Goal: Task Accomplishment & Management: Manage account settings

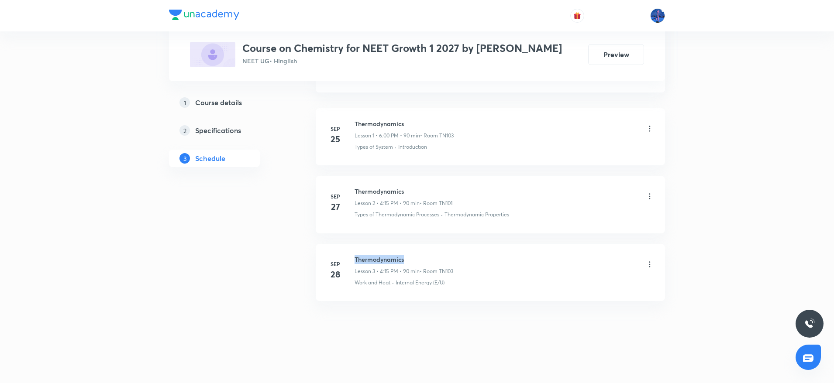
drag, startPoint x: 356, startPoint y: 256, endPoint x: 447, endPoint y: 253, distance: 91.7
click at [447, 253] on li "Sep 28 Thermodynamics Lesson 3 • 4:15 PM • 90 min • Room TN103 Work and Heat · …" at bounding box center [490, 272] width 349 height 57
copy h6 "Thermodynamics"
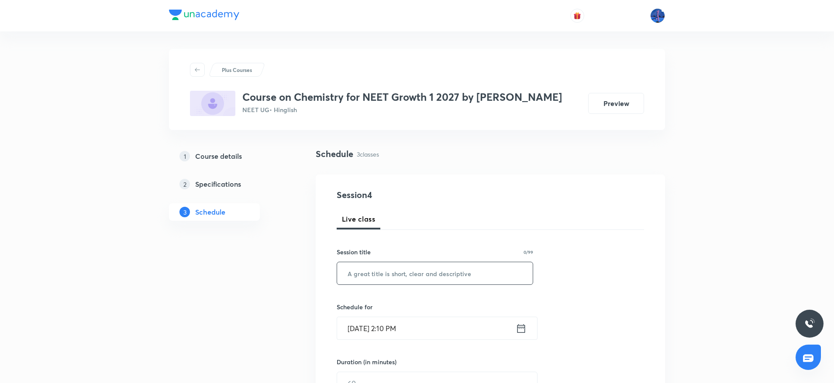
click at [404, 275] on input "text" at bounding box center [435, 273] width 196 height 22
paste input "Thermodynamics"
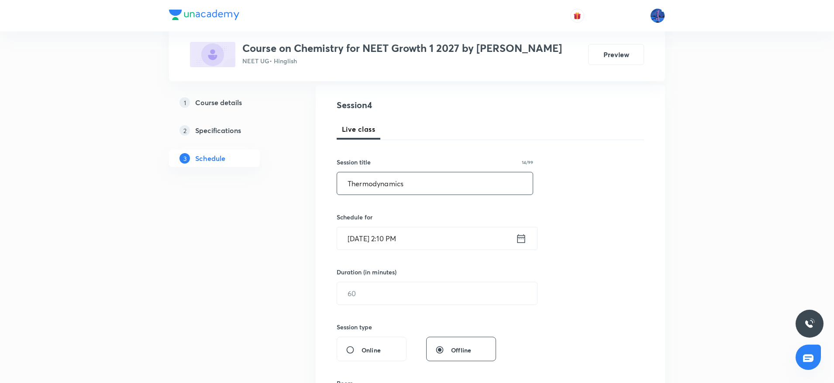
scroll to position [94, 0]
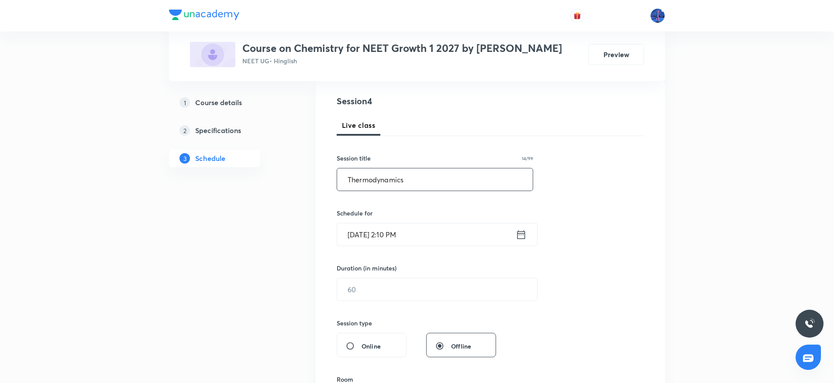
type input "Thermodynamics"
click at [452, 241] on input "Oct 3, 2025, 2:10 PM" at bounding box center [426, 234] width 179 height 22
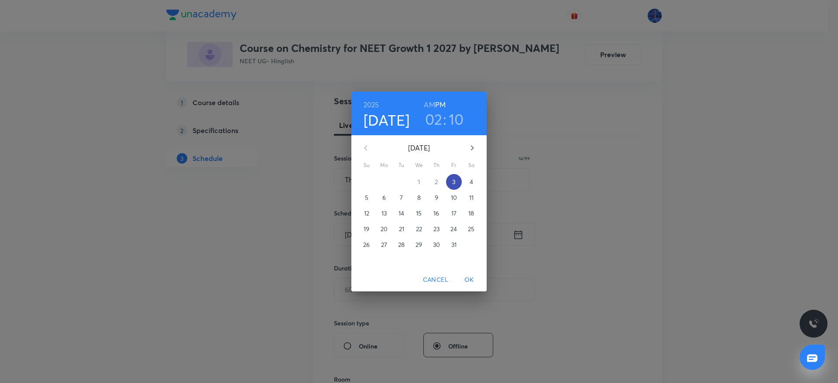
click at [455, 185] on p "3" at bounding box center [453, 182] width 3 height 9
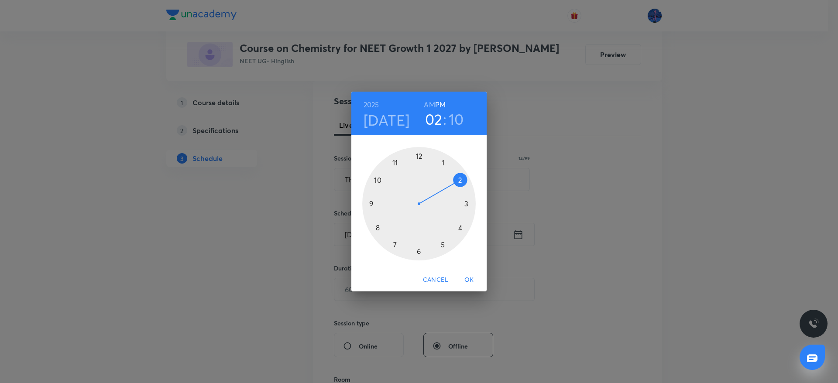
click at [459, 229] on div at bounding box center [418, 203] width 113 height 113
click at [467, 204] on div at bounding box center [418, 203] width 113 height 113
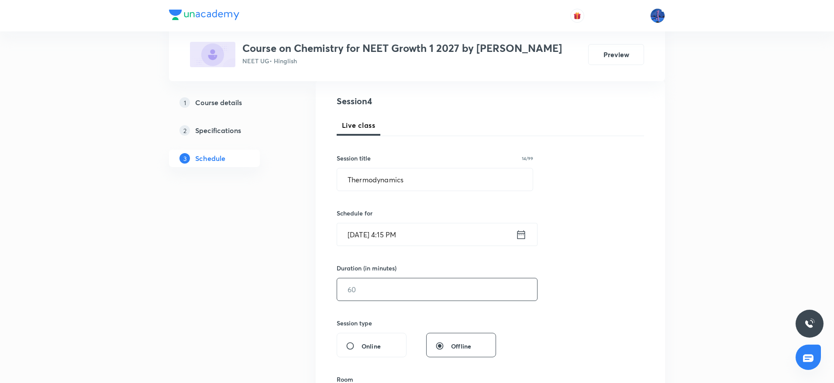
click at [392, 289] on input "text" at bounding box center [437, 289] width 200 height 22
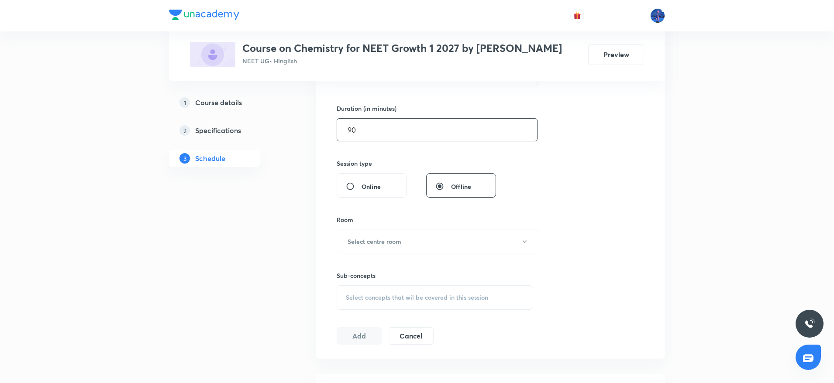
scroll to position [255, 0]
type input "90"
click at [445, 244] on button "Select centre room" at bounding box center [438, 240] width 203 height 24
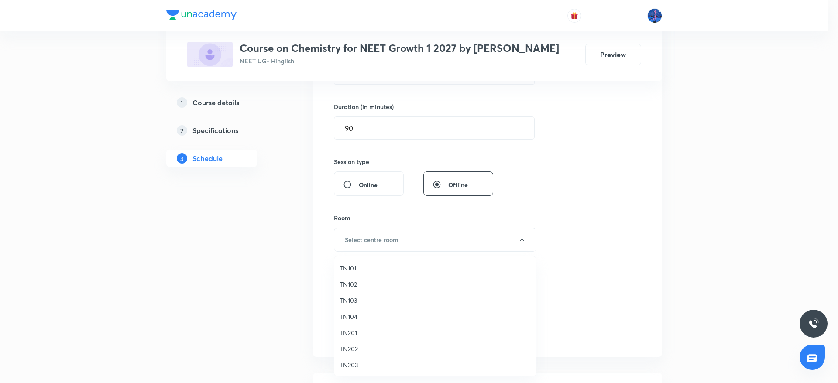
click at [355, 298] on span "TN103" at bounding box center [435, 300] width 191 height 9
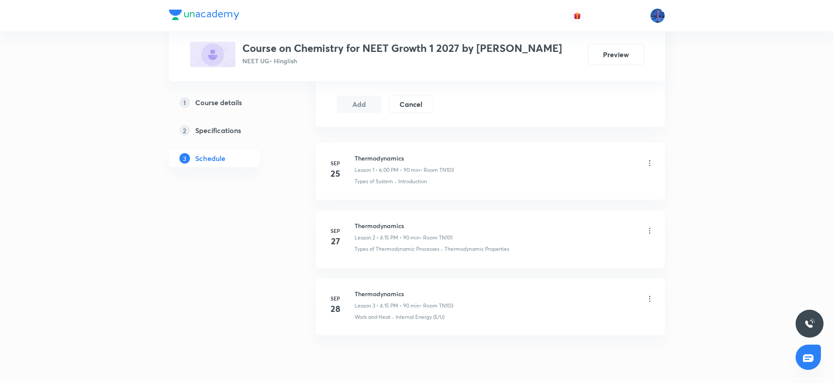
scroll to position [520, 0]
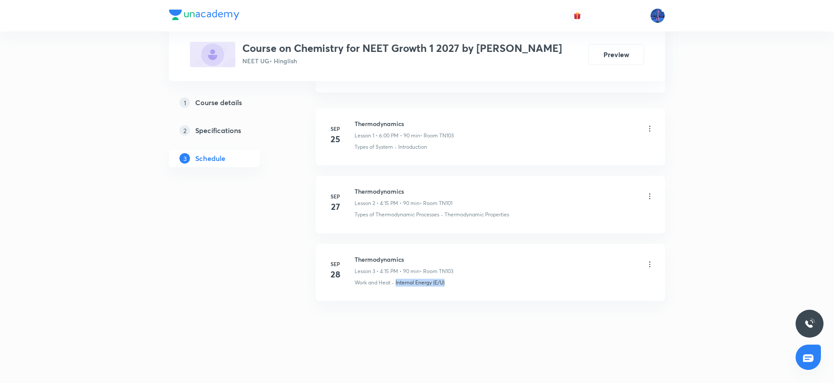
drag, startPoint x: 467, startPoint y: 288, endPoint x: 396, endPoint y: 299, distance: 72.0
click at [396, 299] on li "Sep 28 Thermodynamics Lesson 3 • 4:15 PM • 90 min • Room TN103 Work and Heat · …" at bounding box center [490, 272] width 349 height 57
copy p "Internal Energy (E/U)"
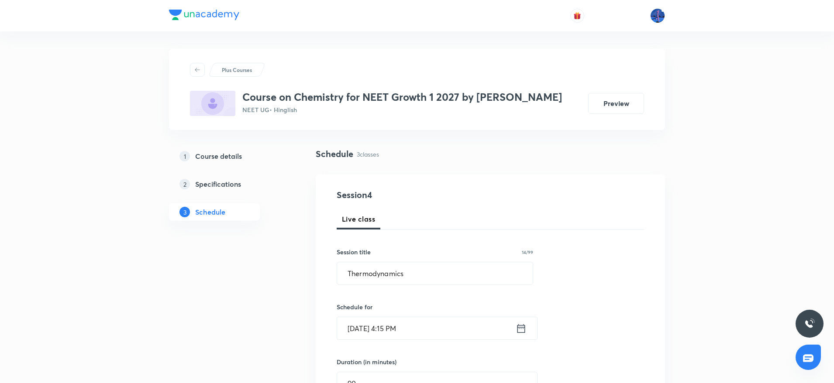
scroll to position [332, 0]
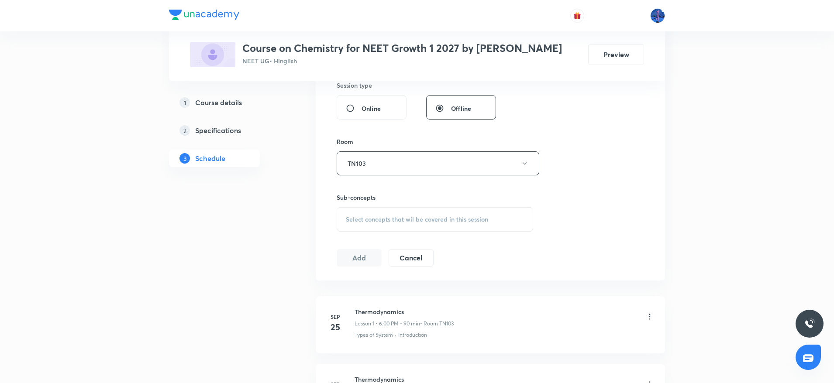
click at [434, 217] on span "Select concepts that wil be covered in this session" at bounding box center [417, 219] width 142 height 7
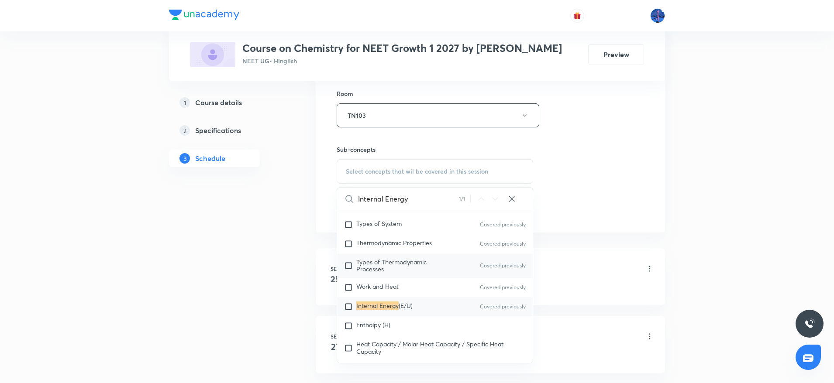
scroll to position [7500, 0]
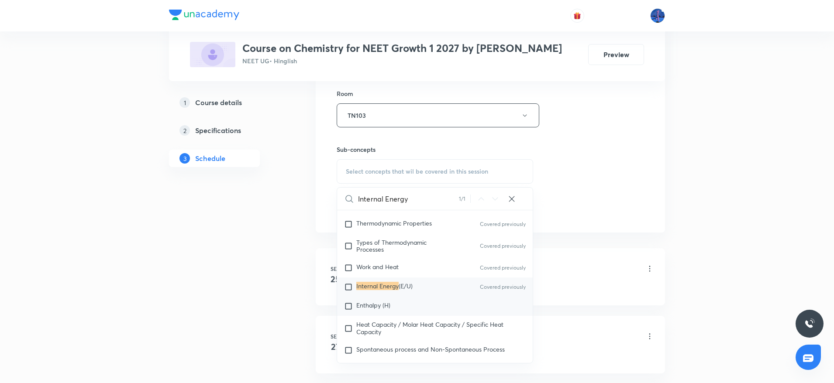
type input "Internal Energy"
click at [385, 309] on span "Enthalpy (H)" at bounding box center [373, 305] width 34 height 8
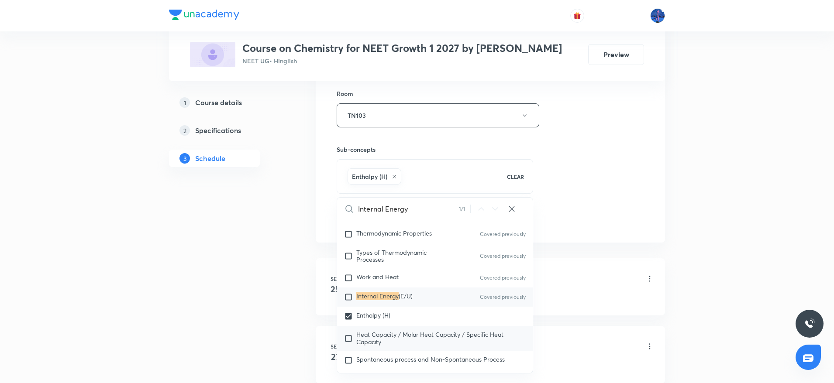
click at [372, 346] on span "Heat Capacity / Molar Heat Capacity / Specific Heat Capacity" at bounding box center [429, 337] width 147 height 15
checkbox input "true"
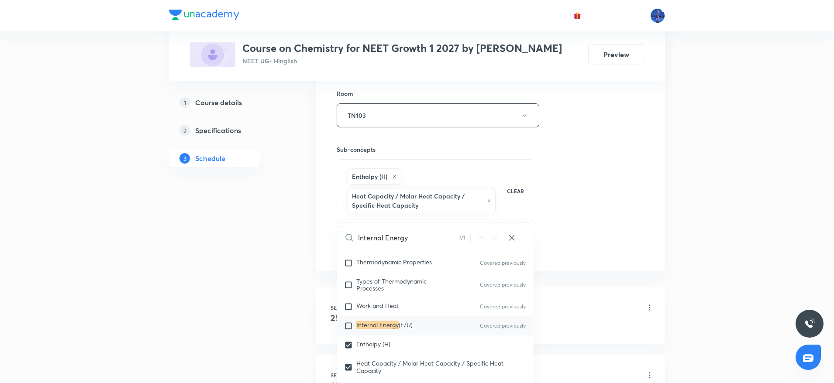
click at [629, 195] on div "Session 4 Live class Session title 14/99 Thermodynamics ​ Schedule for Oct 3, 2…" at bounding box center [490, 33] width 307 height 449
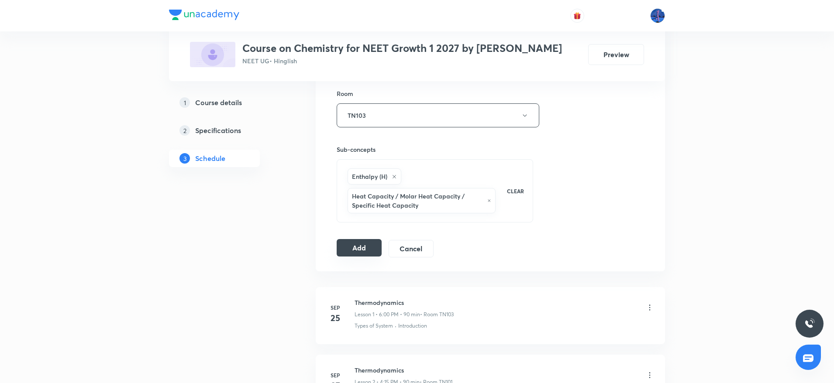
click at [357, 252] on button "Add" at bounding box center [359, 247] width 45 height 17
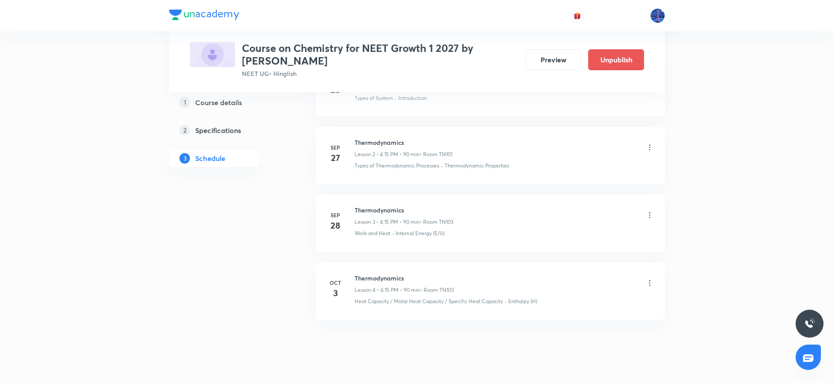
scroll to position [197, 0]
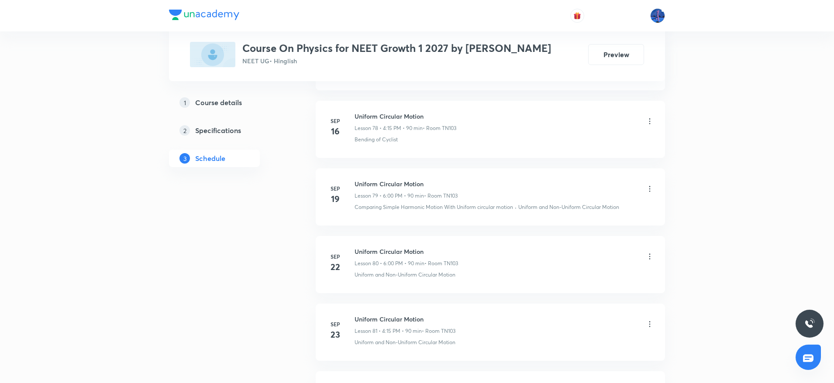
scroll to position [6016, 0]
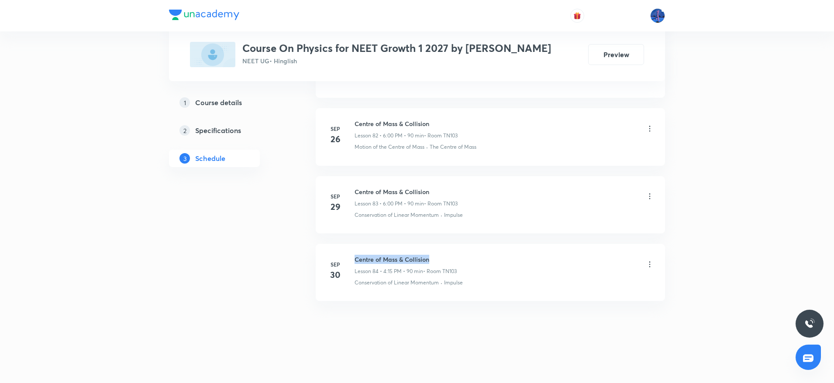
drag, startPoint x: 356, startPoint y: 259, endPoint x: 465, endPoint y: 252, distance: 109.8
click at [465, 252] on li "Sep 30 Centre of Mass & Collision Lesson 84 • 4:15 PM • 90 min • Room TN103 Con…" at bounding box center [490, 272] width 349 height 57
copy h6 "Centre of Mass & Collision"
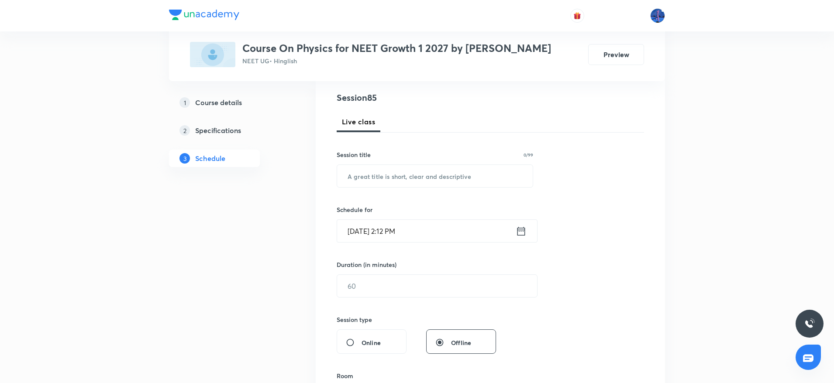
scroll to position [100, 0]
click at [395, 168] on input "text" at bounding box center [435, 173] width 196 height 22
paste input "Centre of Mass & Collision"
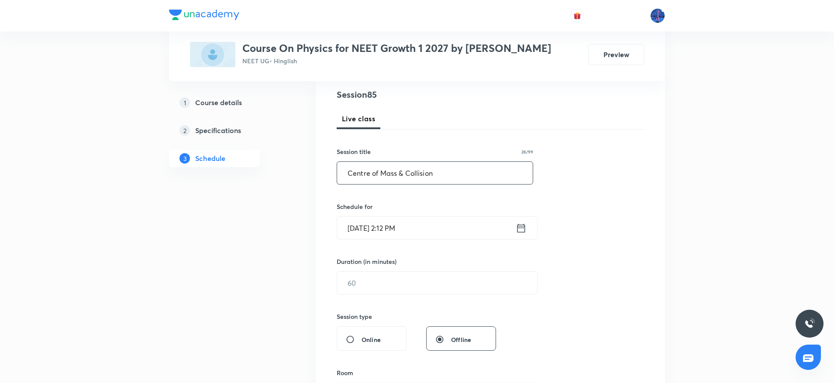
type input "Centre of Mass & Collision"
click at [434, 221] on input "Oct 3, 2025, 2:12 PM" at bounding box center [426, 228] width 179 height 22
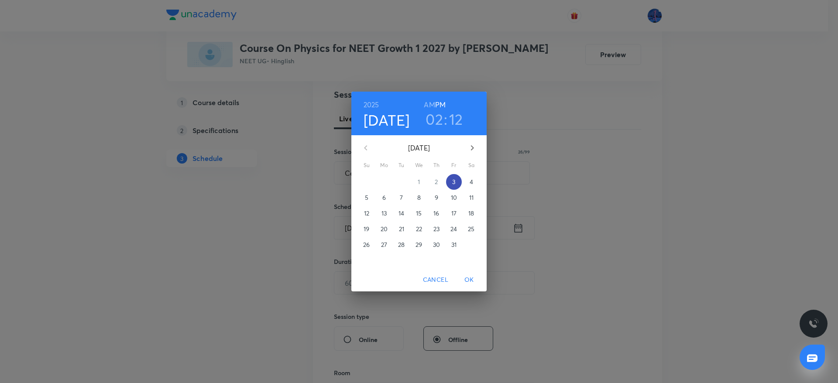
click at [453, 185] on p "3" at bounding box center [453, 182] width 3 height 9
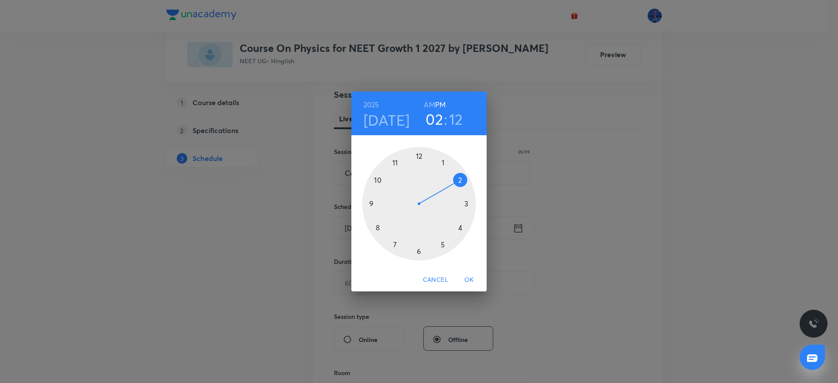
click at [418, 252] on div at bounding box center [418, 203] width 113 height 113
click at [420, 156] on div at bounding box center [418, 203] width 113 height 113
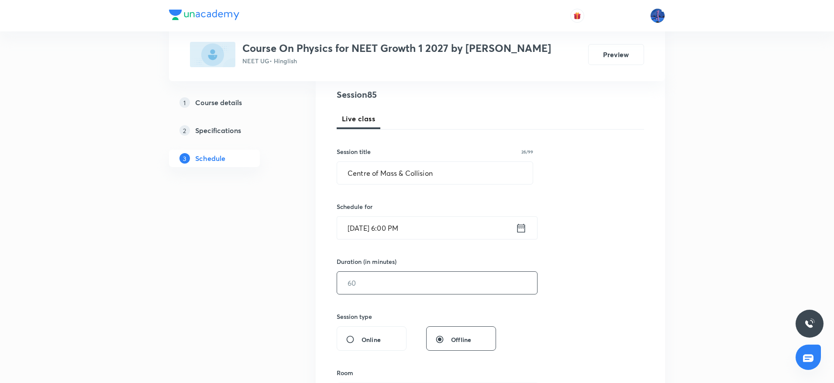
click at [423, 277] on input "text" at bounding box center [437, 283] width 200 height 22
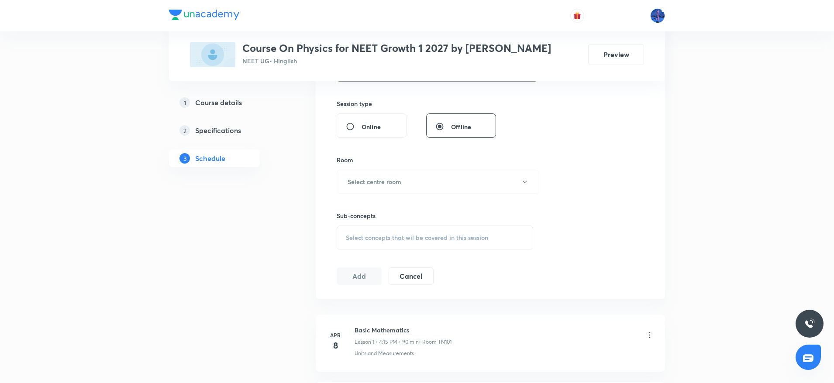
scroll to position [321, 0]
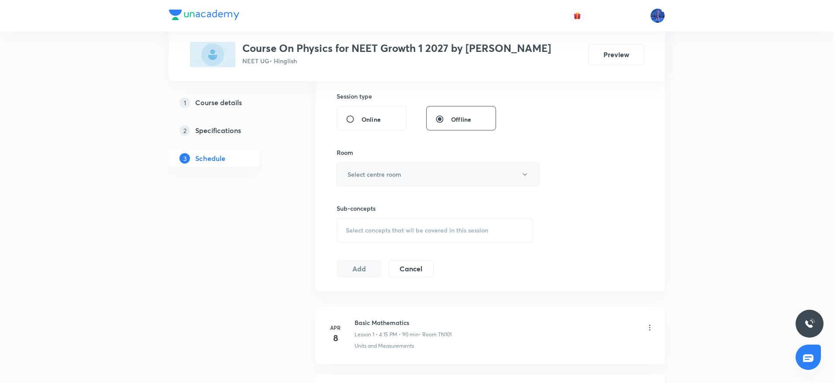
type input "90"
click at [457, 183] on button "Select centre room" at bounding box center [438, 174] width 203 height 24
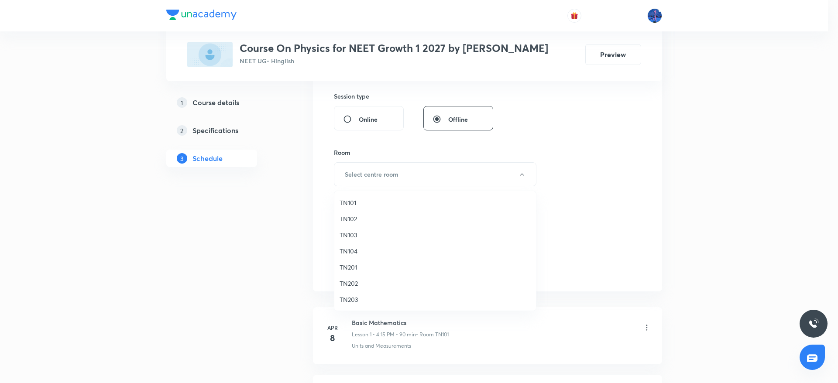
click at [347, 236] on span "TN103" at bounding box center [435, 234] width 191 height 9
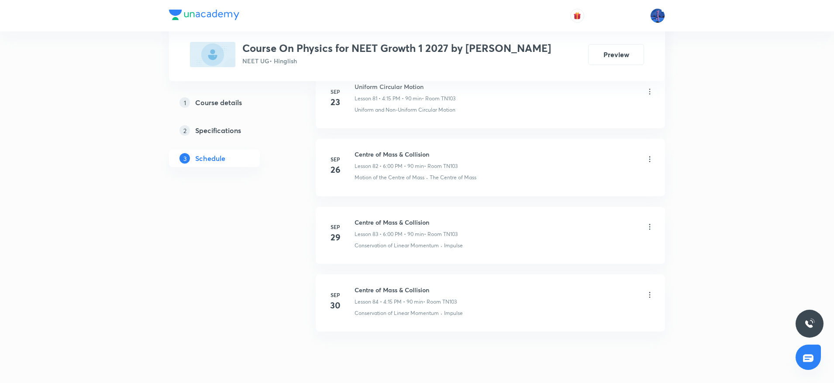
scroll to position [6016, 0]
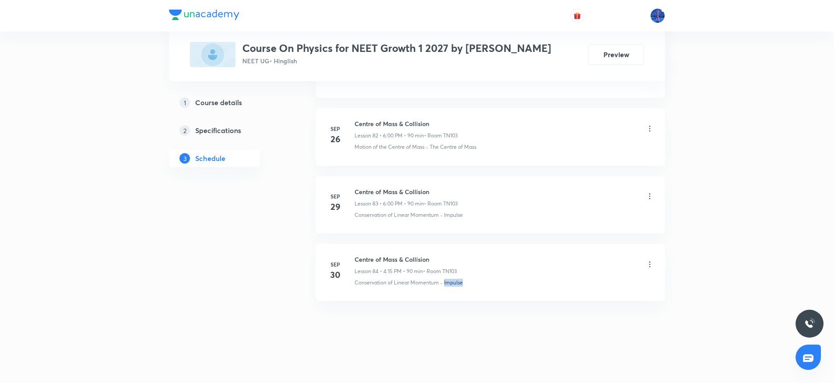
drag, startPoint x: 471, startPoint y: 284, endPoint x: 443, endPoint y: 292, distance: 30.1
click at [443, 292] on li "Sep 30 Centre of Mass & Collision Lesson 84 • 4:15 PM • 90 min • Room TN103 Con…" at bounding box center [490, 272] width 349 height 57
copy p "Impulse"
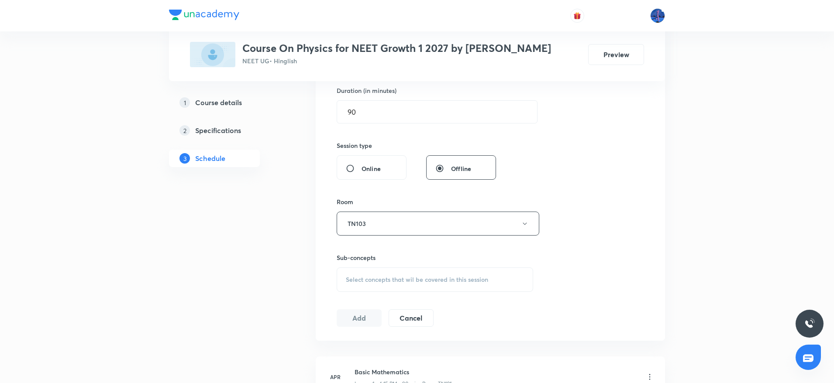
scroll to position [273, 0]
click at [428, 284] on div "Select concepts that wil be covered in this session" at bounding box center [435, 278] width 196 height 24
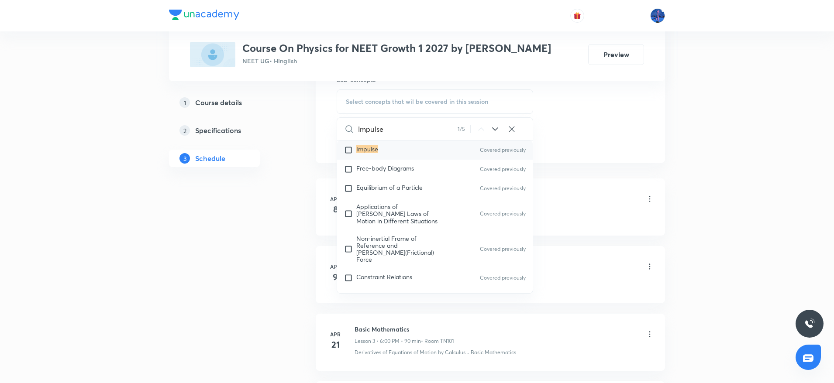
scroll to position [1849, 0]
type input "Impulse"
click at [495, 131] on icon at bounding box center [495, 129] width 10 height 10
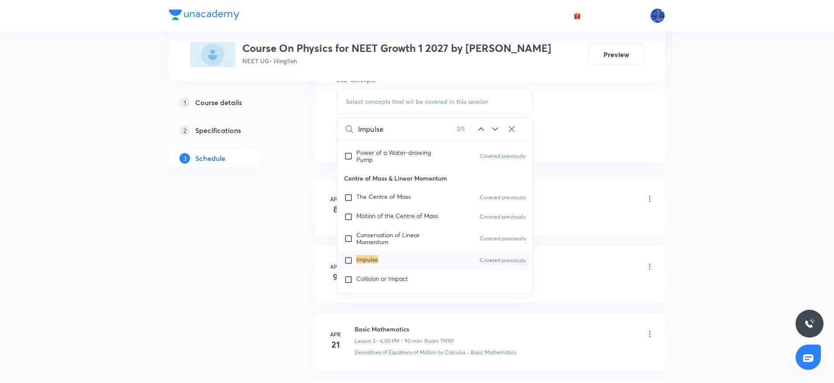
scroll to position [2447, 0]
click at [495, 131] on icon at bounding box center [495, 129] width 10 height 10
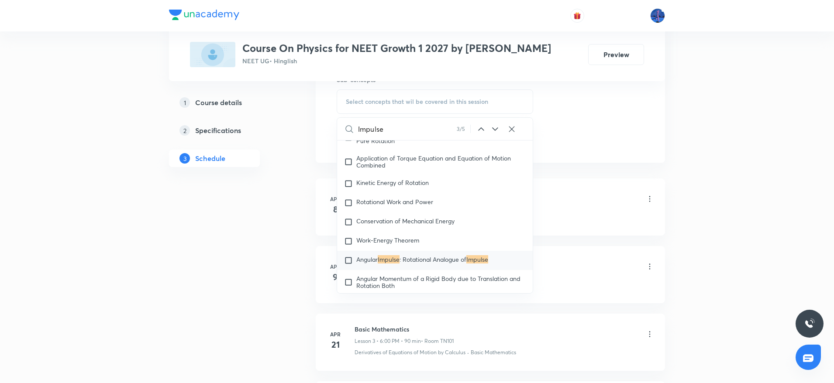
scroll to position [2823, 0]
click at [416, 255] on span ": Rotational Analogue of" at bounding box center [432, 259] width 67 height 8
checkbox input "true"
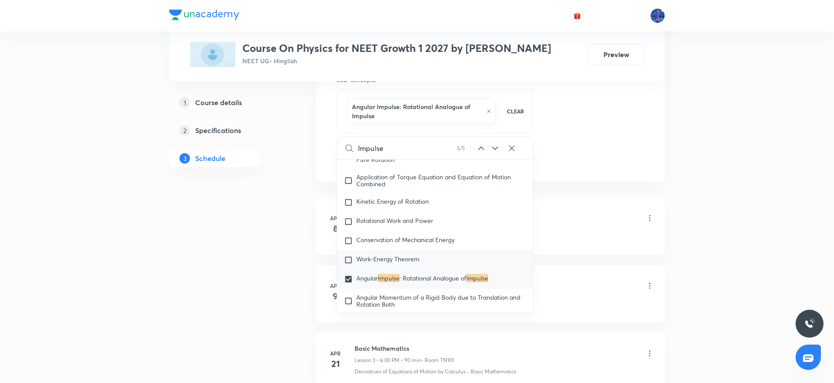
click at [399, 251] on div "Work-Energy Theorem" at bounding box center [435, 260] width 196 height 19
checkbox input "true"
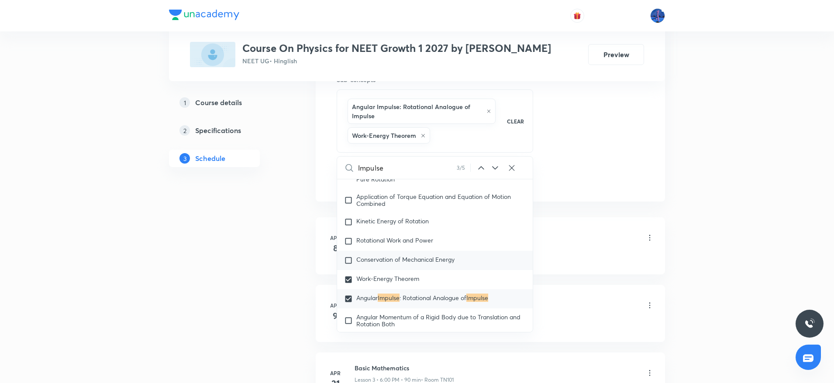
click at [389, 255] on span "Conservation of Mechanical Energy" at bounding box center [405, 259] width 98 height 8
checkbox input "true"
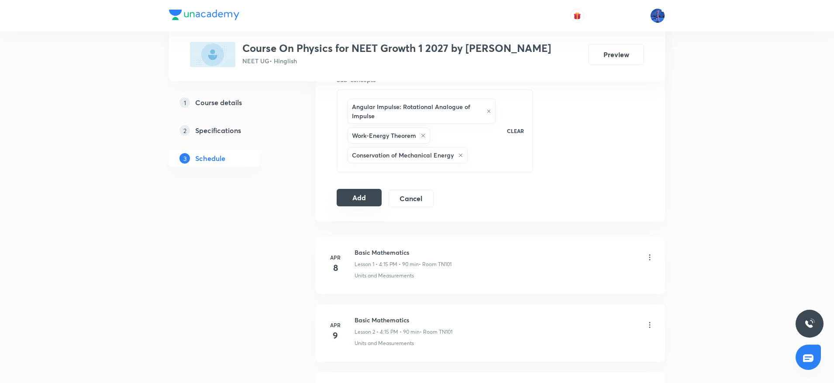
click at [364, 196] on button "Add" at bounding box center [359, 197] width 45 height 17
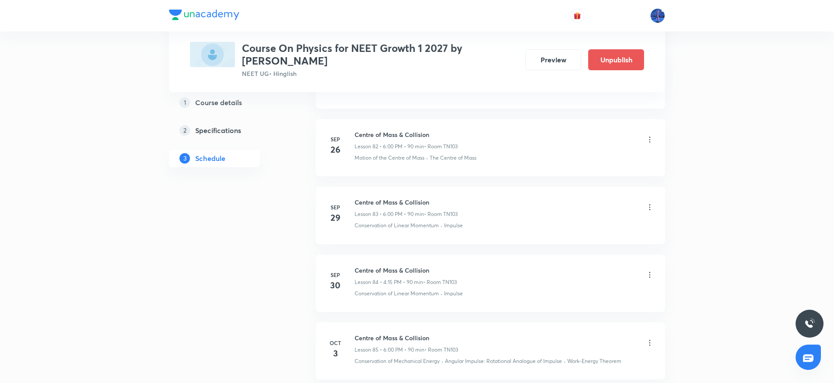
scroll to position [5659, 0]
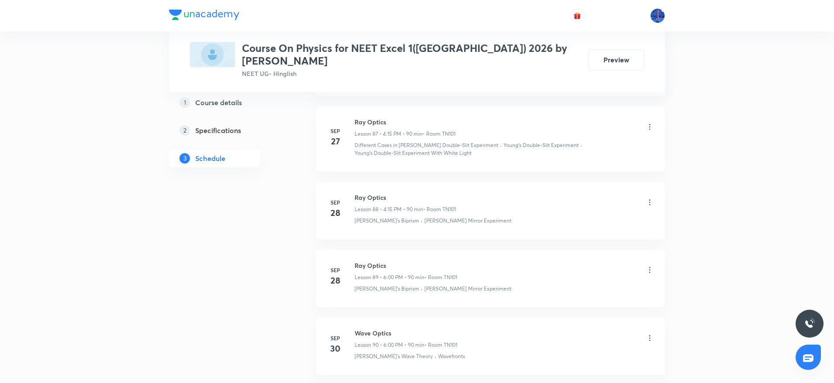
scroll to position [6468, 0]
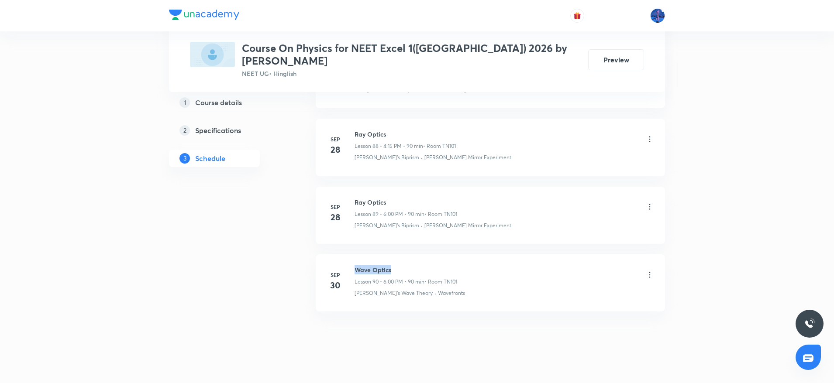
drag, startPoint x: 354, startPoint y: 258, endPoint x: 399, endPoint y: 256, distance: 45.0
click at [399, 265] on h6 "Wave Optics" at bounding box center [405, 269] width 103 height 9
copy h6 "Wave Optics"
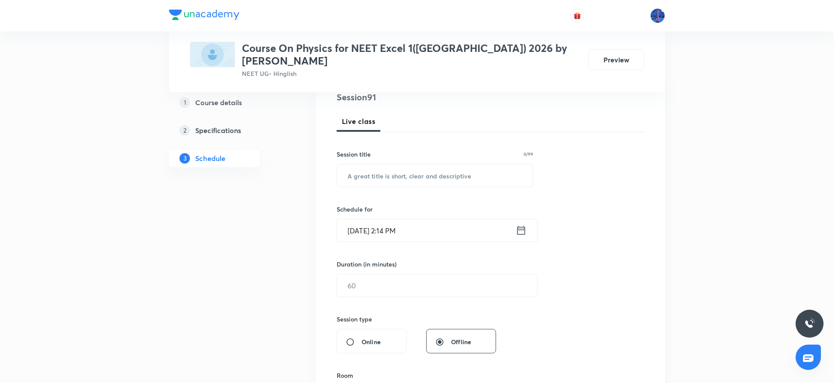
scroll to position [109, 0]
click at [433, 174] on input "text" at bounding box center [435, 175] width 196 height 22
paste input "Wave Optics"
type input "Wave Optics"
click at [456, 219] on input "Oct 3, 2025, 2:14 PM" at bounding box center [426, 230] width 179 height 22
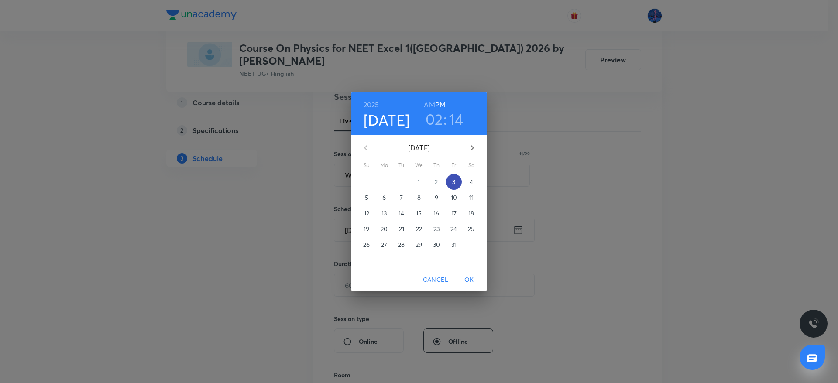
click at [453, 185] on p "3" at bounding box center [453, 182] width 3 height 9
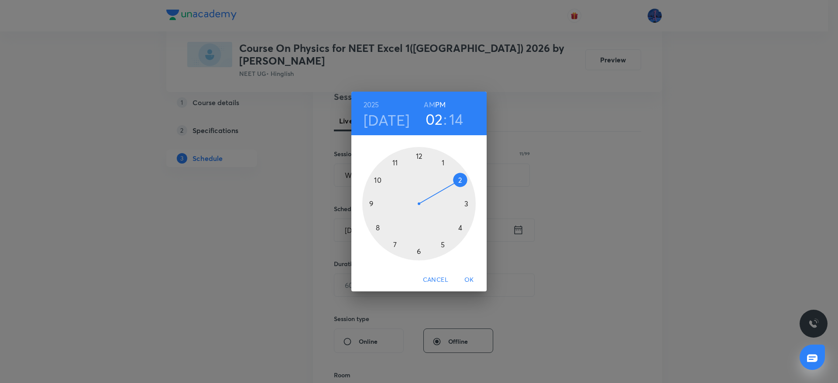
click at [457, 230] on div at bounding box center [418, 203] width 113 height 113
click at [468, 204] on div at bounding box center [418, 203] width 113 height 113
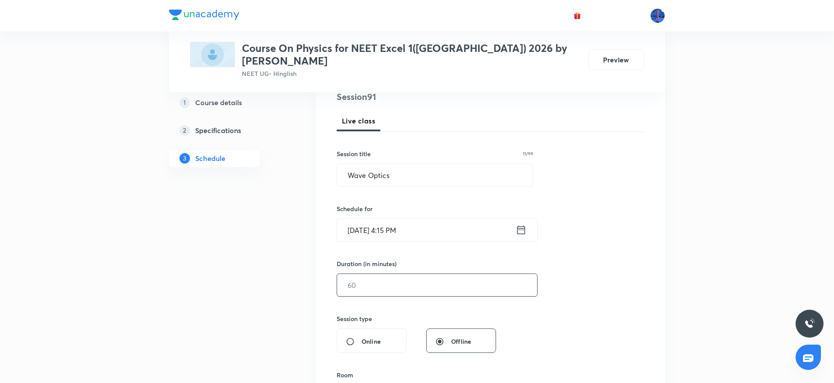
click at [436, 274] on input "text" at bounding box center [437, 285] width 200 height 22
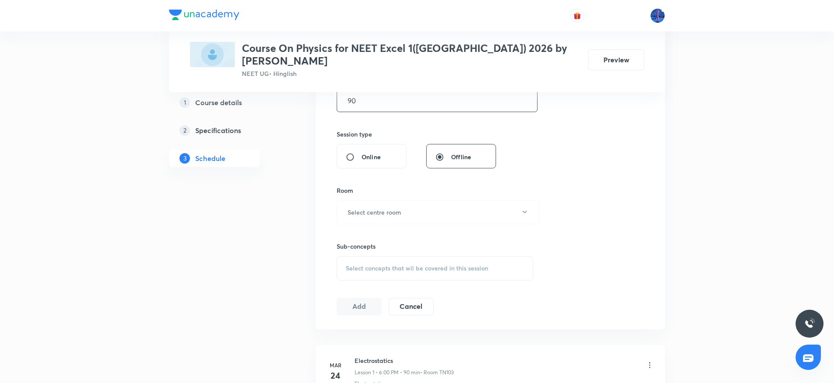
scroll to position [310, 0]
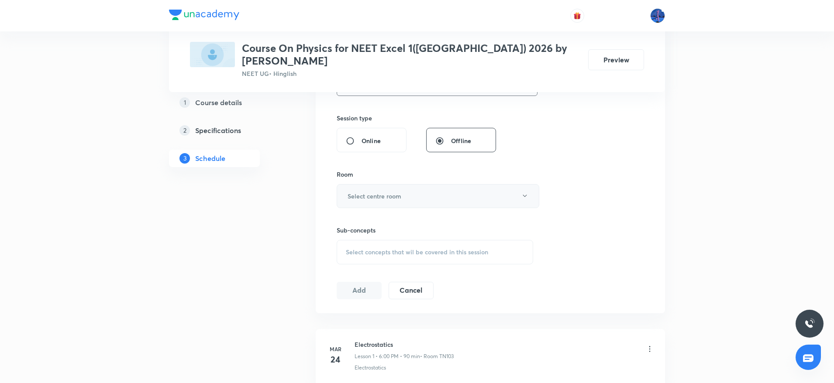
type input "90"
click at [465, 187] on button "Select centre room" at bounding box center [438, 196] width 203 height 24
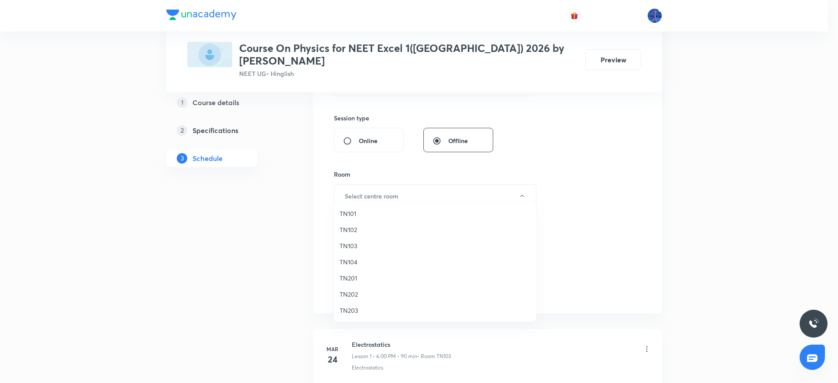
click at [347, 213] on span "TN101" at bounding box center [435, 213] width 191 height 9
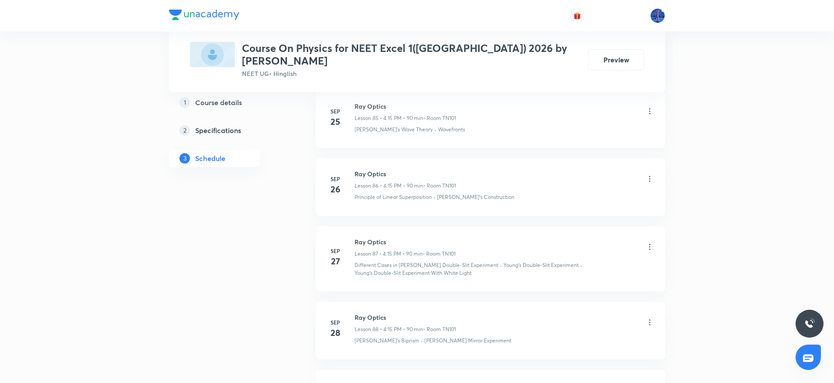
scroll to position [6468, 0]
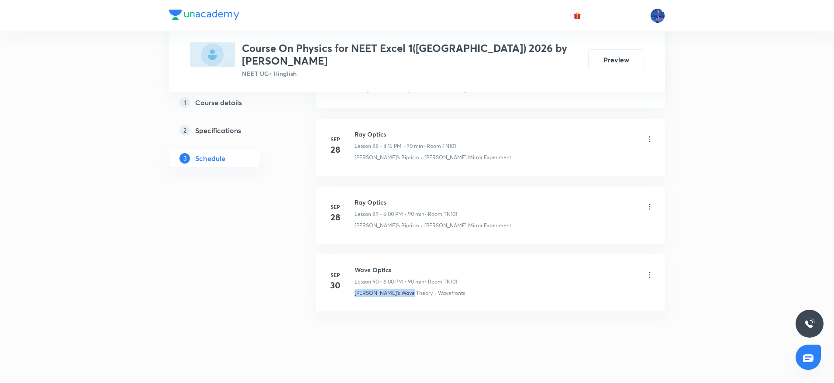
drag, startPoint x: 353, startPoint y: 284, endPoint x: 409, endPoint y: 297, distance: 57.8
click at [409, 297] on li "Sep 30 Wave Optics Lesson 90 • 6:00 PM • 90 min • Room TN101 Huygen's Wave Theo…" at bounding box center [490, 282] width 349 height 57
copy p "Huygen's Wave Theory"
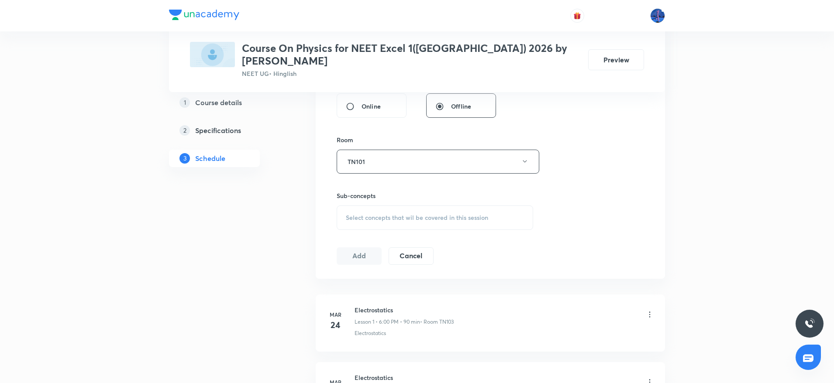
scroll to position [347, 0]
click at [443, 213] on div "Select concepts that wil be covered in this session" at bounding box center [435, 215] width 196 height 24
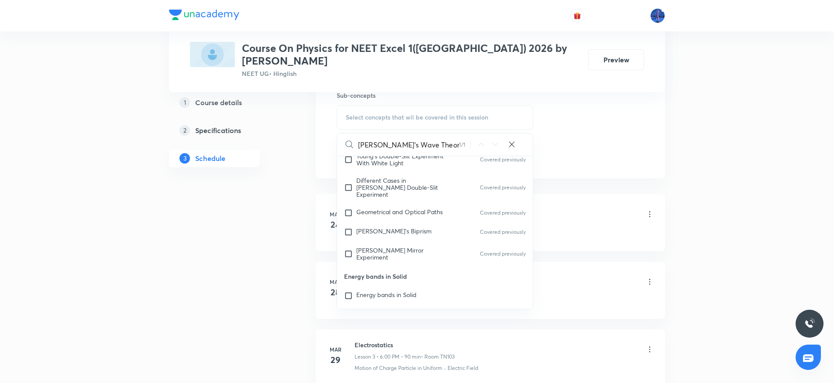
scroll to position [13331, 0]
type input "Huygen's Wave Theory"
click at [400, 239] on div "Lloyd's Mirror Experiment Covered previously" at bounding box center [435, 251] width 196 height 24
checkbox input "true"
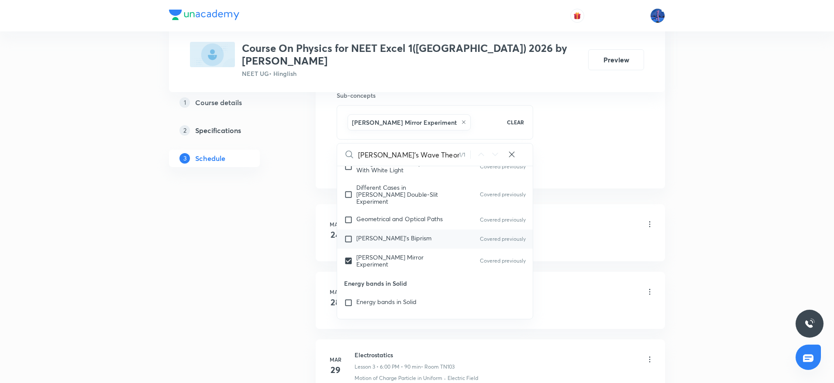
click at [378, 234] on span "Fresnel's Biprism" at bounding box center [393, 238] width 75 height 8
checkbox input "true"
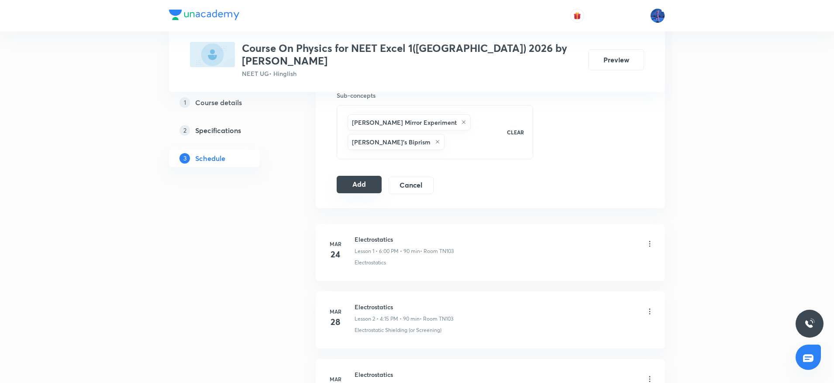
click at [354, 179] on button "Add" at bounding box center [359, 184] width 45 height 17
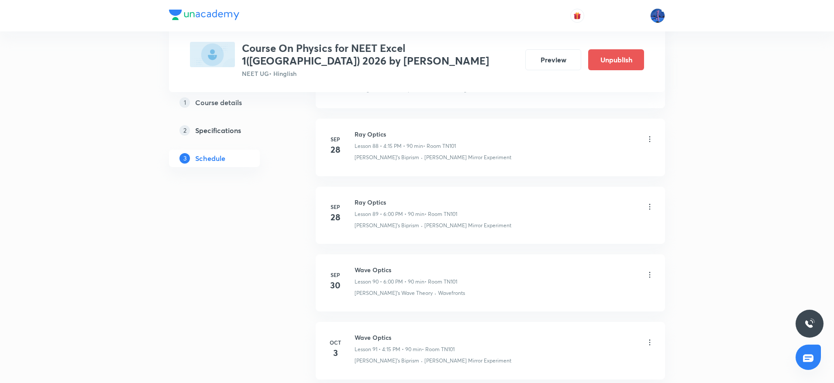
scroll to position [6078, 0]
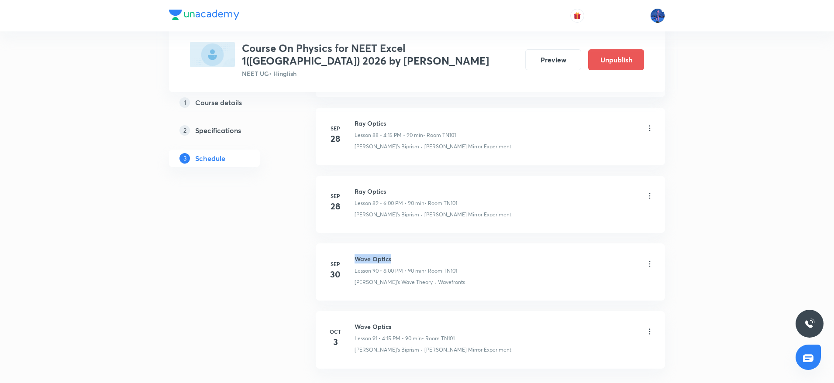
click at [412, 260] on h6 "Wave Optics" at bounding box center [405, 258] width 103 height 9
drag, startPoint x: 354, startPoint y: 327, endPoint x: 397, endPoint y: 323, distance: 42.5
click at [397, 323] on h6 "Wave Optics" at bounding box center [404, 326] width 100 height 9
copy h6 "Wave Optics"
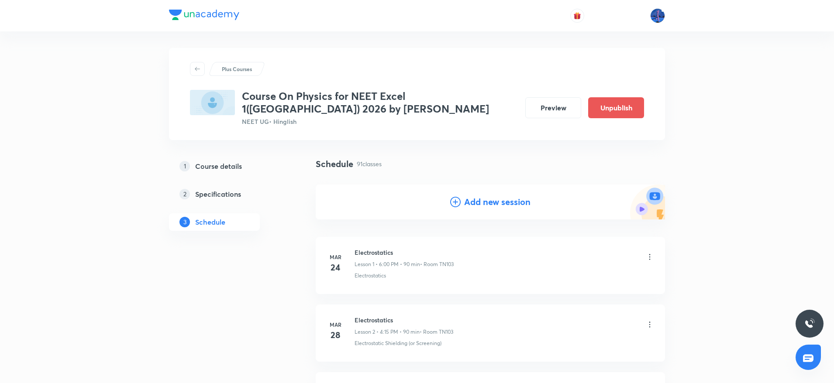
scroll to position [0, 0]
click at [489, 205] on h4 "Add new session" at bounding box center [497, 202] width 66 height 13
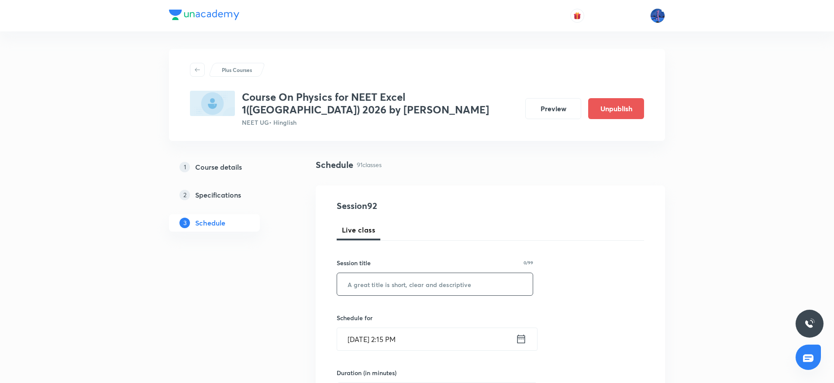
paste input "Wave Optics"
click at [431, 281] on input "text" at bounding box center [435, 284] width 196 height 22
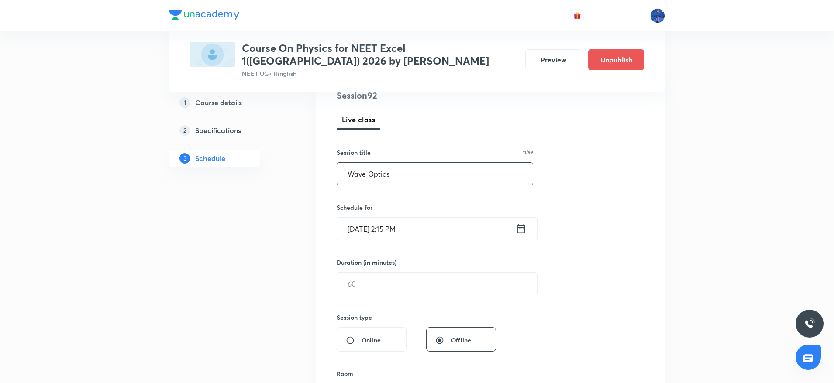
scroll to position [111, 0]
type input "Wave Optics"
click at [456, 233] on input "Oct 3, 2025, 2:15 PM" at bounding box center [426, 228] width 179 height 22
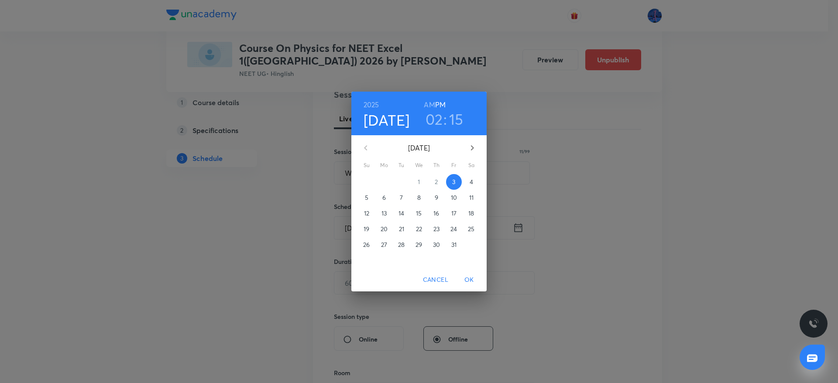
click at [470, 185] on p "4" at bounding box center [471, 182] width 3 height 9
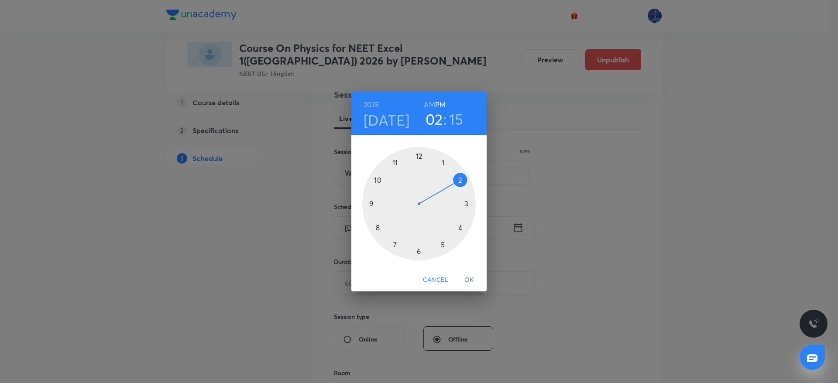
click at [461, 227] on div at bounding box center [418, 203] width 113 height 113
click at [467, 204] on div at bounding box center [418, 203] width 113 height 113
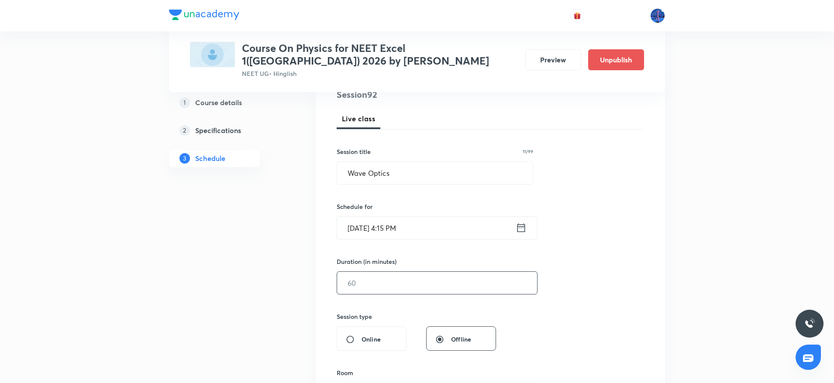
click at [427, 283] on input "text" at bounding box center [437, 283] width 200 height 22
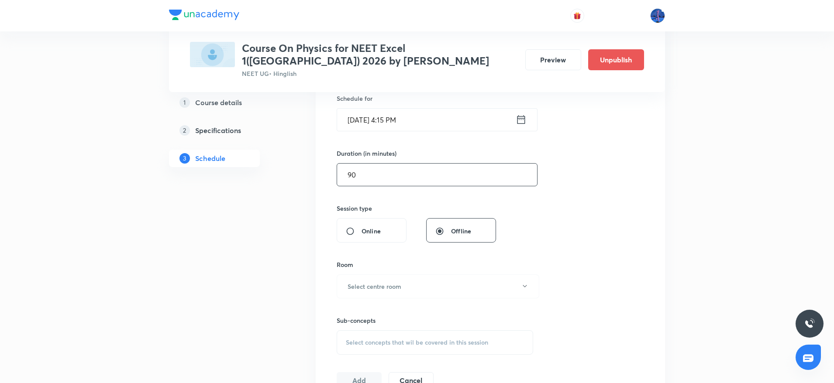
scroll to position [332, 0]
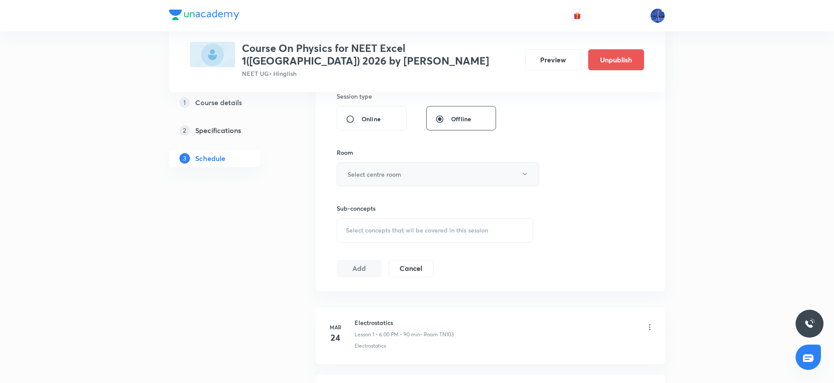
type input "90"
click at [466, 177] on button "Select centre room" at bounding box center [438, 174] width 203 height 24
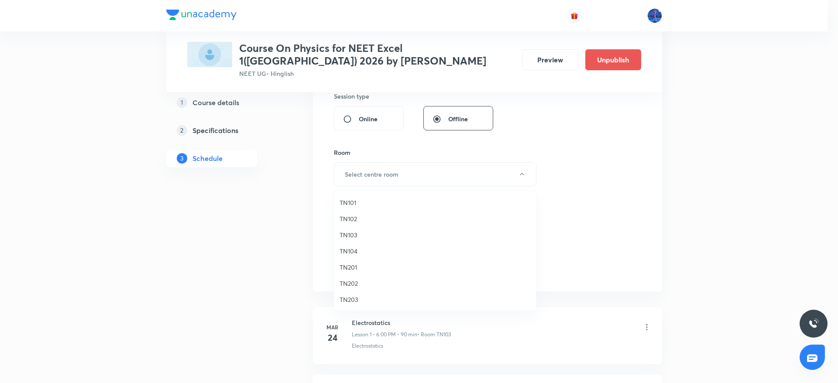
click at [366, 201] on span "TN101" at bounding box center [435, 202] width 191 height 9
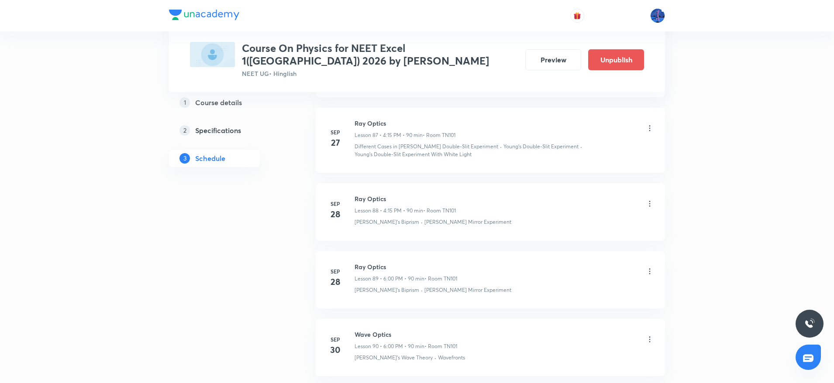
scroll to position [6547, 0]
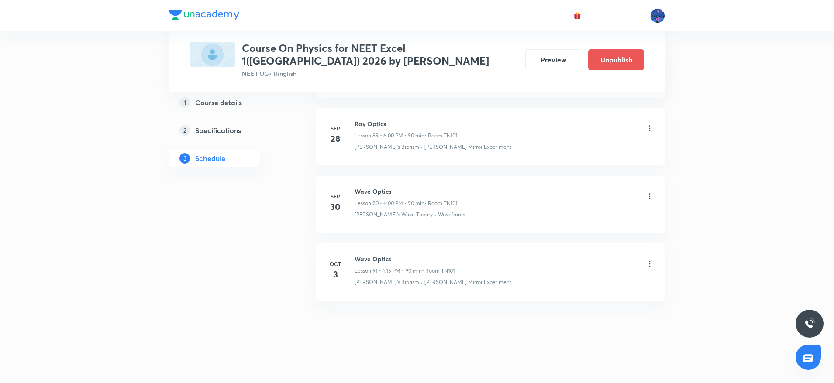
click at [350, 293] on li "Oct 3 Wave Optics Lesson 91 • 4:15 PM • 90 min • Room TN101 Fresnel's Biprism ·…" at bounding box center [490, 272] width 349 height 57
drag, startPoint x: 489, startPoint y: 286, endPoint x: 402, endPoint y: 309, distance: 90.6
copy p "[PERSON_NAME] Mirror Experiment"
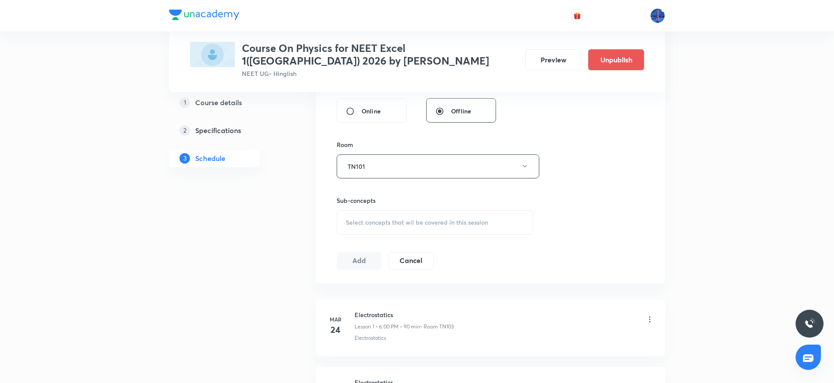
scroll to position [378, 0]
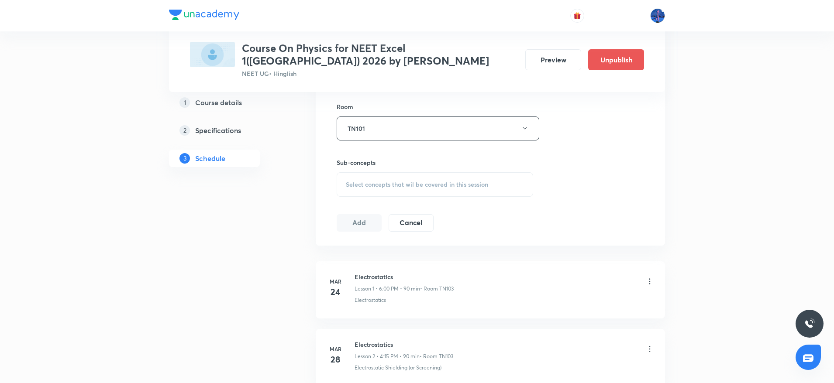
click at [478, 192] on div "Select concepts that wil be covered in this session" at bounding box center [435, 184] width 196 height 24
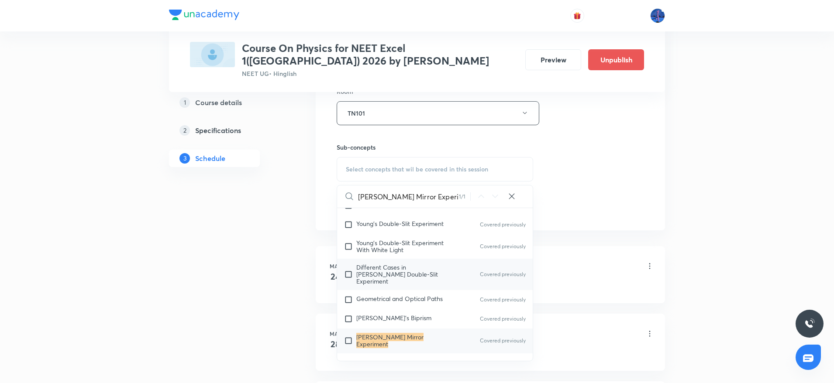
scroll to position [13295, 0]
type input "[PERSON_NAME] Mirror Experiment"
click at [439, 262] on p "Different Cases in [PERSON_NAME] Double-Slit Experiment" at bounding box center [400, 272] width 88 height 21
checkbox input "true"
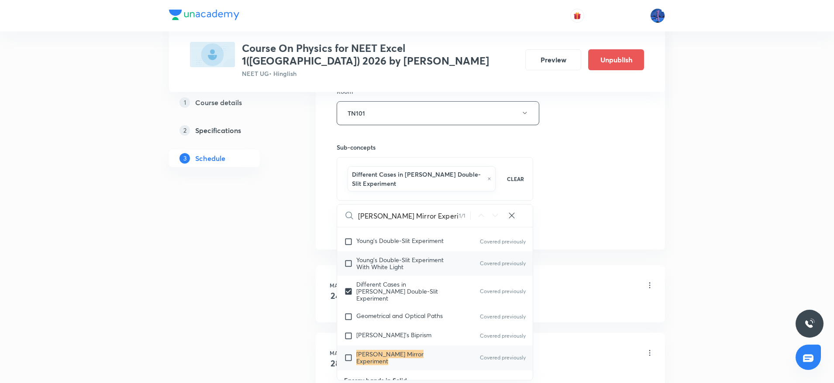
click at [411, 256] on span "Young's Double-Slit Experiment With White Light" at bounding box center [399, 263] width 87 height 15
checkbox input "true"
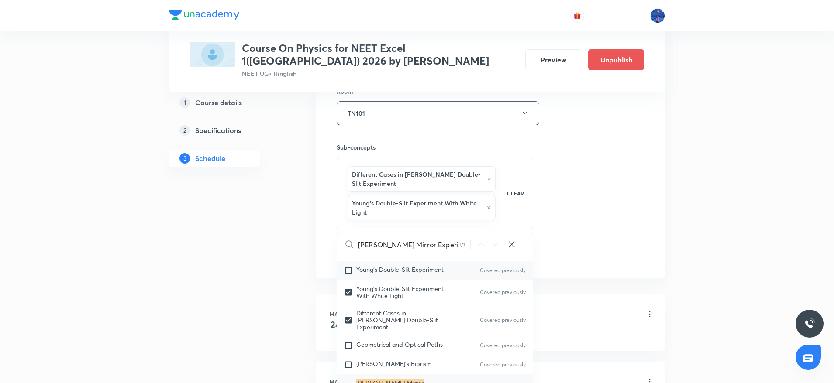
click at [377, 265] on span "Young's Double-Slit Experiment" at bounding box center [399, 269] width 87 height 8
checkbox input "true"
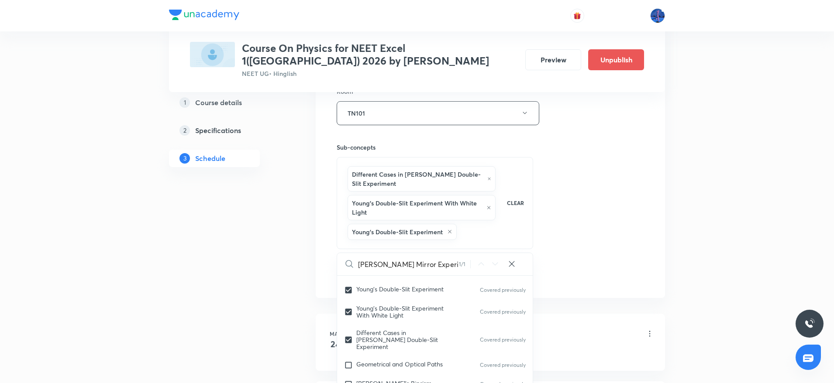
click at [616, 221] on div "Session 92 Live class Session title 11/99 Wave Optics ​ Schedule for Oct 4, 202…" at bounding box center [490, 46] width 307 height 478
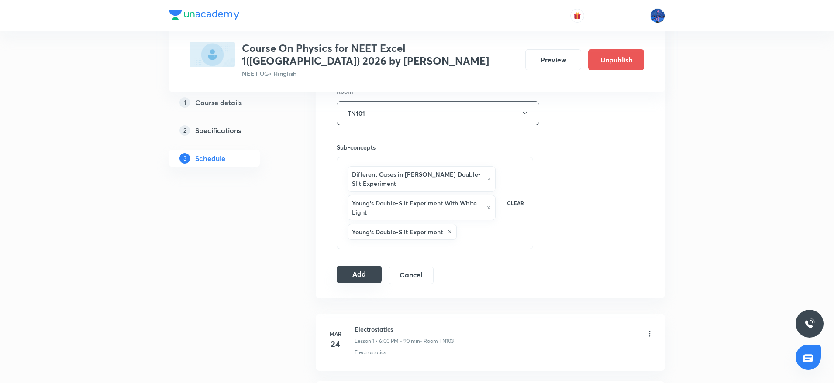
click at [364, 273] on button "Add" at bounding box center [359, 274] width 45 height 17
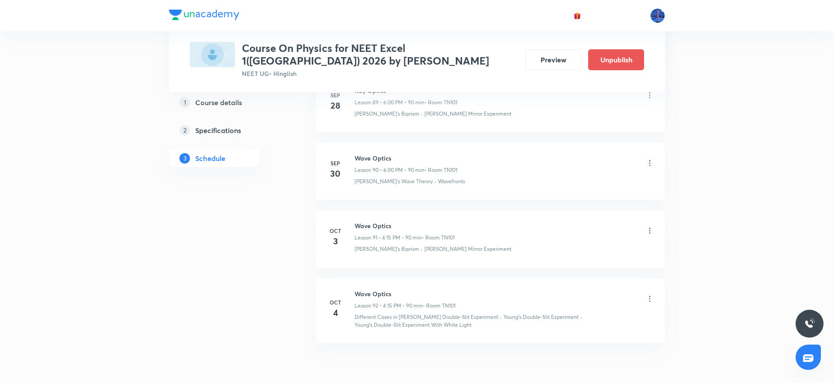
scroll to position [6221, 0]
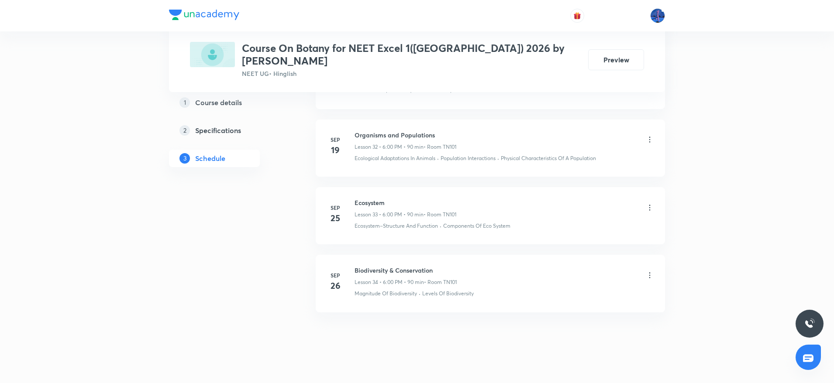
scroll to position [2634, 0]
drag, startPoint x: 354, startPoint y: 258, endPoint x: 447, endPoint y: 260, distance: 92.5
click at [447, 265] on h6 "Biodiversity & Conservation" at bounding box center [405, 269] width 102 height 9
copy h6 "Biodiversity & Conservation"
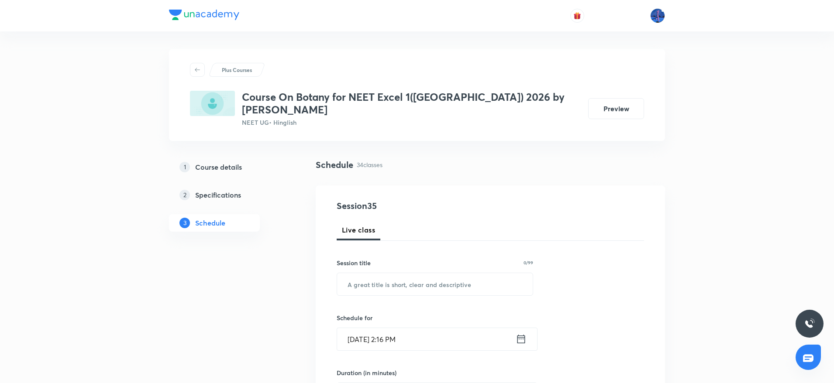
scroll to position [85, 0]
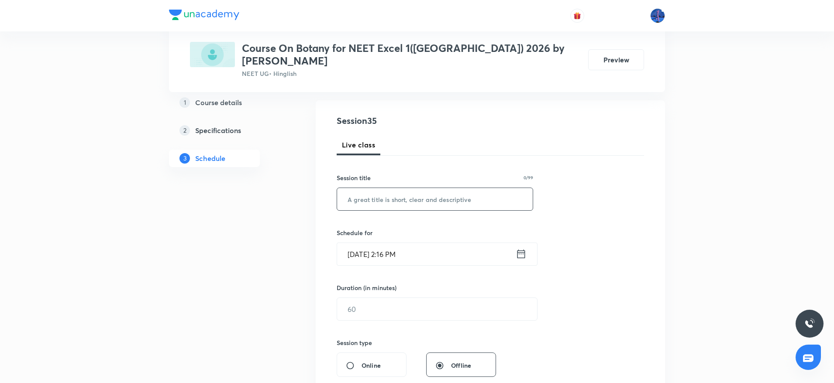
click at [408, 194] on input "text" at bounding box center [435, 199] width 196 height 22
paste input "Biodiversity & Conservation"
type input "Biodiversity & Conservation"
click at [452, 243] on input "[DATE] 2:16 PM" at bounding box center [426, 254] width 179 height 22
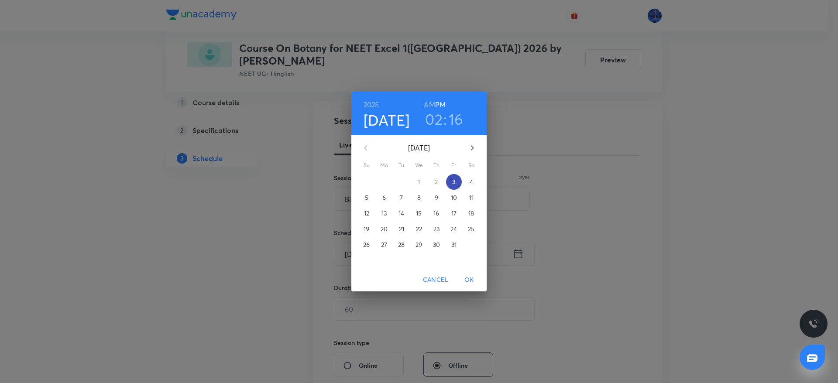
click at [457, 179] on span "3" at bounding box center [454, 182] width 16 height 9
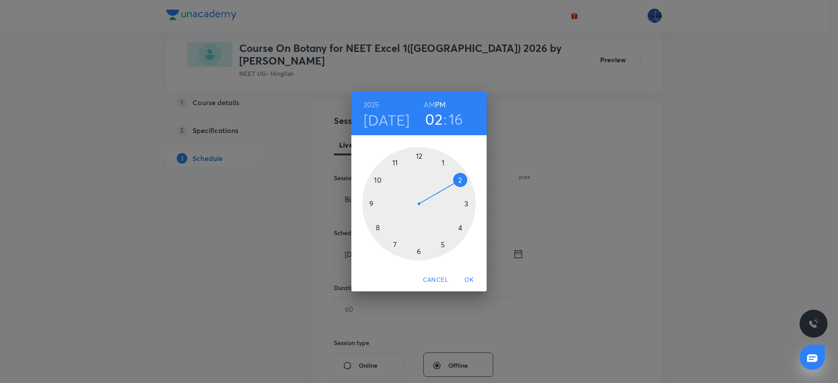
click at [419, 251] on div at bounding box center [418, 203] width 113 height 113
click at [419, 155] on div at bounding box center [418, 203] width 113 height 113
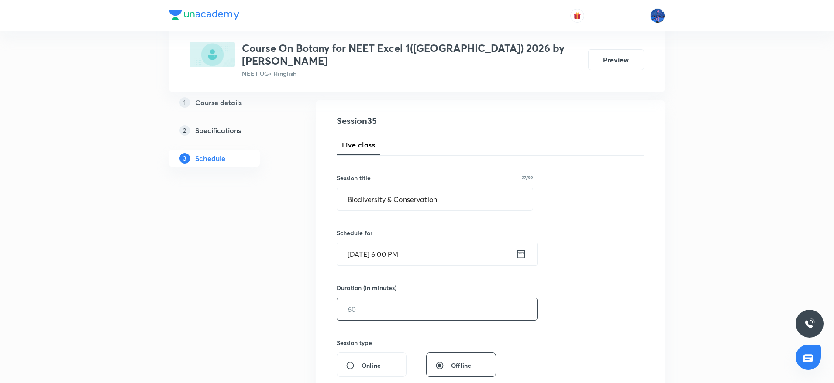
click at [426, 298] on input "text" at bounding box center [437, 309] width 200 height 22
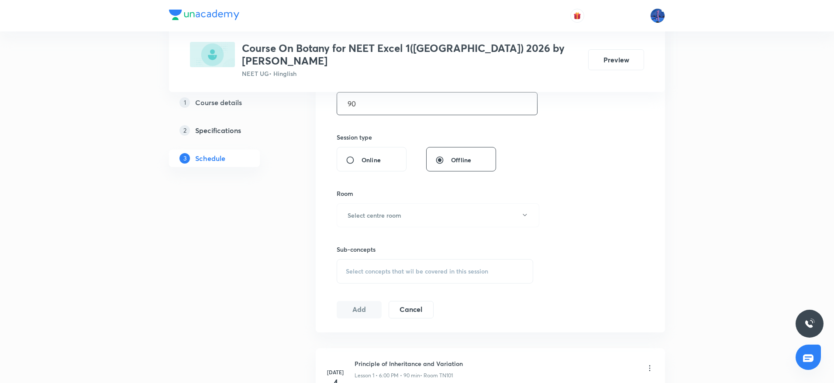
scroll to position [295, 0]
type input "90"
click at [477, 205] on button "Select centre room" at bounding box center [438, 211] width 203 height 24
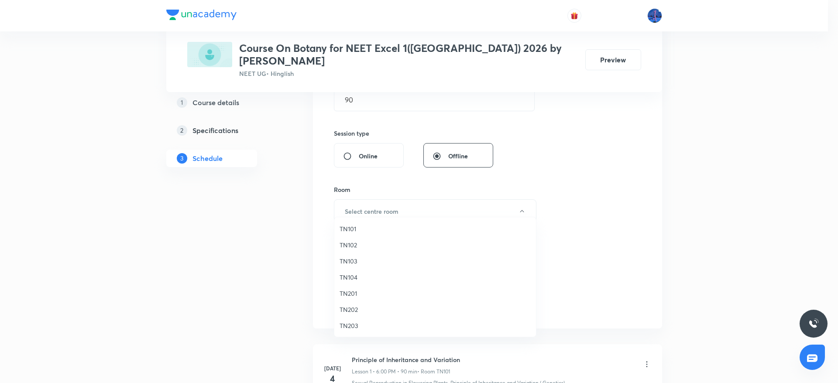
click at [356, 229] on span "TN101" at bounding box center [435, 228] width 191 height 9
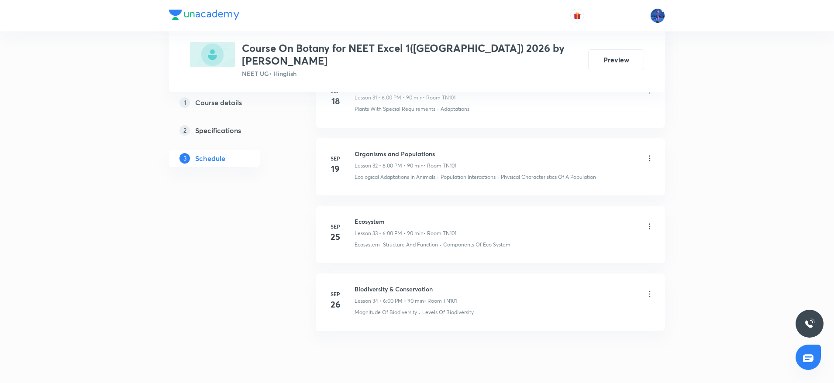
scroll to position [2634, 0]
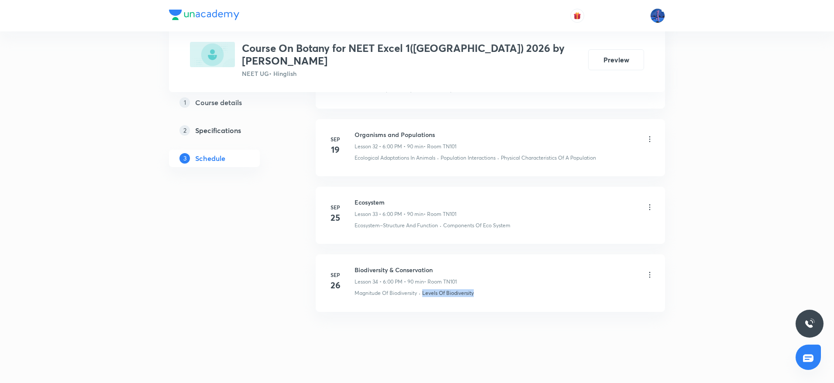
drag, startPoint x: 484, startPoint y: 287, endPoint x: 422, endPoint y: 293, distance: 62.7
click at [422, 293] on li "Sep 26 Biodiversity & Conservation Lesson 34 • 6:00 PM • 90 min • Room TN101 Ma…" at bounding box center [490, 282] width 349 height 57
copy p "Levels Of Biodiversity"
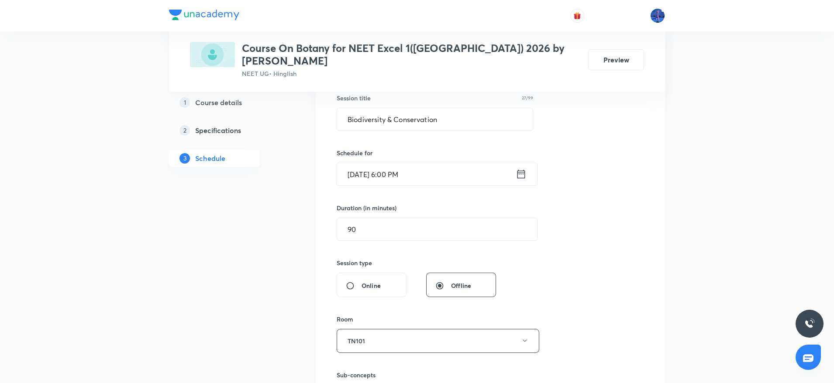
scroll to position [325, 0]
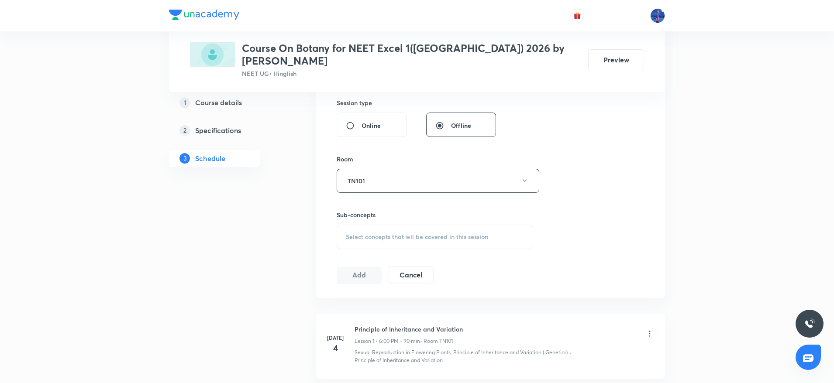
click at [472, 234] on div "Select concepts that wil be covered in this session" at bounding box center [435, 237] width 196 height 24
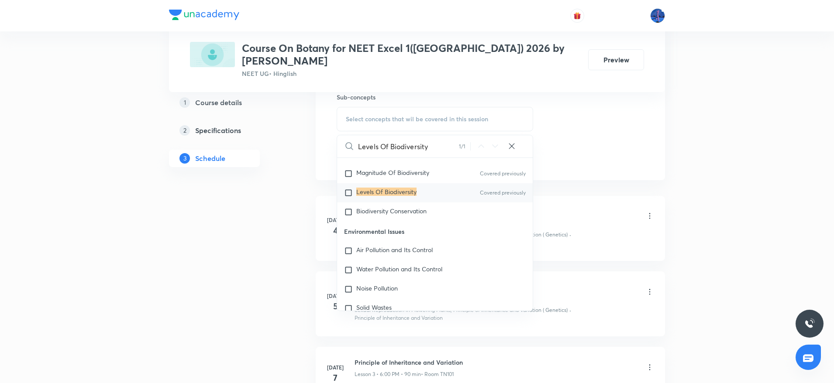
scroll to position [7997, 0]
type input "Levels Of Biodiversity"
click at [411, 205] on span "Biodiversity Conservation" at bounding box center [391, 209] width 70 height 8
checkbox input "true"
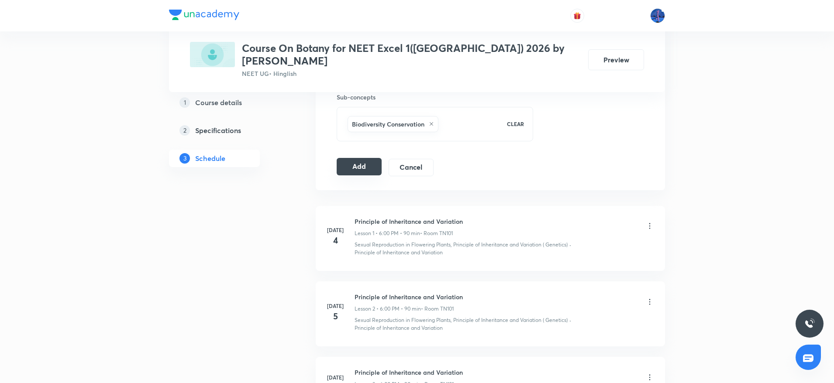
click at [369, 158] on button "Add" at bounding box center [359, 166] width 45 height 17
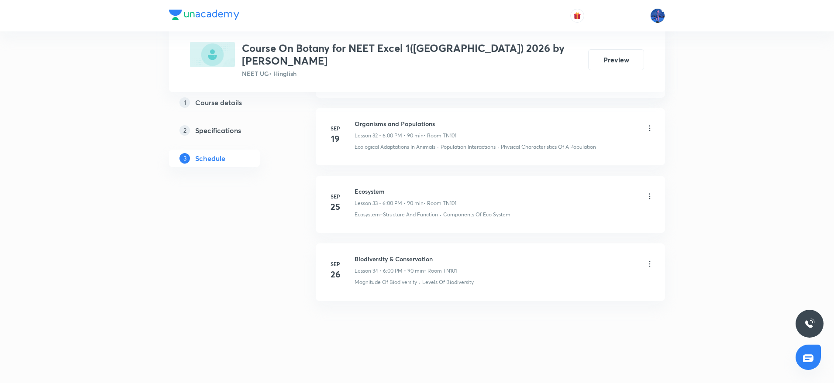
scroll to position [2233, 0]
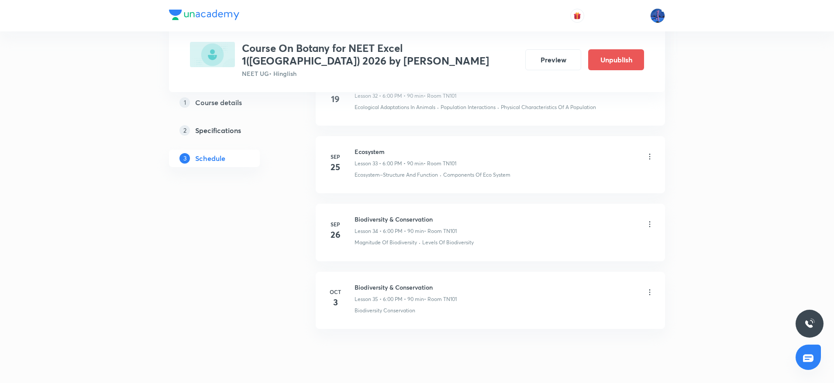
scroll to position [2311, 0]
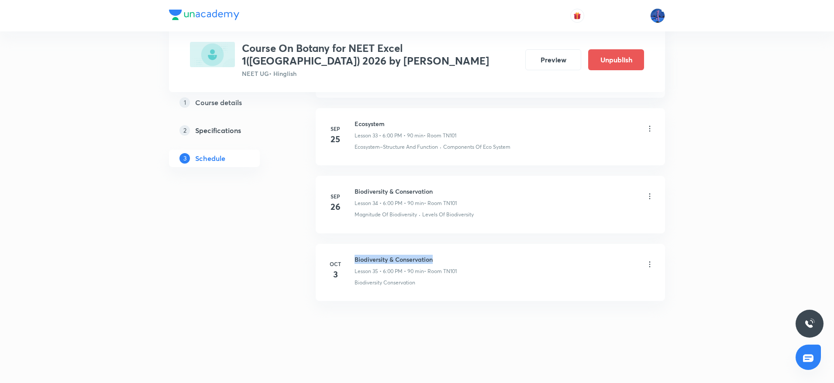
drag, startPoint x: 355, startPoint y: 259, endPoint x: 442, endPoint y: 255, distance: 86.5
click at [442, 255] on h6 "Biodiversity & Conservation" at bounding box center [405, 259] width 102 height 9
copy h6 "Biodiversity & Conservation"
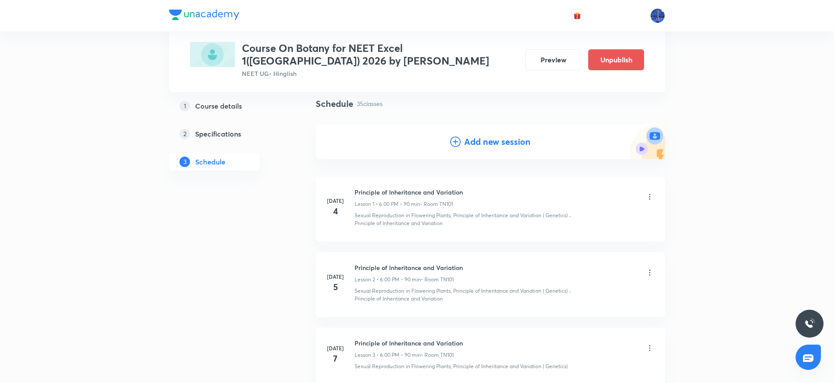
scroll to position [0, 0]
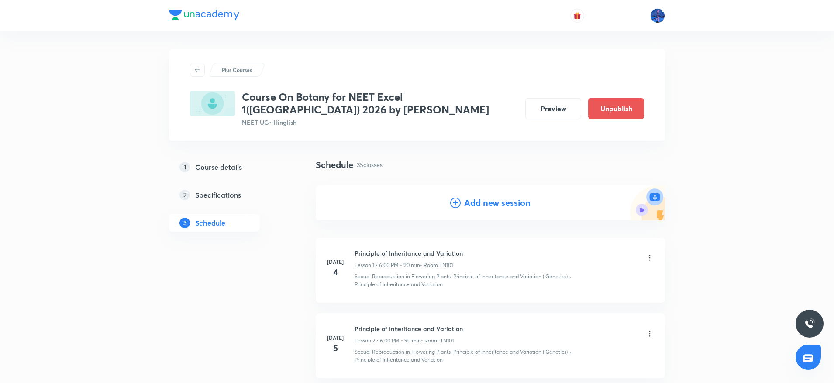
click at [493, 203] on h4 "Add new session" at bounding box center [497, 202] width 66 height 13
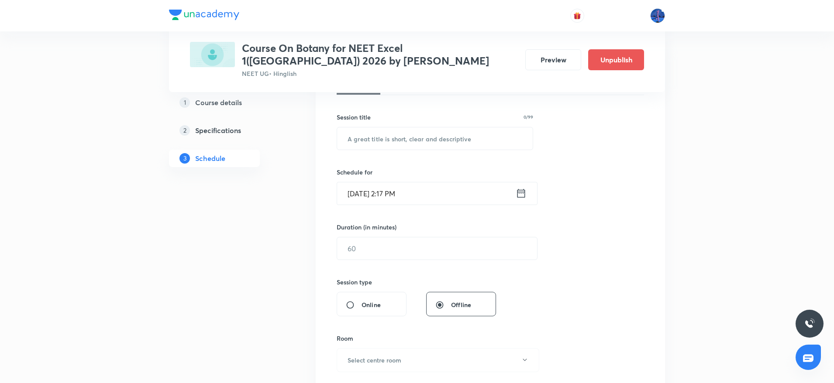
scroll to position [146, 0]
click at [435, 144] on input "text" at bounding box center [435, 138] width 196 height 22
paste input "Biodiversity & Conservation"
type input "Biodiversity & Conservation"
click at [454, 190] on input "Oct 3, 2025, 2:17 PM" at bounding box center [426, 193] width 179 height 22
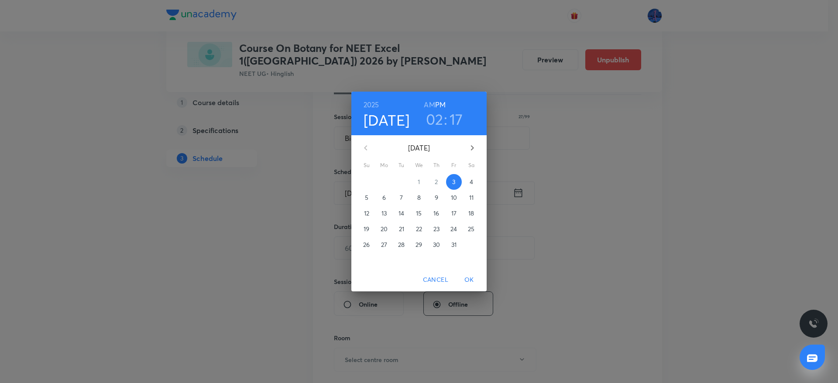
click at [470, 182] on p "4" at bounding box center [471, 182] width 3 height 9
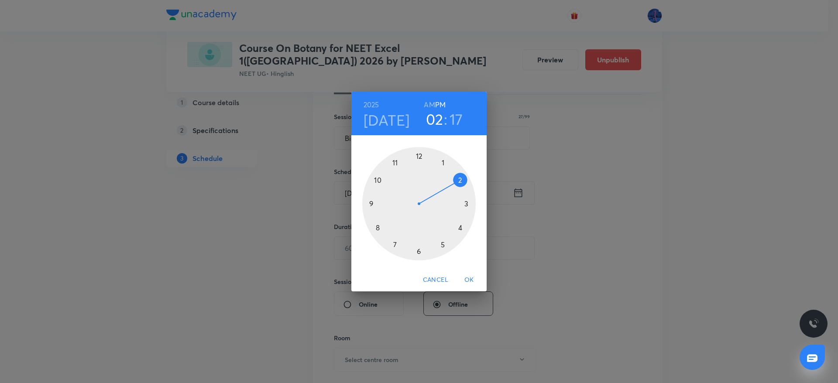
click at [419, 247] on div at bounding box center [418, 203] width 113 height 113
click at [418, 160] on div at bounding box center [418, 203] width 113 height 113
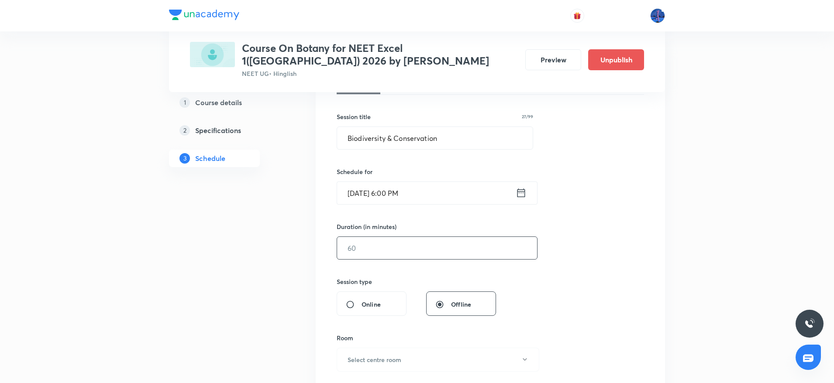
click at [422, 249] on input "text" at bounding box center [437, 248] width 200 height 22
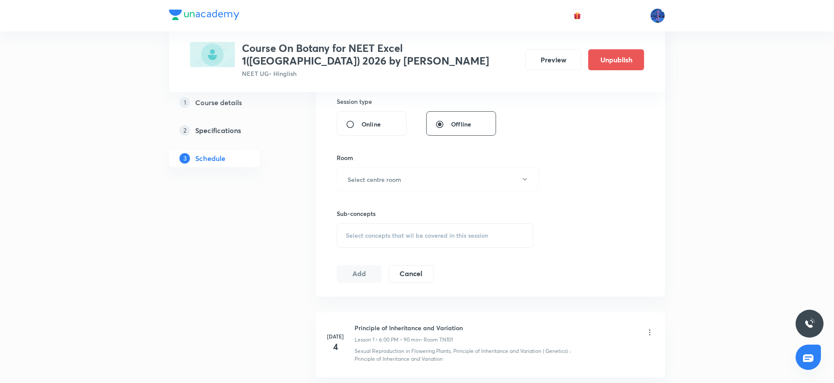
scroll to position [332, 0]
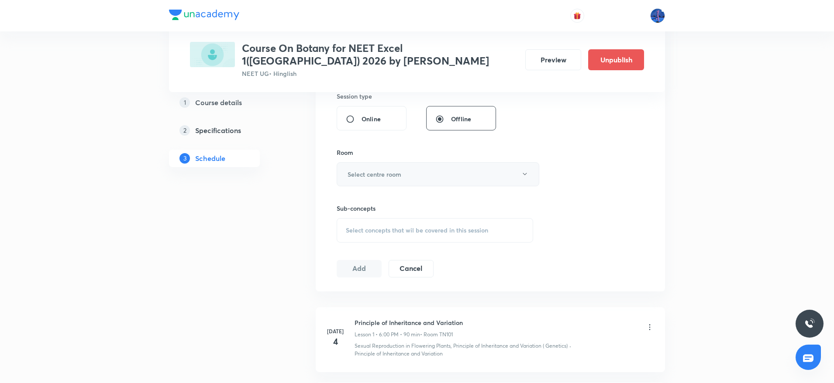
type input "90"
click at [443, 183] on button "Select centre room" at bounding box center [438, 174] width 203 height 24
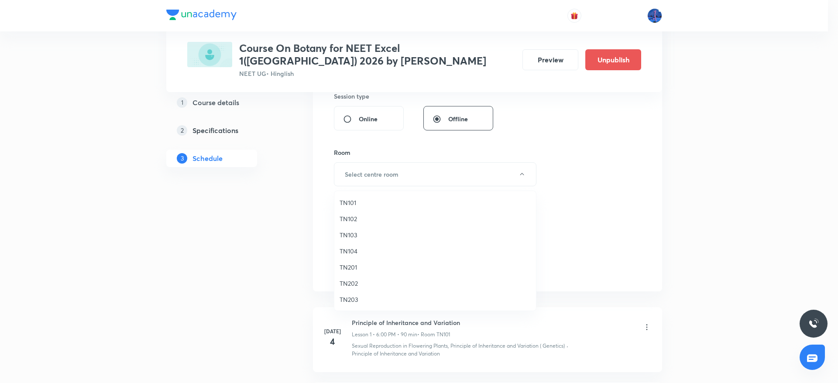
click at [366, 202] on span "TN101" at bounding box center [435, 202] width 191 height 9
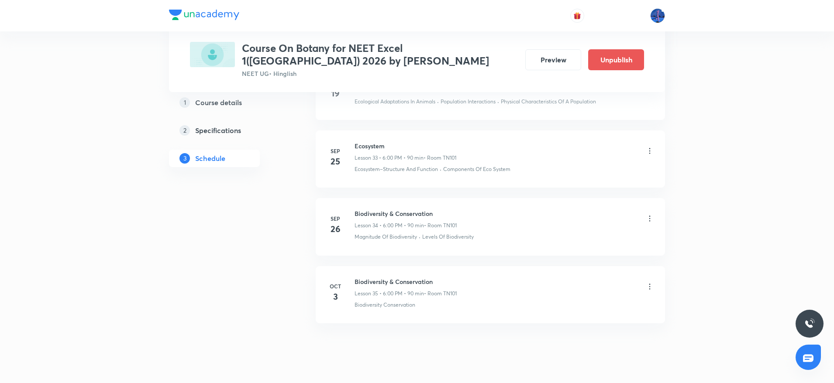
scroll to position [2712, 0]
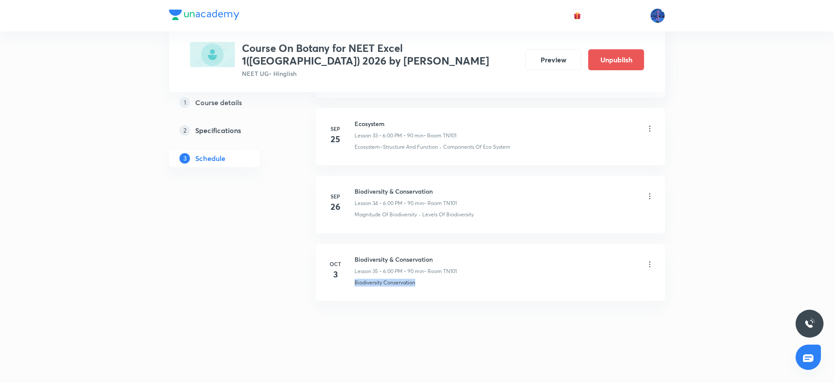
drag, startPoint x: 424, startPoint y: 280, endPoint x: 353, endPoint y: 295, distance: 72.7
click at [353, 295] on li "Oct 3 Biodiversity & Conservation Lesson 35 • 6:00 PM • 90 min • Room TN101 Bio…" at bounding box center [490, 272] width 349 height 57
copy p "Biodiversity Conservation"
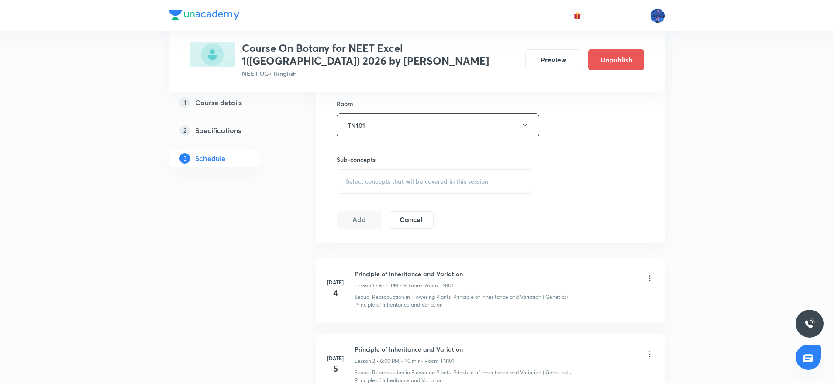
scroll to position [382, 0]
click at [433, 189] on div "Select concepts that wil be covered in this session" at bounding box center [435, 180] width 196 height 24
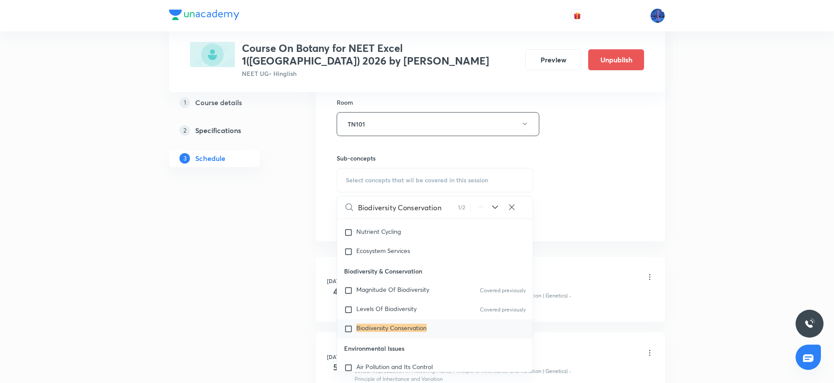
scroll to position [7942, 0]
type input "Biodiversity Conservation"
click at [390, 329] on mark "Biodiversity Conservation" at bounding box center [391, 325] width 70 height 8
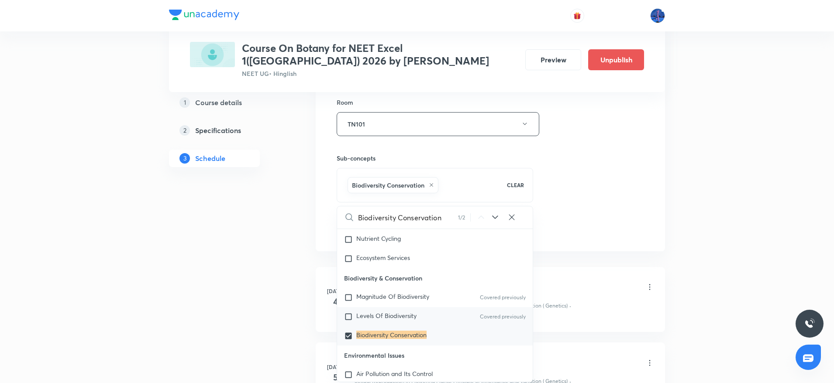
checkbox input "true"
click at [380, 320] on span "Levels Of Biodiversity" at bounding box center [386, 316] width 60 height 8
checkbox input "true"
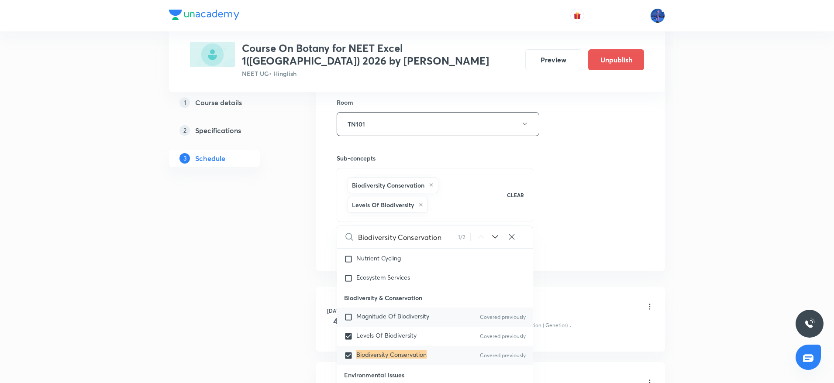
click at [376, 320] on span "Magnitude Of Biodiversity" at bounding box center [392, 316] width 73 height 8
checkbox input "true"
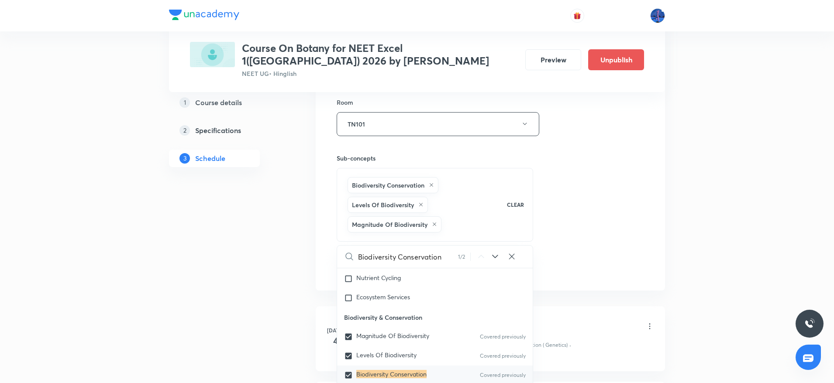
click at [578, 250] on div "Session 36 Live class Session title 27/99 Biodiversity & Conservation ​ Schedul…" at bounding box center [490, 47] width 307 height 459
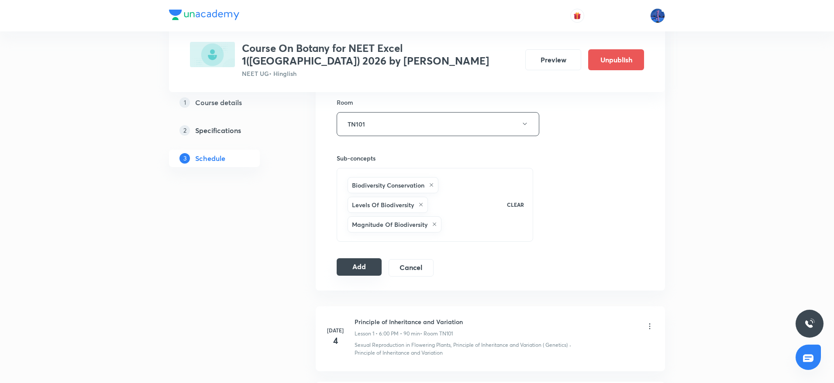
click at [366, 262] on button "Add" at bounding box center [359, 266] width 45 height 17
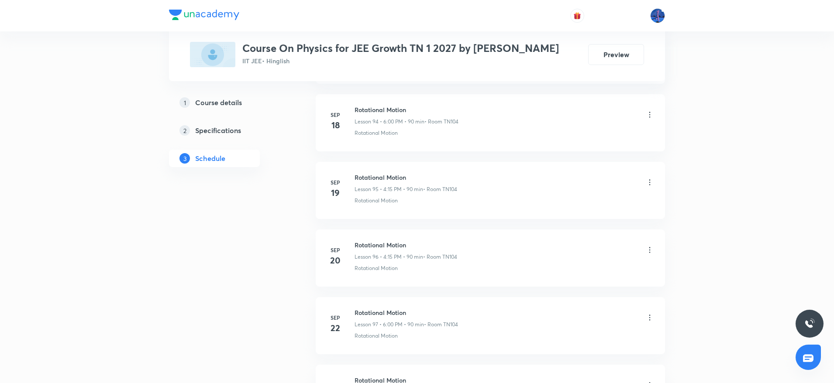
scroll to position [7276, 0]
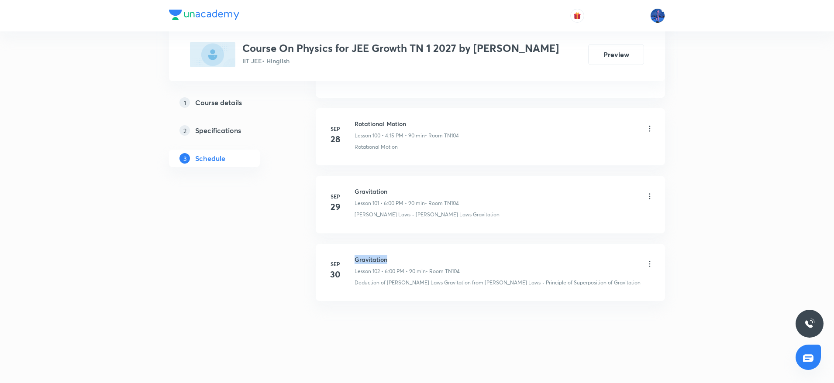
drag, startPoint x: 355, startPoint y: 261, endPoint x: 419, endPoint y: 256, distance: 64.3
click at [419, 256] on h6 "Gravitation" at bounding box center [406, 259] width 105 height 9
copy h6 "Gravitation"
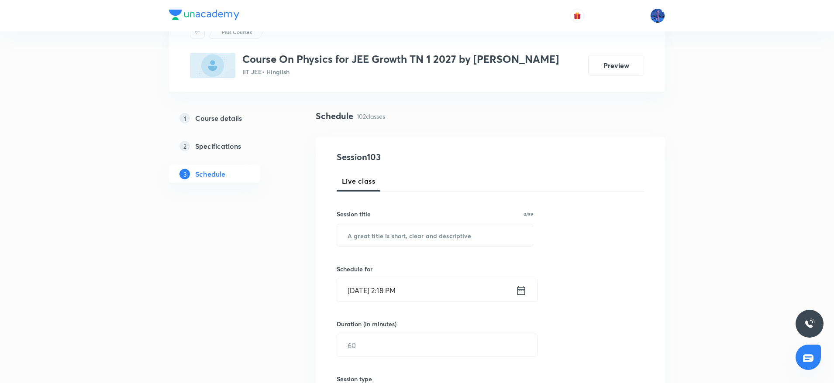
scroll to position [41, 0]
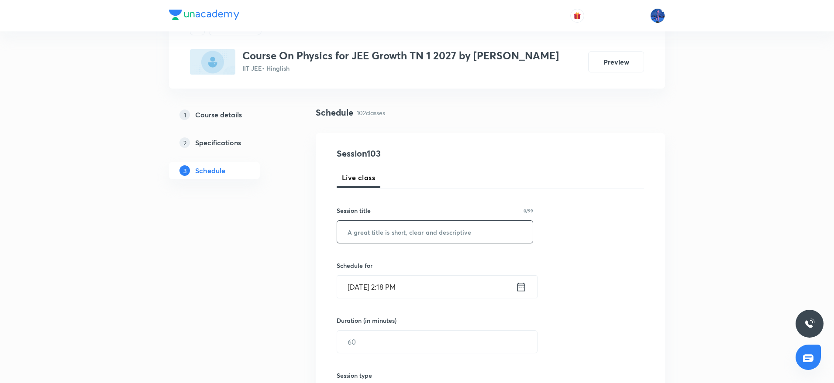
click at [428, 236] on input "text" at bounding box center [435, 232] width 196 height 22
paste input "Gravitation"
type input "Gravitation"
click at [465, 289] on input "[DATE] 2:18 PM" at bounding box center [426, 287] width 179 height 22
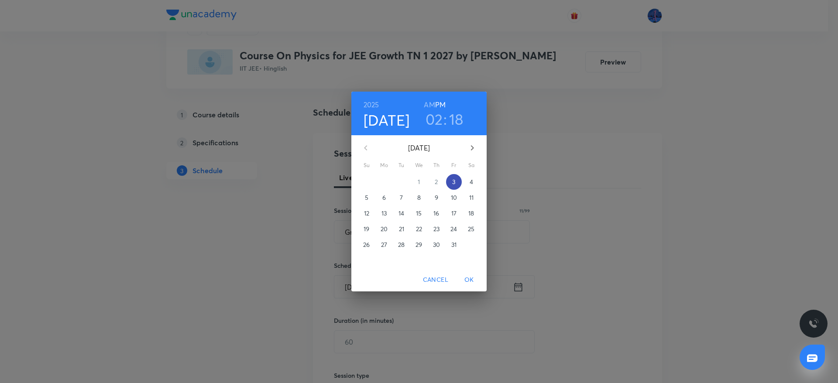
click at [450, 182] on span "3" at bounding box center [454, 182] width 16 height 9
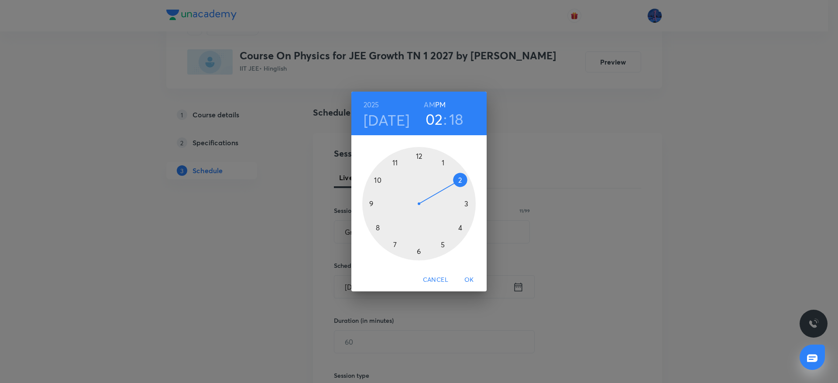
click at [419, 248] on div at bounding box center [418, 203] width 113 height 113
click at [419, 158] on div at bounding box center [418, 203] width 113 height 113
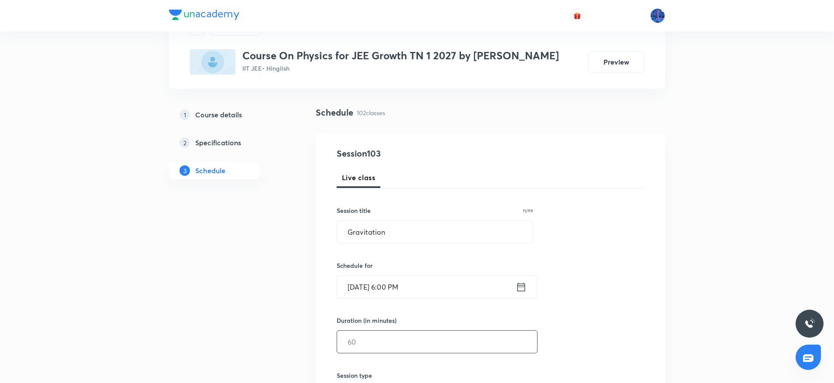
click at [409, 332] on input "text" at bounding box center [437, 342] width 200 height 22
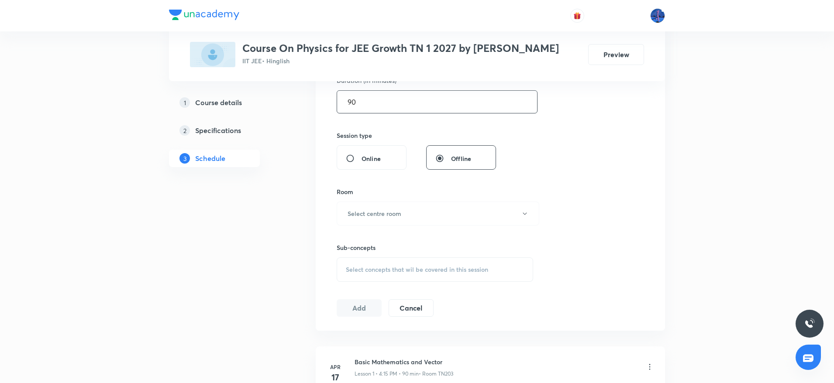
scroll to position [284, 0]
click at [444, 217] on button "Select centre room" at bounding box center [438, 211] width 203 height 24
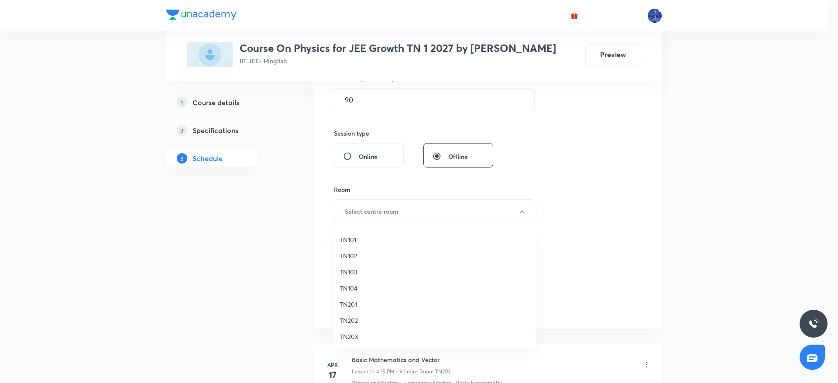
click at [424, 195] on div at bounding box center [419, 191] width 838 height 383
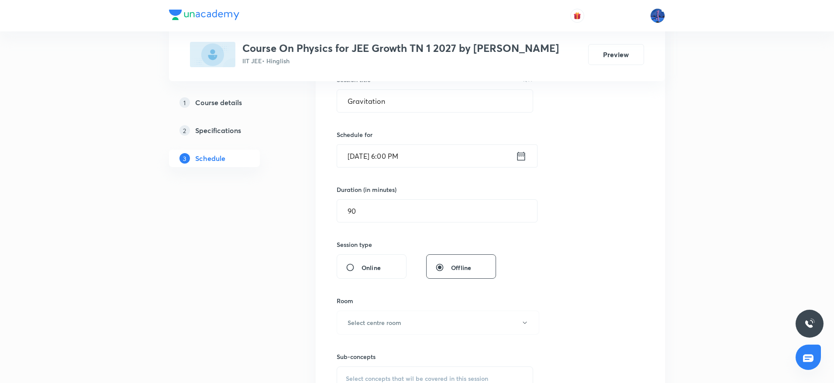
scroll to position [159, 0]
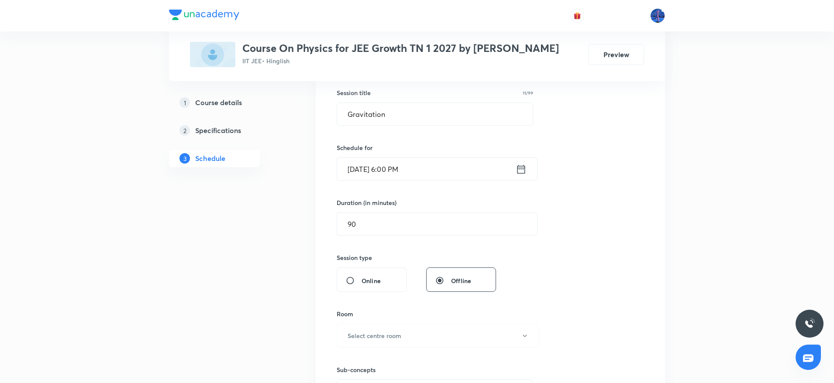
click at [401, 170] on input "[DATE] 6:00 PM" at bounding box center [426, 169] width 179 height 22
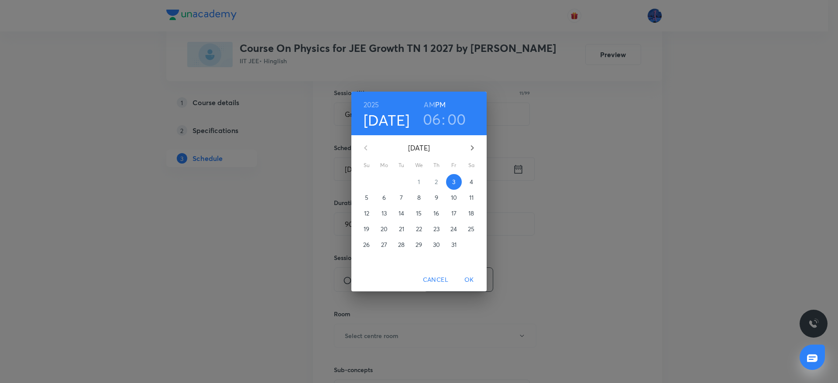
click at [433, 125] on h3 "06" at bounding box center [432, 119] width 18 height 18
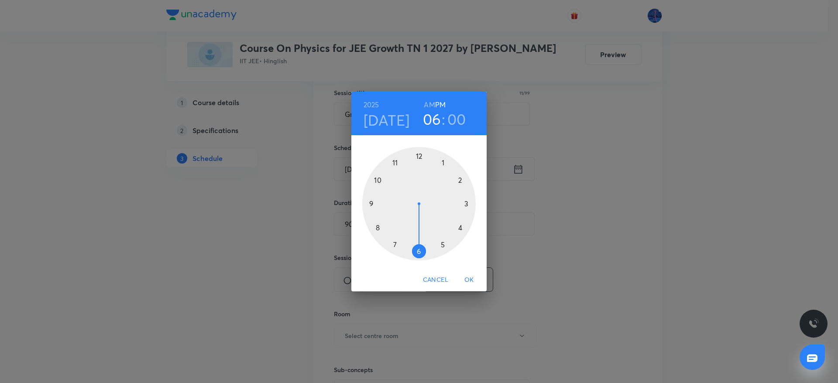
click at [443, 245] on div at bounding box center [418, 203] width 113 height 113
click at [380, 227] on div at bounding box center [418, 203] width 113 height 113
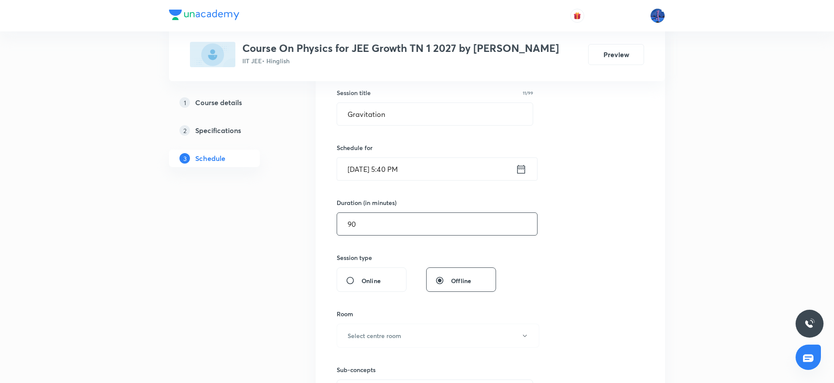
click at [415, 225] on input "90" at bounding box center [437, 224] width 200 height 22
type input "9"
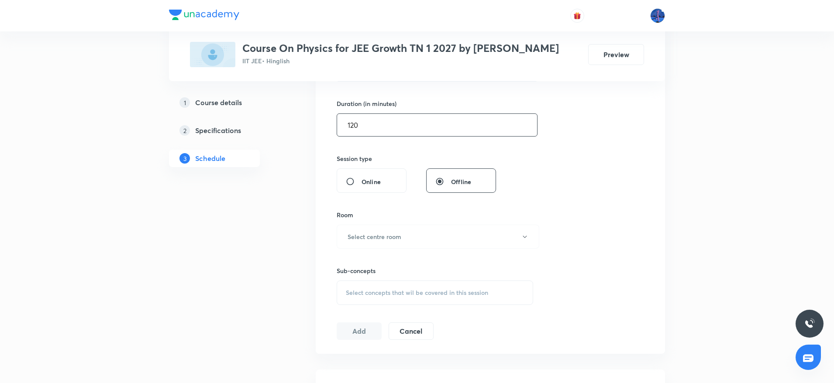
scroll to position [262, 0]
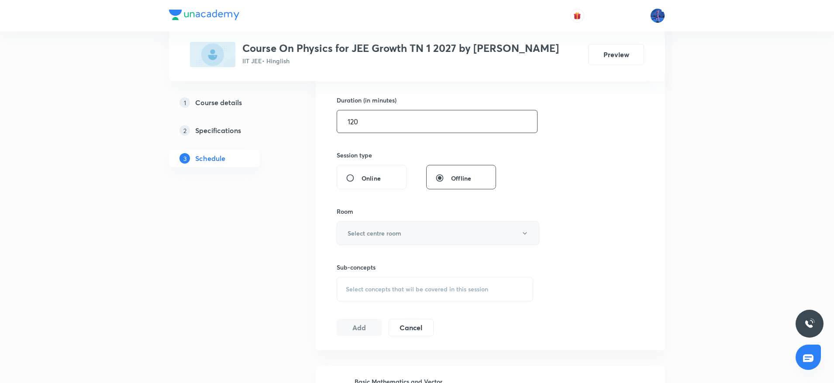
type input "120"
click at [438, 239] on button "Select centre room" at bounding box center [438, 233] width 203 height 24
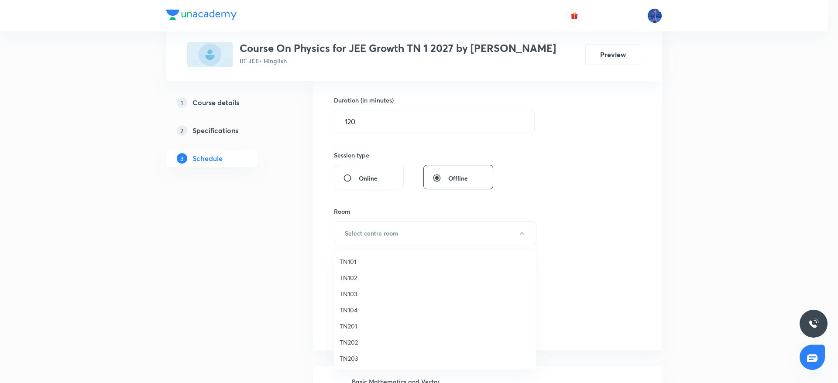
click at [354, 307] on span "TN104" at bounding box center [435, 310] width 191 height 9
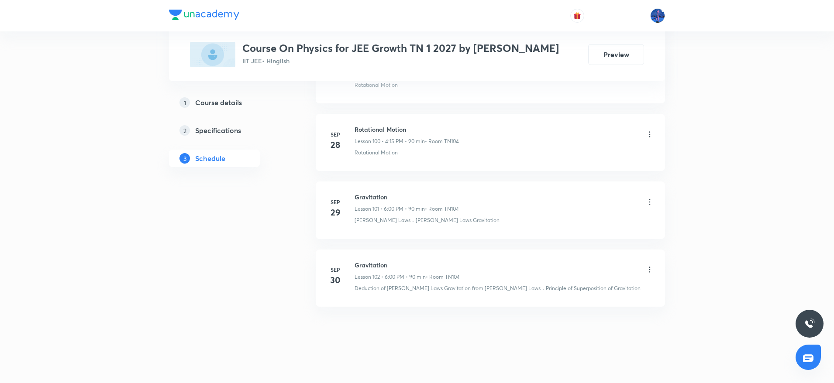
scroll to position [7276, 0]
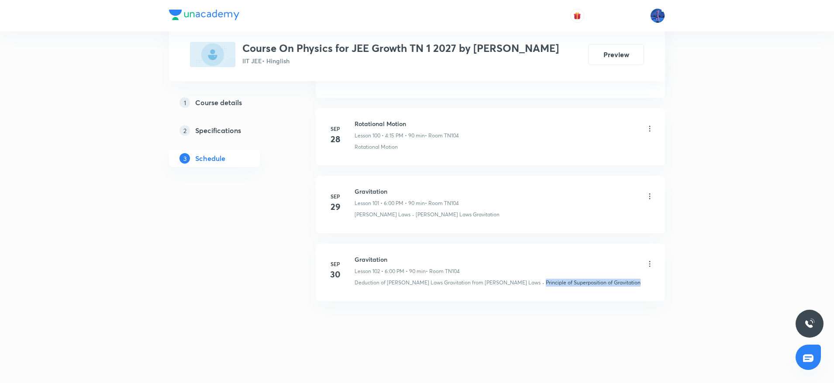
drag, startPoint x: 615, startPoint y: 291, endPoint x: 501, endPoint y: 296, distance: 114.5
click at [501, 296] on li "Sep 30 Gravitation Lesson 102 • 6:00 PM • 90 min • Room TN104 Deduction of Newt…" at bounding box center [490, 272] width 349 height 57
copy div "· Principle of Superposition of Gravitation"
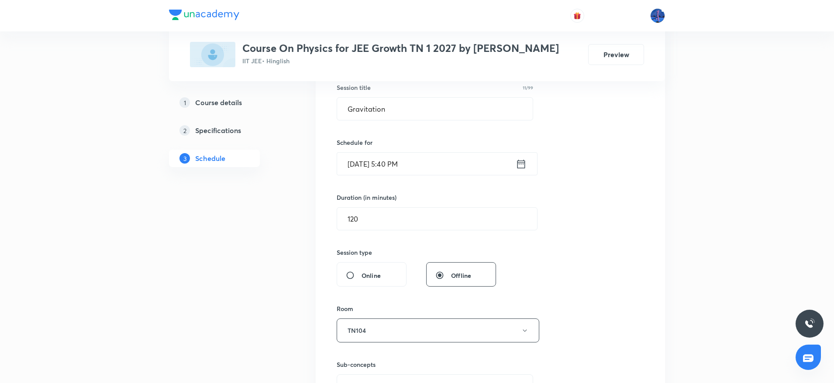
scroll to position [314, 0]
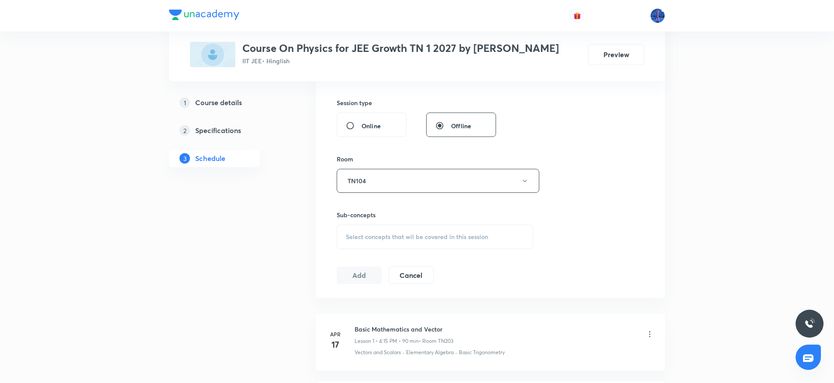
click at [419, 235] on span "Select concepts that wil be covered in this session" at bounding box center [417, 237] width 142 height 7
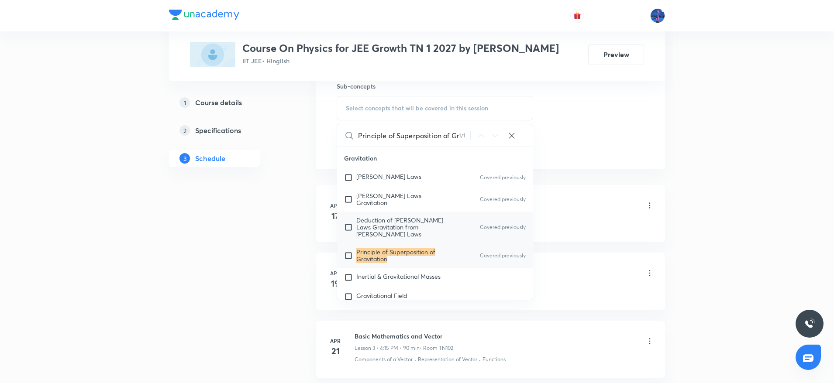
scroll to position [3616, 0]
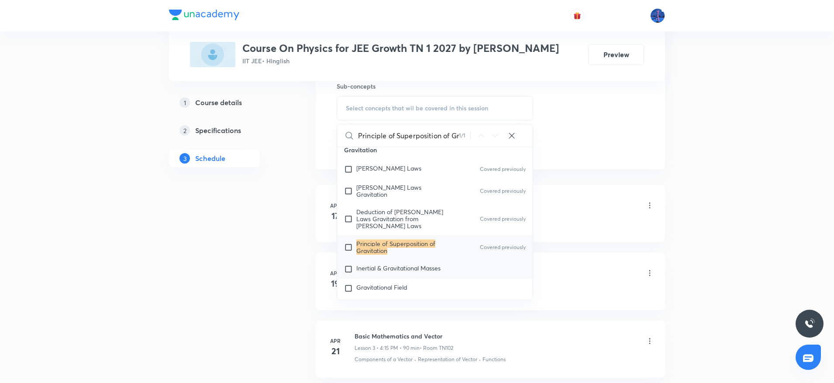
type input "Principle of Superposition of Gravitation"
click at [422, 260] on div "Inertial & Gravitational Masses" at bounding box center [435, 269] width 196 height 19
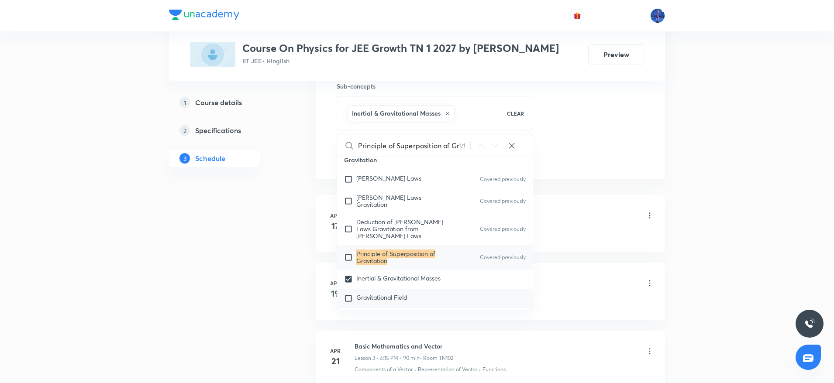
click at [388, 293] on span "Gravitational Field" at bounding box center [381, 297] width 51 height 8
checkbox input "true"
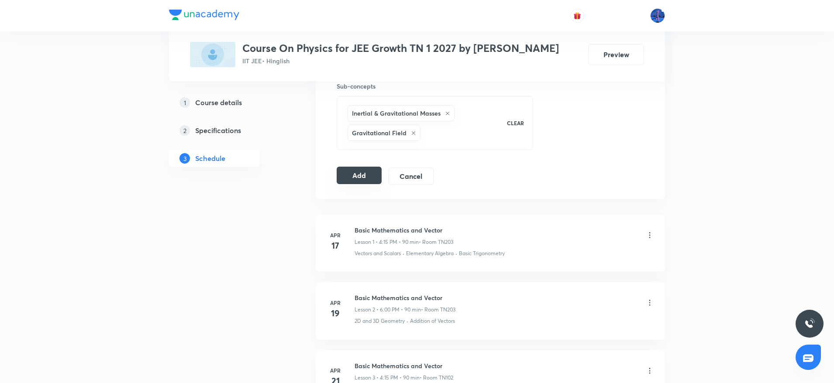
click at [372, 171] on button "Add" at bounding box center [359, 175] width 45 height 17
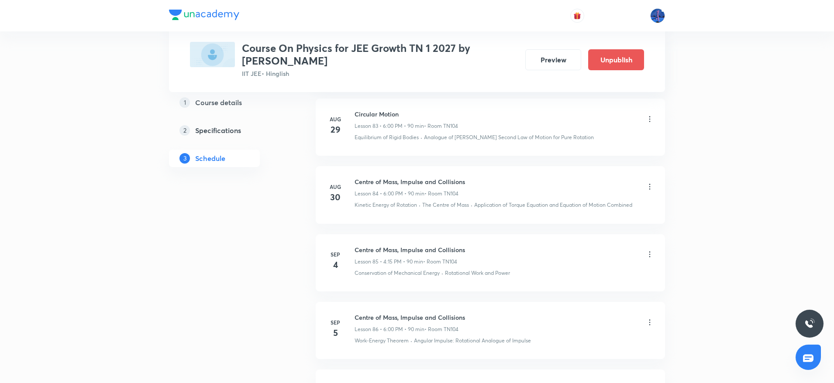
scroll to position [6954, 0]
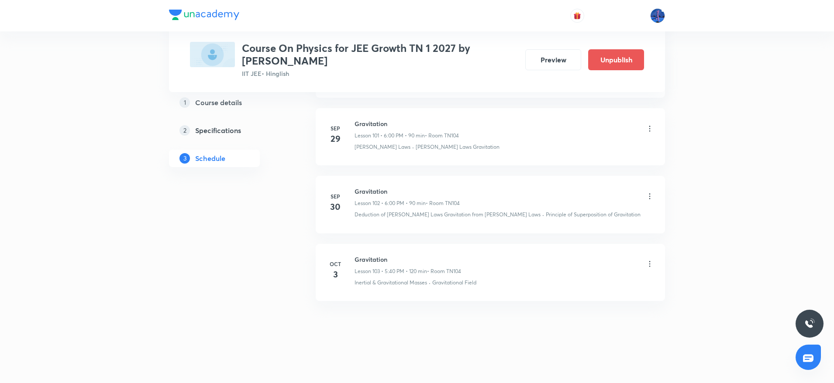
click at [650, 265] on icon at bounding box center [649, 264] width 9 height 9
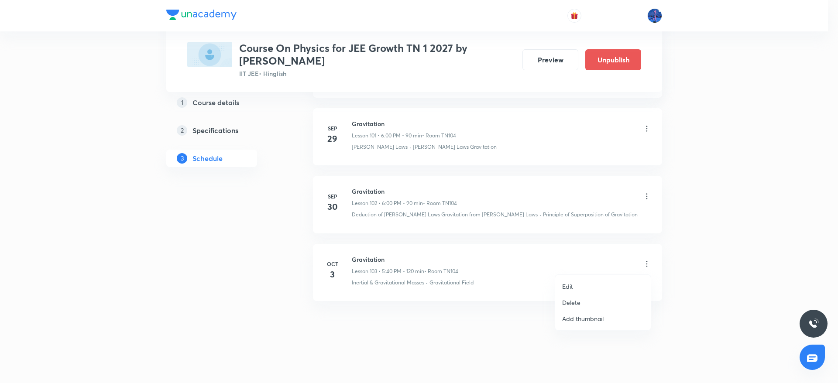
click at [581, 289] on li "Edit" at bounding box center [603, 286] width 96 height 16
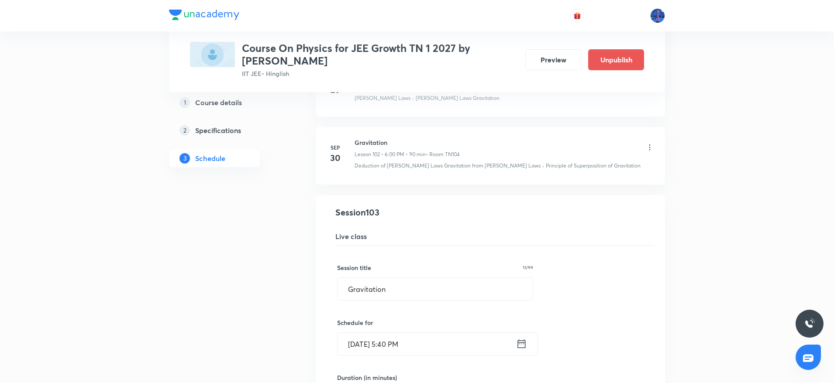
scroll to position [7011, 0]
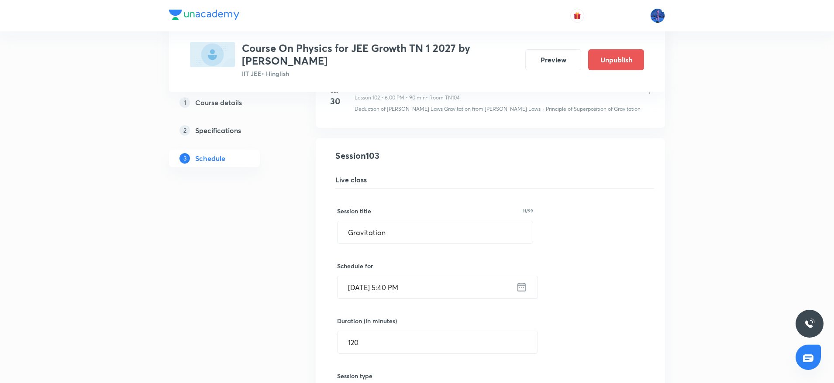
click at [393, 292] on input "Oct 3, 2025, 5:40 PM" at bounding box center [426, 287] width 179 height 22
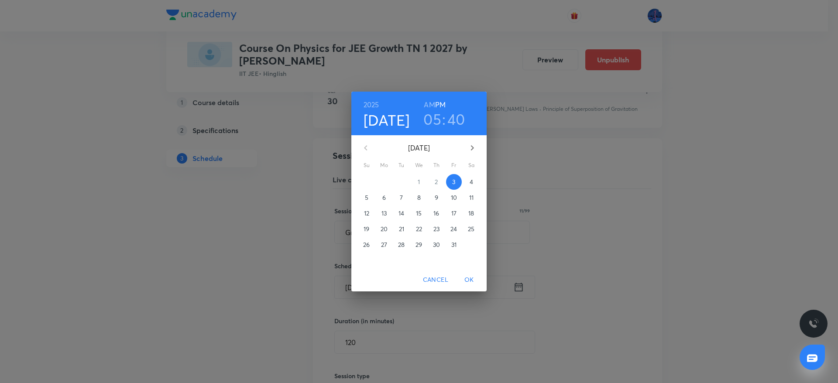
click at [436, 118] on h3 "05" at bounding box center [432, 119] width 18 height 18
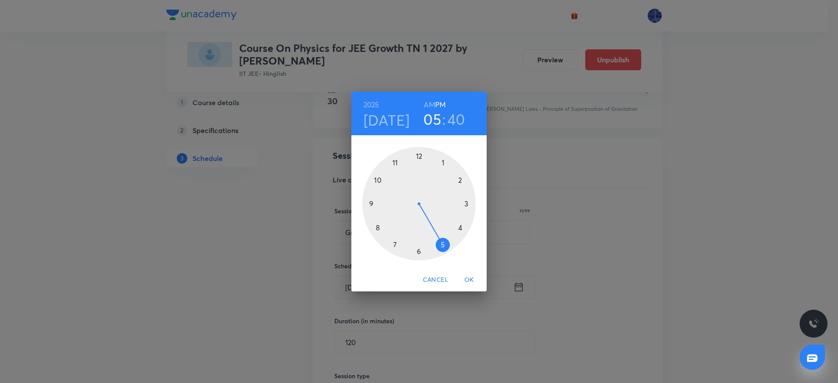
click at [419, 250] on div at bounding box center [418, 203] width 113 height 113
click at [419, 157] on div at bounding box center [418, 203] width 113 height 113
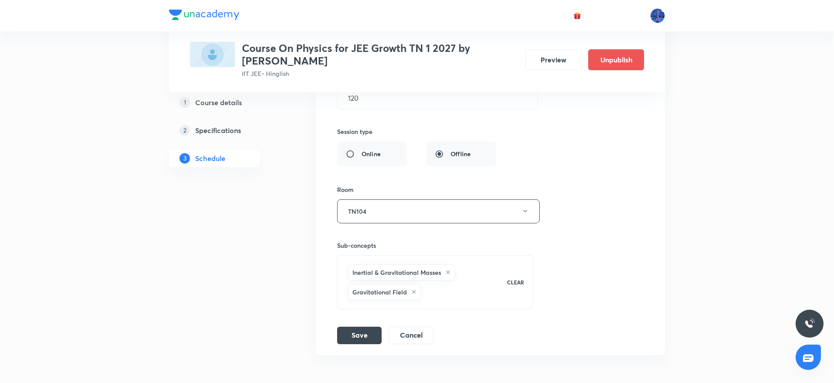
scroll to position [7309, 0]
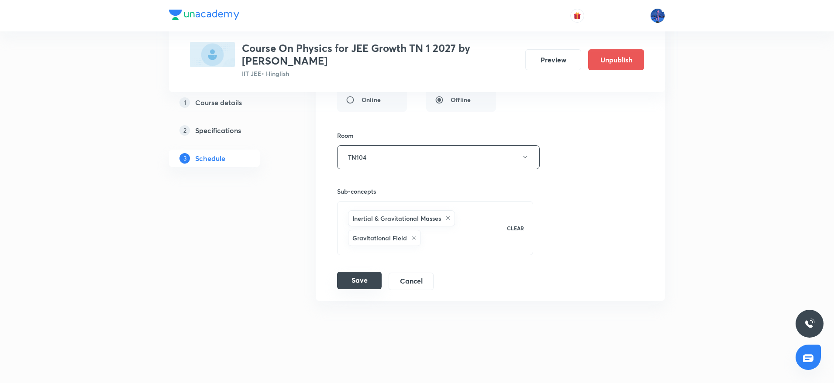
click at [365, 273] on button "Save" at bounding box center [359, 280] width 45 height 17
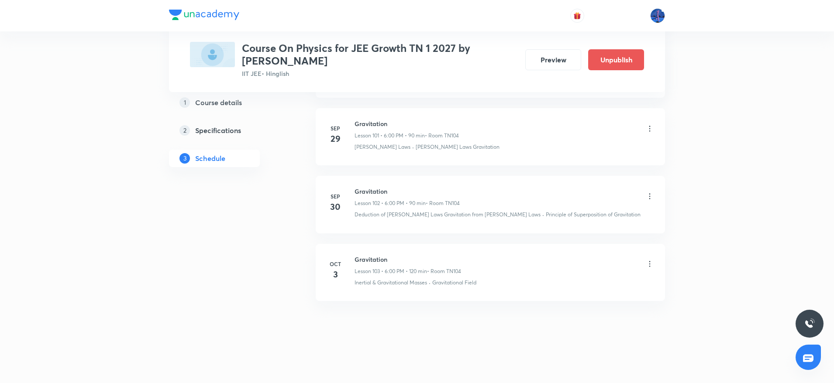
scroll to position [6954, 0]
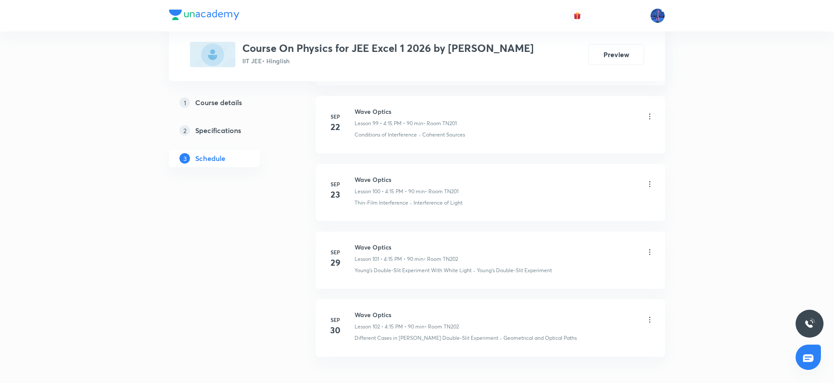
scroll to position [7302, 0]
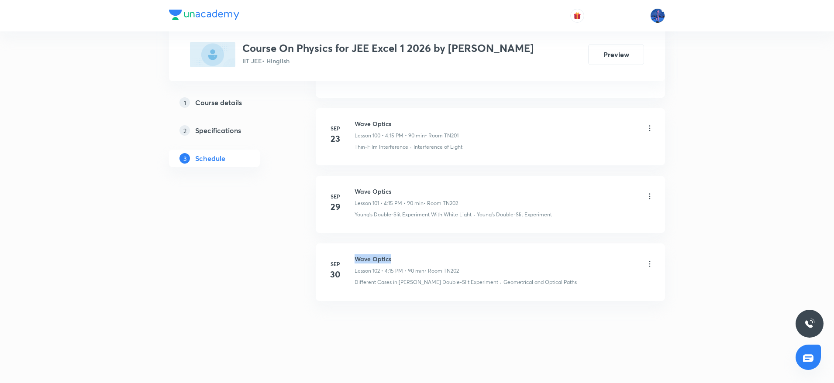
drag, startPoint x: 355, startPoint y: 259, endPoint x: 410, endPoint y: 260, distance: 54.6
click at [410, 260] on h6 "Wave Optics" at bounding box center [406, 258] width 104 height 9
copy h6 "Wave Optics"
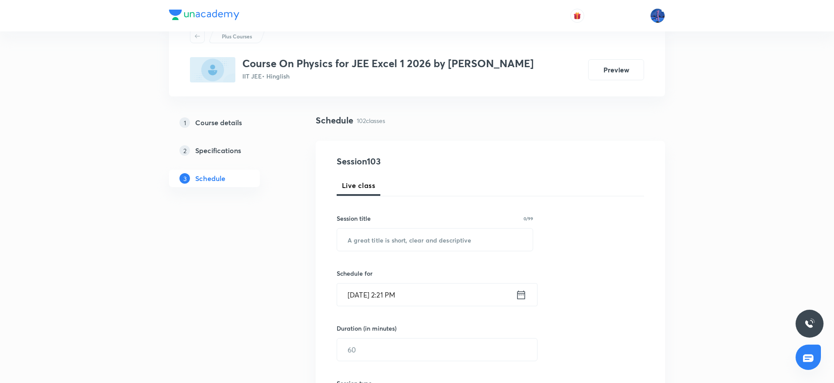
scroll to position [37, 0]
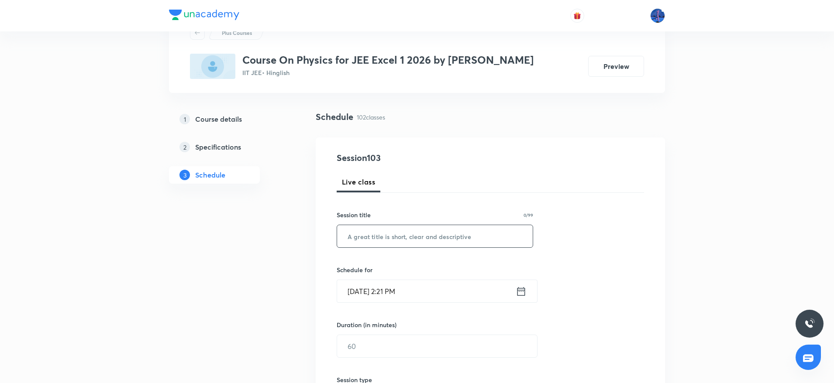
click at [416, 242] on input "text" at bounding box center [435, 236] width 196 height 22
paste input "Wave Optics"
type input "Wave Optics"
click at [455, 293] on input "[DATE] 2:21 PM" at bounding box center [426, 291] width 179 height 22
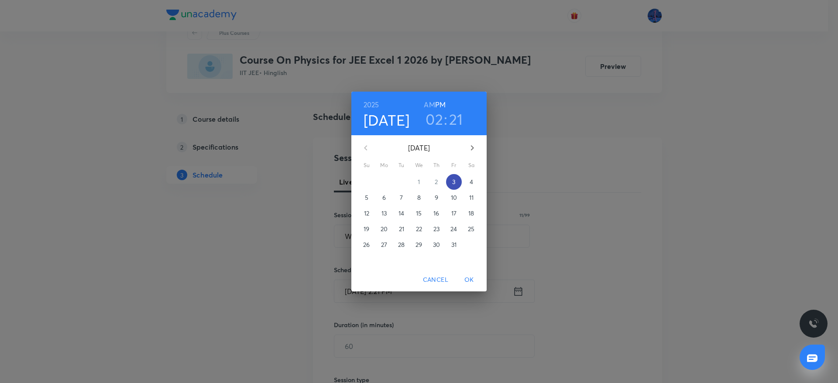
click at [453, 180] on p "3" at bounding box center [453, 182] width 3 height 9
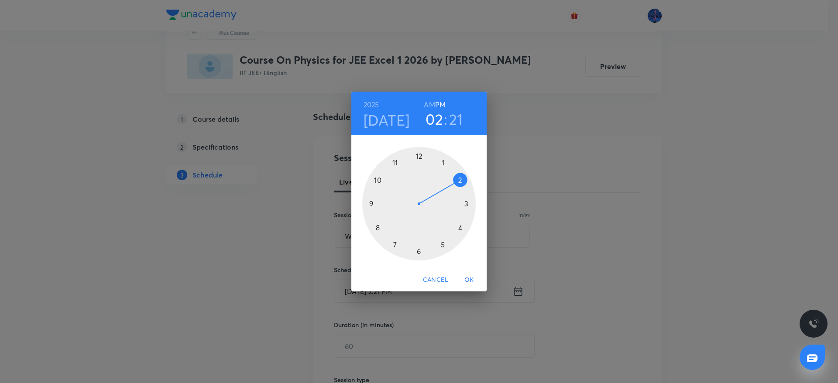
click at [460, 227] on div at bounding box center [418, 203] width 113 height 113
click at [467, 203] on div at bounding box center [418, 203] width 113 height 113
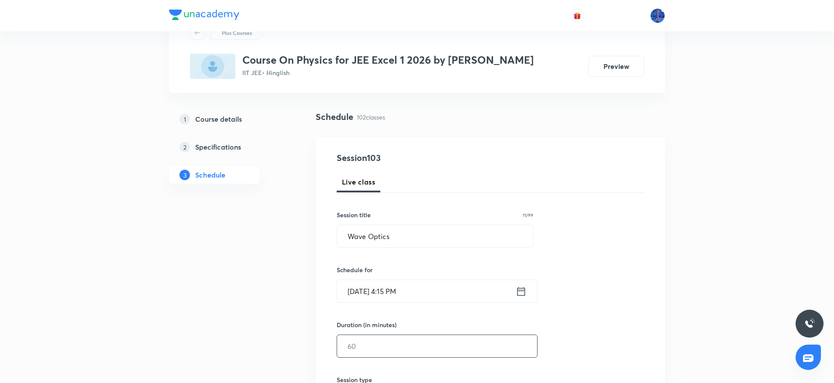
click at [380, 347] on input "text" at bounding box center [437, 346] width 200 height 22
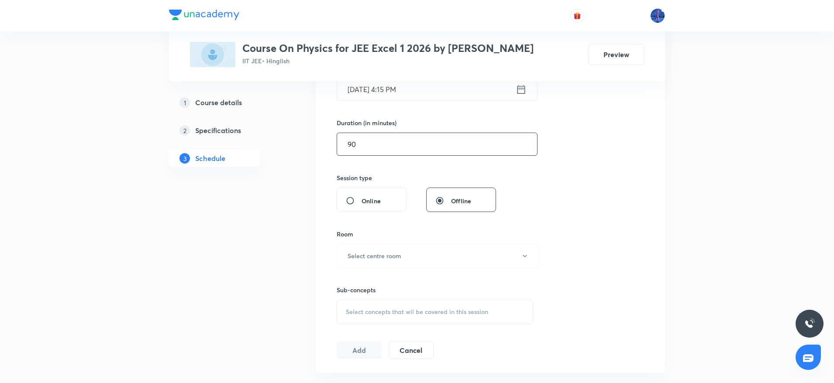
scroll to position [240, 0]
type input "90"
click at [432, 248] on button "Select centre room" at bounding box center [438, 255] width 203 height 24
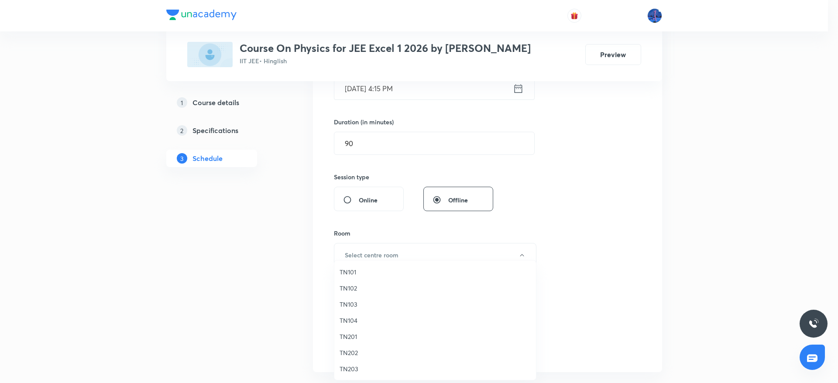
click at [349, 352] on span "TN202" at bounding box center [435, 352] width 191 height 9
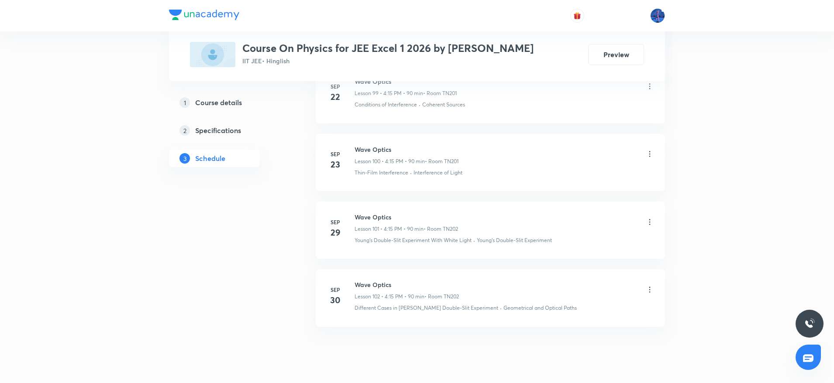
scroll to position [7302, 0]
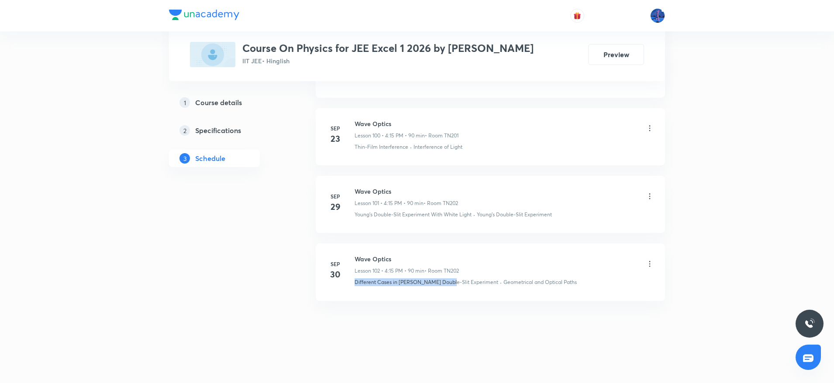
drag, startPoint x: 354, startPoint y: 289, endPoint x: 444, endPoint y: 298, distance: 90.4
click at [444, 298] on li "Sep 30 Wave Optics Lesson 102 • 4:15 PM • 90 min • Room TN202 Different Cases i…" at bounding box center [490, 272] width 349 height 57
drag, startPoint x: 479, startPoint y: 284, endPoint x: 560, endPoint y: 283, distance: 80.3
click at [560, 283] on div "Different Cases in Young's Double-Slit Experiment · Geometrical and Optical Pat…" at bounding box center [503, 282] width 299 height 8
copy p "Geometrical and Optical Paths"
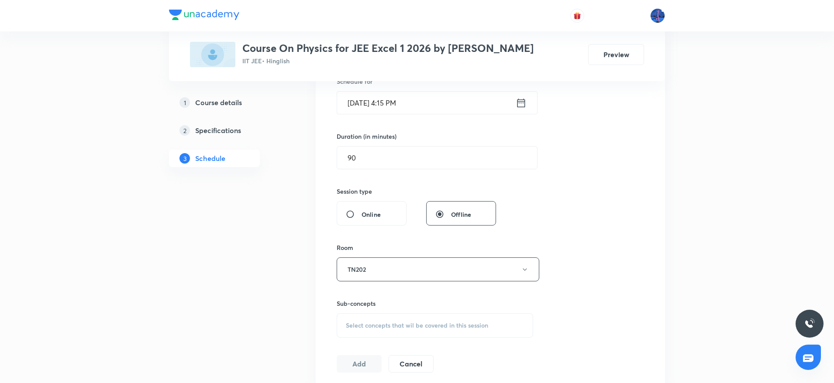
scroll to position [406, 0]
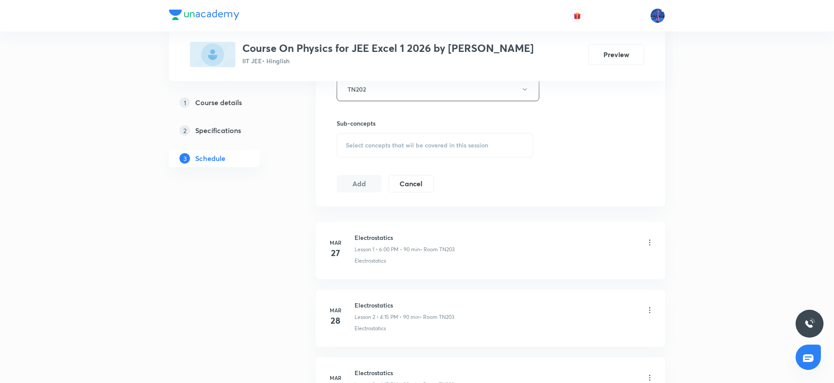
click at [398, 151] on div "Select concepts that wil be covered in this session" at bounding box center [435, 145] width 196 height 24
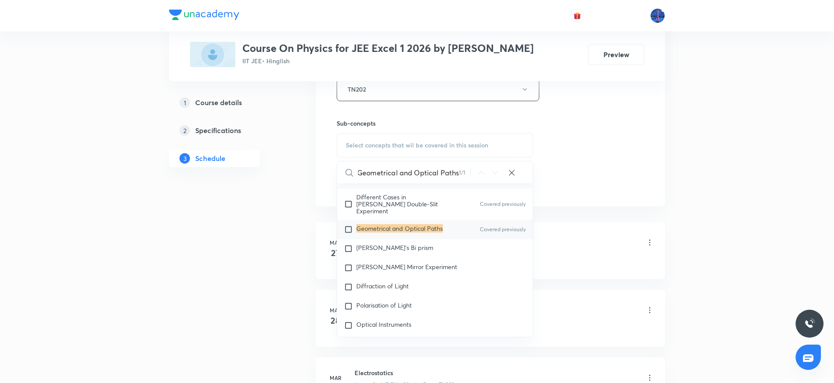
scroll to position [6619, 0]
type input "Geometrical and Optical Paths"
click at [406, 237] on div "Fresnel's Bi prism" at bounding box center [435, 246] width 196 height 19
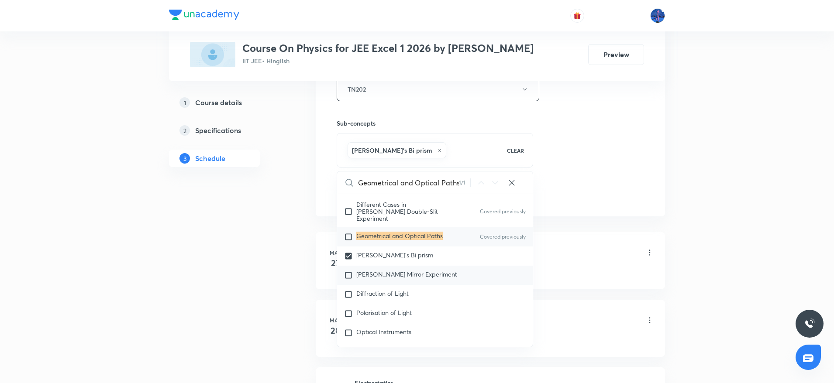
click at [422, 270] on span "Lloyd's Mirror Experiment" at bounding box center [406, 274] width 101 height 8
checkbox input "true"
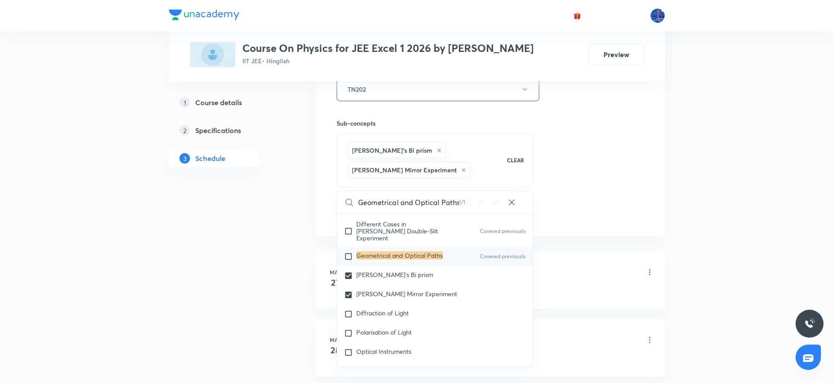
click at [586, 202] on div "Session 103 Live class Session title 11/99 Wave Optics ​ Schedule for Oct 3, 20…" at bounding box center [490, 3] width 307 height 440
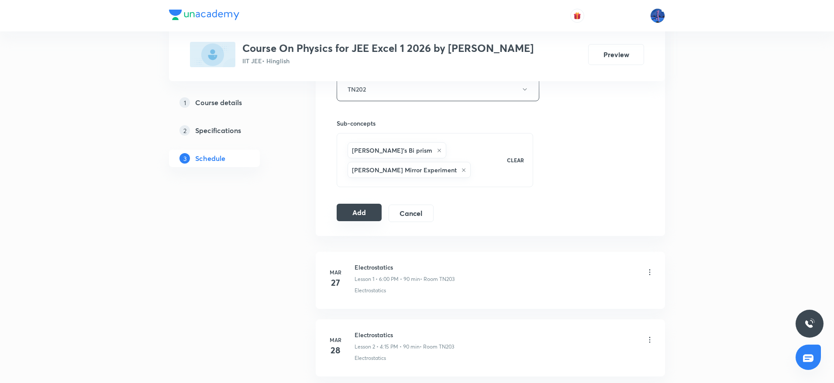
click at [367, 212] on button "Add" at bounding box center [359, 212] width 45 height 17
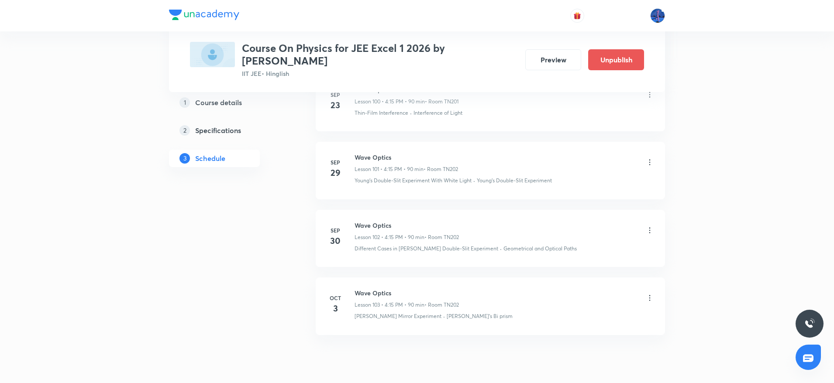
scroll to position [6980, 0]
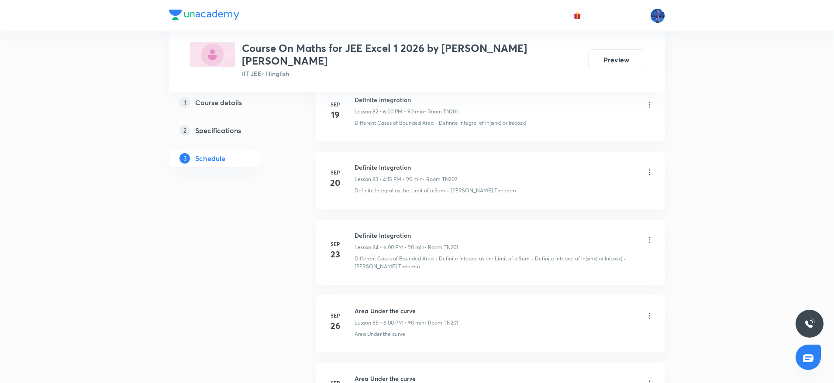
scroll to position [6258, 0]
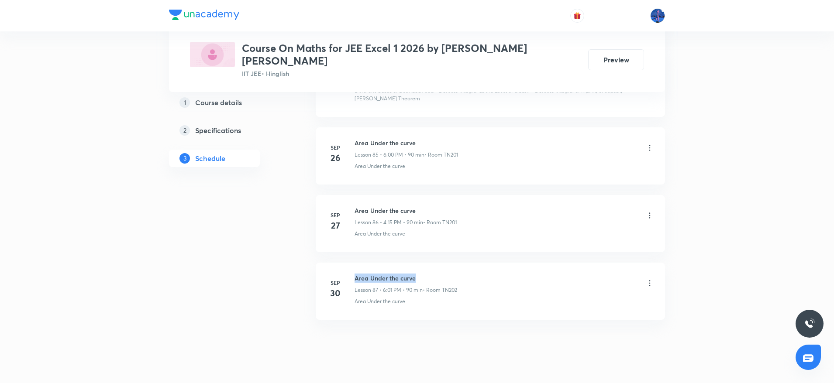
drag, startPoint x: 355, startPoint y: 259, endPoint x: 427, endPoint y: 254, distance: 72.2
click at [427, 263] on li "[DATE] Area Under the curve Lesson 87 • 6:01 PM • 90 min • Room TN202 Area Unde…" at bounding box center [490, 291] width 349 height 57
copy h6 "Area Under the curve"
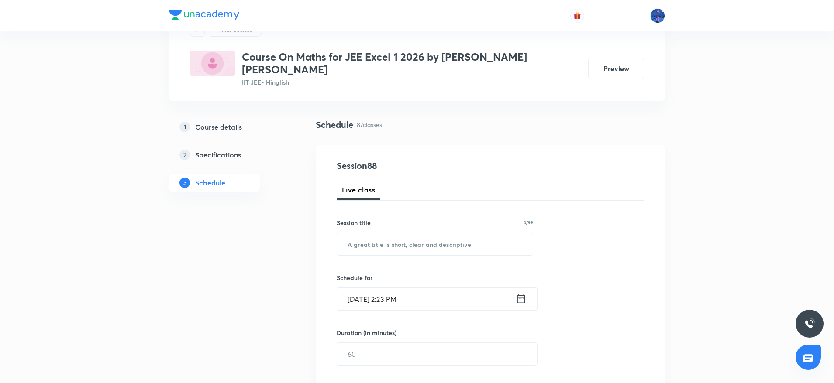
scroll to position [103, 0]
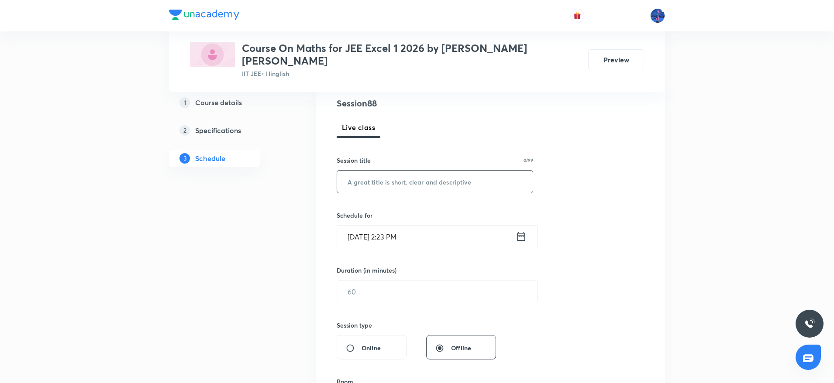
click at [378, 174] on input "text" at bounding box center [435, 182] width 196 height 22
paste input "Area Under the curve"
type input "Area Under the curve"
click at [474, 232] on input "[DATE] 2:23 PM" at bounding box center [426, 237] width 179 height 22
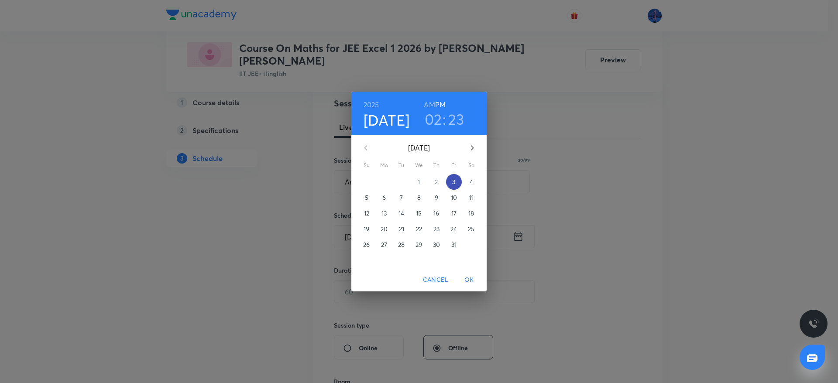
click at [457, 185] on span "3" at bounding box center [454, 182] width 16 height 9
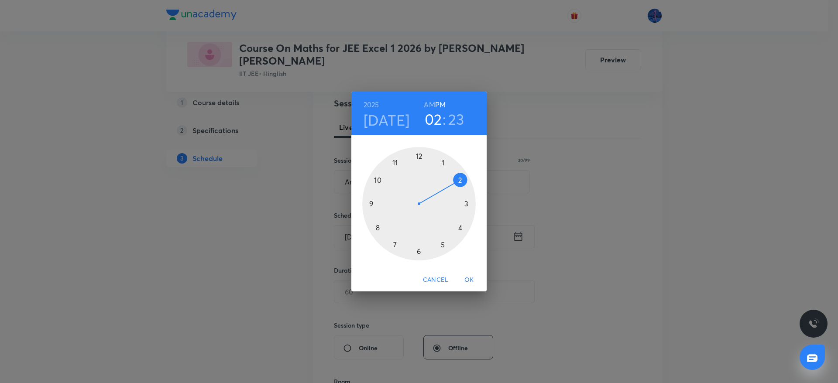
click at [419, 252] on div at bounding box center [418, 203] width 113 height 113
click at [420, 158] on div at bounding box center [418, 203] width 113 height 113
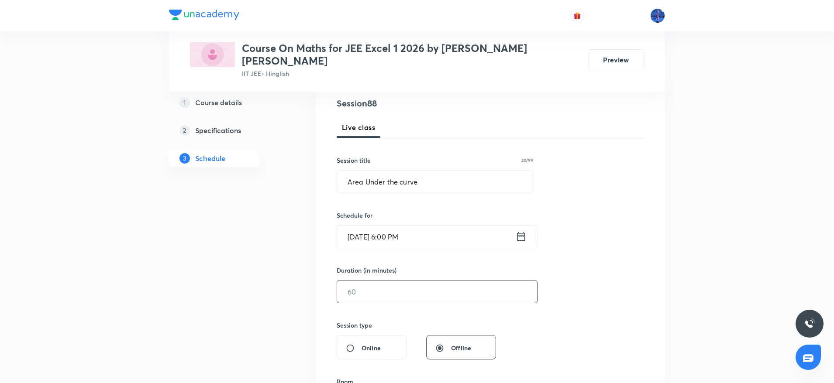
click at [468, 285] on input "text" at bounding box center [437, 292] width 200 height 22
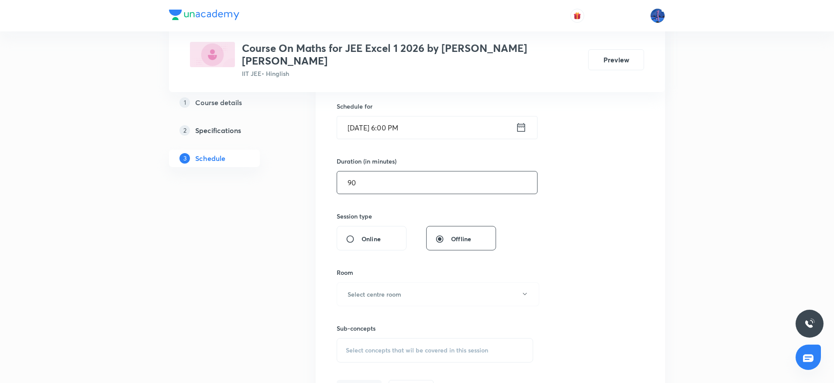
scroll to position [227, 0]
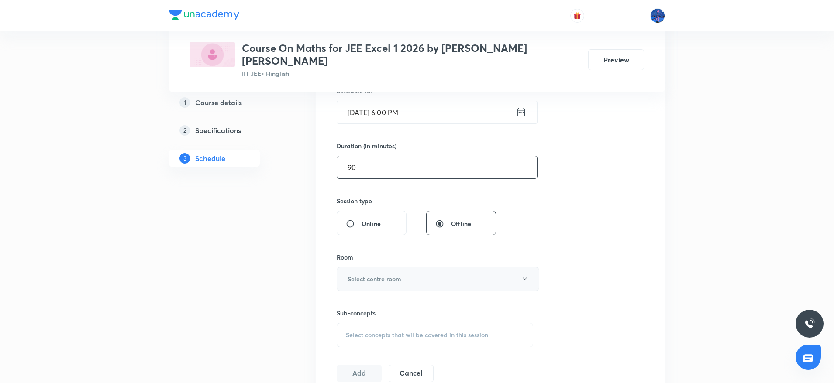
type input "90"
click at [456, 279] on button "Select centre room" at bounding box center [438, 279] width 203 height 24
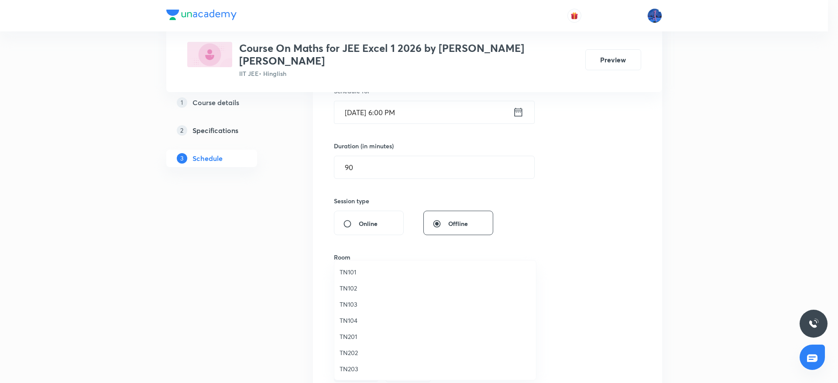
click at [349, 351] on span "TN202" at bounding box center [435, 352] width 191 height 9
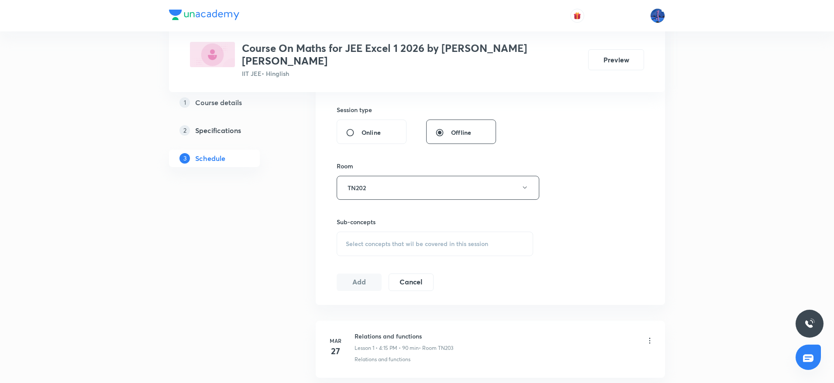
scroll to position [319, 0]
click at [447, 237] on div "Select concepts that wil be covered in this session" at bounding box center [435, 243] width 196 height 24
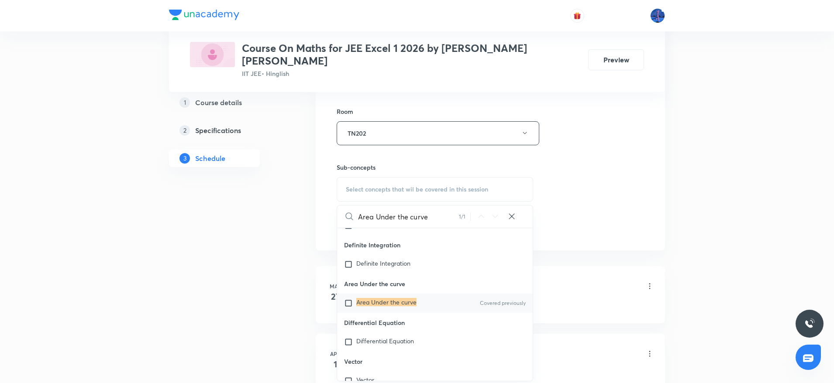
scroll to position [378, 0]
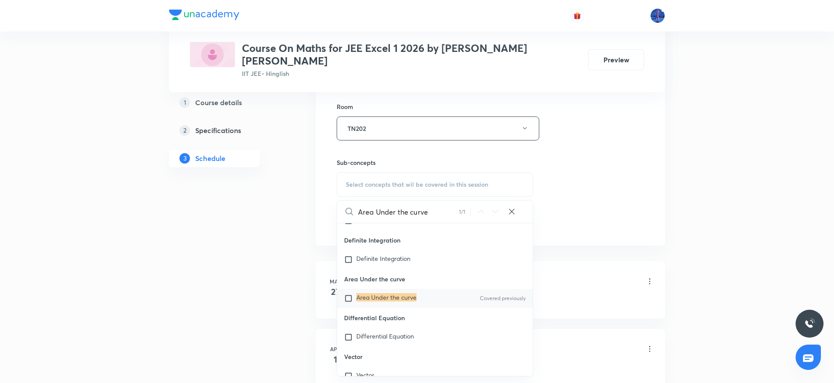
type input "Area Under the curve"
click at [389, 302] on mark "Area Under the curve" at bounding box center [386, 297] width 60 height 8
checkbox input "true"
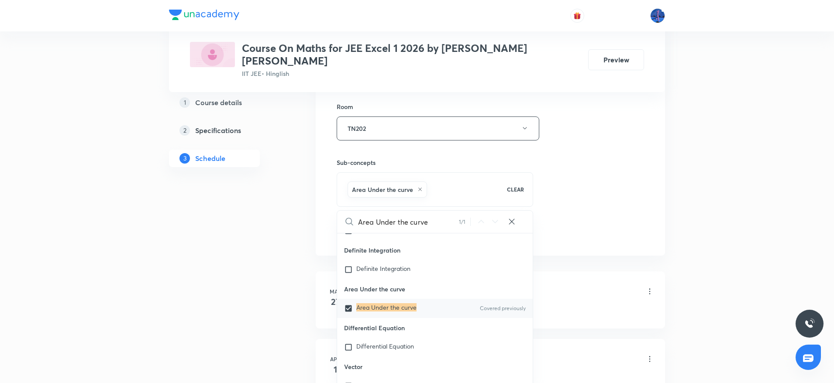
click at [547, 238] on div "Session 88 Live class Session title 20/99 Area Under the curve ​ Schedule for O…" at bounding box center [490, 32] width 349 height 448
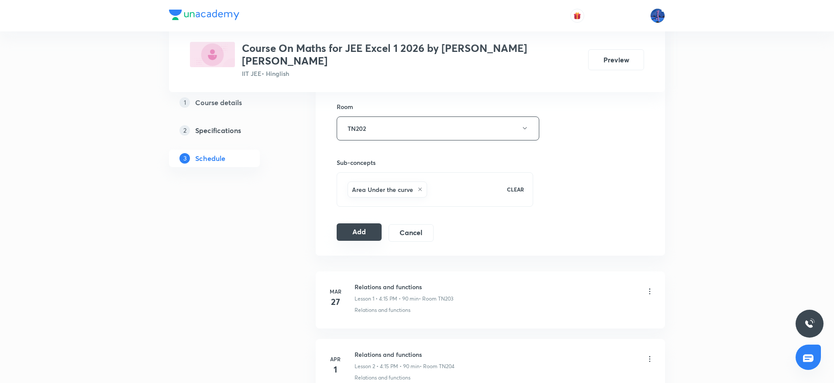
click at [361, 223] on button "Add" at bounding box center [359, 231] width 45 height 17
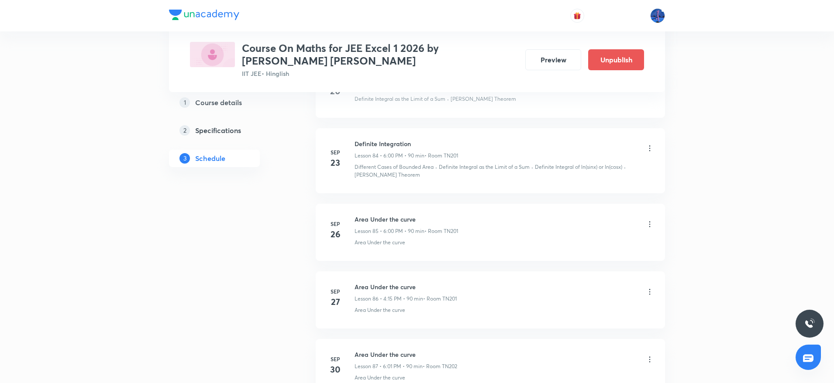
scroll to position [5935, 0]
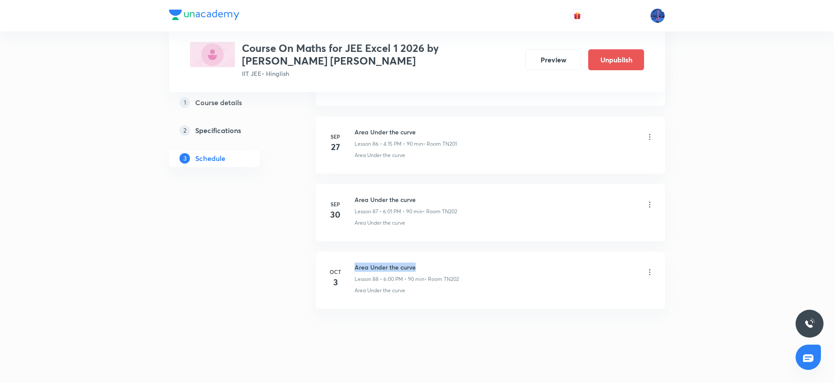
drag, startPoint x: 355, startPoint y: 258, endPoint x: 439, endPoint y: 253, distance: 84.0
click at [439, 253] on li "Oct 3 Area Under the curve Lesson 88 • 6:00 PM • 90 min • Room TN202 Area Under…" at bounding box center [490, 280] width 349 height 57
copy h6 "Area Under the curve"
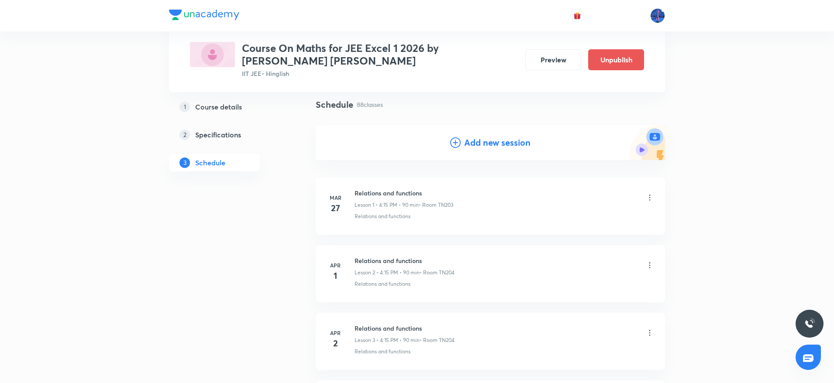
scroll to position [74, 0]
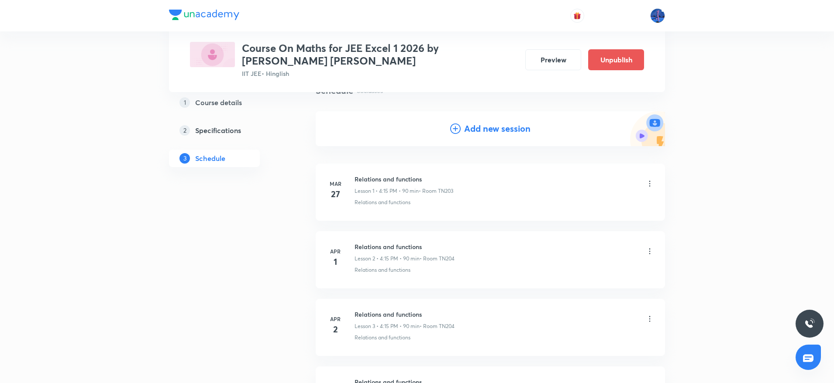
click at [495, 129] on h4 "Add new session" at bounding box center [497, 128] width 66 height 13
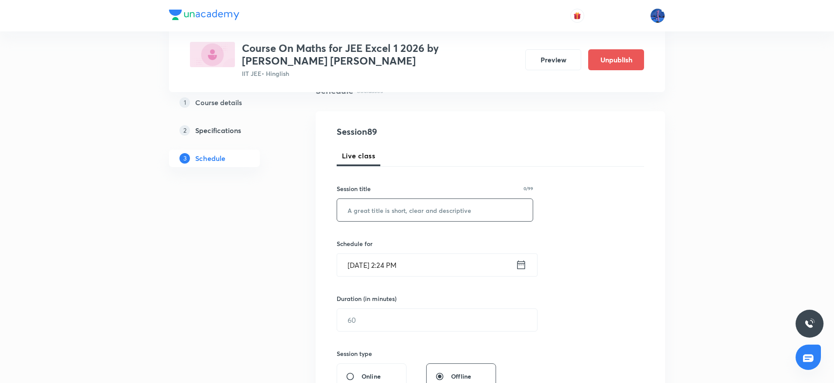
click at [443, 213] on input "text" at bounding box center [435, 210] width 196 height 22
paste input "Area Under the curve"
type input "Area Under the curve"
click at [452, 265] on input "Oct 3, 2025, 2:24 PM" at bounding box center [426, 265] width 179 height 22
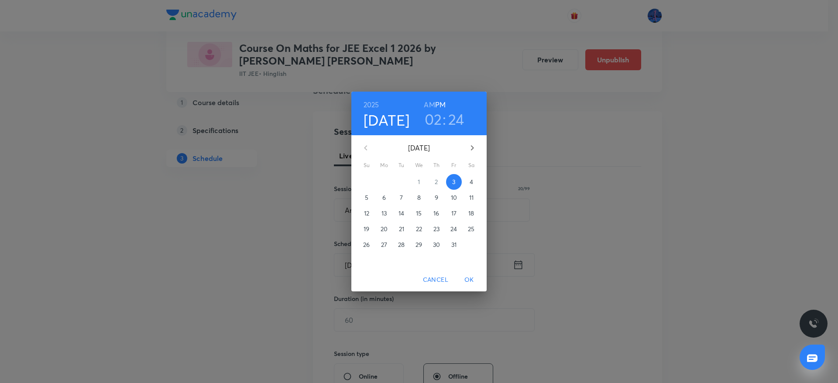
click at [475, 186] on button "4" at bounding box center [472, 182] width 16 height 16
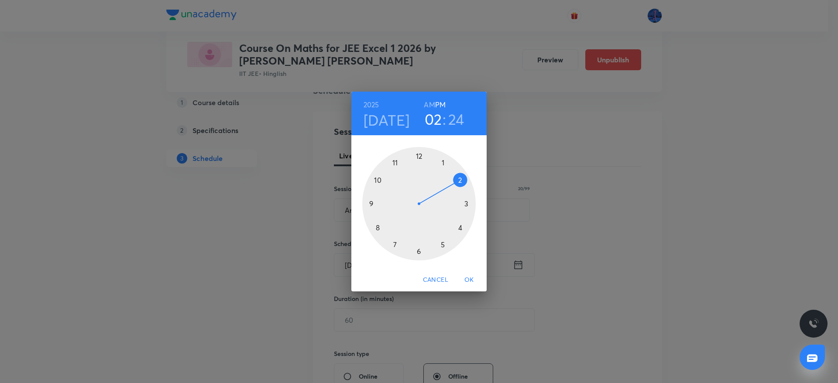
click at [462, 228] on div at bounding box center [418, 203] width 113 height 113
click at [468, 203] on div at bounding box center [418, 203] width 113 height 113
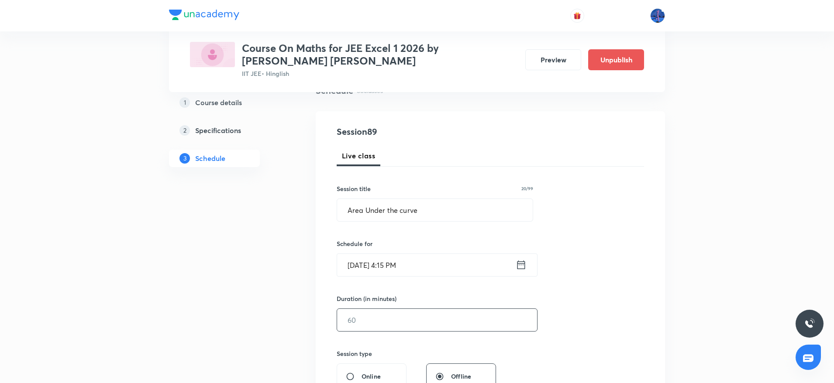
click at [401, 313] on input "text" at bounding box center [437, 320] width 200 height 22
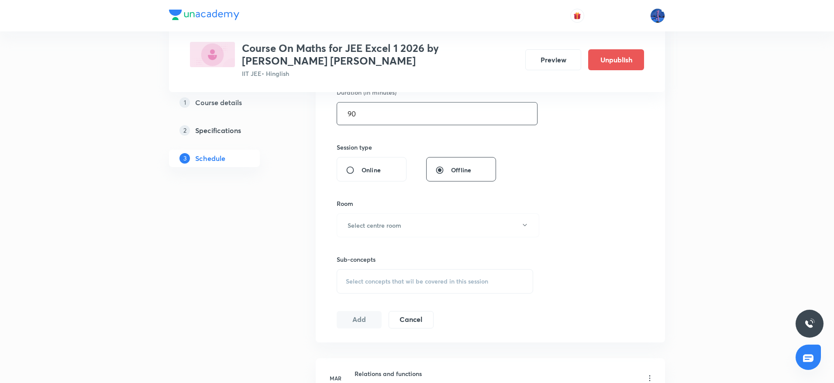
scroll to position [297, 0]
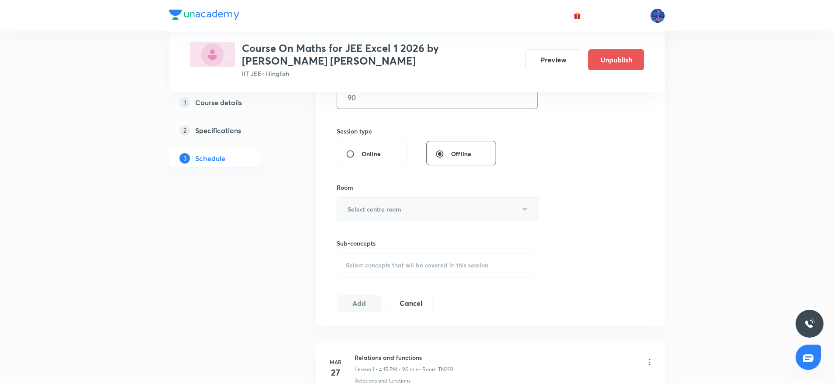
type input "90"
click at [454, 206] on button "Select centre room" at bounding box center [438, 209] width 203 height 24
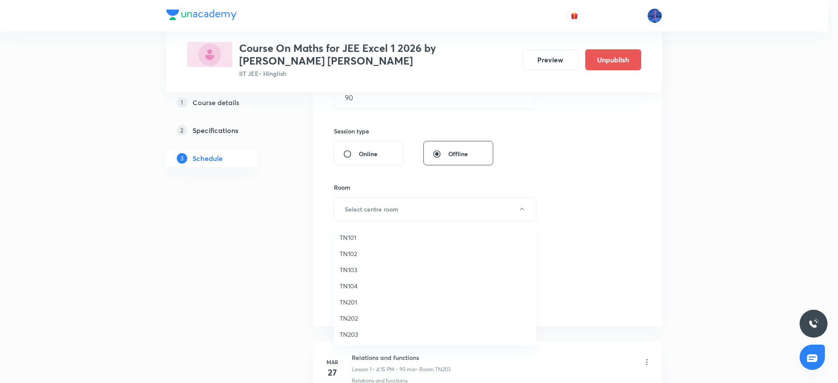
click at [359, 317] on span "TN202" at bounding box center [435, 318] width 191 height 9
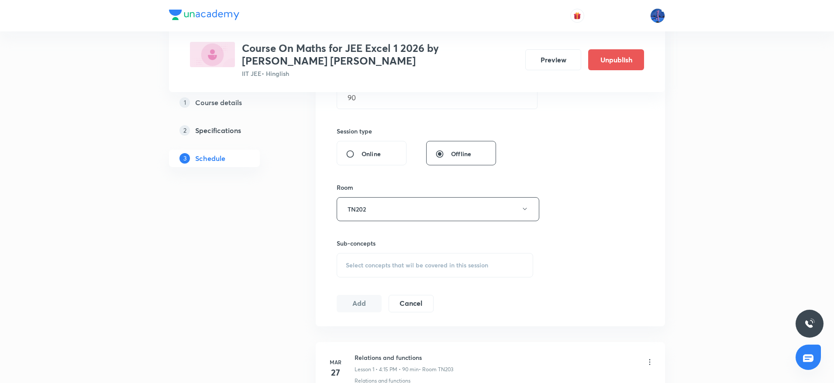
click at [400, 268] on span "Select concepts that wil be covered in this session" at bounding box center [417, 265] width 142 height 7
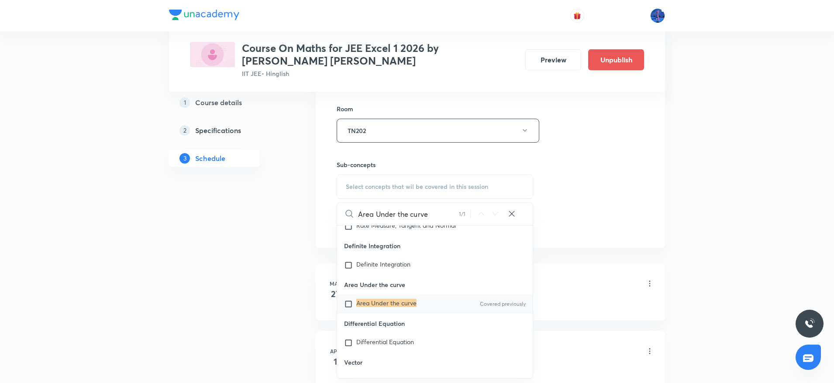
scroll to position [20555, 0]
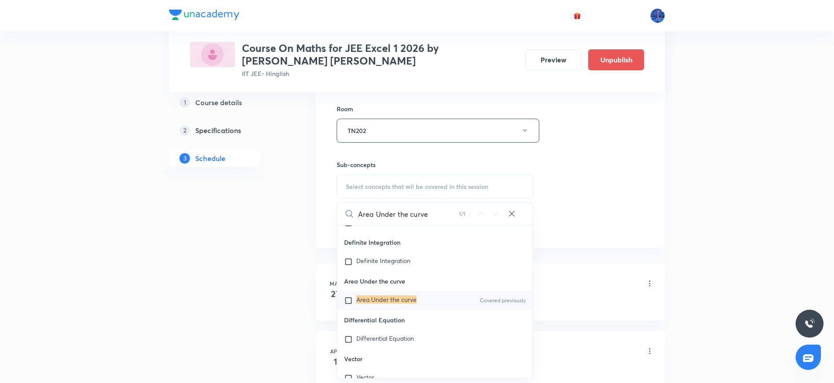
type input "Area Under the curve"
click at [404, 304] on mark "Area Under the curve" at bounding box center [386, 300] width 60 height 8
checkbox input "true"
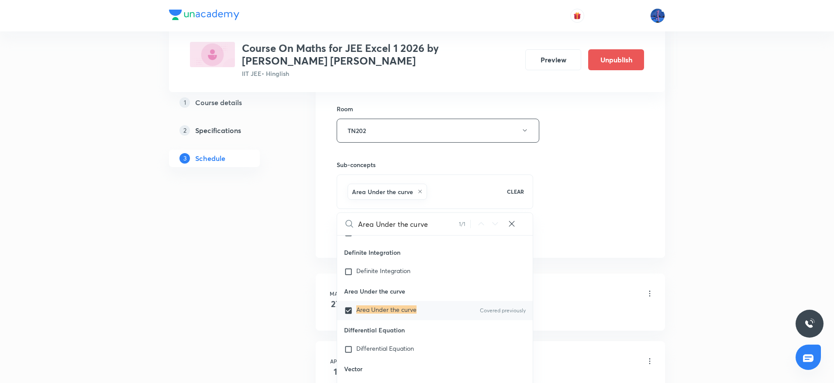
click at [592, 238] on div "Session 89 Live class Session title 20/99 Area Under the curve ​ Schedule for O…" at bounding box center [490, 34] width 307 height 420
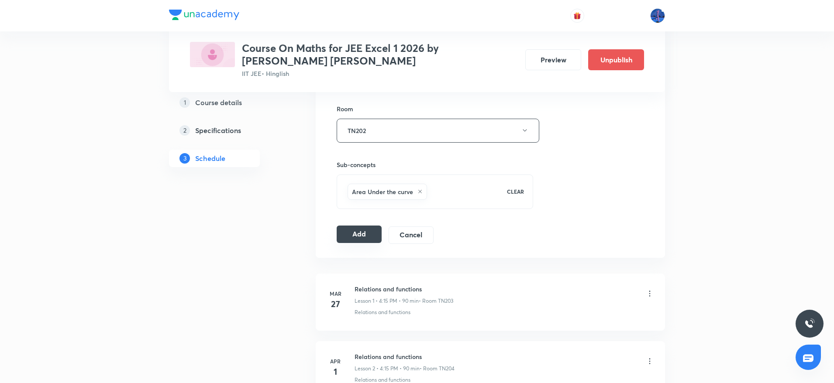
click at [373, 230] on button "Add" at bounding box center [359, 234] width 45 height 17
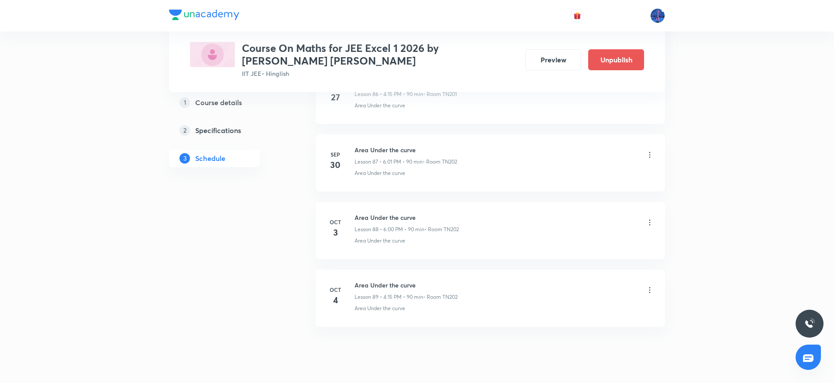
scroll to position [6003, 0]
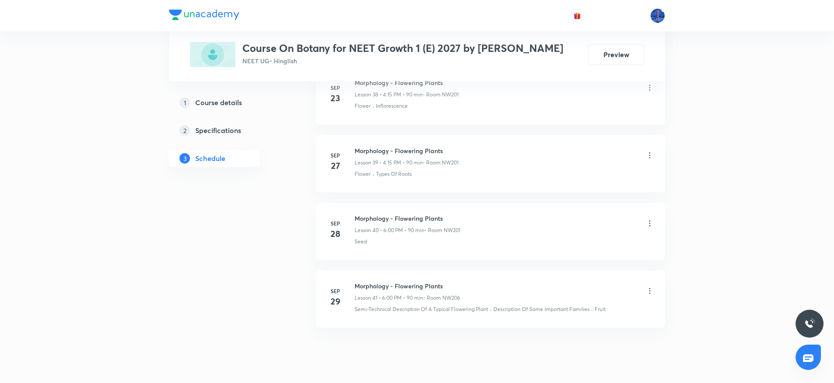
scroll to position [3093, 0]
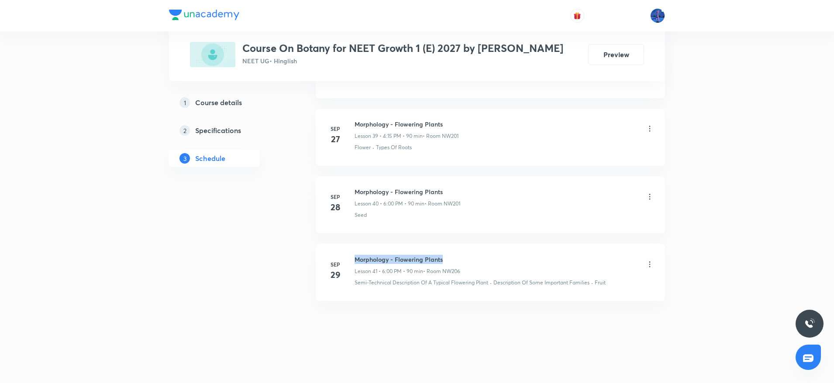
drag, startPoint x: 355, startPoint y: 260, endPoint x: 444, endPoint y: 254, distance: 89.7
click at [444, 254] on li "[DATE] Morphology - Flowering Plants Lesson 41 • 6:00 PM • 90 min • Room NW206 …" at bounding box center [490, 272] width 349 height 57
copy h6 "Morphology - Flowering Plants"
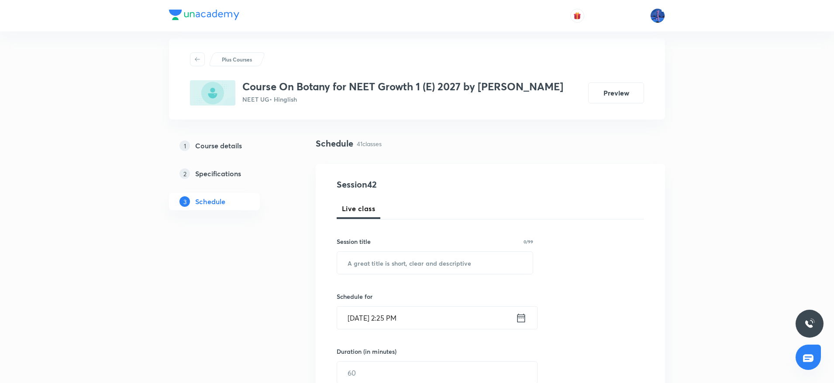
scroll to position [0, 0]
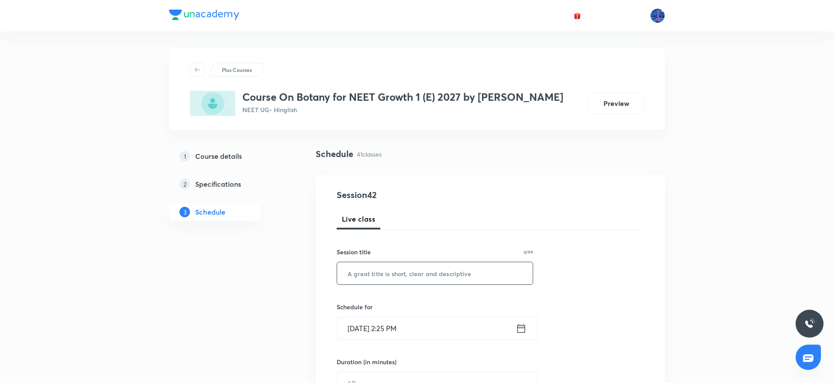
click at [430, 263] on input "text" at bounding box center [435, 273] width 196 height 22
paste input "Morphology - Flowering Plants"
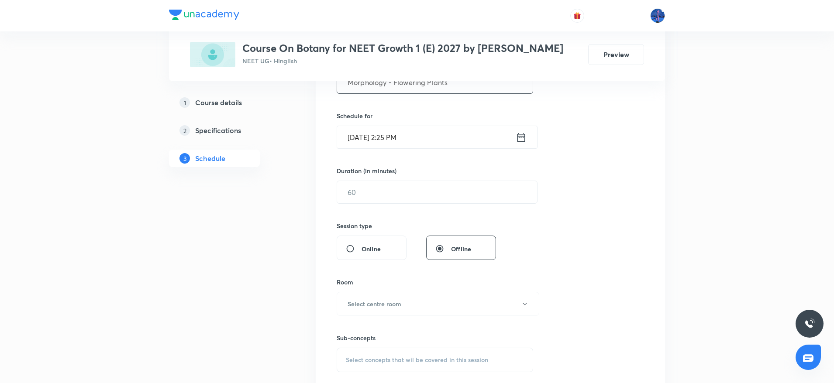
scroll to position [192, 0]
type input "Morphology - Flowering Plants"
click at [471, 140] on input "[DATE] 2:25 PM" at bounding box center [426, 136] width 179 height 22
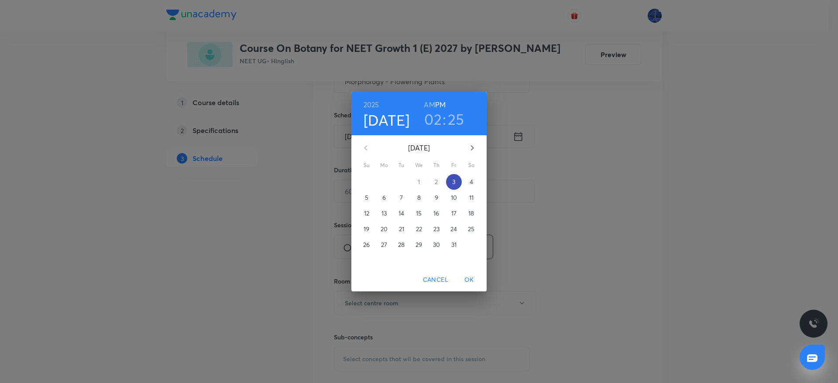
click at [452, 178] on p "3" at bounding box center [453, 182] width 3 height 9
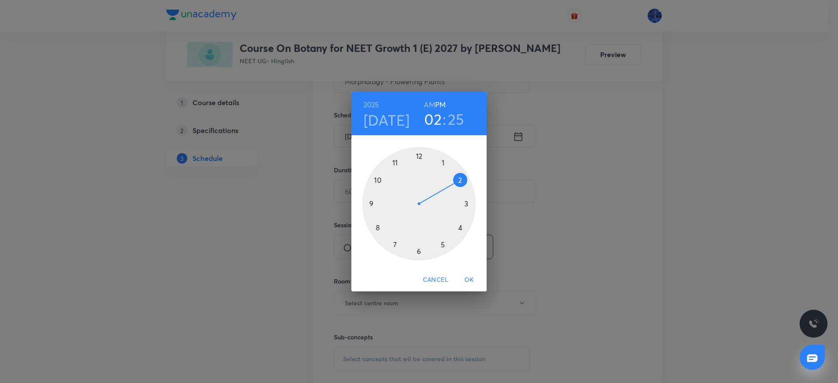
click at [461, 230] on div at bounding box center [418, 203] width 113 height 113
click at [468, 205] on div at bounding box center [418, 203] width 113 height 113
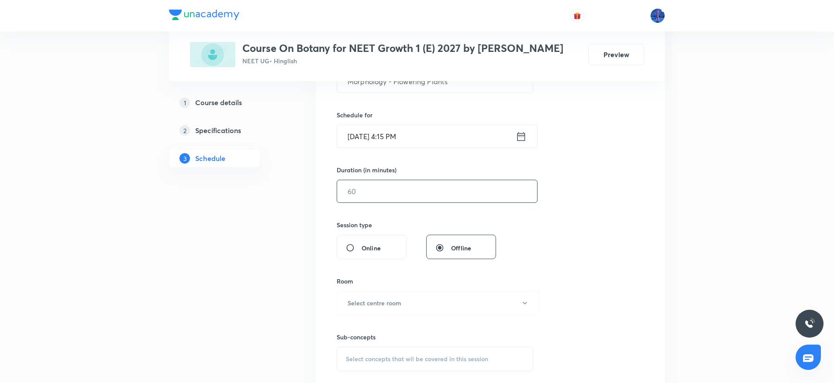
click at [414, 196] on input "text" at bounding box center [437, 191] width 200 height 22
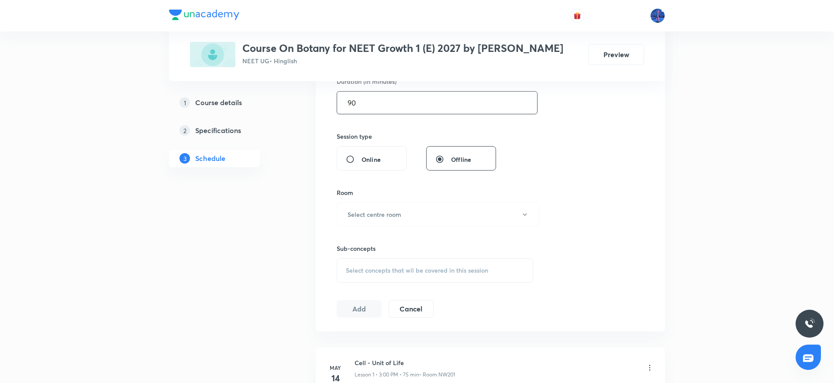
scroll to position [290, 0]
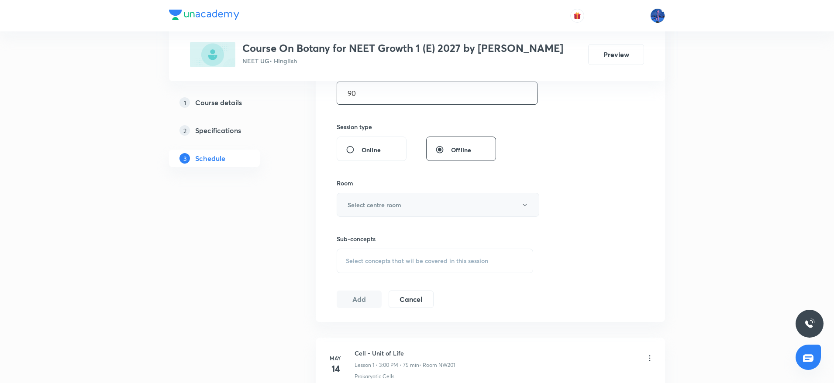
type input "90"
click at [449, 206] on button "Select centre room" at bounding box center [438, 205] width 203 height 24
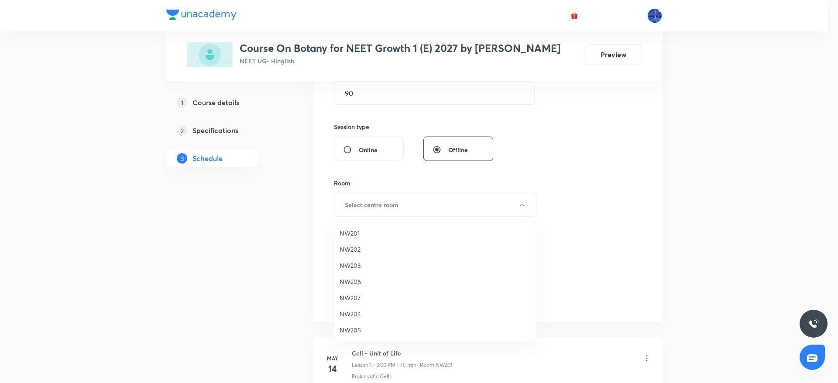
click at [365, 236] on span "NW201" at bounding box center [435, 233] width 191 height 9
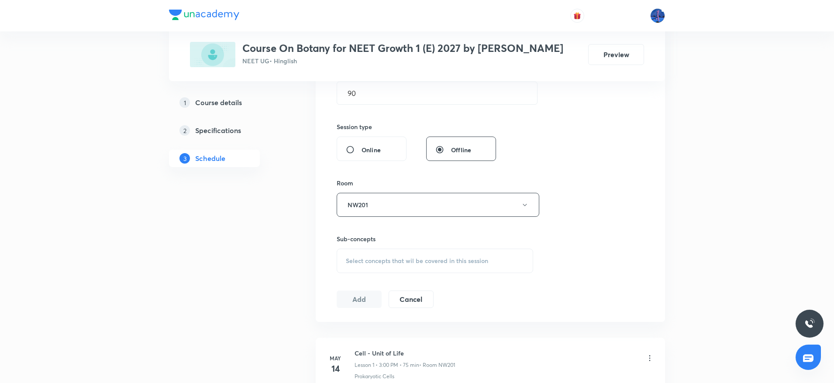
click at [406, 267] on div "Select concepts that wil be covered in this session" at bounding box center [435, 261] width 196 height 24
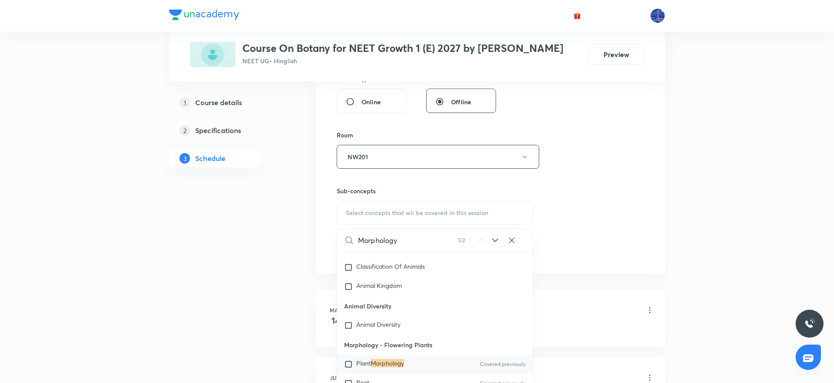
scroll to position [340, 0]
type input "Morphology"
click at [375, 359] on mark "Morphology" at bounding box center [387, 361] width 33 height 8
checkbox input "true"
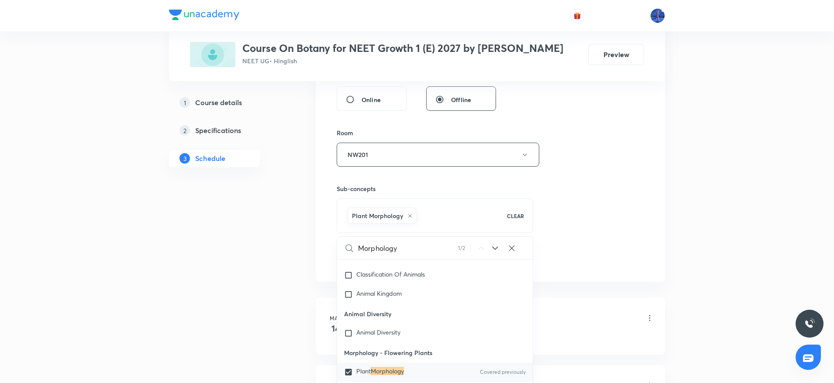
click at [581, 221] on div "Session 42 Live class Session title 29/99 Morphology - Flowering Plants ​ Sched…" at bounding box center [490, 58] width 307 height 420
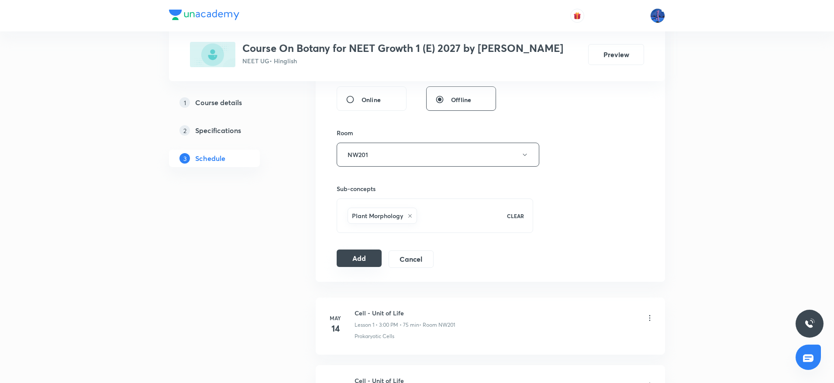
click at [366, 257] on button "Add" at bounding box center [359, 258] width 45 height 17
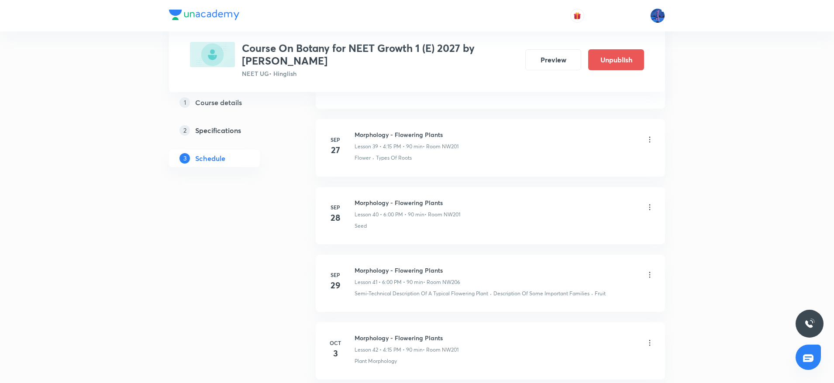
scroll to position [2771, 0]
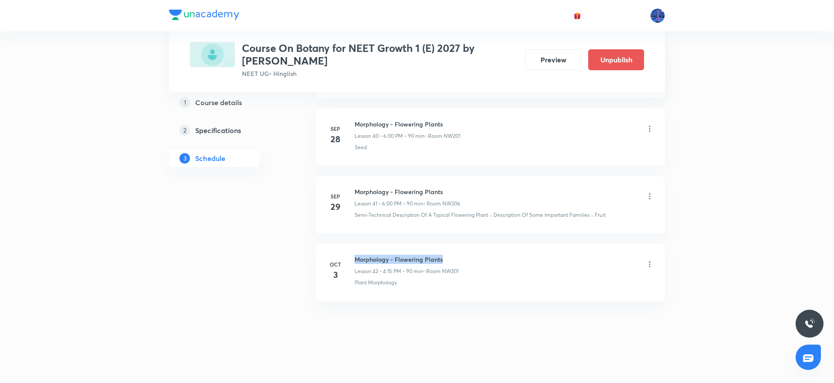
drag, startPoint x: 355, startPoint y: 258, endPoint x: 450, endPoint y: 257, distance: 94.7
click at [450, 257] on h6 "Morphology - Flowering Plants" at bounding box center [406, 259] width 104 height 9
copy h6 "Morphology - Flowering Plants"
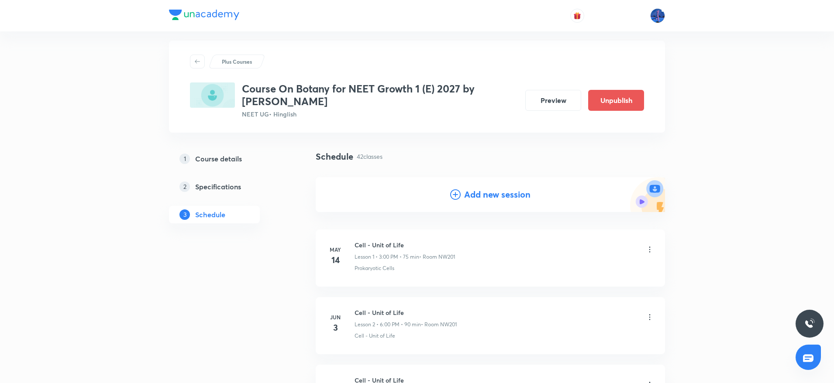
scroll to position [0, 0]
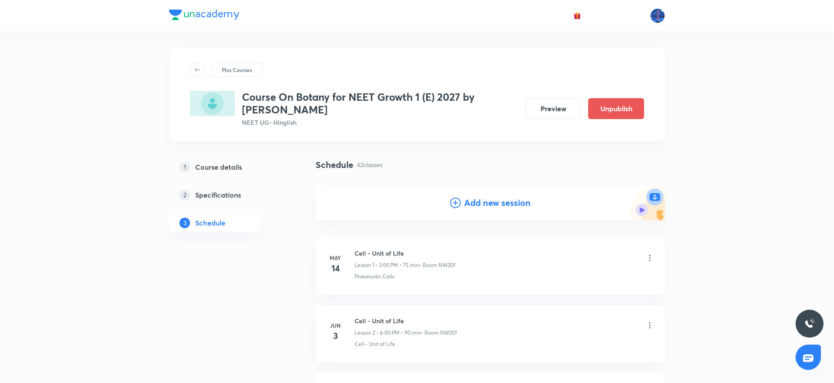
click at [484, 206] on h4 "Add new session" at bounding box center [497, 202] width 66 height 13
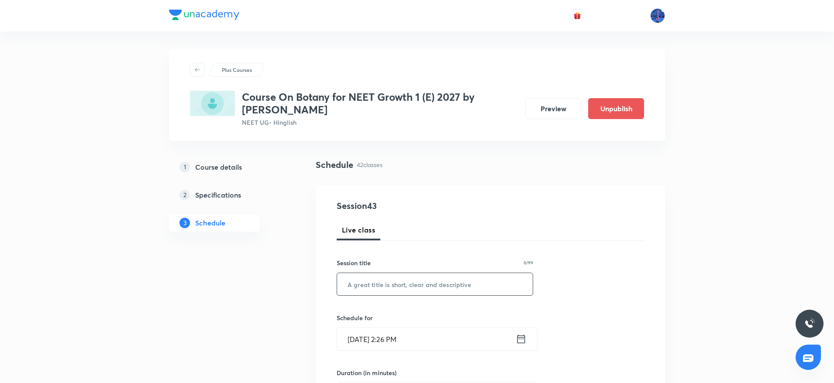
click at [446, 290] on input "text" at bounding box center [435, 284] width 196 height 22
paste input "Morphology - Flowering Plants"
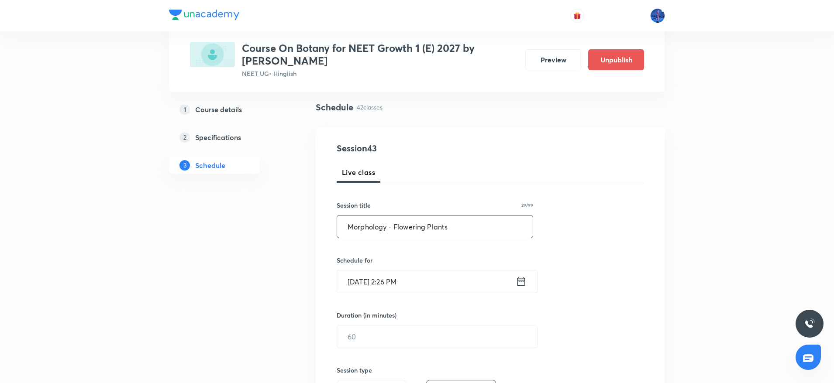
scroll to position [76, 0]
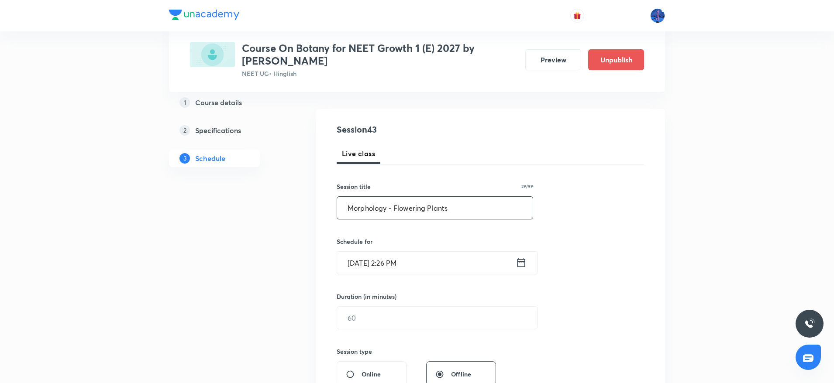
type input "Morphology - Flowering Plants"
click at [459, 269] on input "[DATE] 2:26 PM" at bounding box center [426, 263] width 179 height 22
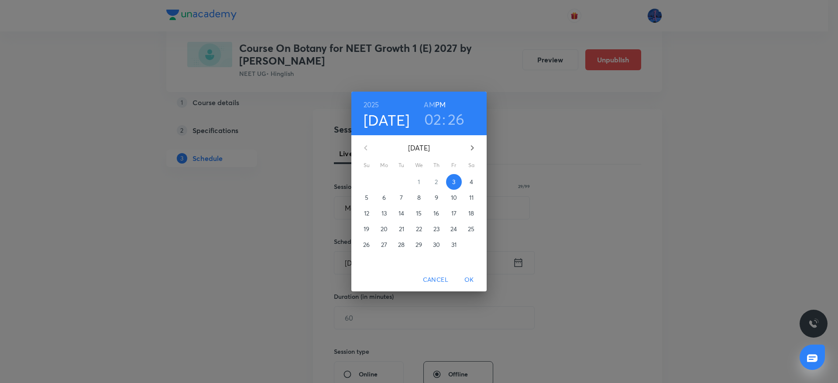
click at [472, 182] on p "4" at bounding box center [471, 182] width 3 height 9
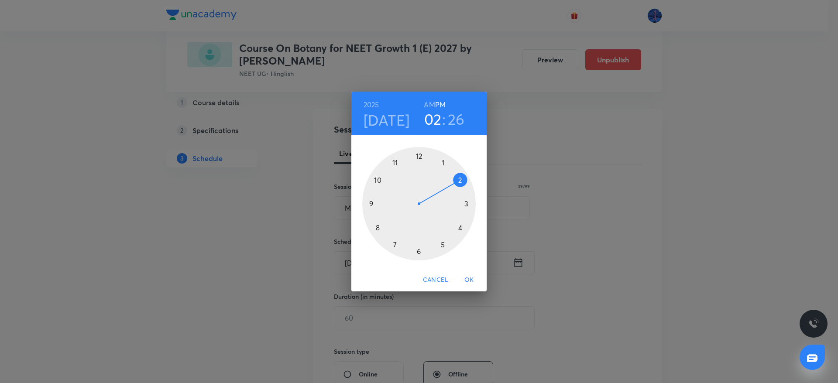
click at [419, 253] on div at bounding box center [418, 203] width 113 height 113
click at [419, 158] on div at bounding box center [418, 203] width 113 height 113
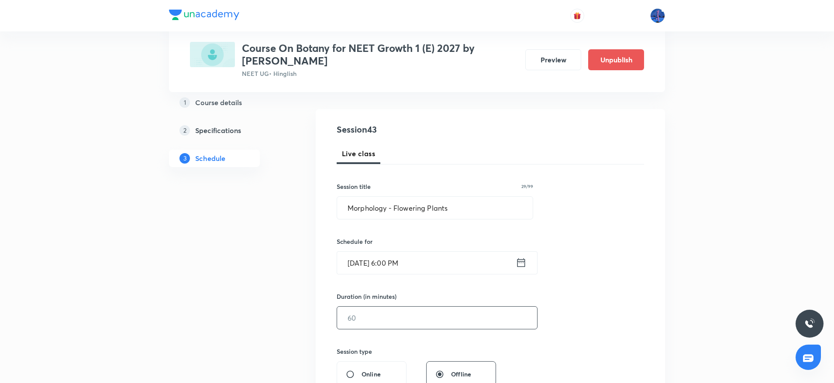
click at [392, 315] on input "text" at bounding box center [437, 318] width 200 height 22
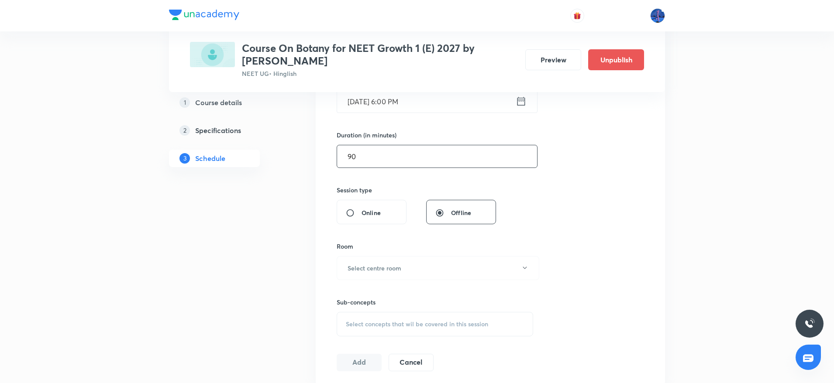
scroll to position [240, 0]
type input "90"
click at [431, 255] on button "Select centre room" at bounding box center [438, 266] width 203 height 24
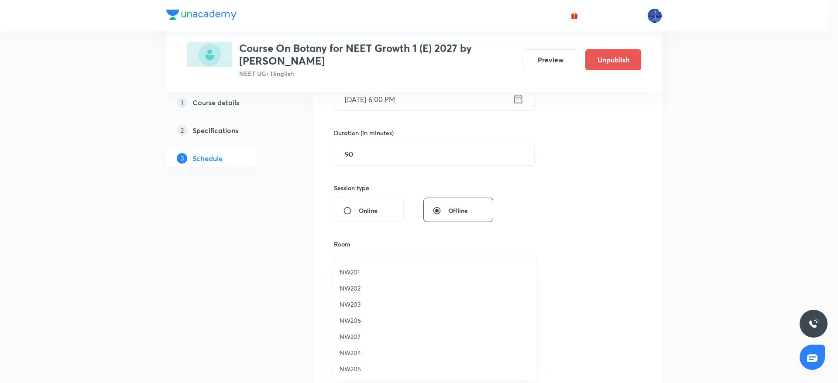
click at [361, 271] on span "NW201" at bounding box center [435, 272] width 191 height 9
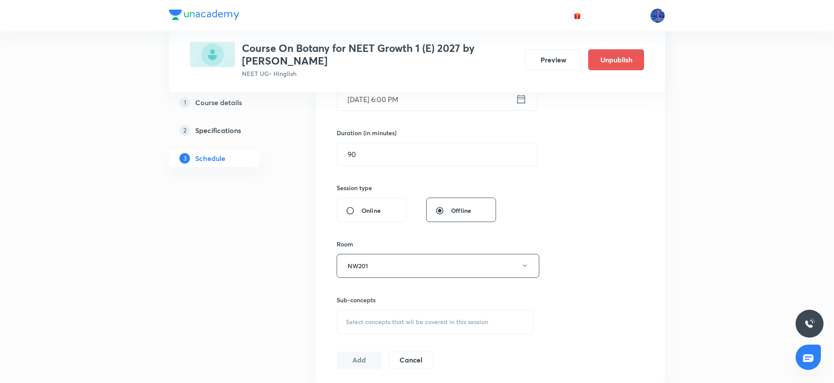
click at [409, 328] on div "Select concepts that wil be covered in this session" at bounding box center [435, 322] width 196 height 24
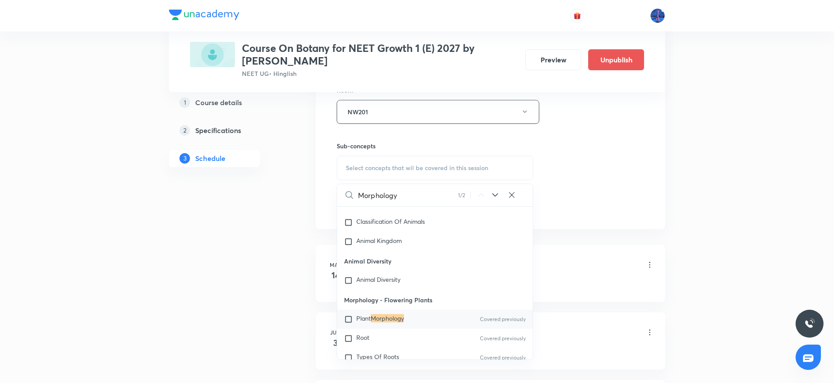
scroll to position [395, 0]
type input "Morphology"
click at [377, 329] on div "Root Covered previously" at bounding box center [435, 337] width 196 height 19
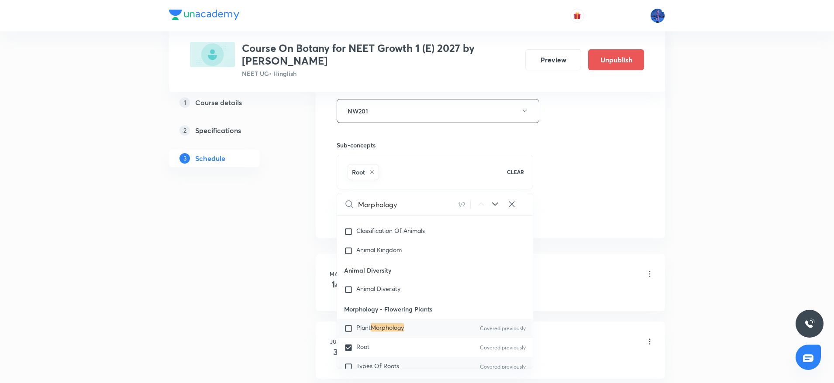
click at [373, 362] on span "Types Of Roots" at bounding box center [377, 366] width 43 height 8
checkbox input "true"
click at [575, 216] on div "Session 43 Live class Session title 29/99 Morphology - Flowering Plants ​ Sched…" at bounding box center [490, 14] width 307 height 420
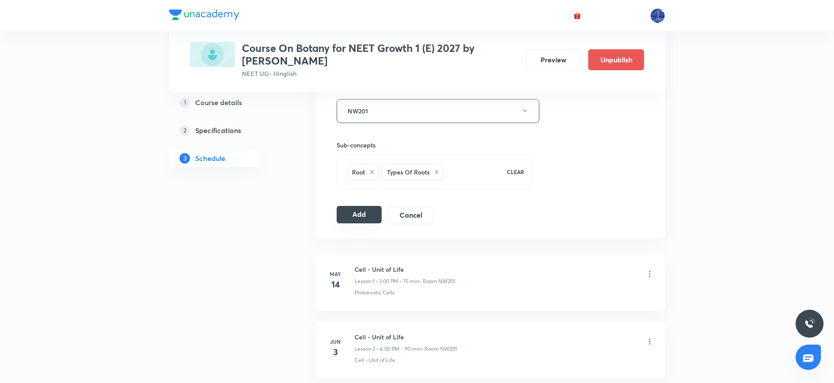
click at [363, 213] on button "Add" at bounding box center [359, 214] width 45 height 17
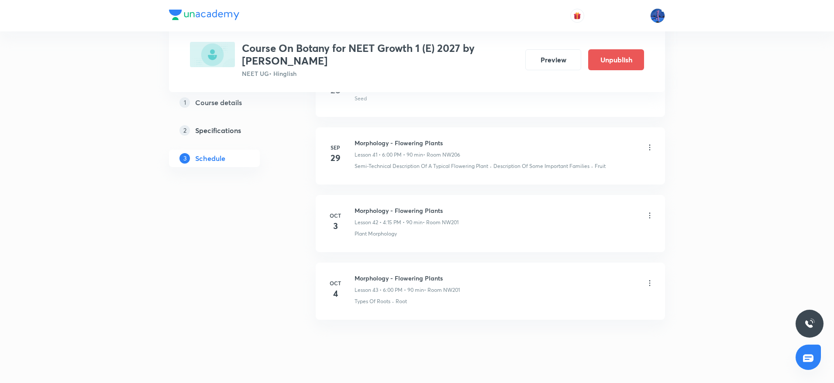
scroll to position [2839, 0]
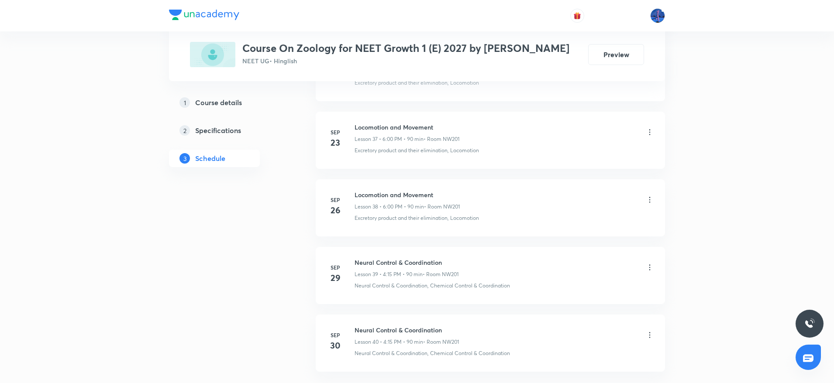
scroll to position [3024, 0]
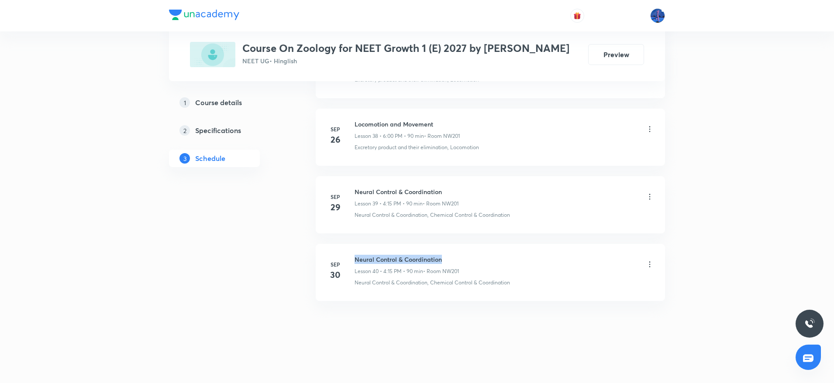
drag, startPoint x: 355, startPoint y: 259, endPoint x: 489, endPoint y: 252, distance: 134.6
click at [489, 252] on li "[DATE] Neural Control & Coordination Lesson 40 • 4:15 PM • 90 min • Room NW201 …" at bounding box center [490, 272] width 349 height 57
copy h6 "Neural Control & Coordination"
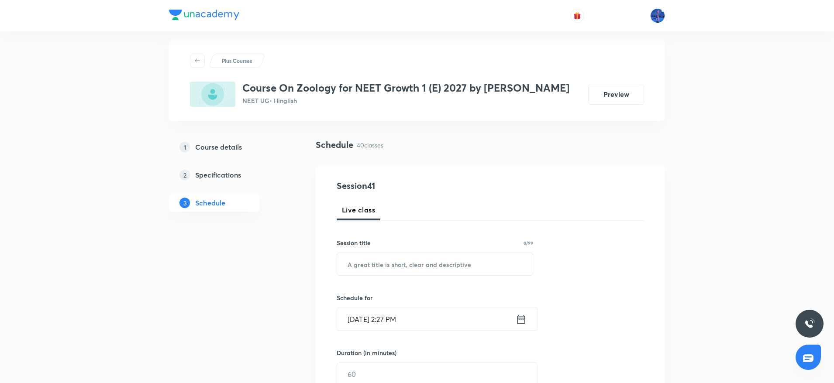
scroll to position [0, 0]
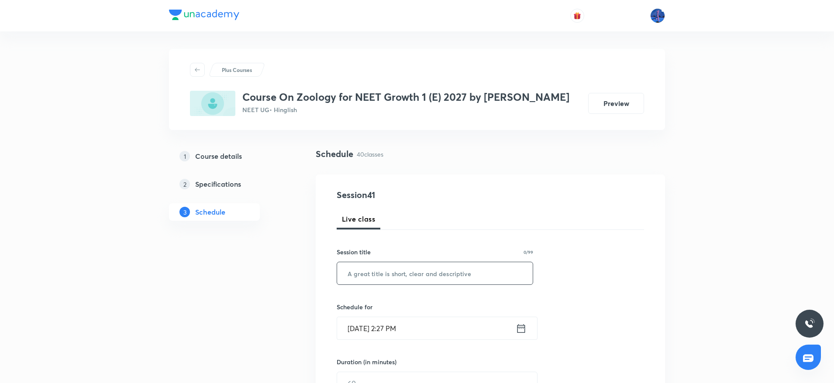
click at [413, 268] on input "text" at bounding box center [435, 273] width 196 height 22
paste input "Neural Control & Coordination"
type input "Neural Control & Coordination"
click at [430, 329] on input "[DATE] 2:27 PM" at bounding box center [426, 328] width 179 height 22
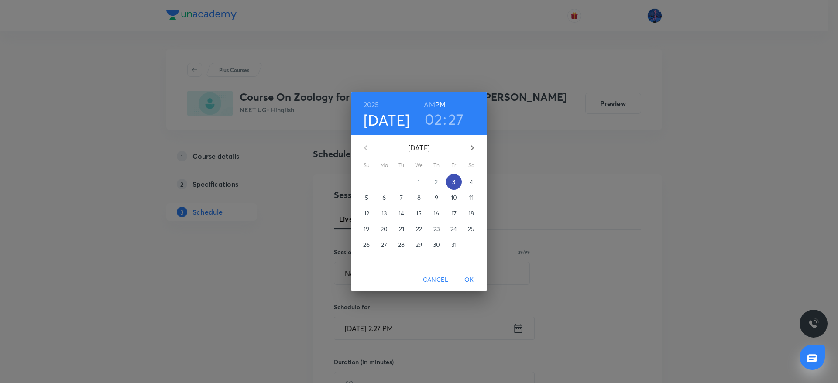
click at [453, 183] on p "3" at bounding box center [453, 182] width 3 height 9
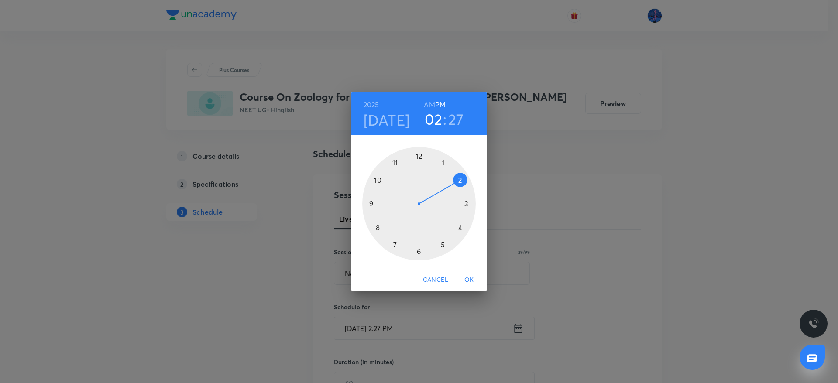
click at [419, 249] on div at bounding box center [418, 203] width 113 height 113
click at [419, 155] on div at bounding box center [418, 203] width 113 height 113
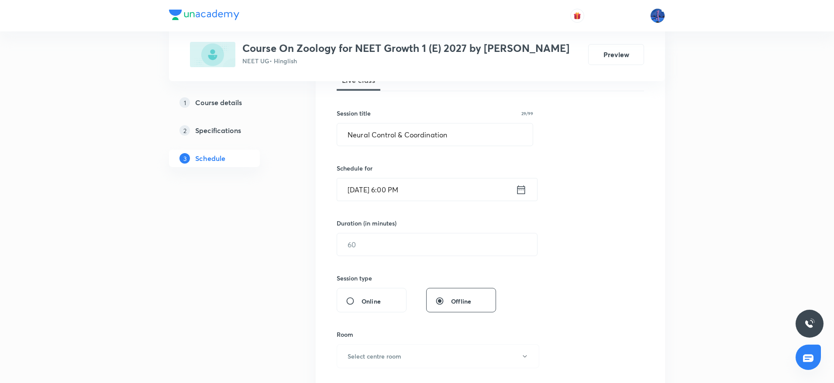
scroll to position [140, 0]
click at [426, 252] on input "text" at bounding box center [437, 244] width 200 height 22
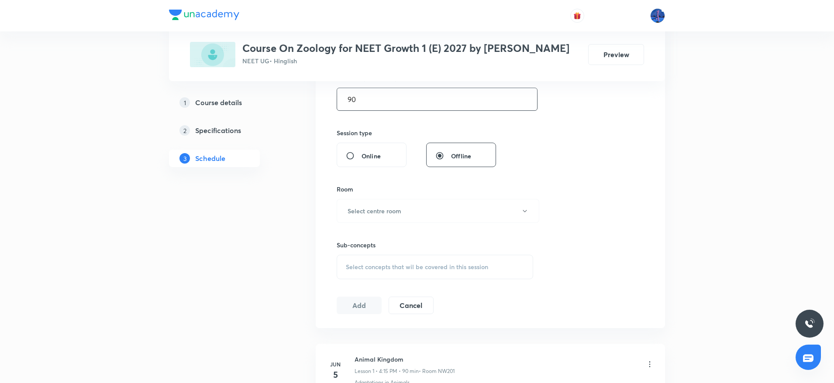
scroll to position [286, 0]
type input "90"
click at [440, 202] on button "Select centre room" at bounding box center [438, 209] width 203 height 24
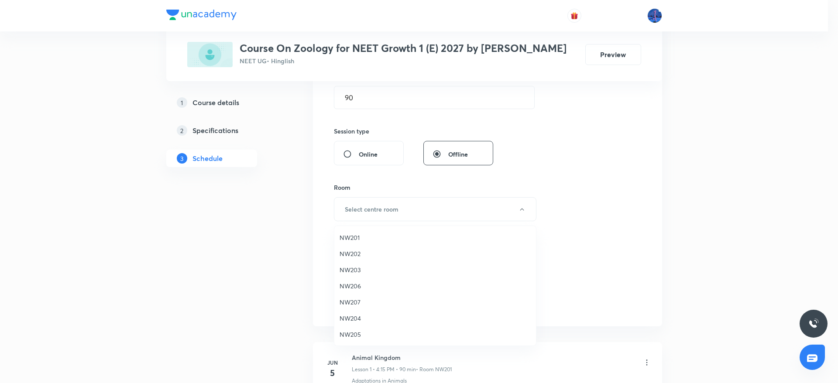
click at [346, 237] on span "NW201" at bounding box center [435, 237] width 191 height 9
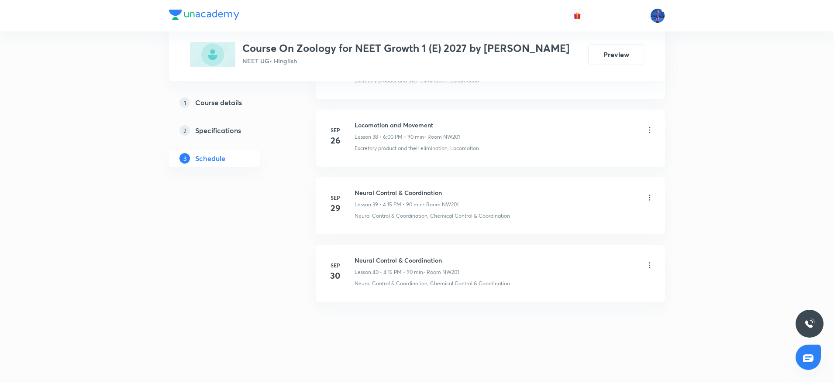
scroll to position [3024, 0]
drag, startPoint x: 341, startPoint y: 296, endPoint x: 394, endPoint y: 301, distance: 53.5
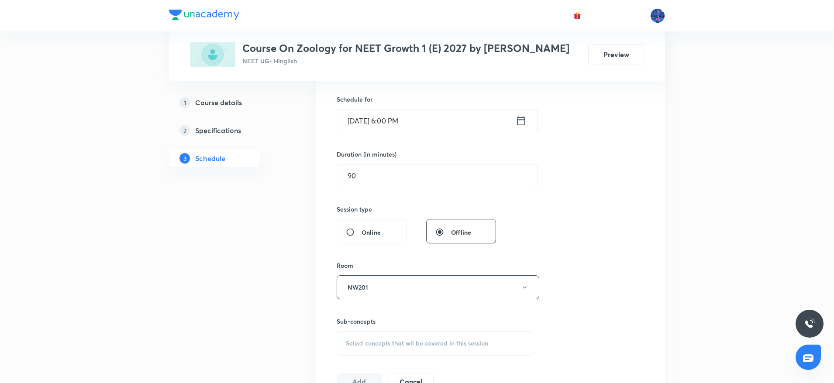
scroll to position [297, 0]
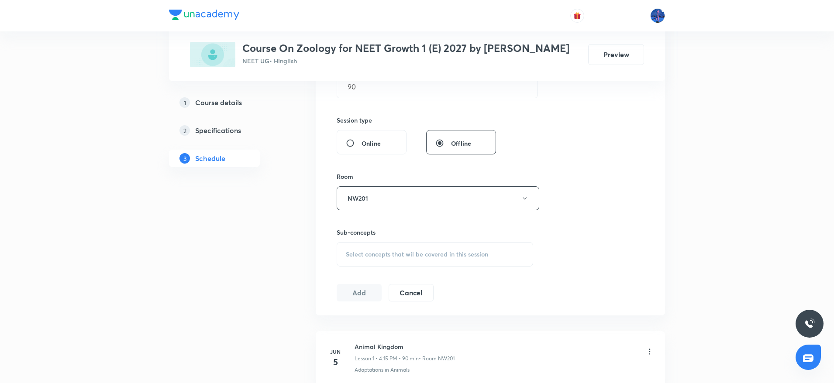
click at [436, 248] on div "Select concepts that wil be covered in this session" at bounding box center [435, 254] width 196 height 24
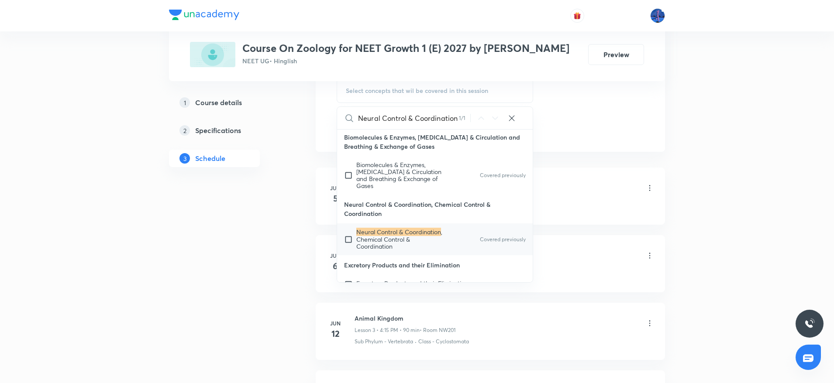
scroll to position [17474, 0]
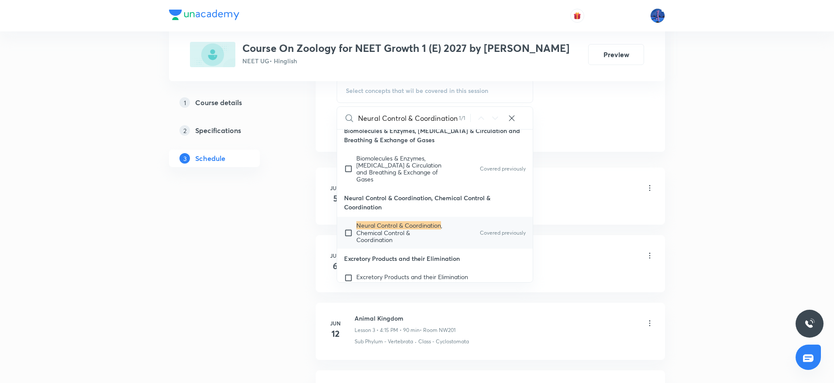
type input "Neural Control & Coordination"
click at [407, 227] on span ", Chemical Control & Coordination" at bounding box center [399, 232] width 86 height 22
checkbox input "true"
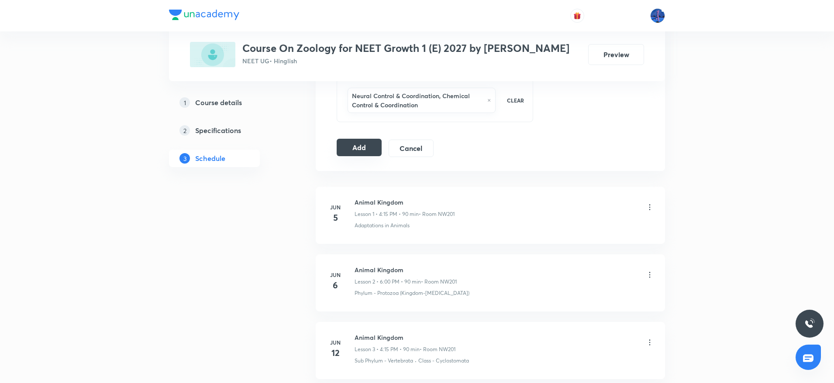
click at [359, 147] on button "Add" at bounding box center [359, 147] width 45 height 17
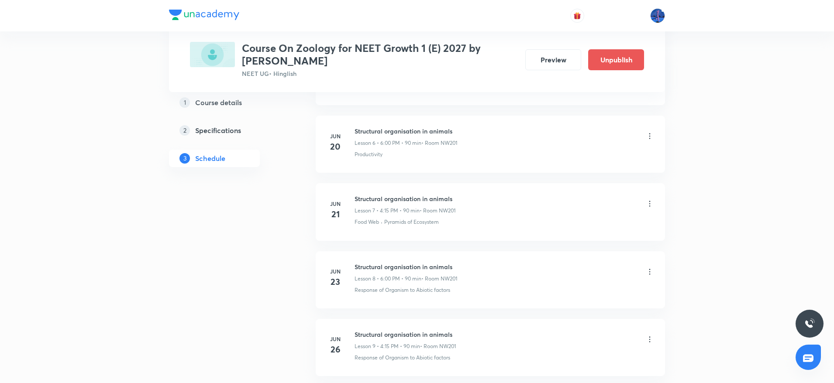
scroll to position [471, 0]
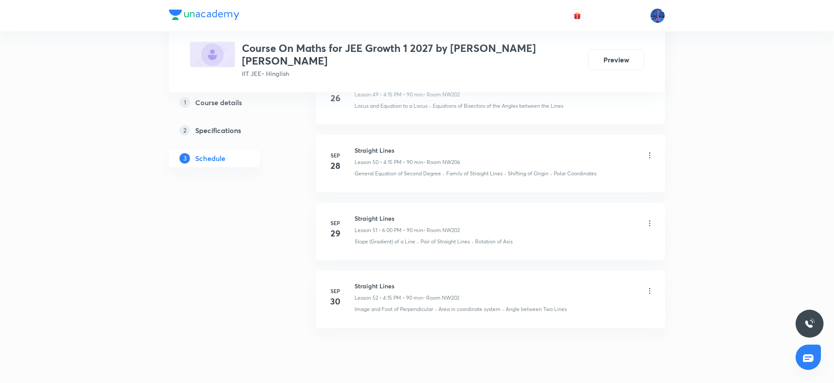
scroll to position [3839, 0]
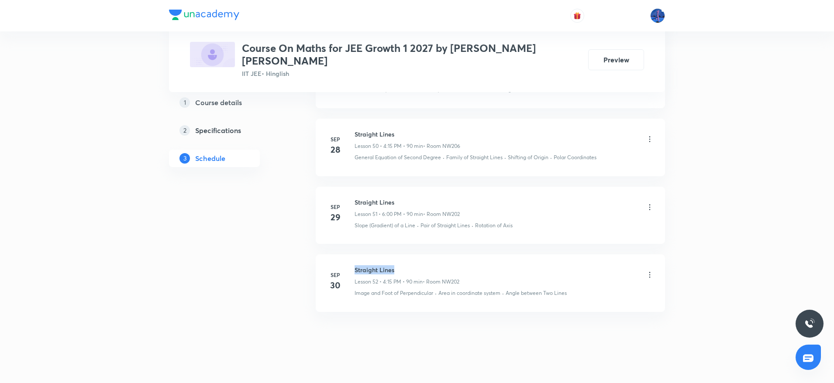
drag, startPoint x: 356, startPoint y: 261, endPoint x: 424, endPoint y: 258, distance: 68.2
click at [424, 265] on h6 "Straight Lines" at bounding box center [406, 269] width 105 height 9
copy h6 "Straight Lines"
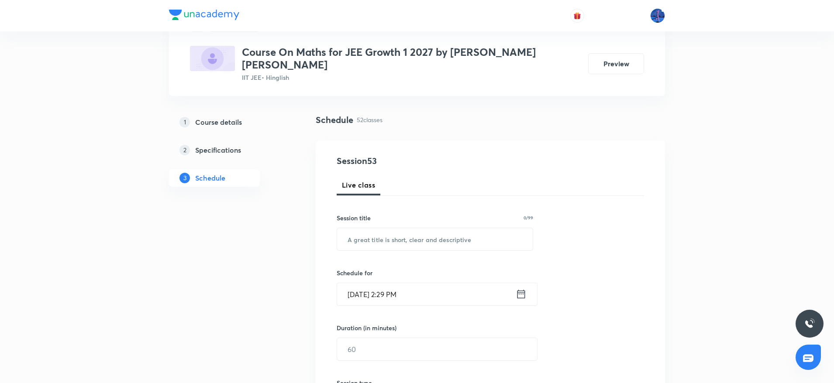
scroll to position [0, 0]
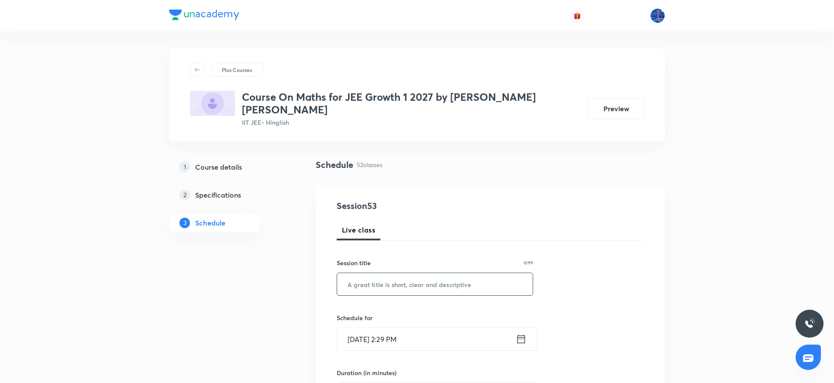
click at [422, 273] on input "text" at bounding box center [435, 284] width 196 height 22
paste input "Straight Lines"
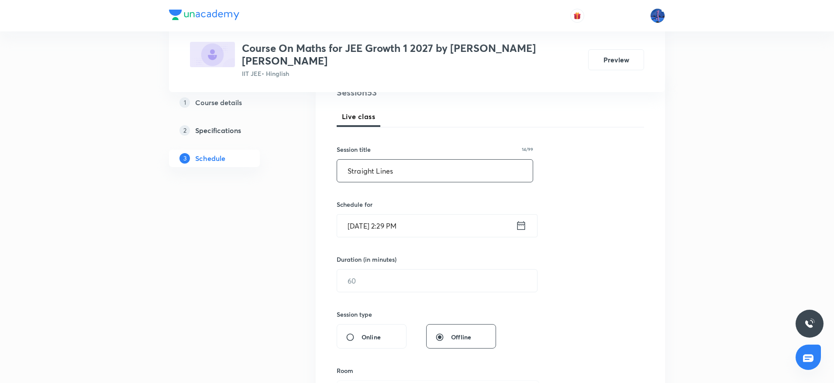
scroll to position [116, 0]
type input "Straight Lines"
click at [437, 216] on input "Oct 3, 2025, 2:29 PM" at bounding box center [426, 224] width 179 height 22
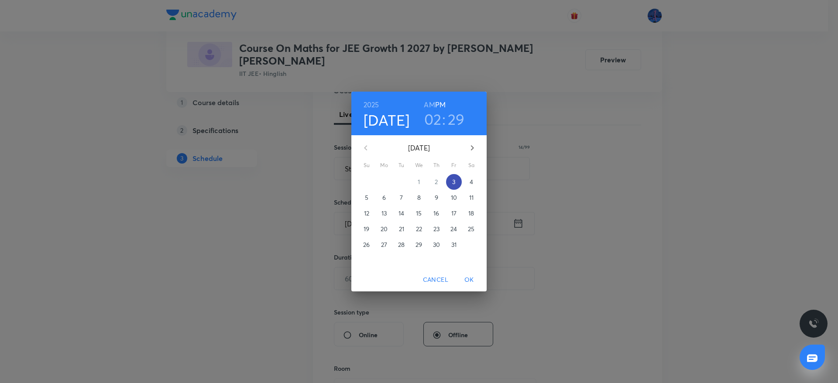
click at [456, 181] on span "3" at bounding box center [454, 182] width 16 height 9
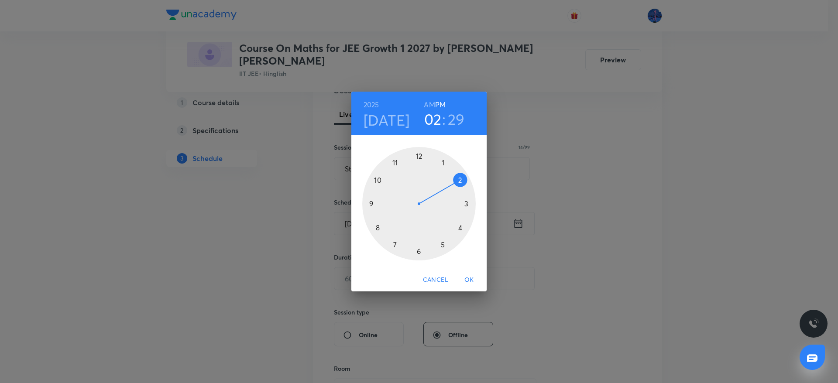
click at [460, 227] on div at bounding box center [418, 203] width 113 height 113
click at [467, 203] on div at bounding box center [418, 203] width 113 height 113
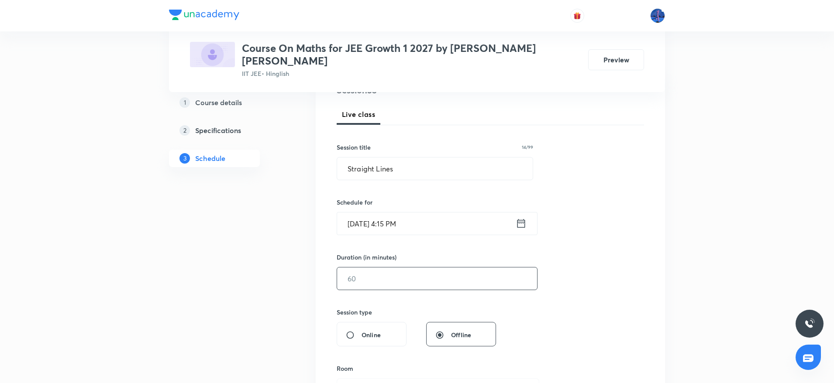
click at [420, 268] on input "text" at bounding box center [437, 279] width 200 height 22
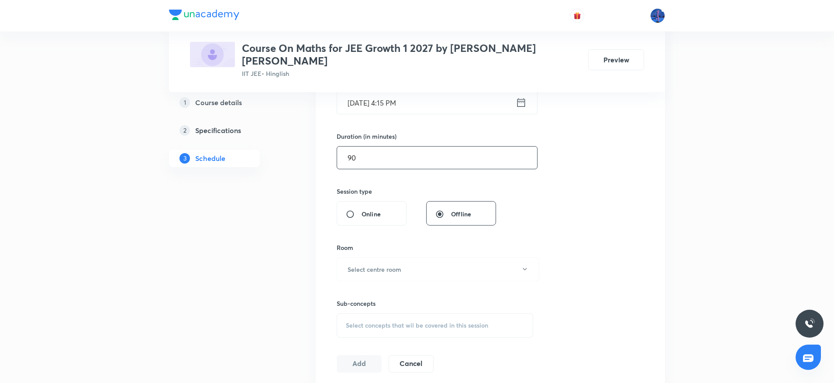
scroll to position [238, 0]
type input "90"
click at [430, 266] on button "Select centre room" at bounding box center [438, 268] width 203 height 24
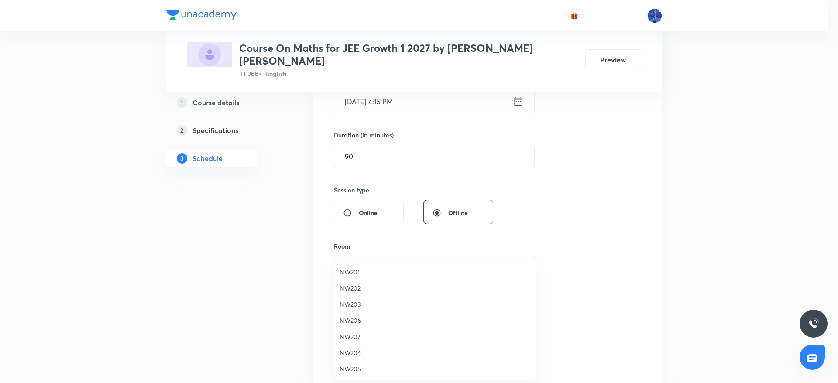
click at [360, 285] on span "NW202" at bounding box center [435, 288] width 191 height 9
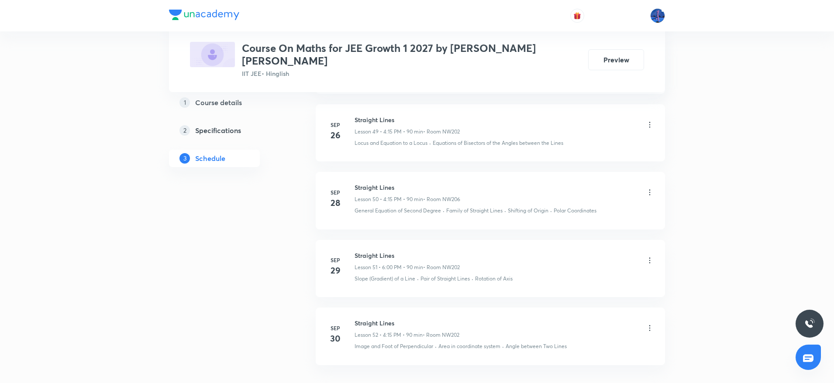
scroll to position [3839, 0]
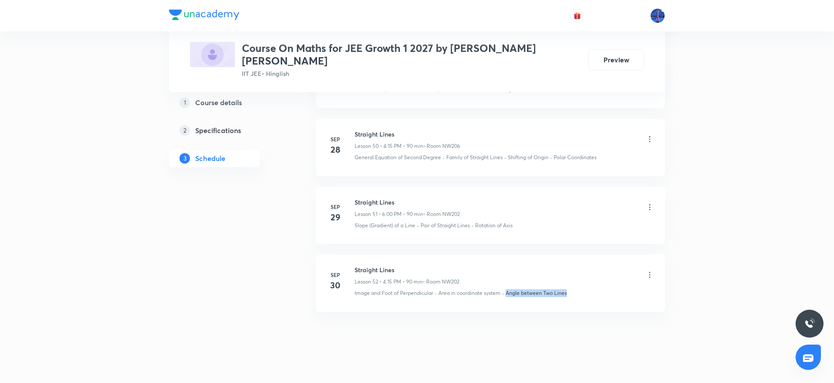
drag, startPoint x: 574, startPoint y: 289, endPoint x: 506, endPoint y: 307, distance: 70.5
copy p "Angle between Two Lines"
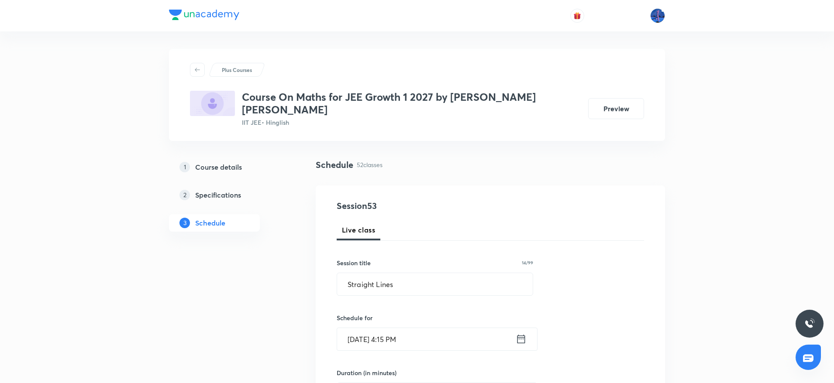
scroll to position [279, 0]
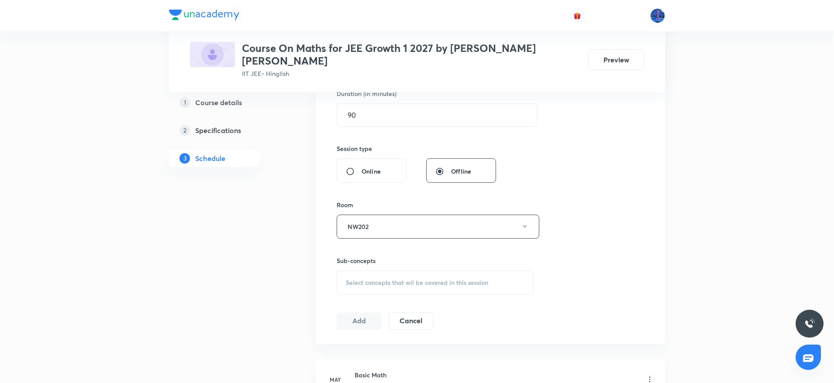
click at [466, 278] on div "Select concepts that wil be covered in this session" at bounding box center [435, 283] width 196 height 24
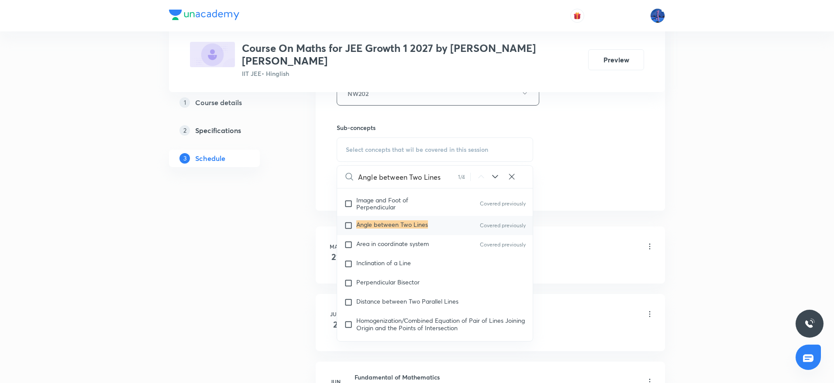
scroll to position [5169, 0]
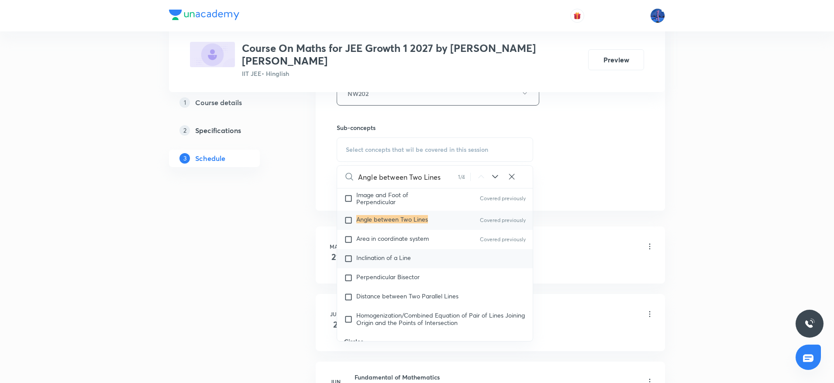
type input "Angle between Two Lines"
click at [425, 265] on div "Inclination of a Line" at bounding box center [435, 258] width 196 height 19
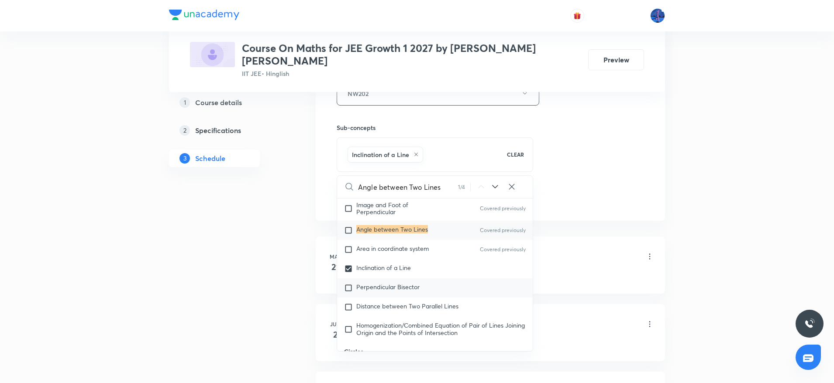
click at [407, 284] on span "Perpendicular Bisector" at bounding box center [387, 287] width 63 height 8
checkbox input "true"
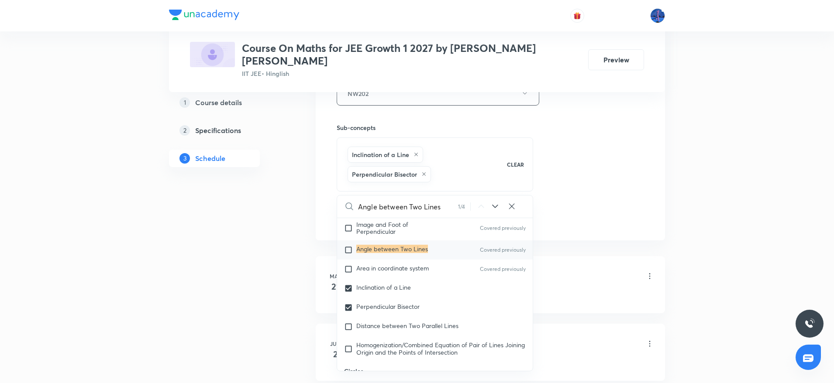
click at [560, 191] on div "Session 53 Live class Session title 14/99 Straight Lines ​ Schedule for Oct 3, …" at bounding box center [490, 7] width 307 height 440
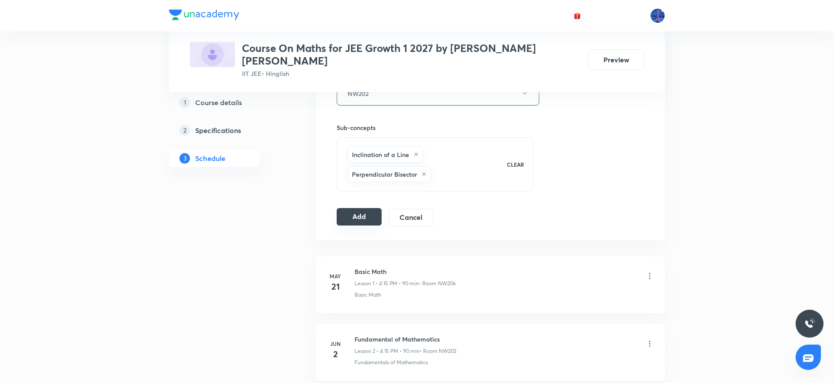
click at [359, 208] on button "Add" at bounding box center [359, 216] width 45 height 17
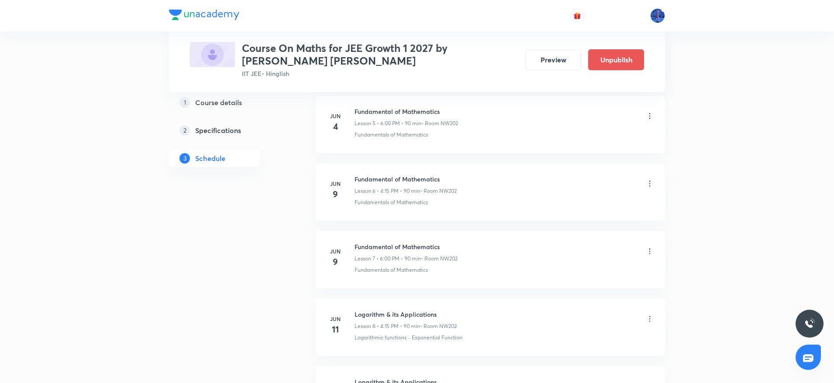
scroll to position [423, 0]
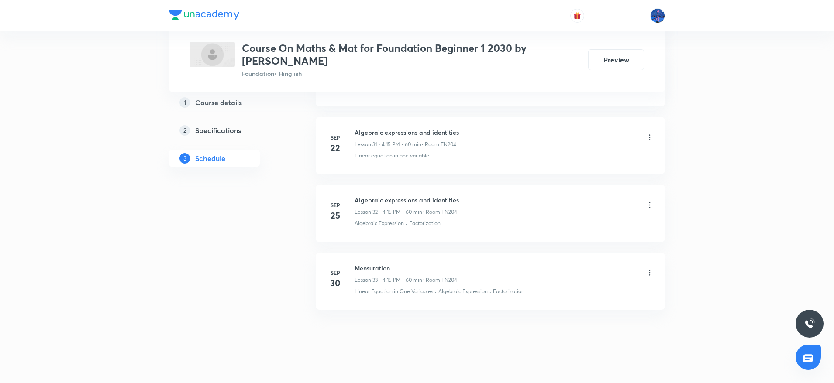
scroll to position [2562, 0]
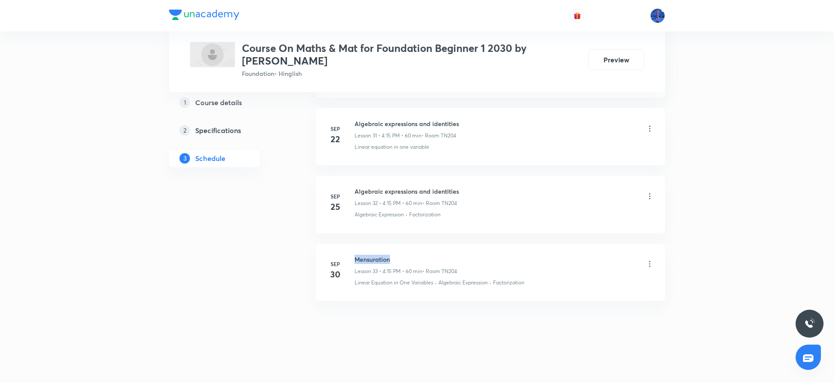
drag, startPoint x: 355, startPoint y: 260, endPoint x: 428, endPoint y: 257, distance: 73.0
click at [428, 257] on h6 "Mensuration" at bounding box center [405, 259] width 103 height 9
copy h6 "Mensuration"
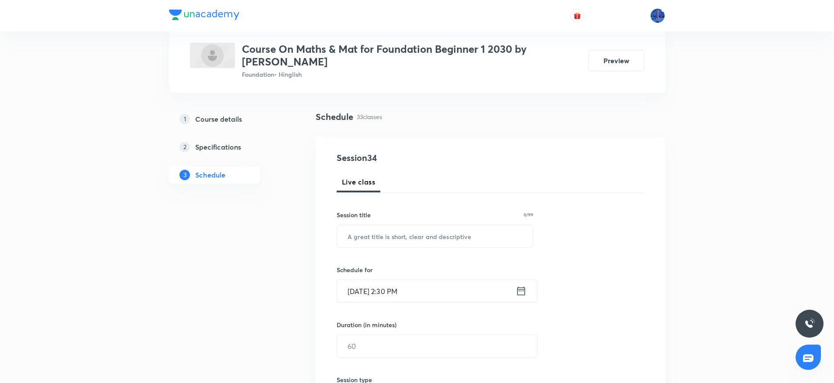
scroll to position [0, 0]
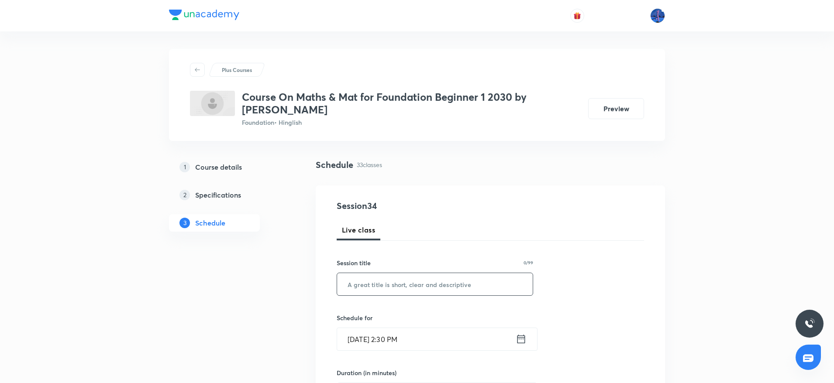
paste input "Mensuration"
click at [414, 279] on input "text" at bounding box center [435, 284] width 196 height 22
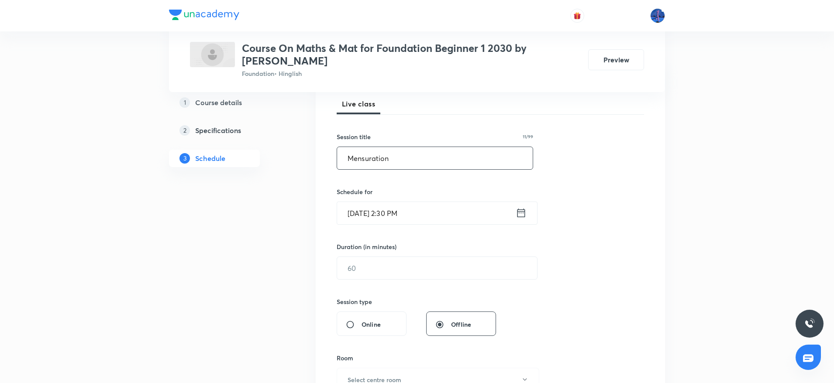
scroll to position [129, 0]
type input "Mensuration"
click at [447, 219] on input "Oct 3, 2025, 2:30 PM" at bounding box center [426, 210] width 179 height 22
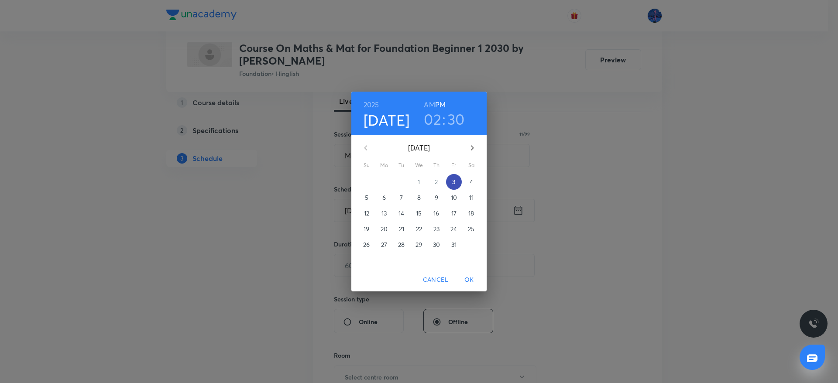
click at [451, 180] on span "3" at bounding box center [454, 182] width 16 height 9
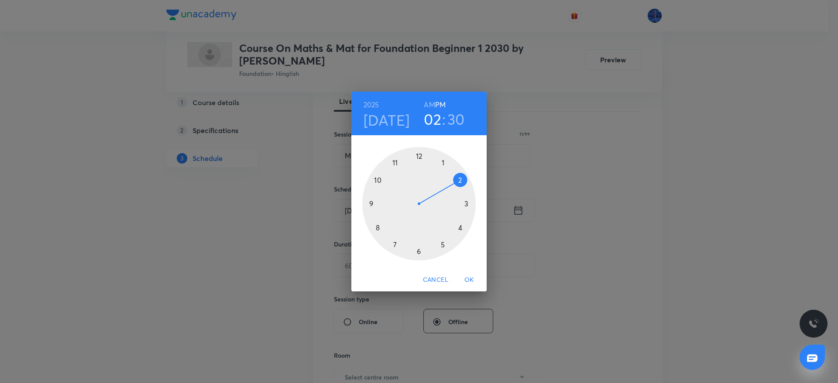
click at [459, 229] on div at bounding box center [418, 203] width 113 height 113
click at [467, 205] on div at bounding box center [418, 203] width 113 height 113
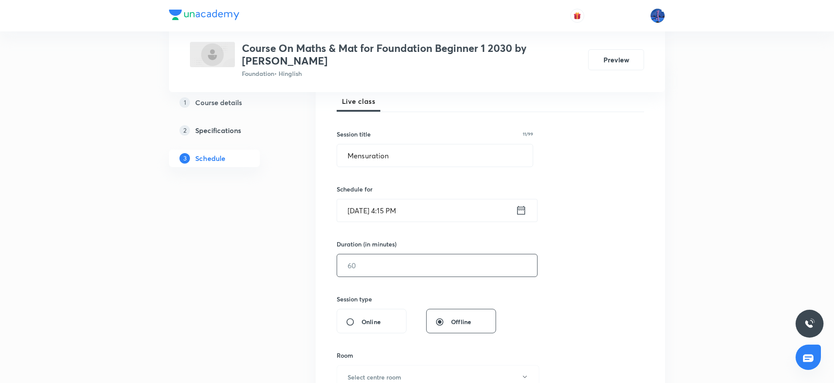
click at [407, 268] on input "text" at bounding box center [437, 265] width 200 height 22
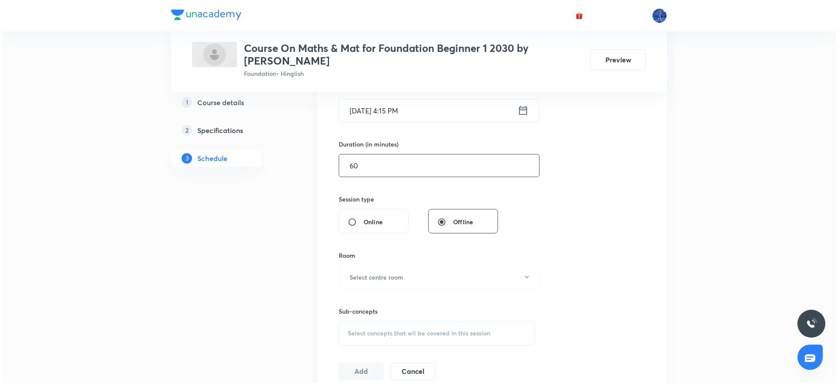
scroll to position [255, 0]
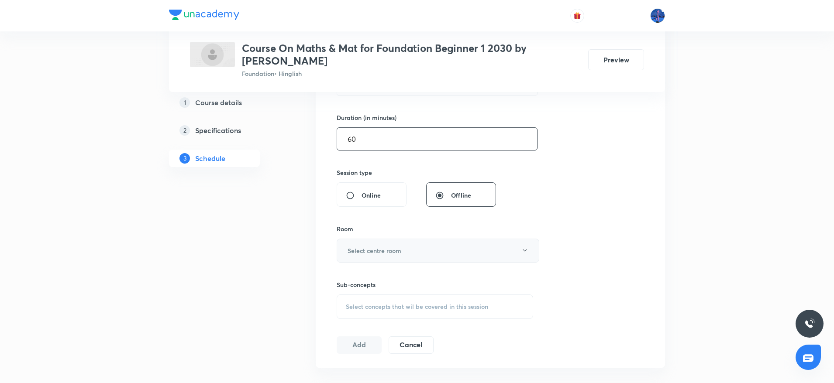
type input "60"
click at [417, 258] on button "Select centre room" at bounding box center [438, 251] width 203 height 24
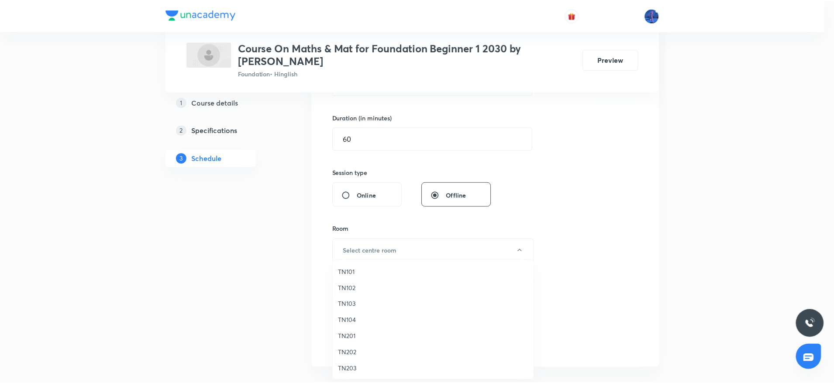
scroll to position [17, 0]
click at [353, 366] on span "TN204" at bounding box center [435, 368] width 191 height 9
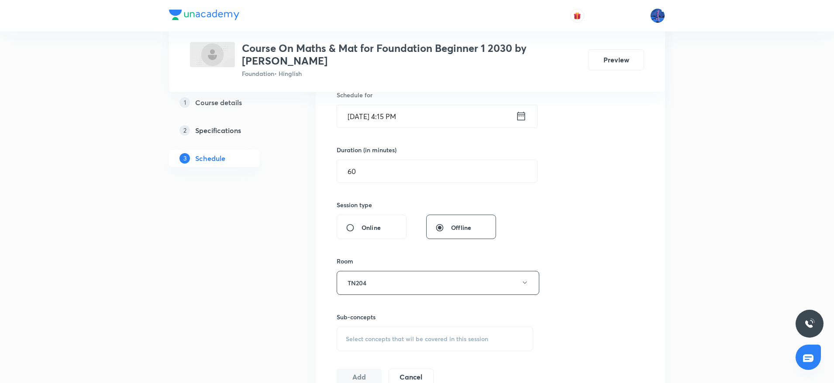
scroll to position [375, 0]
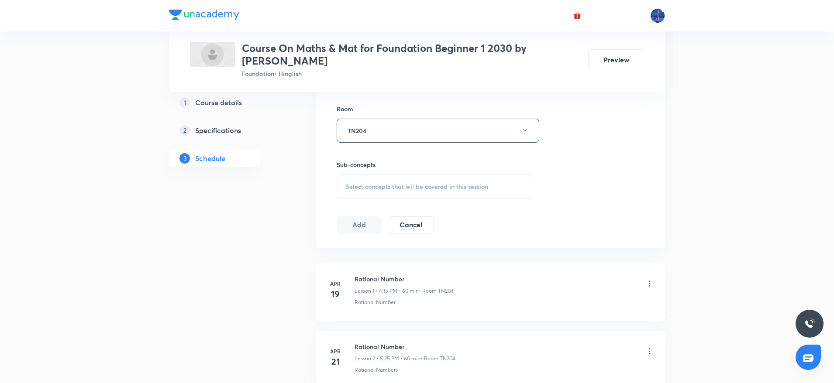
click at [463, 194] on div "Select concepts that wil be covered in this session" at bounding box center [435, 187] width 196 height 24
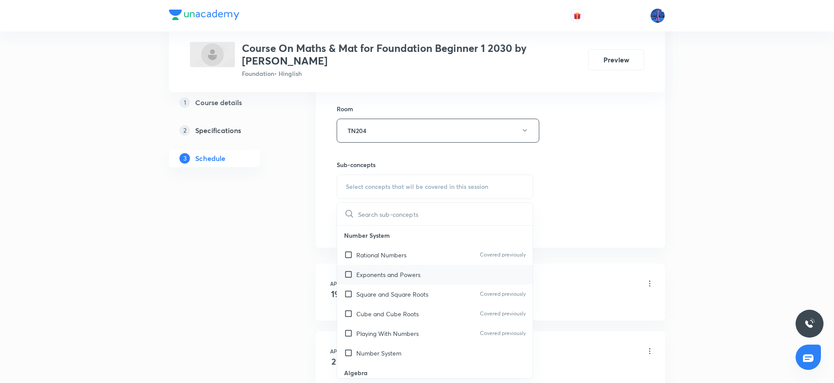
click at [437, 267] on div "Exponents and Powers" at bounding box center [435, 275] width 196 height 20
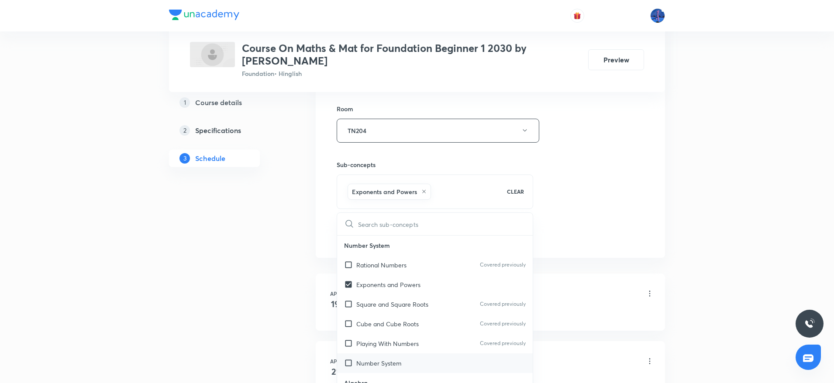
click at [396, 366] on p "Number System" at bounding box center [378, 363] width 45 height 9
checkbox input "true"
click at [549, 251] on div "Session 34 Live class Session title 11/99 Mensuration ​ Schedule for Oct 3, 202…" at bounding box center [490, 44] width 307 height 440
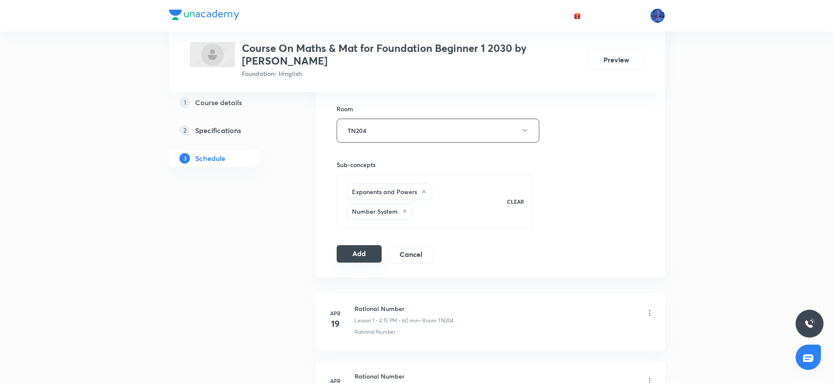
click at [370, 255] on button "Add" at bounding box center [359, 253] width 45 height 17
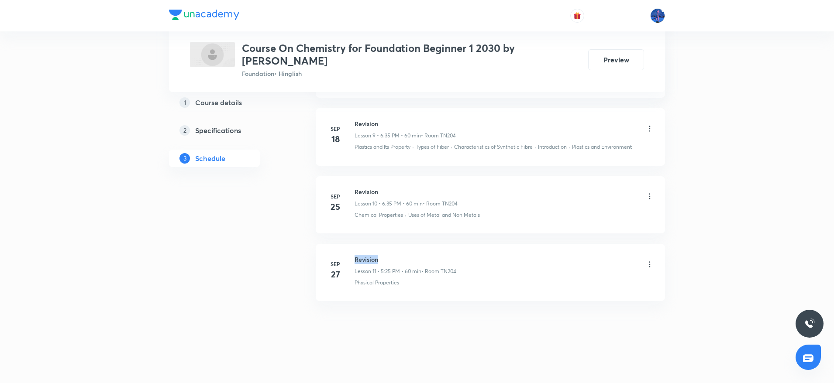
drag, startPoint x: 355, startPoint y: 258, endPoint x: 380, endPoint y: 259, distance: 24.9
click at [380, 259] on h6 "Revision" at bounding box center [405, 259] width 102 height 9
copy h6 "Revision"
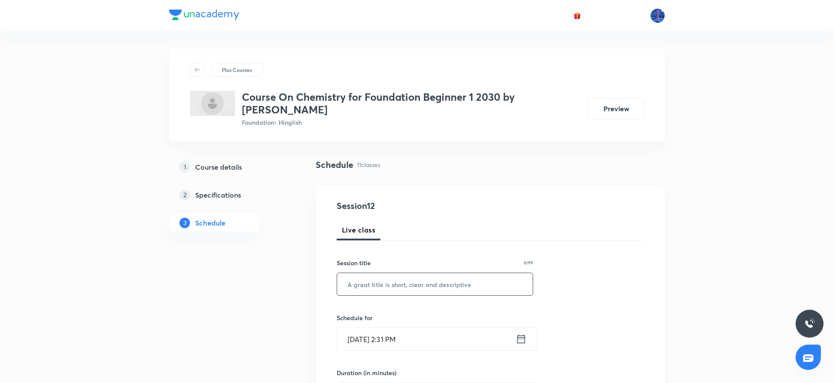
paste input "Revision"
click at [413, 279] on input "text" at bounding box center [435, 284] width 196 height 22
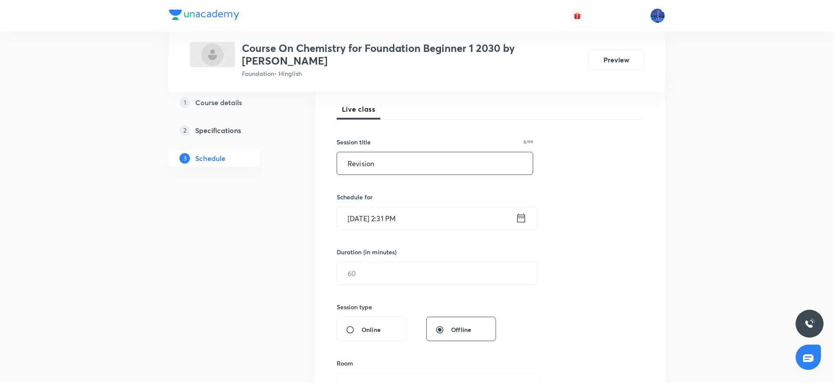
scroll to position [124, 0]
type input "Revision"
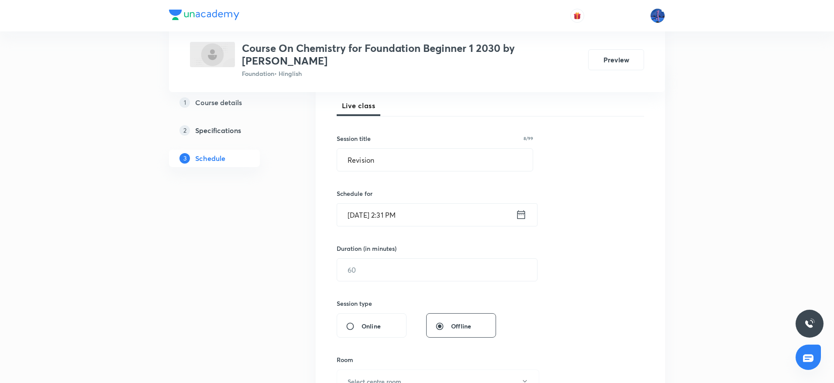
click at [461, 217] on input "[DATE] 2:31 PM" at bounding box center [426, 215] width 179 height 22
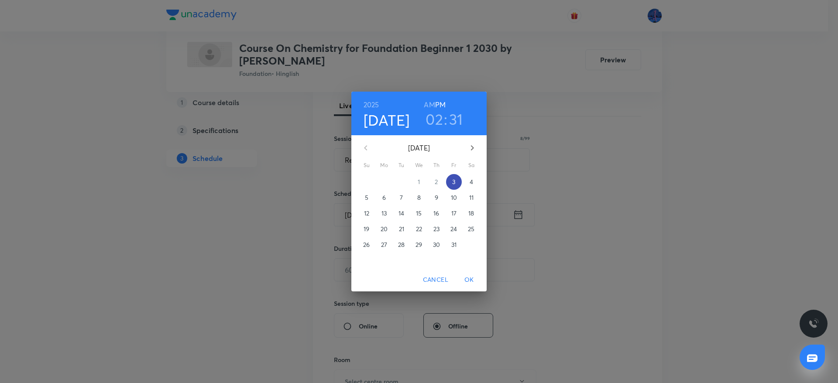
click at [455, 182] on p "3" at bounding box center [453, 182] width 3 height 9
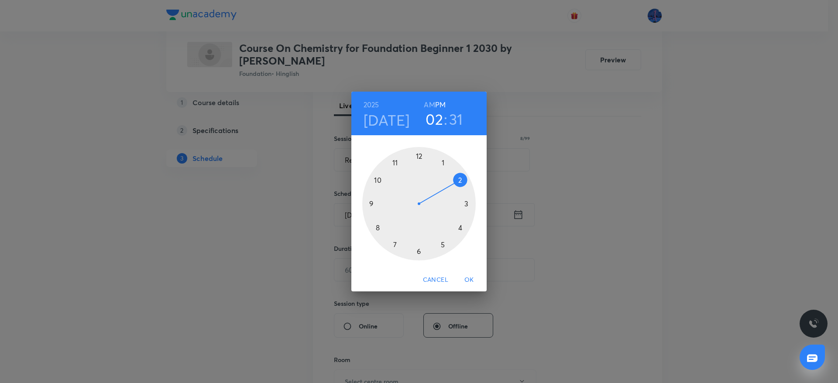
click at [442, 246] on div at bounding box center [418, 203] width 113 height 113
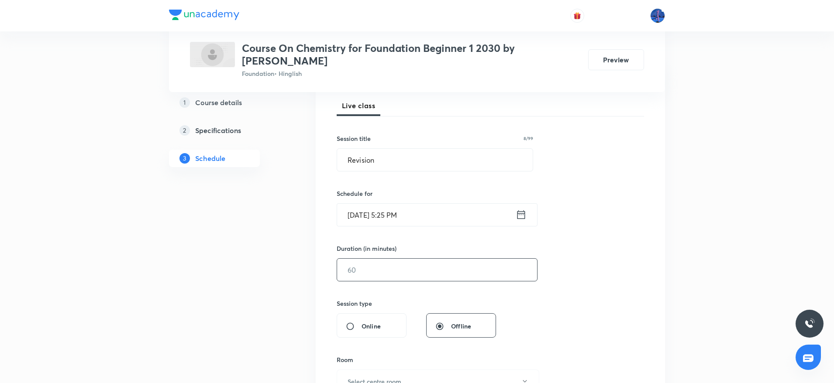
click at [391, 280] on input "text" at bounding box center [437, 270] width 200 height 22
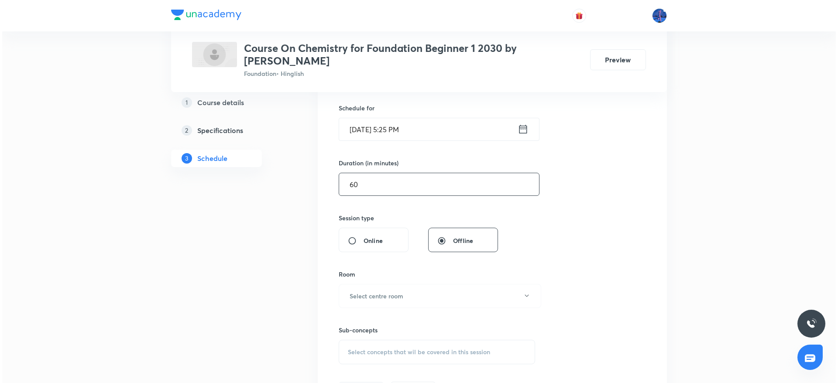
scroll to position [258, 0]
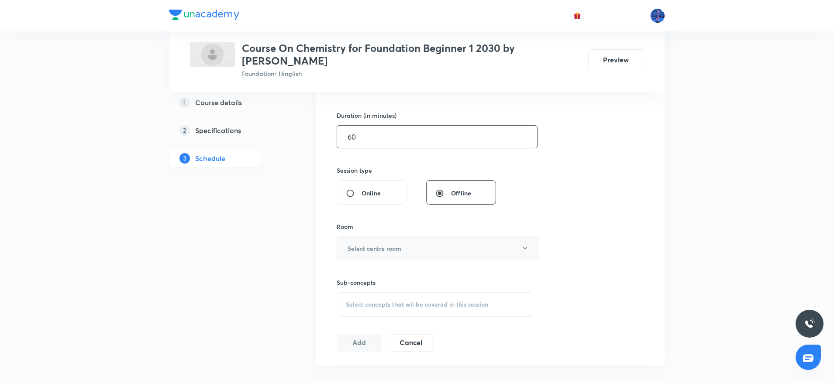
type input "60"
click at [409, 256] on button "Select centre room" at bounding box center [438, 249] width 203 height 24
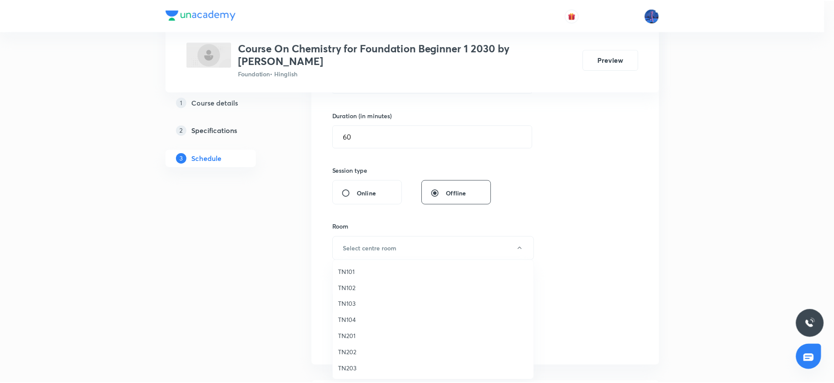
scroll to position [17, 0]
click at [352, 366] on span "TN204" at bounding box center [435, 368] width 191 height 9
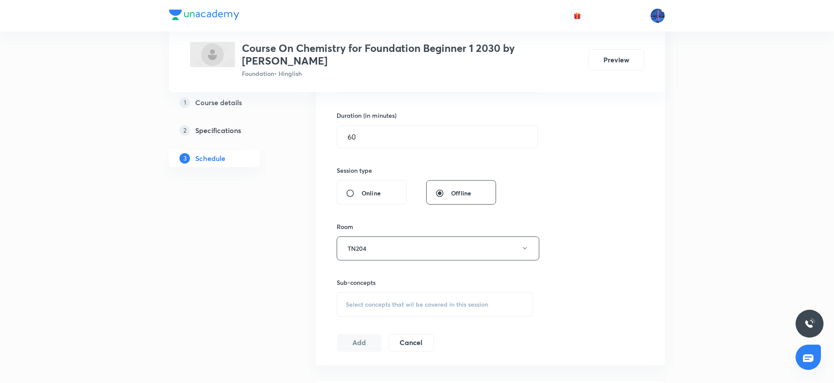
click at [419, 310] on div "Select concepts that wil be covered in this session" at bounding box center [435, 304] width 196 height 24
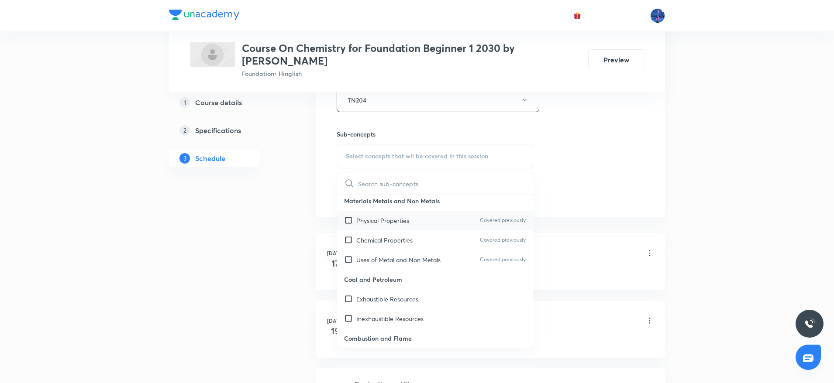
scroll to position [153, 0]
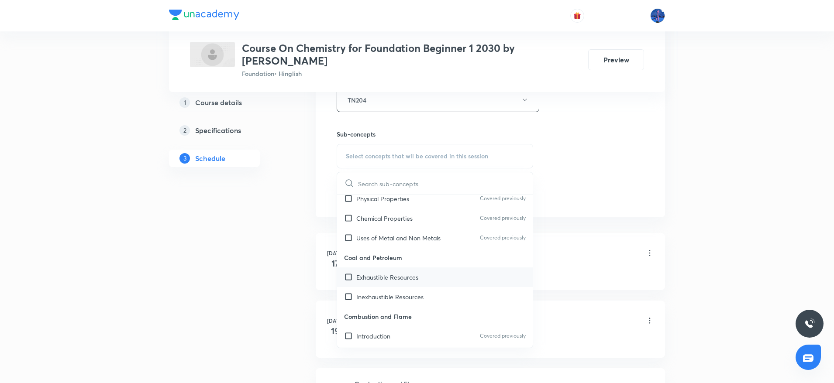
click at [429, 285] on div "Exhaustible Resources" at bounding box center [435, 278] width 196 height 20
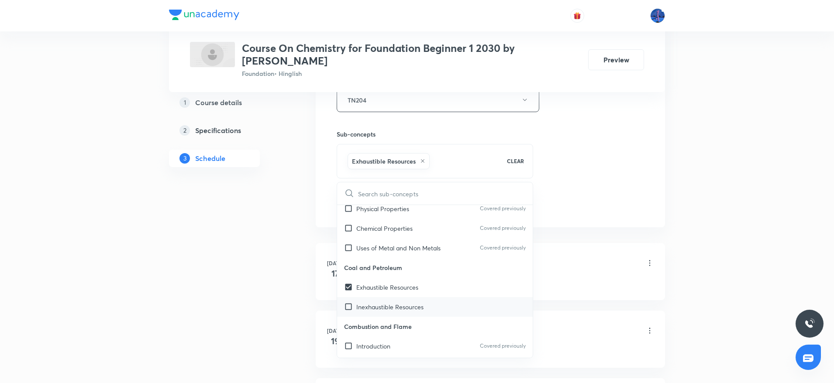
click at [406, 306] on p "Inexhaustible Resources" at bounding box center [389, 306] width 67 height 9
checkbox input "true"
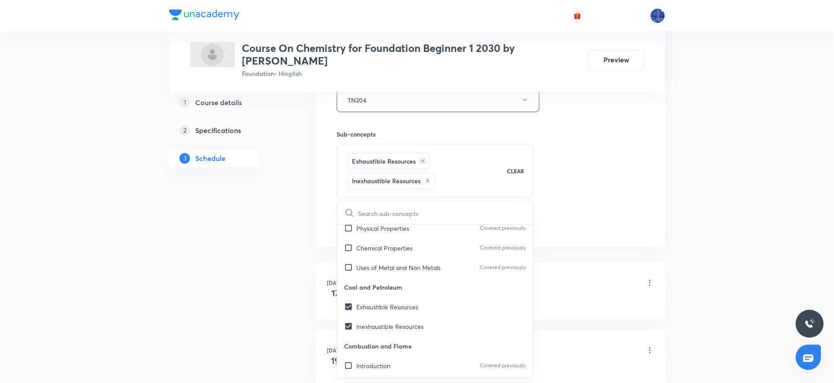
click at [621, 173] on div "Session 12 Live class Session title 8/99 Revision ​ Schedule for [DATE] 5:25 PM…" at bounding box center [490, 14] width 307 height 440
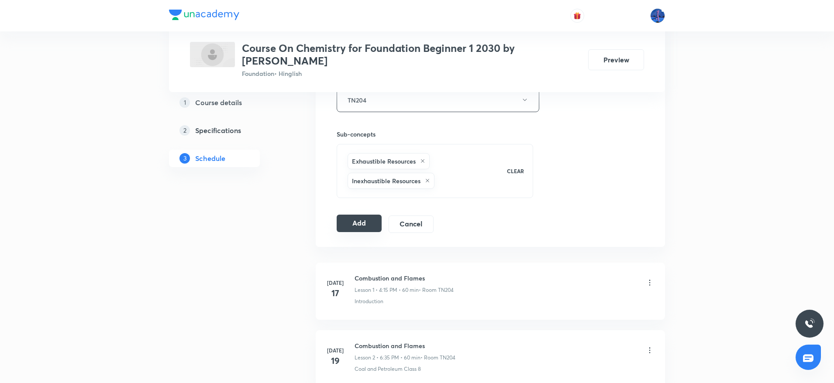
click at [352, 223] on button "Add" at bounding box center [359, 223] width 45 height 17
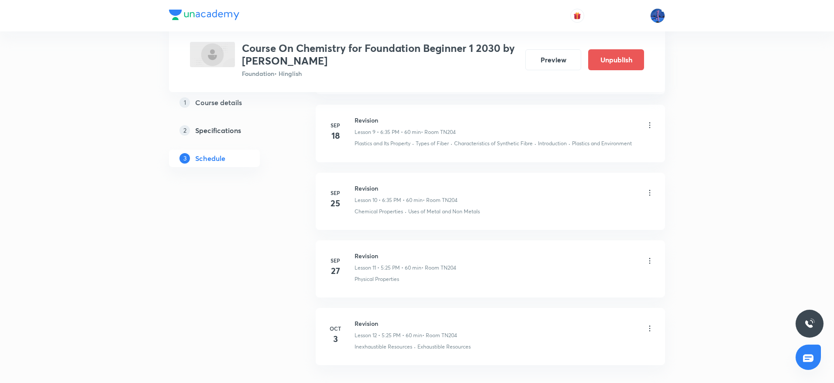
scroll to position [739, 0]
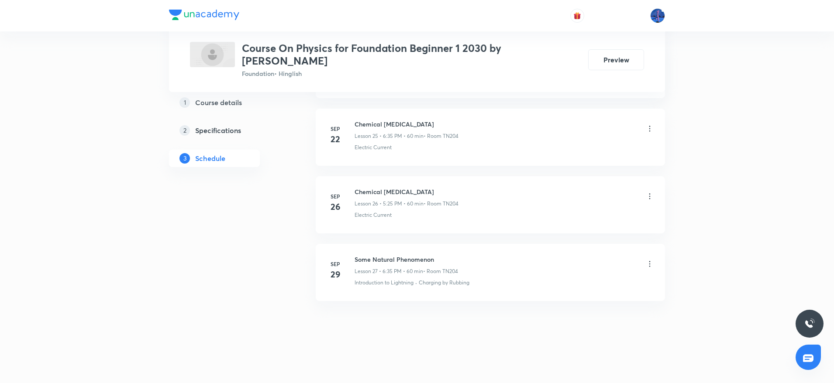
click at [355, 259] on h6 "Some Natural Phenomenon" at bounding box center [405, 259] width 103 height 9
drag, startPoint x: 355, startPoint y: 260, endPoint x: 442, endPoint y: 261, distance: 87.3
click at [442, 261] on h6 "Some Natural Phenomenon" at bounding box center [405, 259] width 103 height 9
copy h6 "Some Natural Phenomenon"
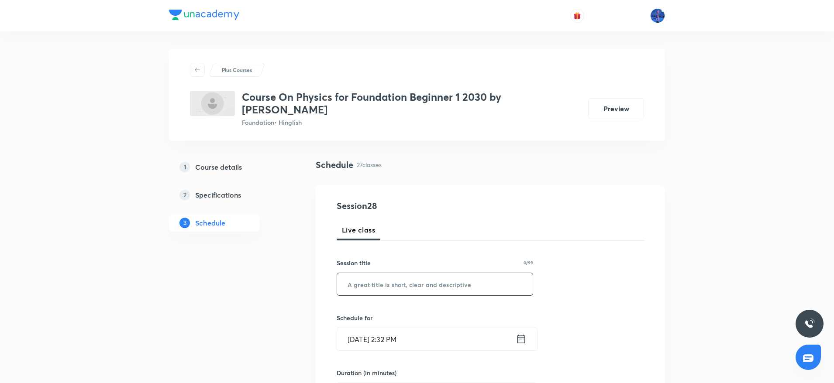
click at [429, 274] on input "text" at bounding box center [435, 284] width 196 height 22
paste input "Some Natural Phenomenon"
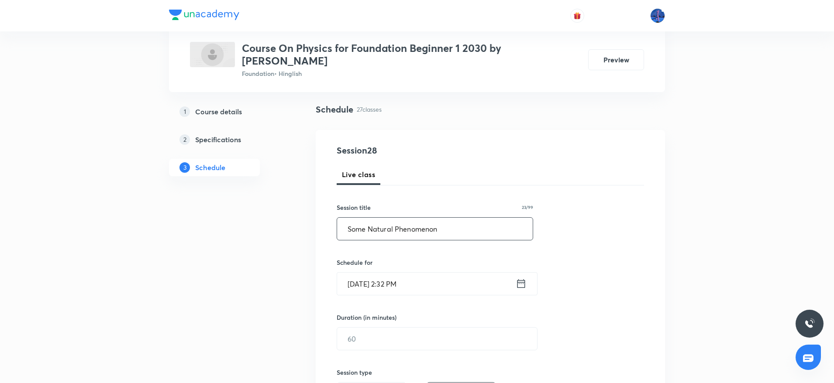
scroll to position [57, 0]
type input "Some Natural Phenomenon"
click at [452, 272] on input "Oct 3, 2025, 2:32 PM" at bounding box center [426, 282] width 179 height 22
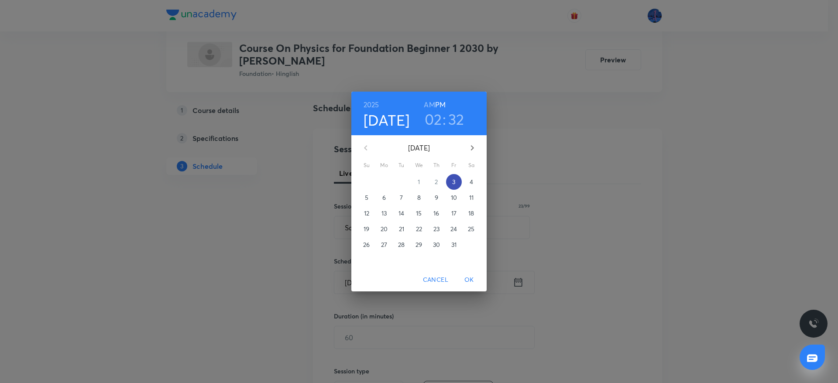
click at [455, 183] on p "3" at bounding box center [453, 182] width 3 height 9
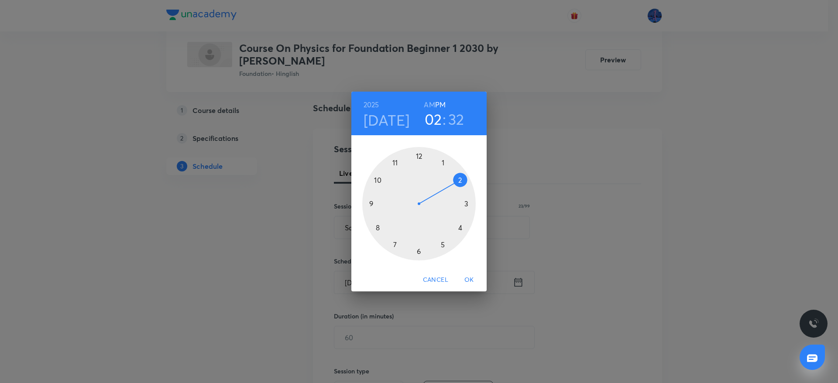
click at [419, 253] on div at bounding box center [418, 203] width 113 height 113
click at [396, 244] on div at bounding box center [418, 203] width 113 height 113
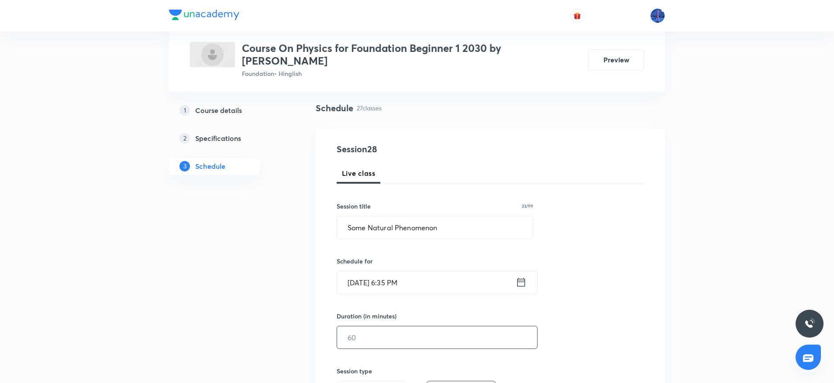
click at [379, 336] on input "text" at bounding box center [437, 337] width 200 height 22
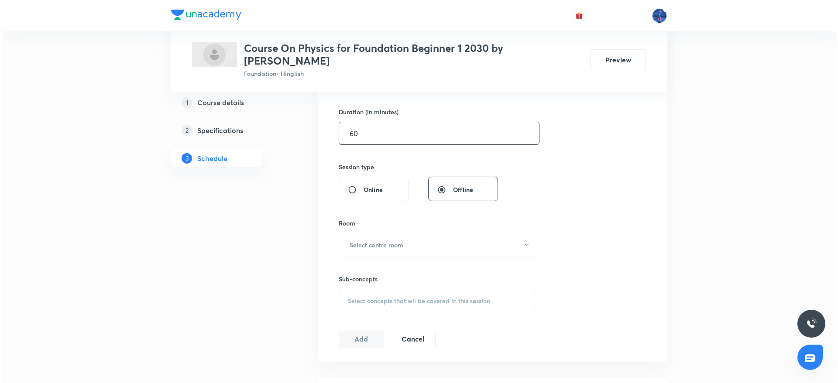
scroll to position [264, 0]
type input "60"
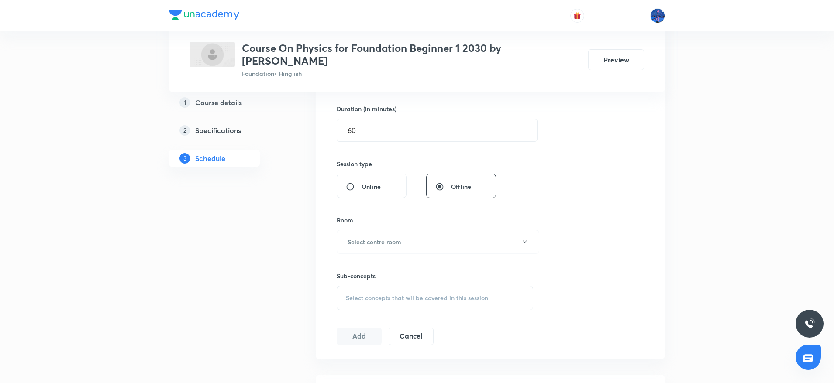
click at [424, 254] on div "Sub-concepts Select concepts that wil be covered in this session" at bounding box center [435, 282] width 196 height 56
click at [413, 250] on button "Select centre room" at bounding box center [438, 242] width 203 height 24
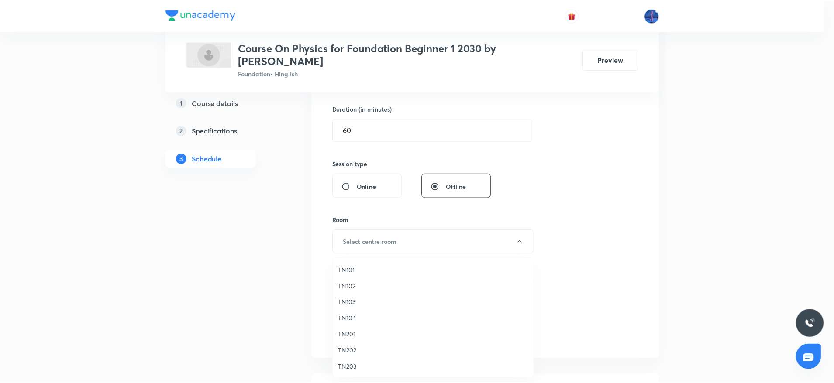
scroll to position [17, 0]
click at [356, 365] on span "TN204" at bounding box center [435, 366] width 191 height 9
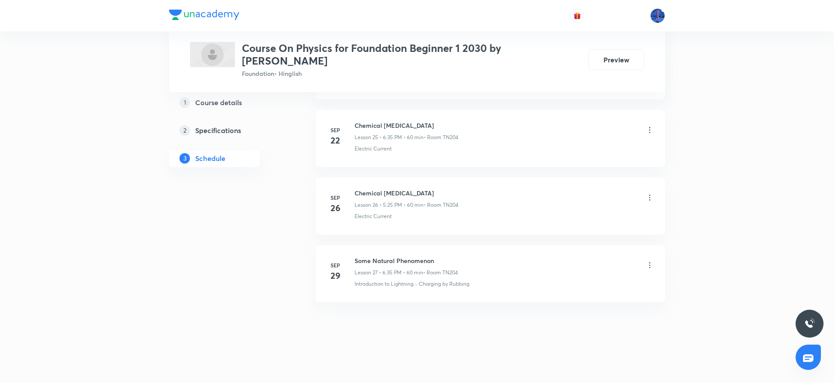
scroll to position [2156, 0]
drag, startPoint x: 478, startPoint y: 286, endPoint x: 419, endPoint y: 293, distance: 58.9
click at [419, 293] on li "Sep 29 Some Natural Phenomenon Lesson 27 • 6:35 PM • 60 min • Room TN204 Introd…" at bounding box center [490, 272] width 349 height 57
copy p "Charging by Rubbing"
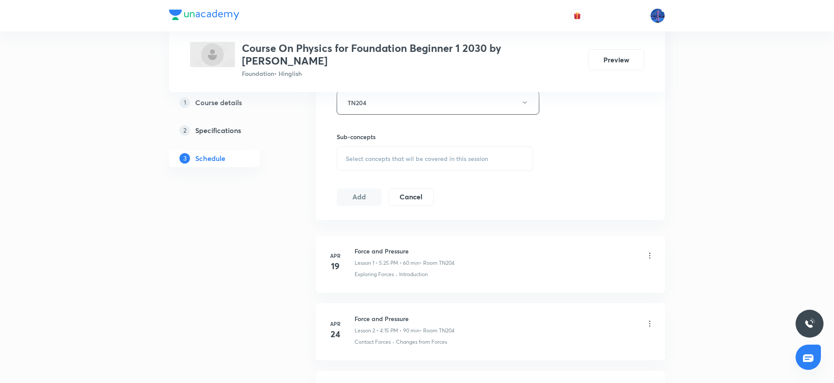
scroll to position [404, 0]
click at [458, 168] on div "Select concepts that wil be covered in this session" at bounding box center [435, 158] width 196 height 24
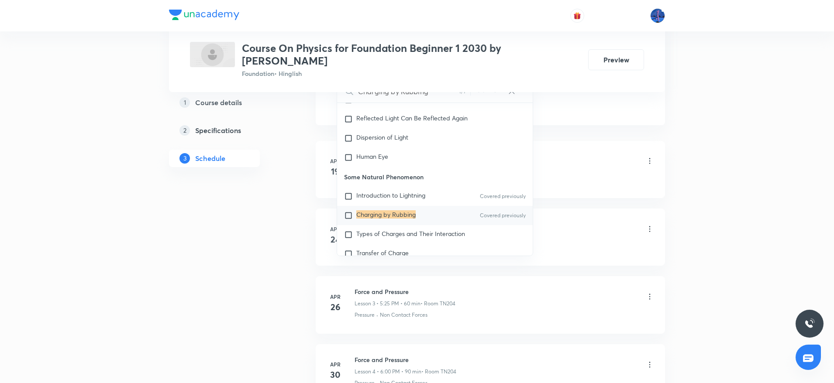
scroll to position [515, 0]
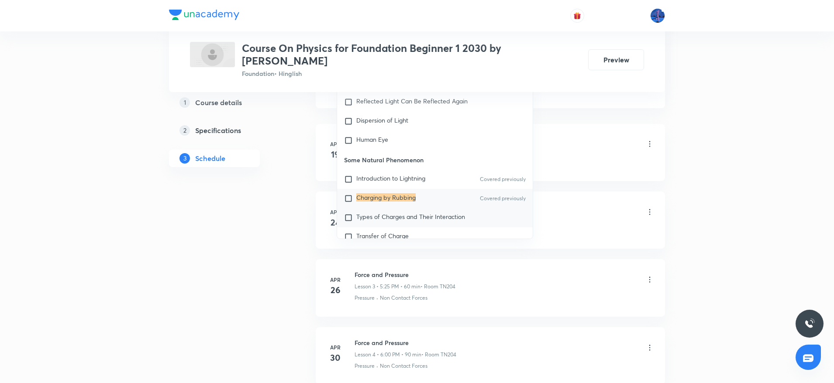
type input "Charging by Rubbing"
click at [458, 213] on span "Types of Charges and Their Interaction" at bounding box center [410, 217] width 109 height 8
checkbox input "true"
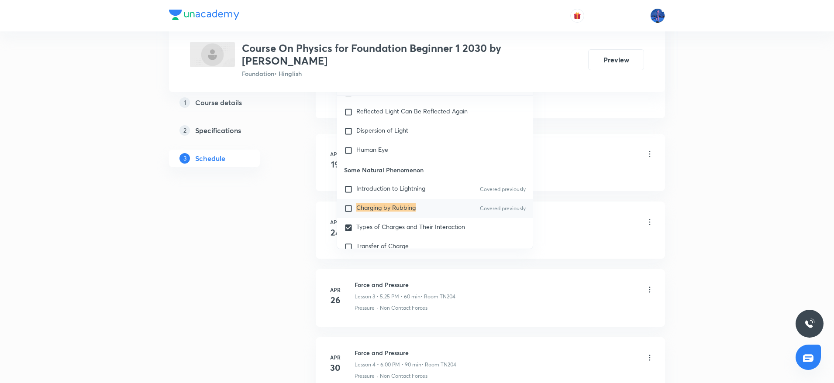
click at [563, 176] on div "Exploring Forces · Introduction" at bounding box center [503, 173] width 299 height 8
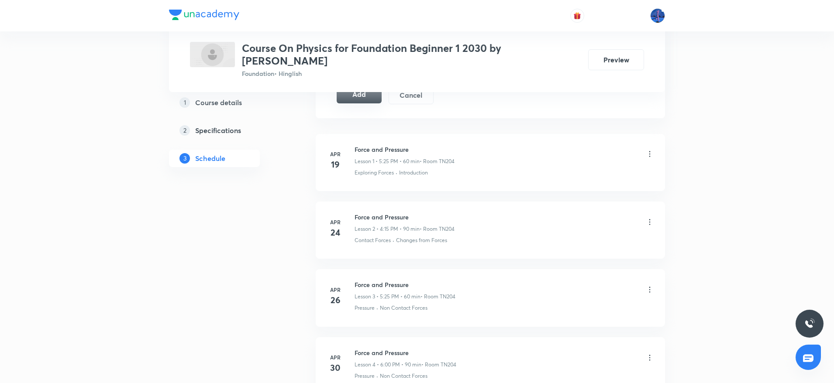
click at [368, 100] on button "Add" at bounding box center [359, 94] width 45 height 17
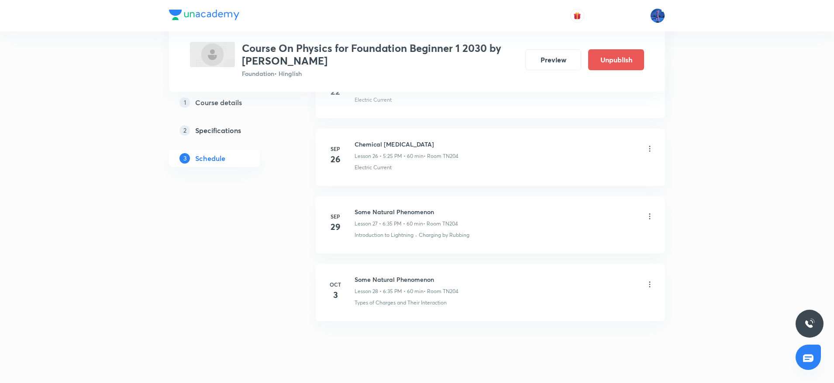
scroll to position [1823, 0]
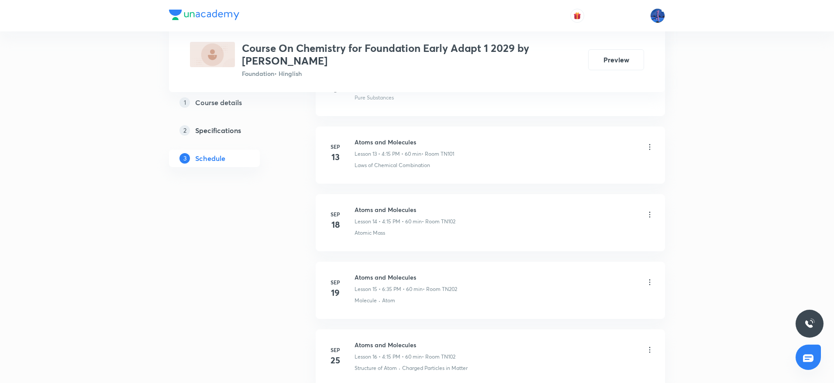
scroll to position [1478, 0]
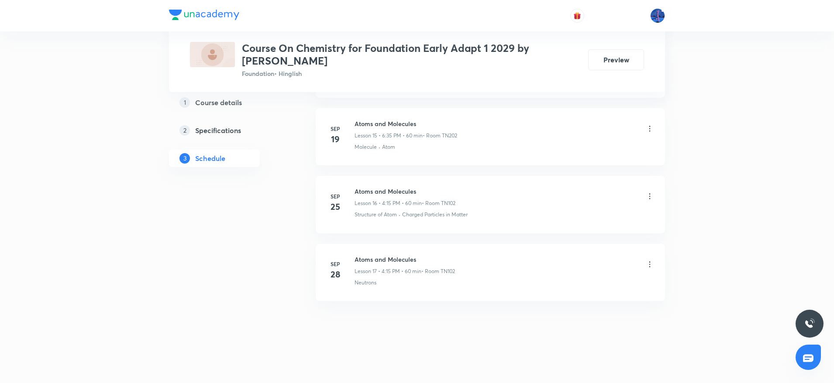
click at [354, 259] on div "[DATE] Atoms and Molecules Lesson 17 • 4:15 PM • 60 min • Room TN102 Neutrons" at bounding box center [489, 271] width 327 height 32
click at [378, 259] on h6 "Atoms and Molecules" at bounding box center [404, 259] width 100 height 9
drag, startPoint x: 354, startPoint y: 259, endPoint x: 423, endPoint y: 261, distance: 68.1
click at [423, 261] on h6 "Atoms and Molecules" at bounding box center [404, 259] width 100 height 9
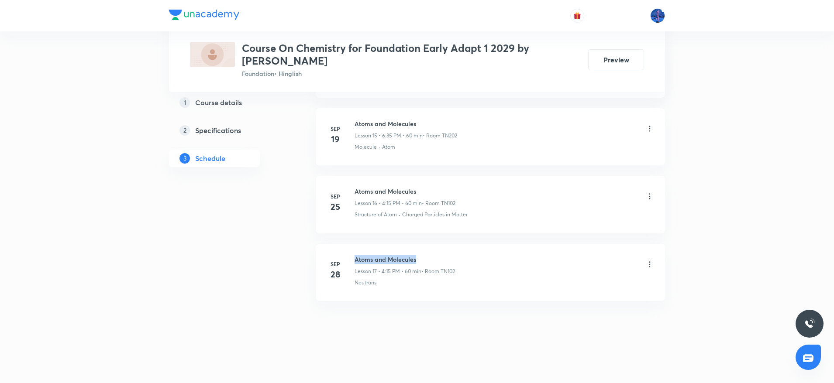
copy h6 "Atoms and Molecules"
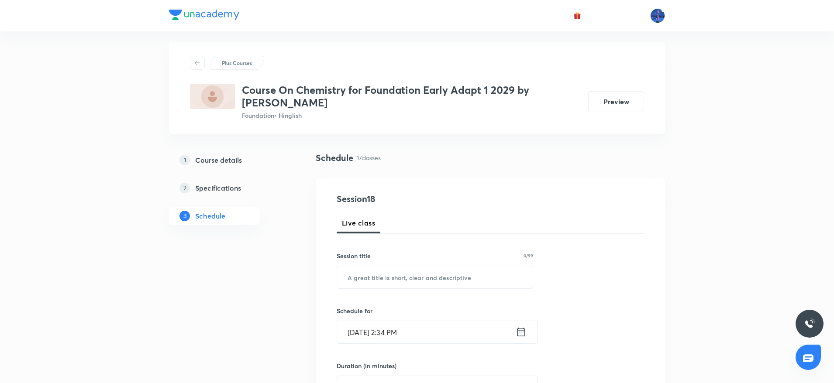
scroll to position [0, 0]
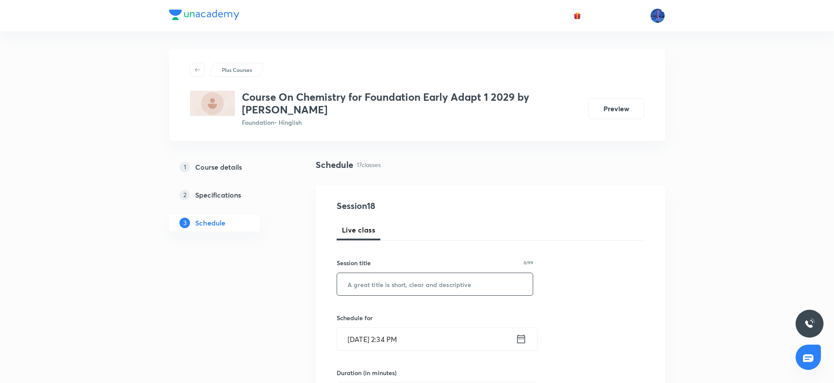
click at [448, 291] on input "text" at bounding box center [435, 284] width 196 height 22
paste input "Atoms and Molecules"
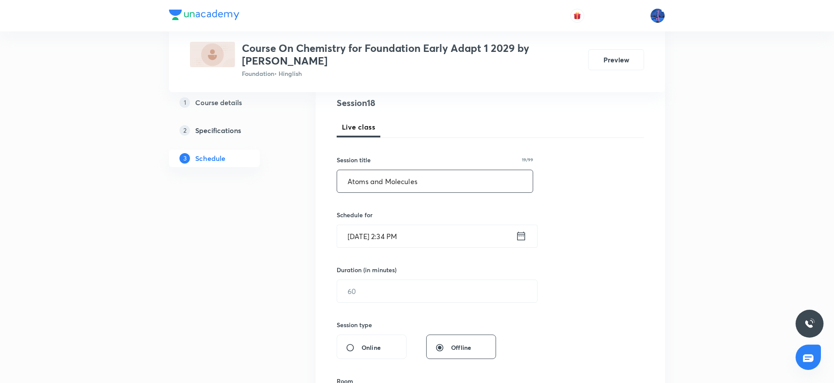
scroll to position [105, 0]
type input "Atoms and Molecules"
click at [449, 237] on input "[DATE] 2:34 PM" at bounding box center [426, 234] width 179 height 22
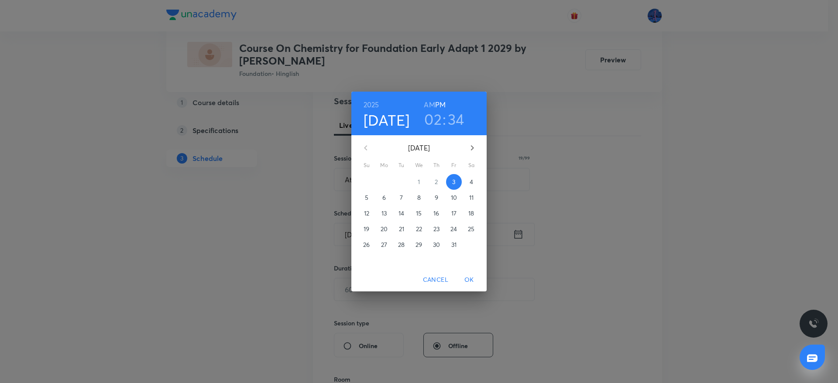
click at [474, 181] on span "4" at bounding box center [472, 182] width 16 height 9
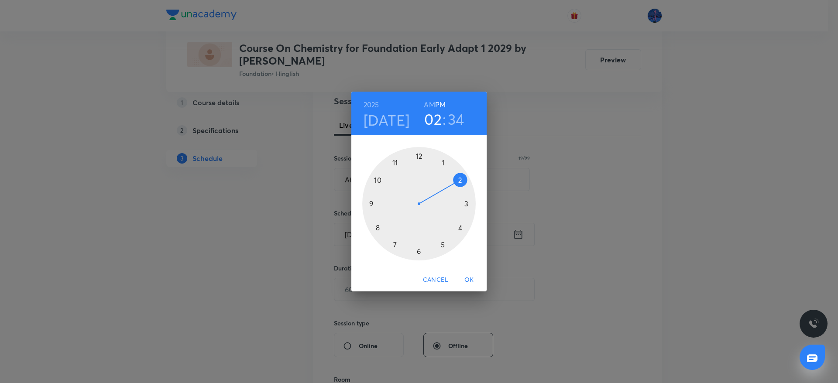
click at [461, 230] on div at bounding box center [418, 203] width 113 height 113
click at [467, 203] on div at bounding box center [418, 203] width 113 height 113
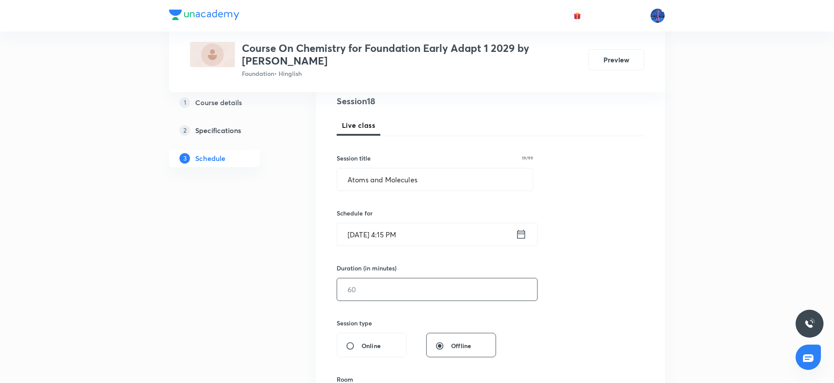
click at [409, 292] on input "text" at bounding box center [437, 289] width 200 height 22
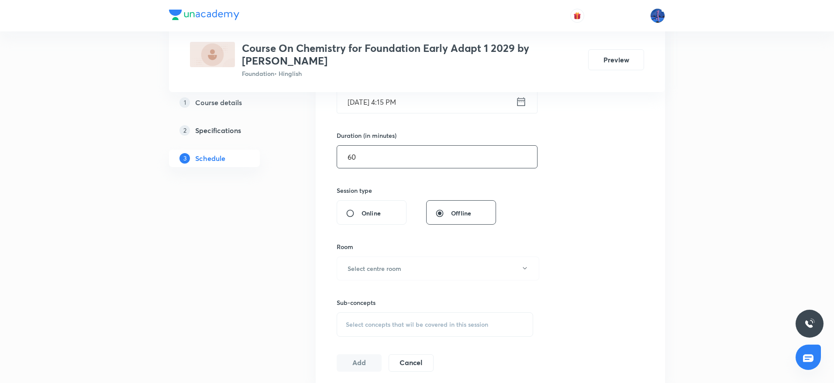
scroll to position [242, 0]
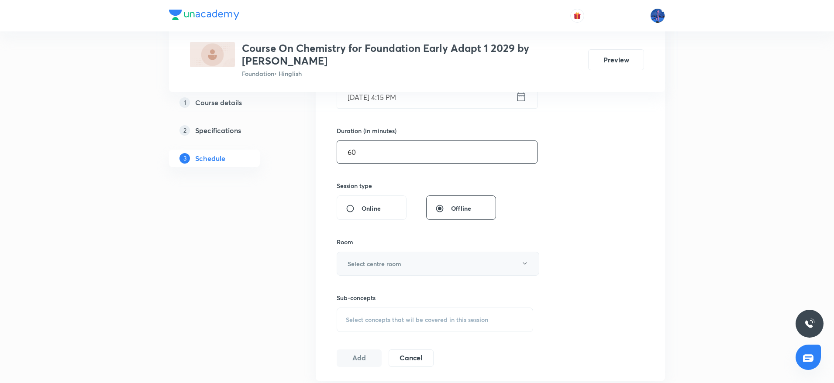
type input "60"
click at [439, 272] on button "Select centre room" at bounding box center [438, 264] width 203 height 24
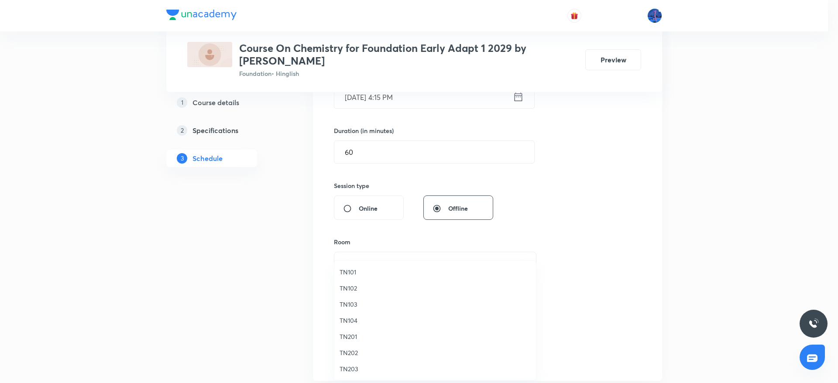
click at [363, 288] on span "TN102" at bounding box center [435, 288] width 191 height 9
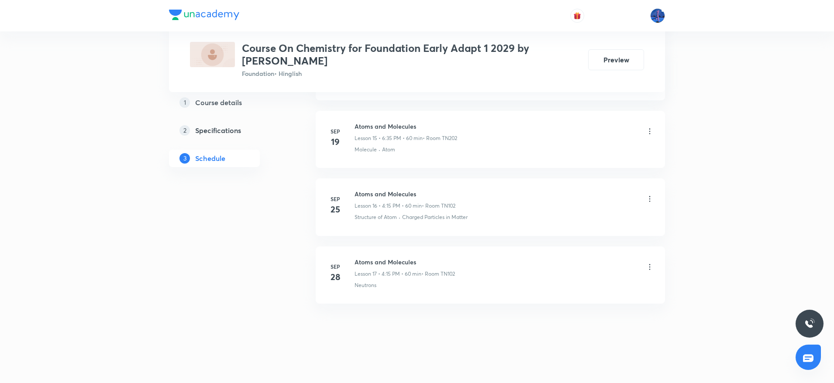
scroll to position [1478, 0]
drag, startPoint x: 391, startPoint y: 288, endPoint x: 352, endPoint y: 292, distance: 39.5
click at [352, 292] on li "[DATE] Atoms and Molecules Lesson 17 • 4:15 PM • 60 min • Room TN102 Neutrons" at bounding box center [490, 272] width 349 height 57
copy p "Neutrons"
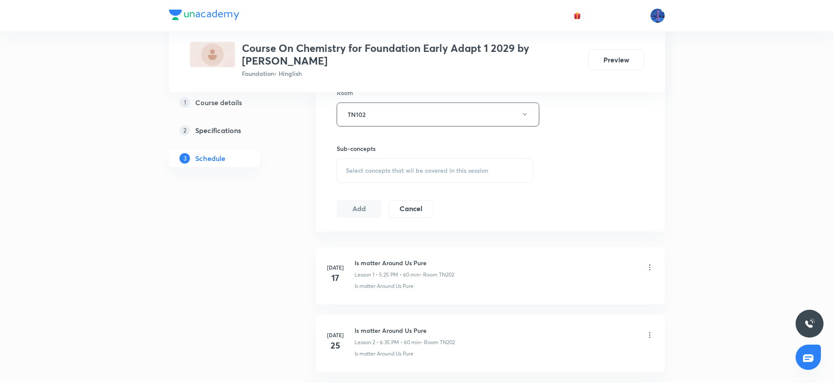
scroll to position [399, 0]
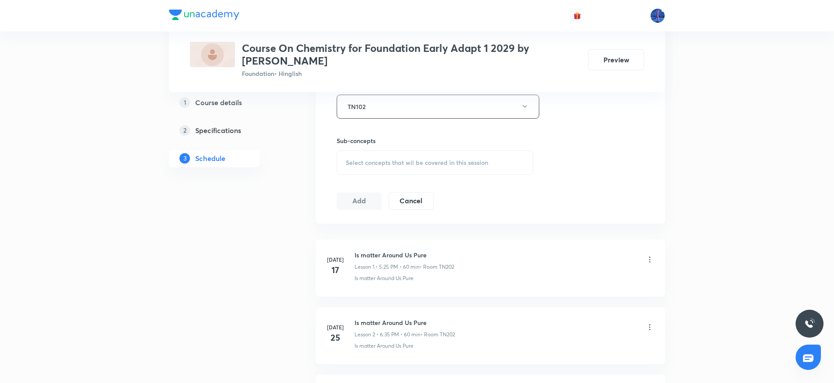
click at [419, 172] on div "Select concepts that wil be covered in this session" at bounding box center [435, 163] width 196 height 24
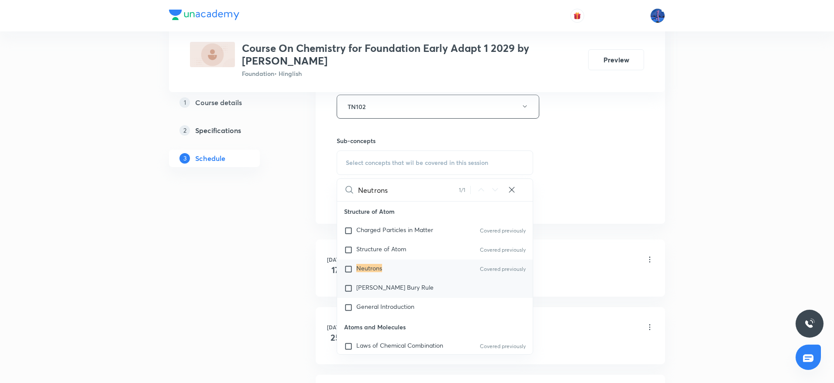
type input "Neutrons"
click at [399, 296] on div "[PERSON_NAME] Bury Rule" at bounding box center [435, 288] width 196 height 19
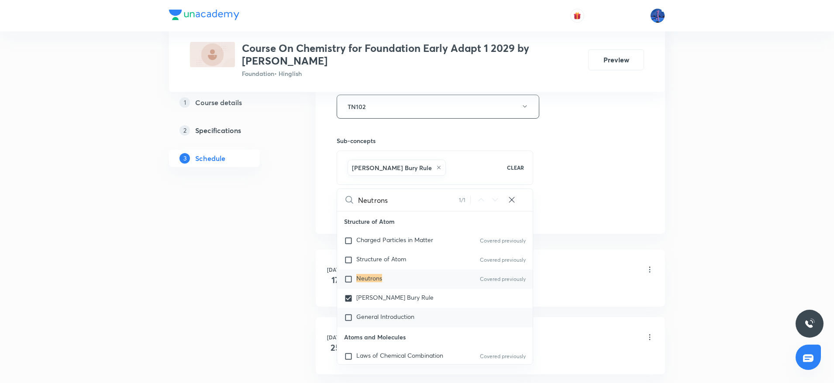
click at [371, 318] on span "General Introduction" at bounding box center [385, 317] width 58 height 8
checkbox input "true"
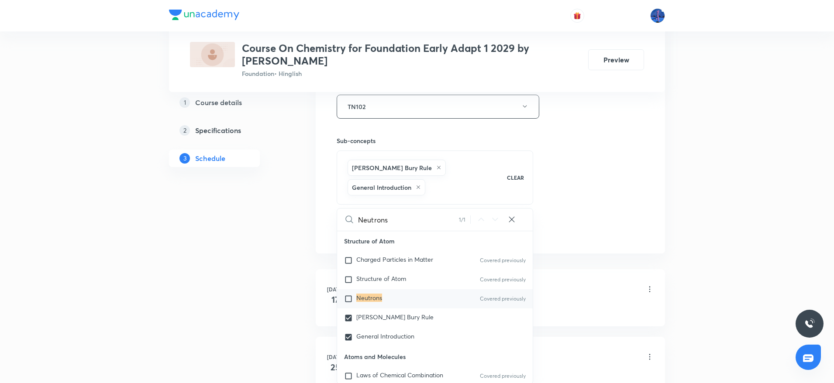
click at [615, 185] on div "Session 18 Live class Session title 19/99 Atoms and Molecules ​ Schedule for [D…" at bounding box center [490, 20] width 307 height 440
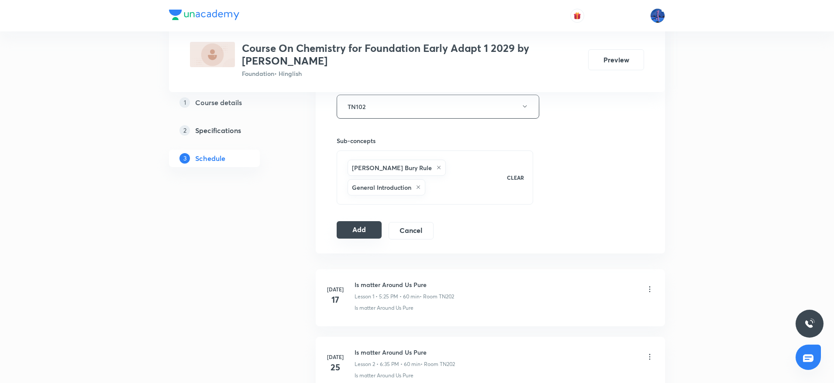
click at [370, 221] on button "Add" at bounding box center [359, 229] width 45 height 17
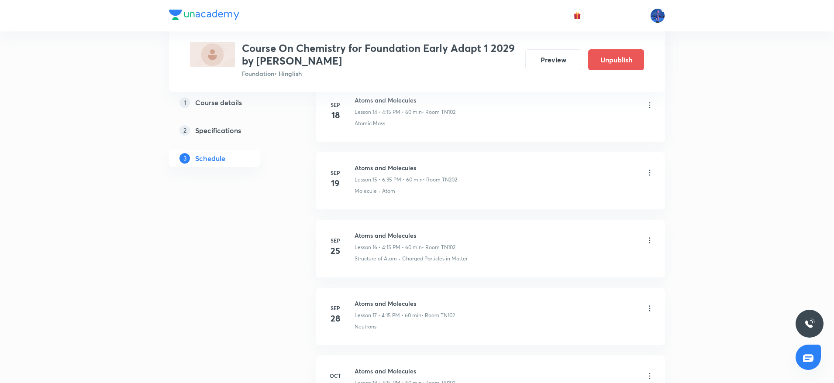
scroll to position [1144, 0]
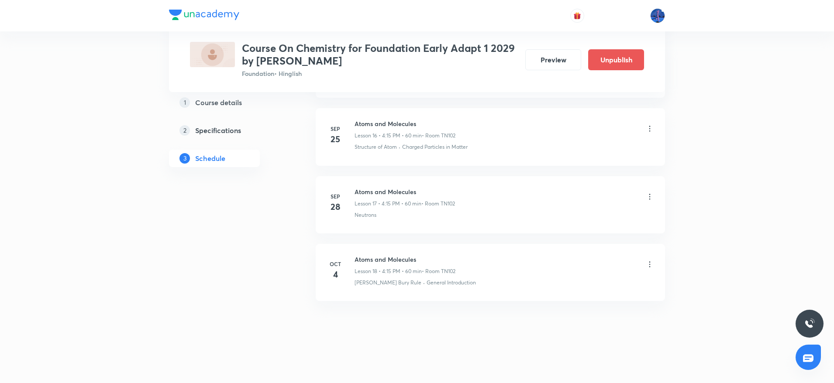
click at [649, 264] on icon at bounding box center [649, 264] width 9 height 9
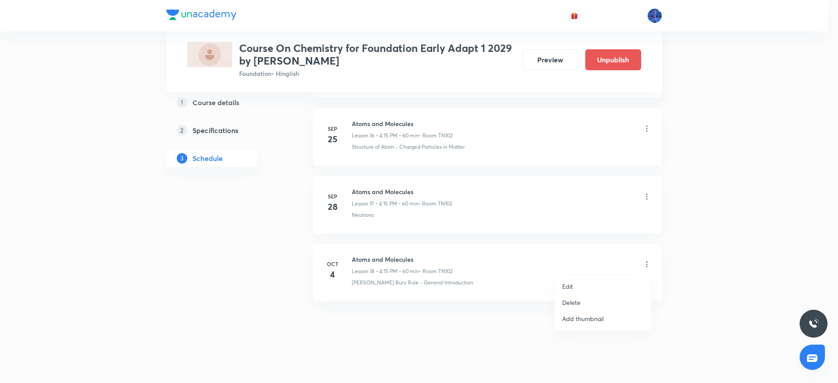
click at [577, 284] on li "Edit" at bounding box center [603, 286] width 96 height 16
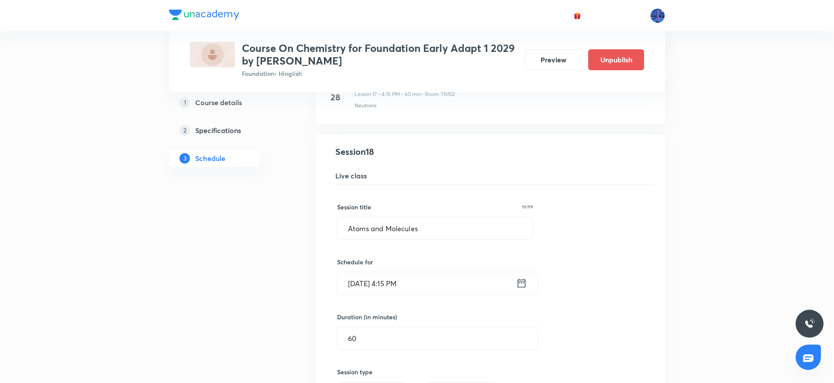
scroll to position [1208, 0]
click at [360, 284] on input "[DATE] 4:15 PM" at bounding box center [426, 281] width 179 height 22
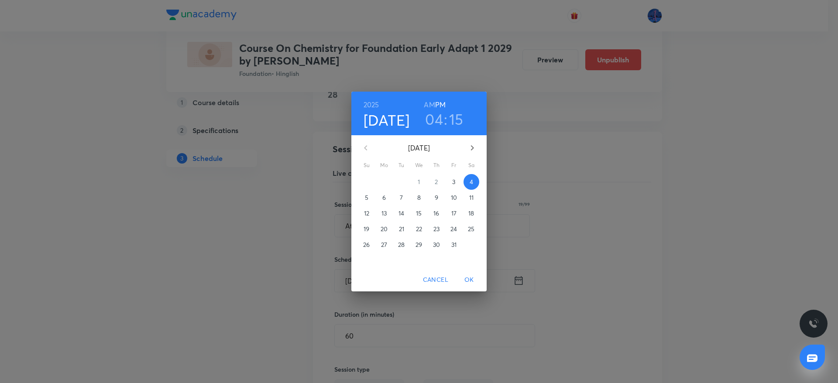
click at [454, 184] on p "3" at bounding box center [453, 182] width 3 height 9
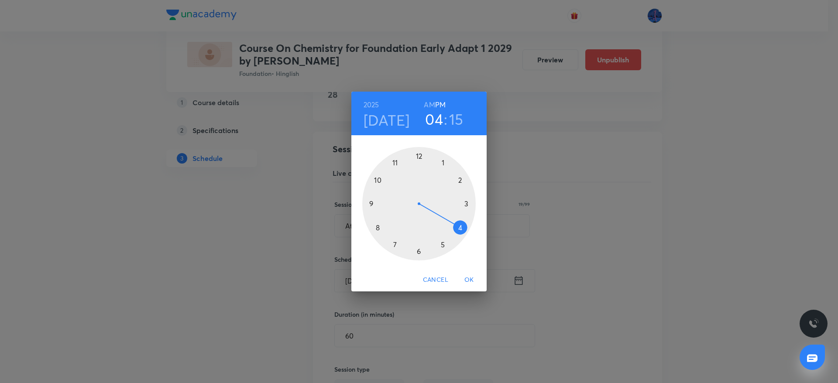
click at [468, 277] on span "OK" at bounding box center [469, 280] width 21 height 11
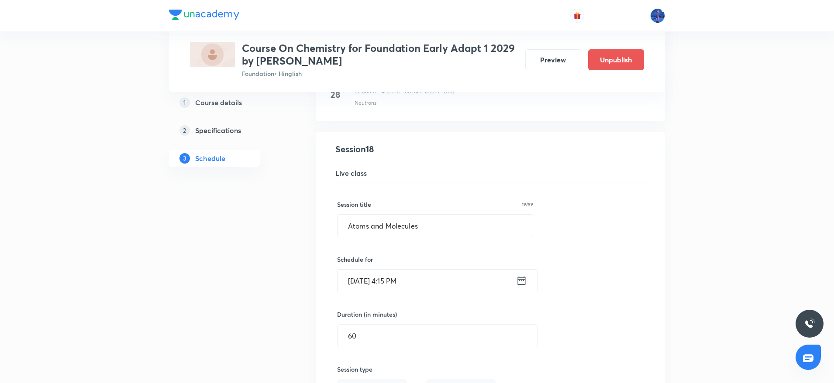
scroll to position [1480, 0]
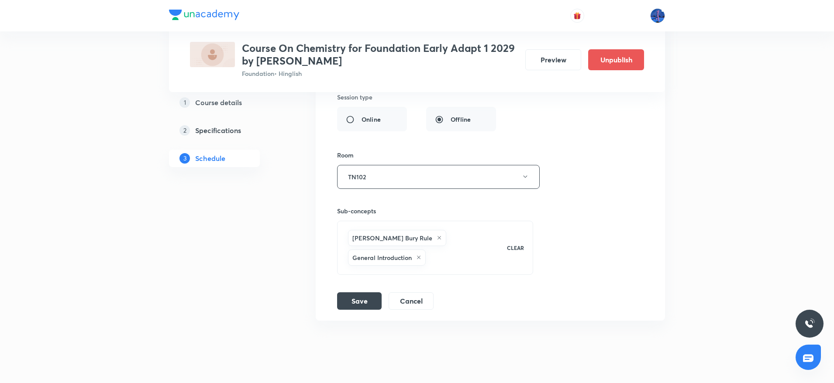
click at [362, 271] on div "Session title 19/99 Atoms and Molecules ​ Schedule for [DATE] 4:15 PM ​ Duratio…" at bounding box center [490, 110] width 306 height 400
click at [358, 292] on button "Save" at bounding box center [359, 300] width 45 height 17
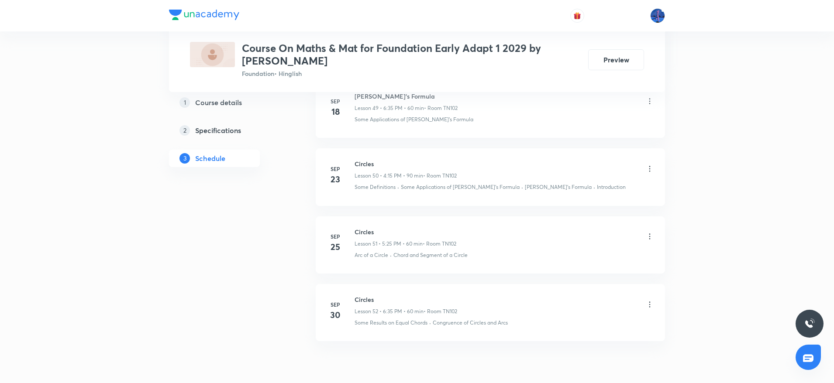
scroll to position [3905, 0]
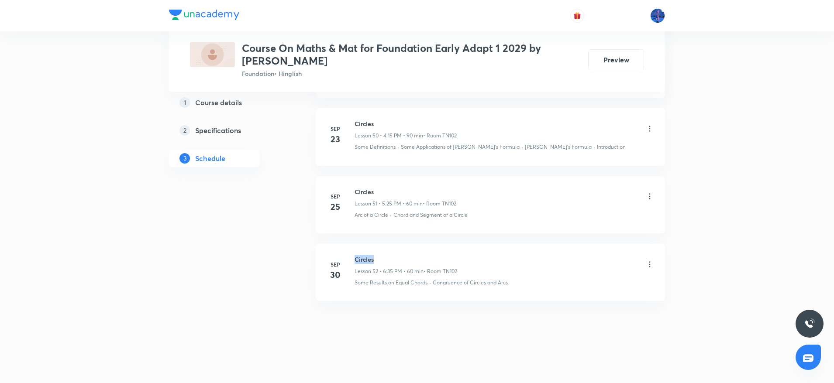
drag, startPoint x: 355, startPoint y: 259, endPoint x: 376, endPoint y: 259, distance: 21.0
click at [376, 259] on h6 "Circles" at bounding box center [405, 259] width 103 height 9
copy h6 "Circles"
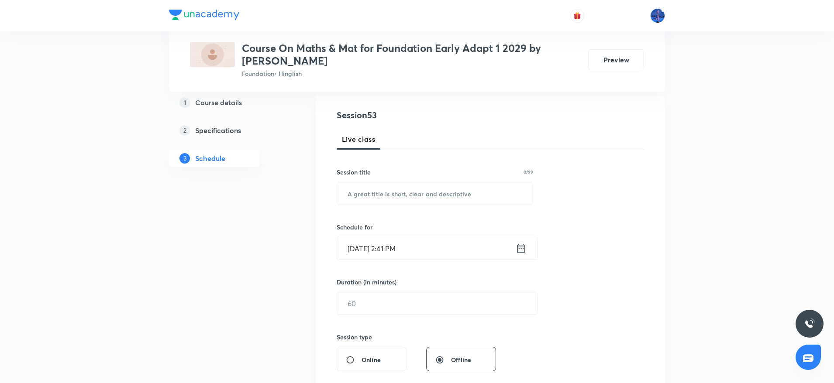
scroll to position [0, 0]
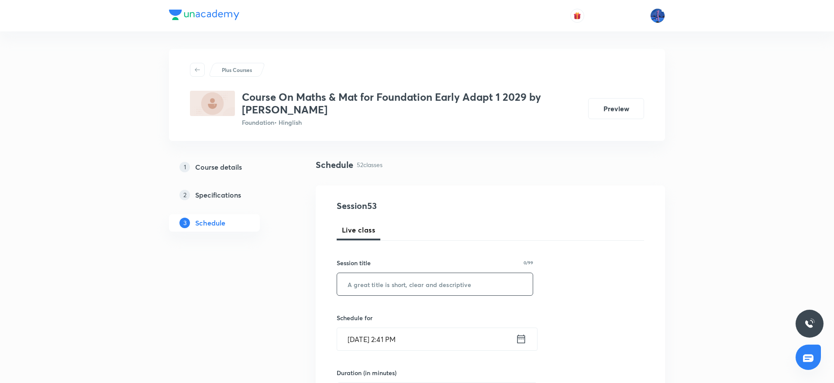
click at [409, 286] on input "text" at bounding box center [435, 284] width 196 height 22
paste input "Circles"
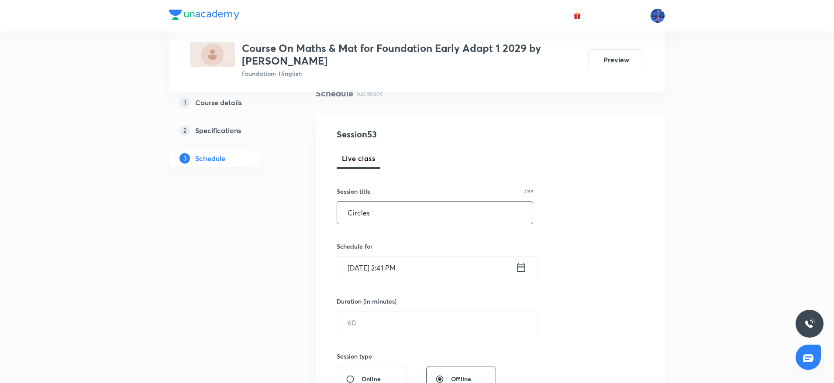
scroll to position [74, 0]
type input "Circles"
click at [430, 263] on input "[DATE] 2:41 PM" at bounding box center [426, 265] width 179 height 22
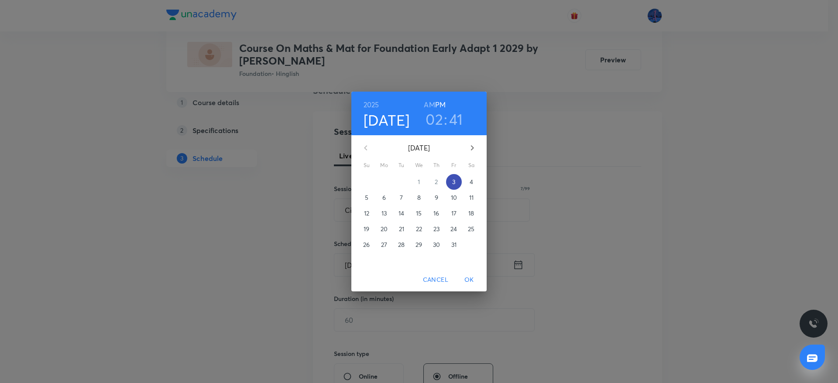
click at [453, 181] on p "3" at bounding box center [453, 182] width 3 height 9
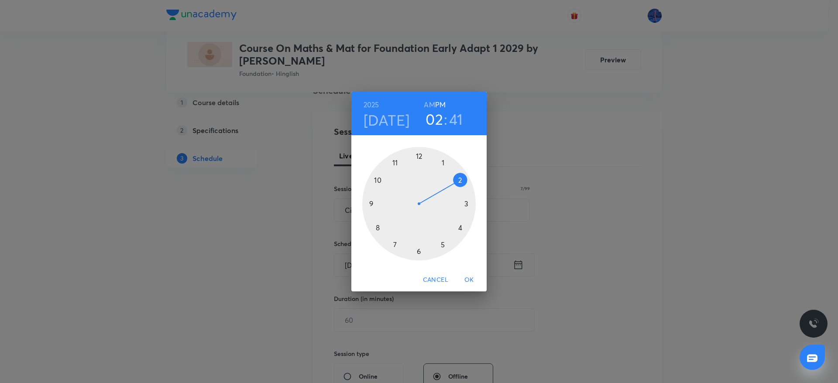
click at [443, 245] on div at bounding box center [418, 203] width 113 height 113
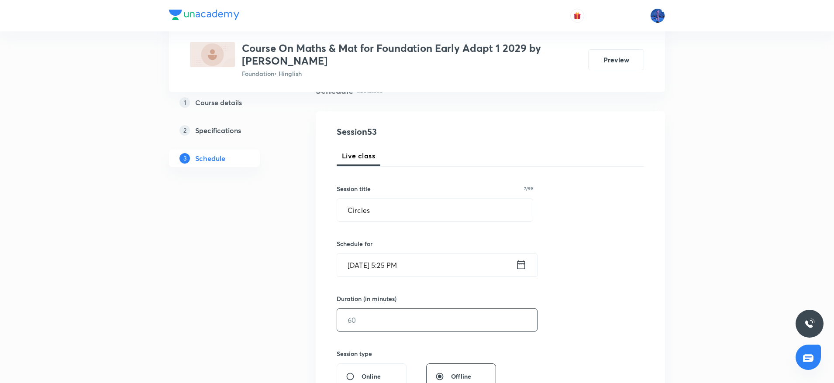
click at [383, 313] on input "text" at bounding box center [437, 320] width 200 height 22
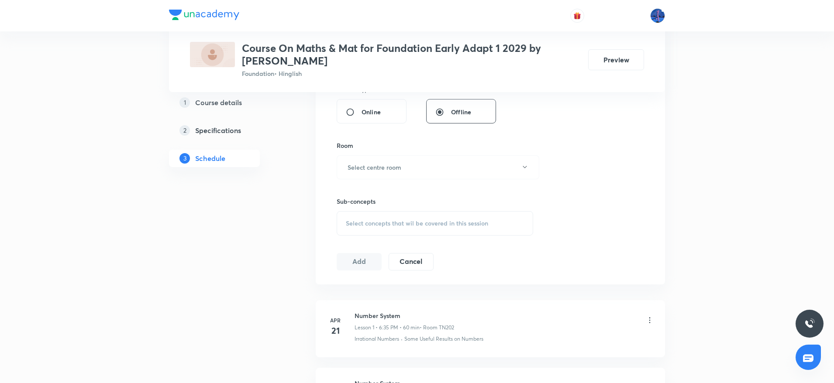
scroll to position [347, 0]
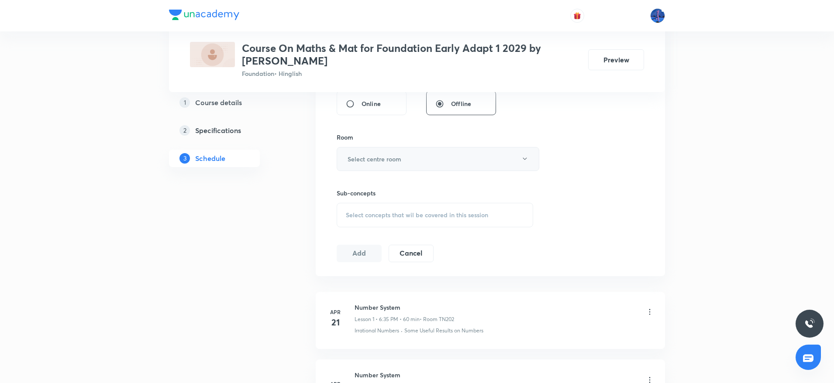
type input "60"
click at [467, 168] on button "Select centre room" at bounding box center [438, 159] width 203 height 24
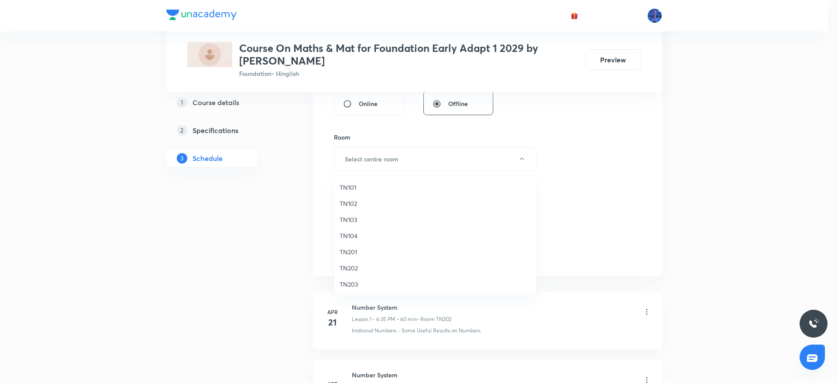
click at [344, 207] on span "TN102" at bounding box center [435, 203] width 191 height 9
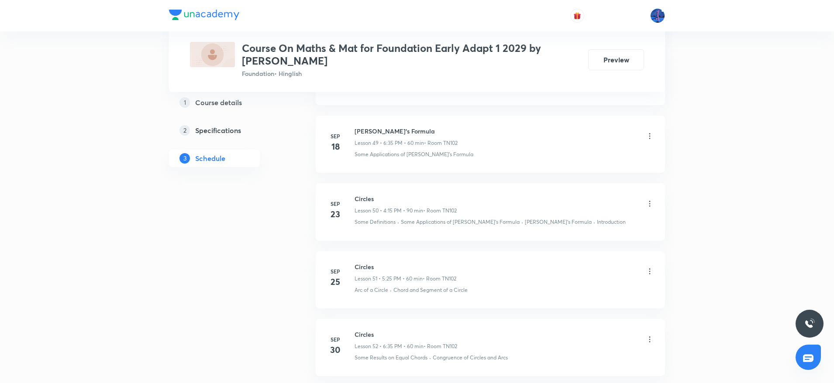
scroll to position [3905, 0]
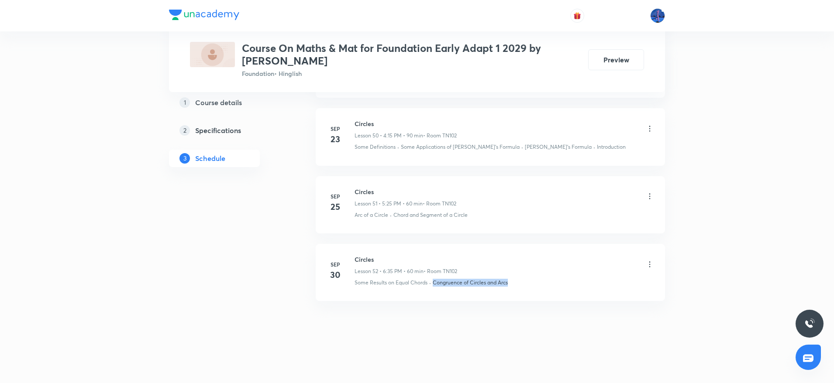
drag, startPoint x: 514, startPoint y: 291, endPoint x: 433, endPoint y: 297, distance: 81.0
click at [433, 297] on li "Sep 30 Circles Lesson 52 • 6:35 PM • 60 min • Room TN102 Some Results on Equal …" at bounding box center [490, 272] width 349 height 57
copy p "Congruence of Circles and Arcs"
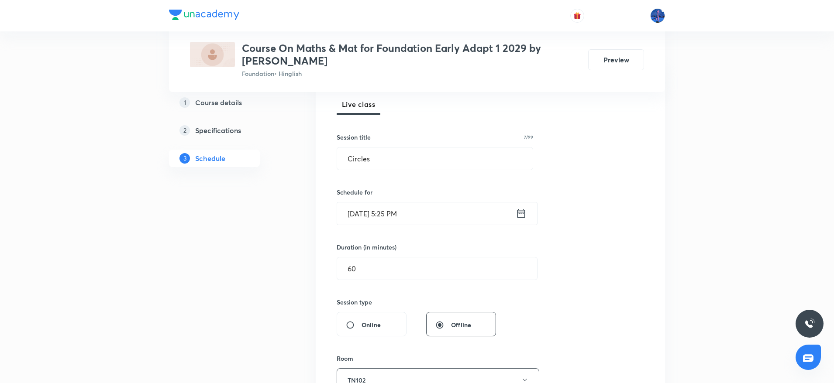
scroll to position [299, 0]
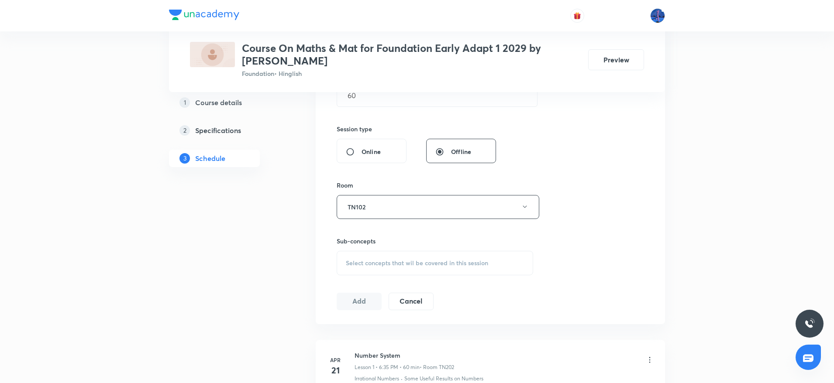
click at [413, 275] on div "Session 53 Live class Session title 7/99 Circles ​ Schedule for Oct 3, 2025, 5:…" at bounding box center [490, 105] width 307 height 410
click at [405, 270] on div "Select concepts that wil be covered in this session" at bounding box center [435, 263] width 196 height 24
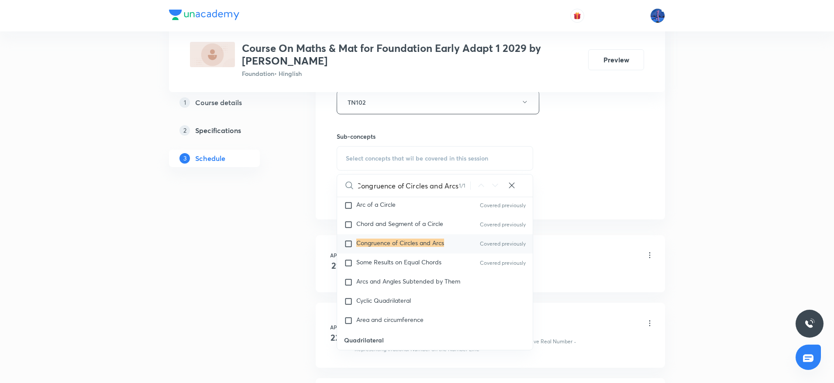
scroll to position [1879, 0]
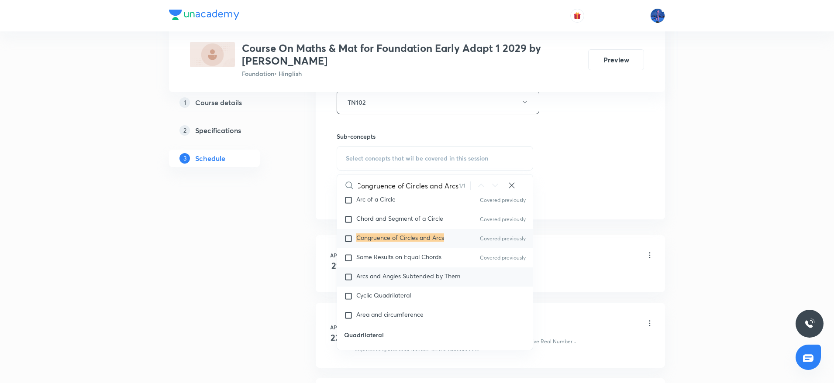
type input "Congruence of Circles and Arcs"
click at [412, 280] on span "Arcs and Angles Subtended by Them" at bounding box center [408, 276] width 104 height 8
checkbox input "true"
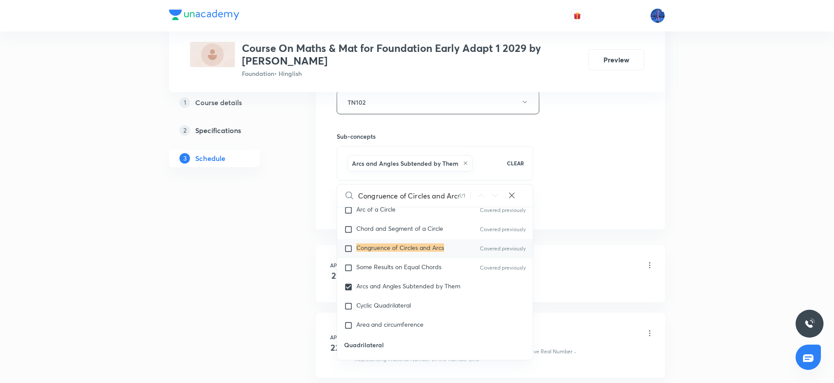
click at [648, 163] on div "Session 53 Live class Session title 7/99 Circles ​ Schedule for Oct 3, 2025, 5:…" at bounding box center [490, 6] width 349 height 448
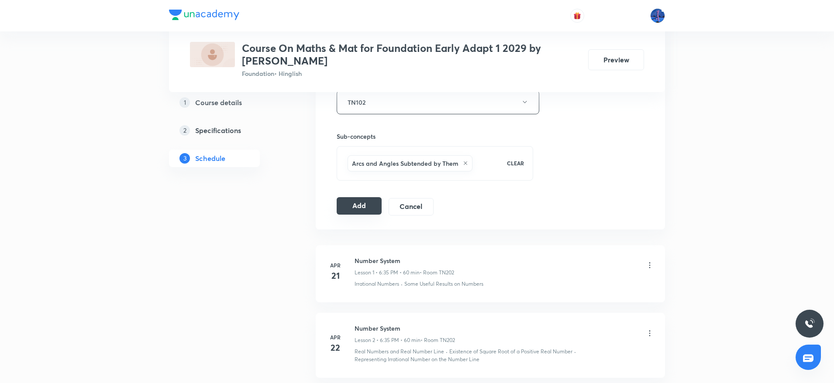
click at [373, 203] on button "Add" at bounding box center [359, 205] width 45 height 17
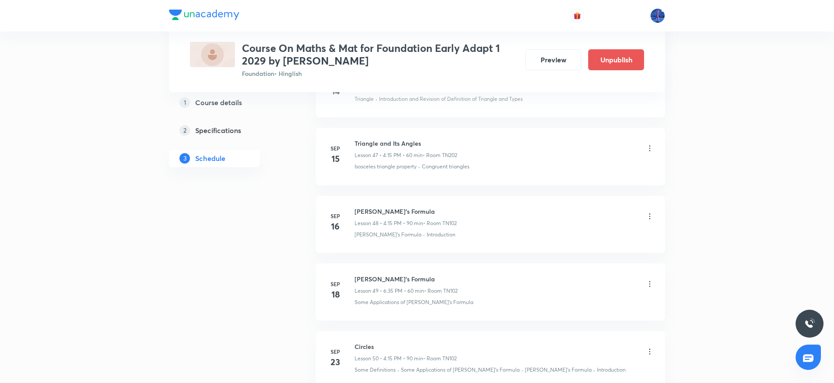
scroll to position [3572, 0]
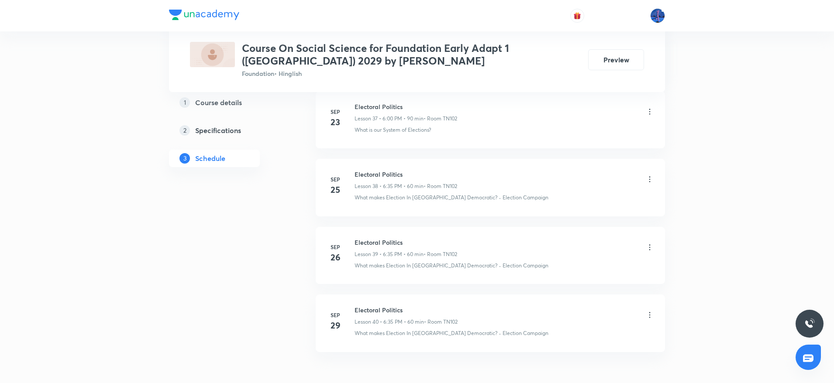
scroll to position [3045, 0]
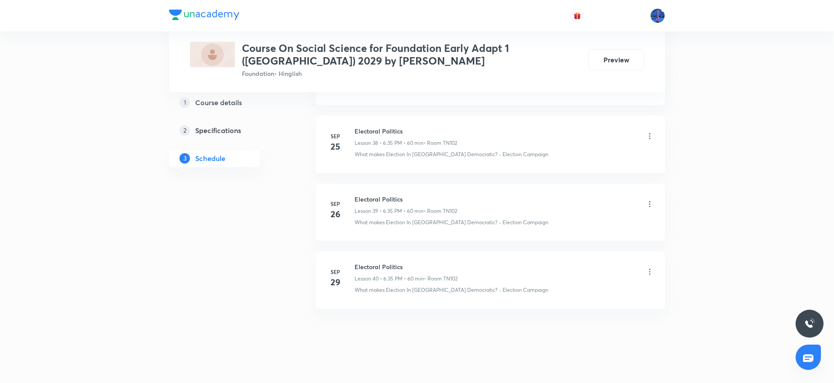
click at [355, 262] on h6 "Electoral Politics" at bounding box center [405, 266] width 103 height 9
drag, startPoint x: 354, startPoint y: 258, endPoint x: 411, endPoint y: 260, distance: 56.3
click at [411, 262] on h6 "Electoral Politics" at bounding box center [405, 266] width 103 height 9
copy h6 "Electoral Politics"
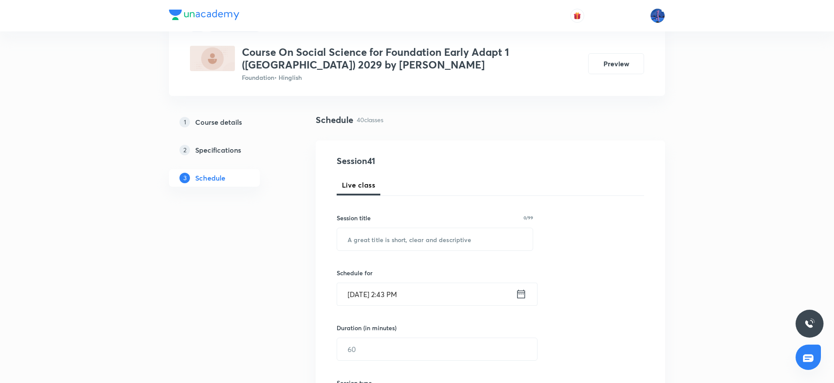
scroll to position [111, 0]
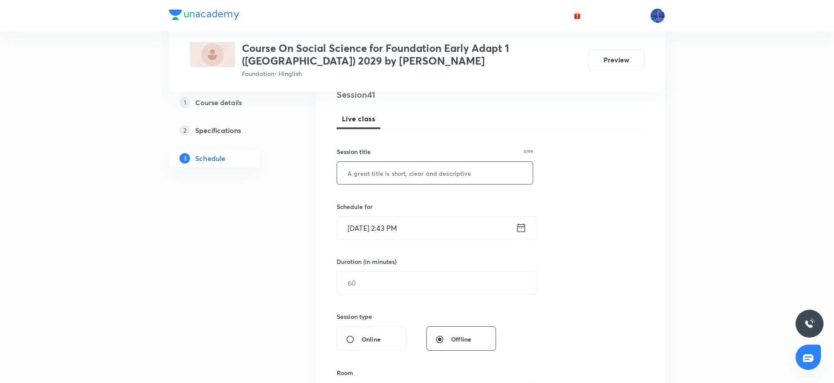
click at [427, 184] on div "​" at bounding box center [435, 173] width 196 height 23
paste input "Electoral Politics"
type input "Electoral Politics"
click at [455, 223] on input "[DATE] 2:43 PM" at bounding box center [426, 228] width 179 height 22
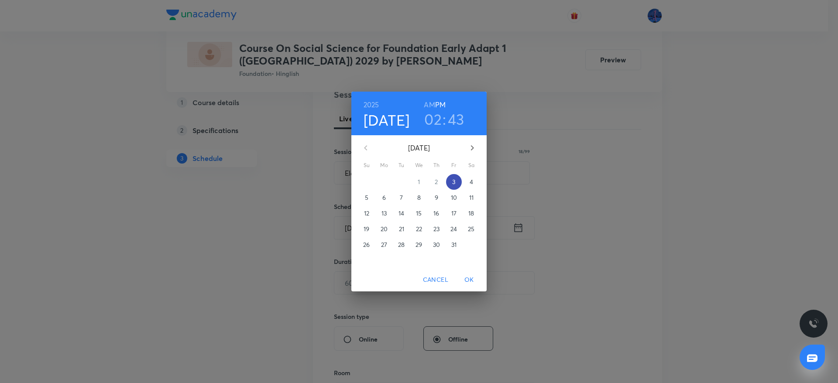
click at [455, 184] on p "3" at bounding box center [453, 182] width 3 height 9
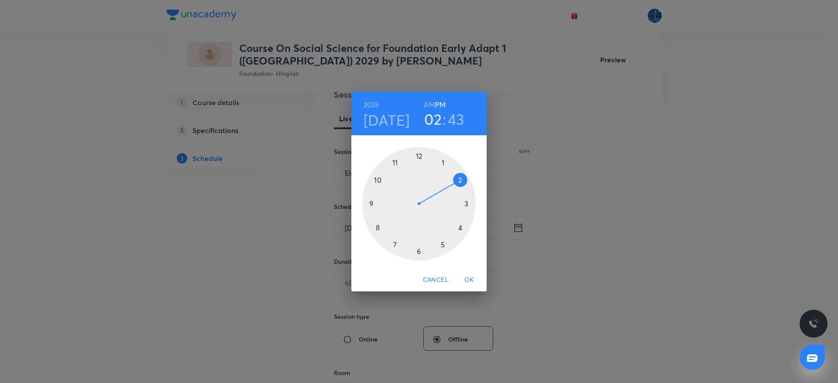
click at [419, 253] on div at bounding box center [418, 203] width 113 height 113
click at [396, 245] on div at bounding box center [418, 203] width 113 height 113
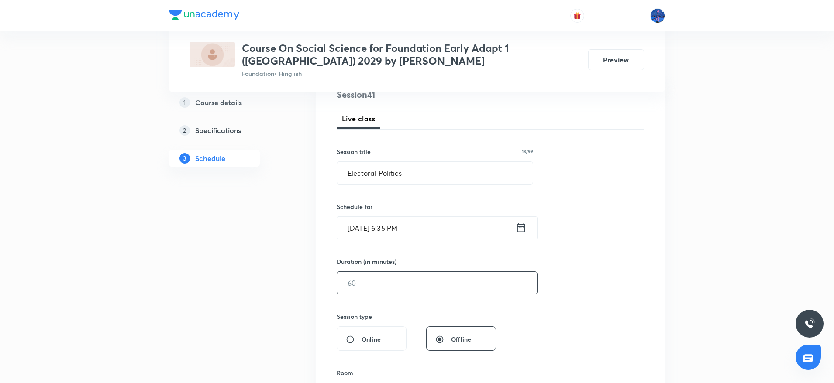
click at [388, 278] on input "text" at bounding box center [437, 283] width 200 height 22
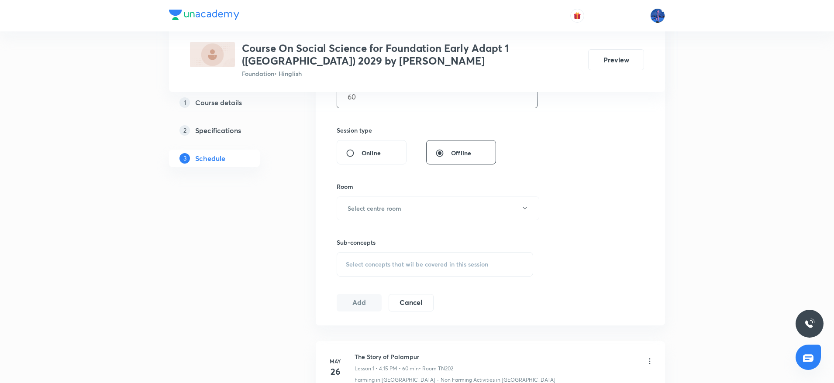
scroll to position [301, 0]
type input "60"
click at [446, 203] on button "Select centre room" at bounding box center [438, 205] width 203 height 24
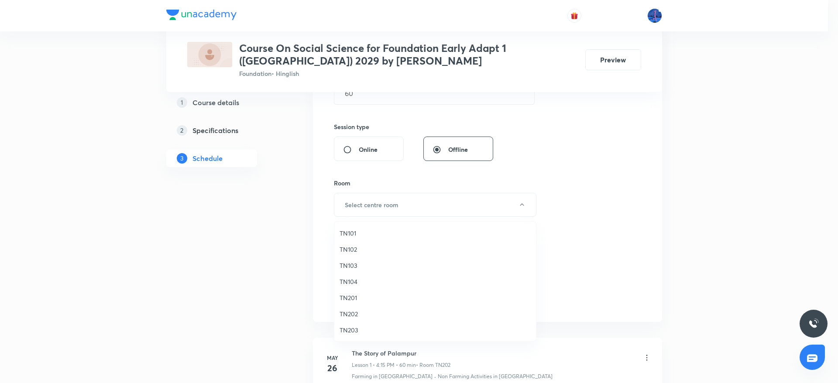
click at [354, 248] on span "TN102" at bounding box center [435, 249] width 191 height 9
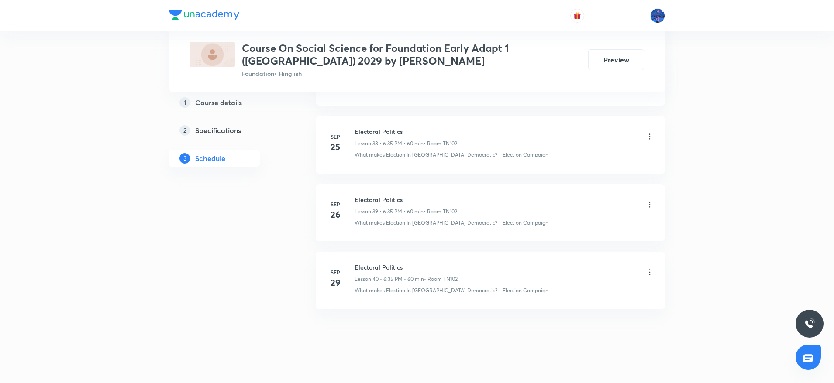
scroll to position [3045, 0]
drag, startPoint x: 517, startPoint y: 290, endPoint x: 459, endPoint y: 298, distance: 59.0
click at [459, 298] on li "[DATE] Electoral Politics Lesson 40 • 6:35 PM • 60 min • Room TN102 What makes …" at bounding box center [490, 279] width 349 height 57
copy div "· Election Campaign"
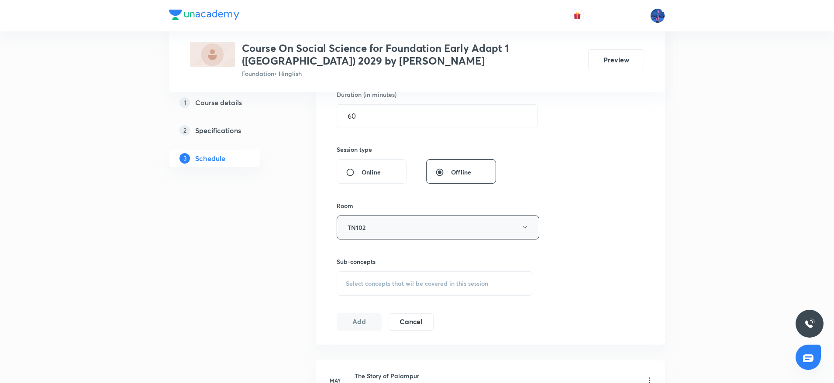
scroll to position [290, 0]
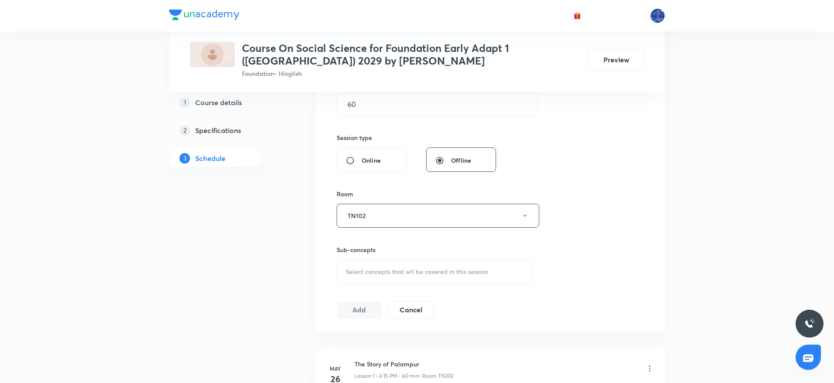
click at [436, 280] on div "Select concepts that wil be covered in this session" at bounding box center [435, 272] width 196 height 24
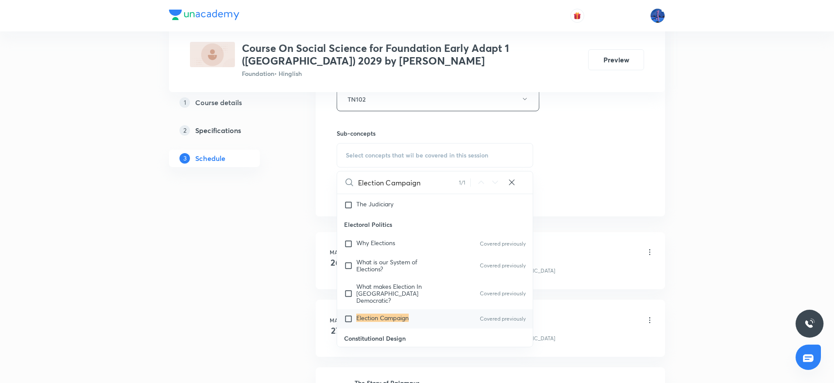
scroll to position [412, 0]
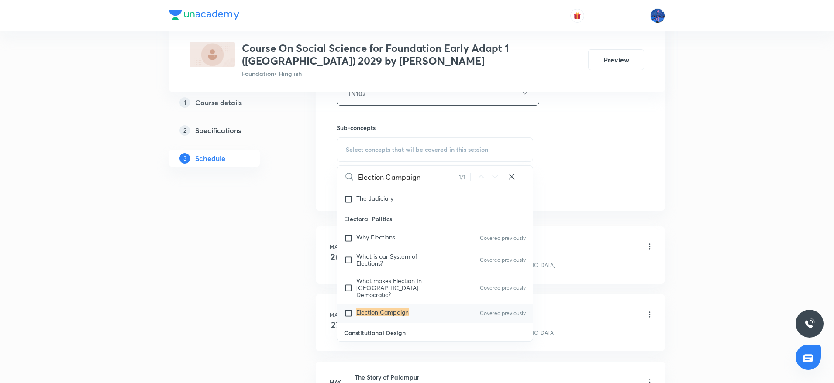
type input "Election Campaign"
click at [420, 304] on div "Election Campaign Covered previously" at bounding box center [435, 313] width 196 height 19
checkbox input "true"
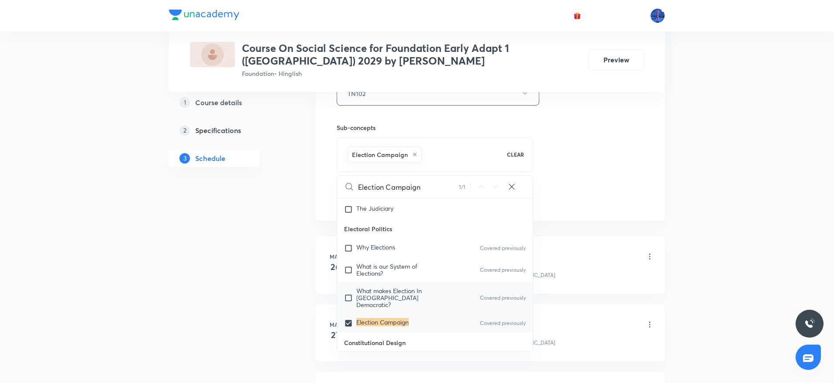
click at [401, 287] on span "What makes Election In India Democratic?" at bounding box center [388, 298] width 65 height 22
checkbox input "true"
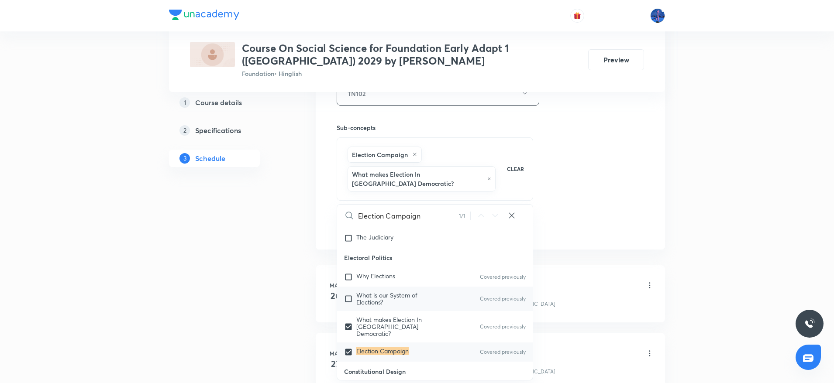
click at [396, 291] on span "What is our System of Elections?" at bounding box center [386, 298] width 61 height 15
checkbox input "true"
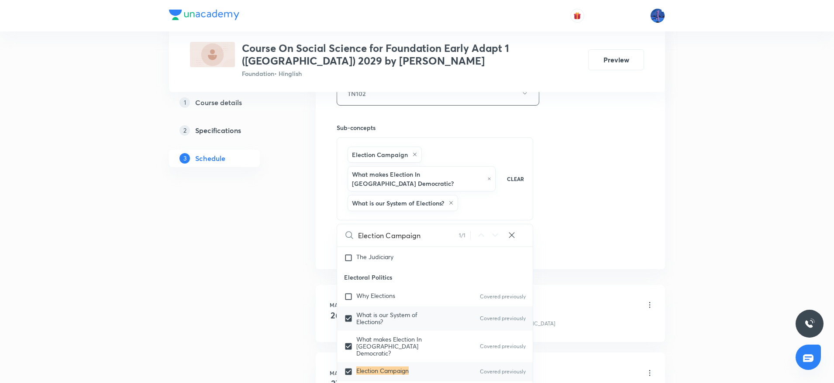
click at [396, 287] on div "Why Elections Covered previously" at bounding box center [435, 296] width 196 height 19
checkbox input "true"
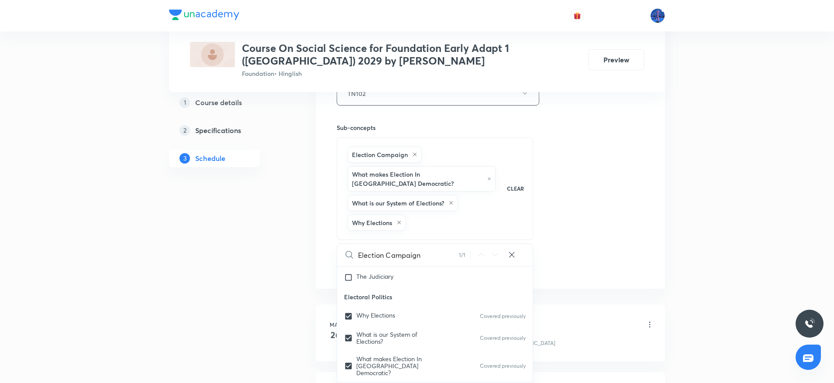
click at [585, 224] on div "Session 41 Live class Session title 18/99 Electoral Politics ​ Schedule for Oct…" at bounding box center [490, 31] width 307 height 488
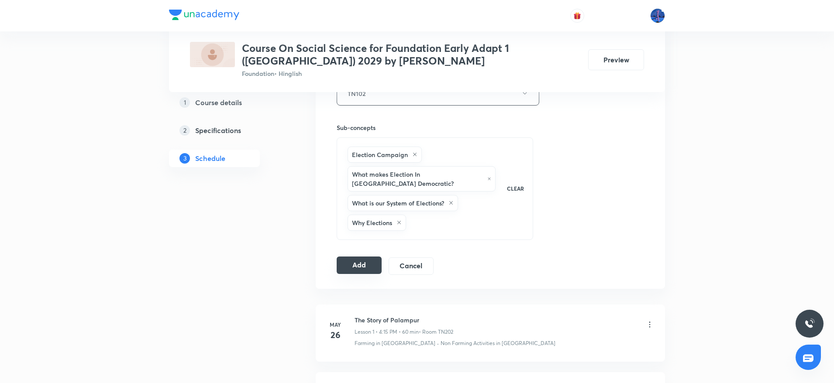
click at [363, 257] on button "Add" at bounding box center [359, 265] width 45 height 17
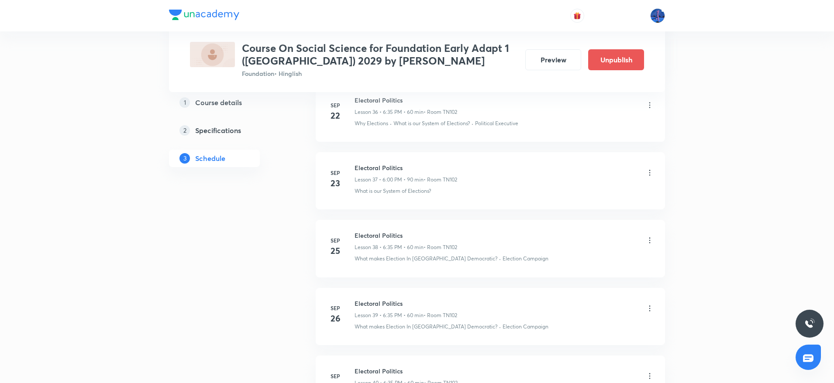
scroll to position [2712, 0]
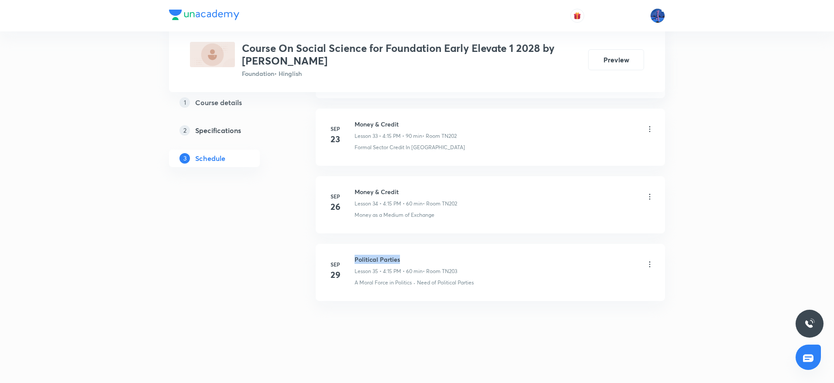
drag, startPoint x: 356, startPoint y: 255, endPoint x: 402, endPoint y: 259, distance: 46.0
click at [402, 259] on h6 "Political Parties" at bounding box center [405, 259] width 103 height 9
copy h6 "Political Parties"
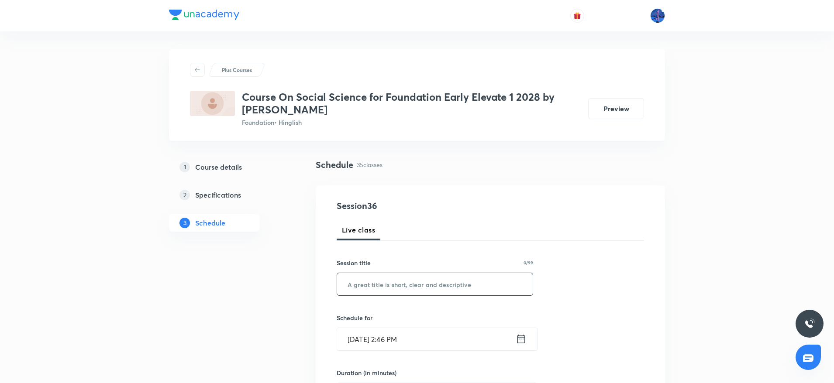
click at [431, 291] on input "text" at bounding box center [435, 284] width 196 height 22
paste input "Political Parties"
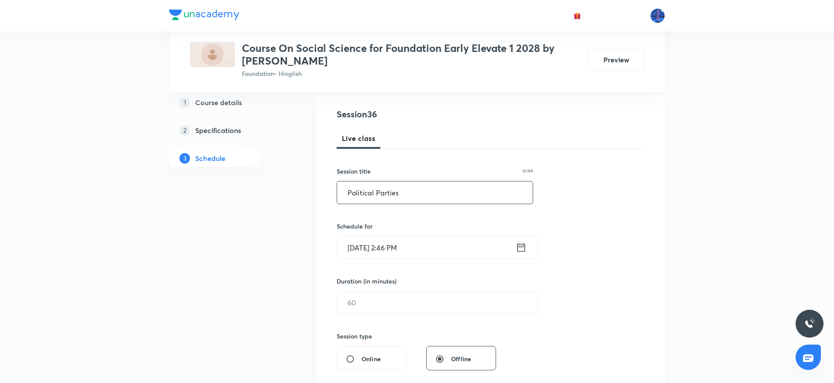
scroll to position [100, 0]
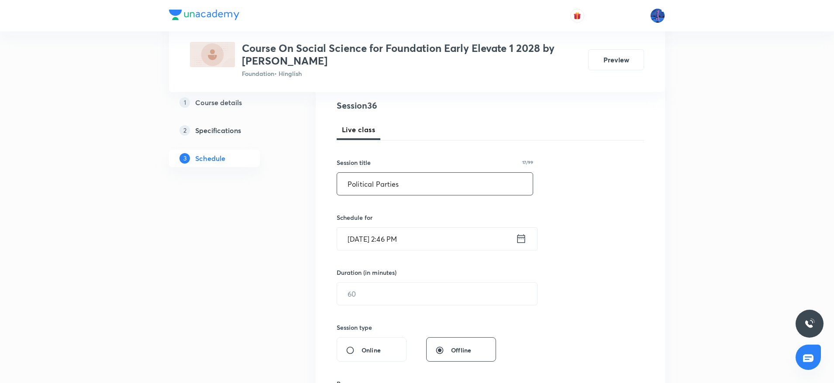
type input "Political Parties"
click at [457, 241] on input "[DATE] 2:46 PM" at bounding box center [426, 239] width 179 height 22
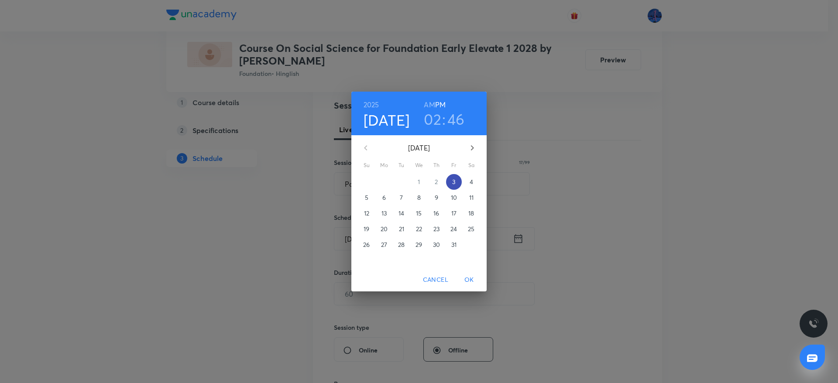
click at [452, 185] on span "3" at bounding box center [454, 182] width 16 height 9
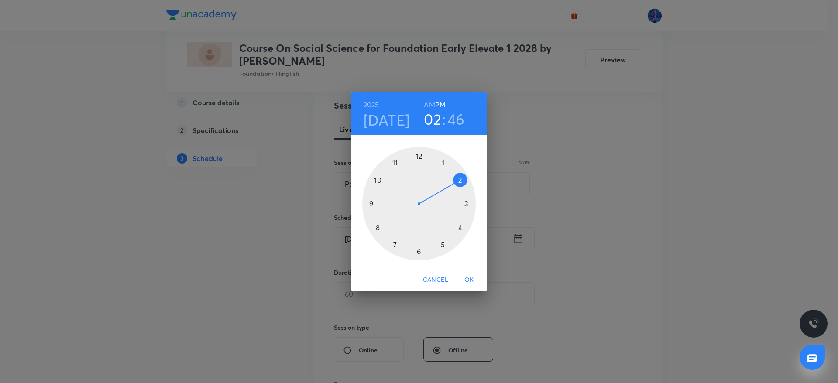
click at [459, 226] on div at bounding box center [418, 203] width 113 height 113
click at [466, 204] on div at bounding box center [418, 203] width 113 height 113
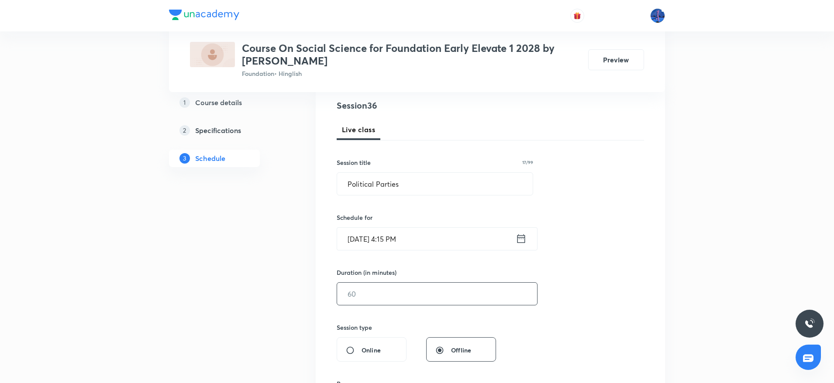
click at [390, 296] on input "text" at bounding box center [437, 294] width 200 height 22
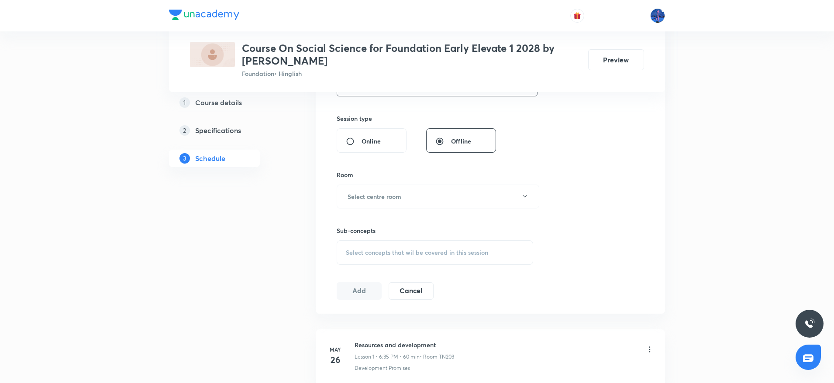
scroll to position [319, 0]
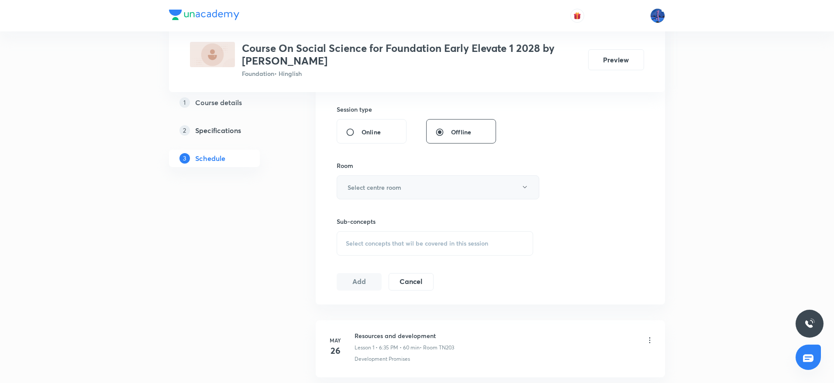
type input "60"
click at [435, 187] on button "Select centre room" at bounding box center [438, 187] width 203 height 24
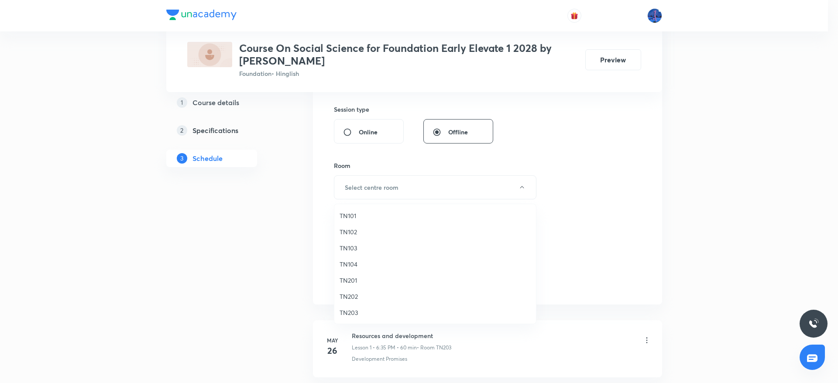
click at [369, 282] on span "TN201" at bounding box center [435, 280] width 191 height 9
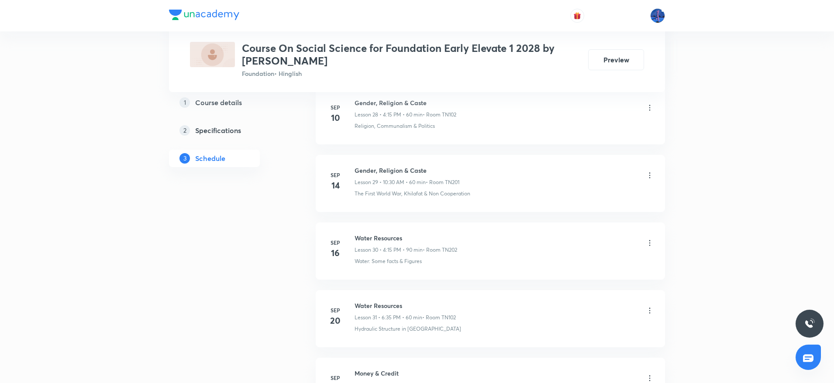
scroll to position [2696, 0]
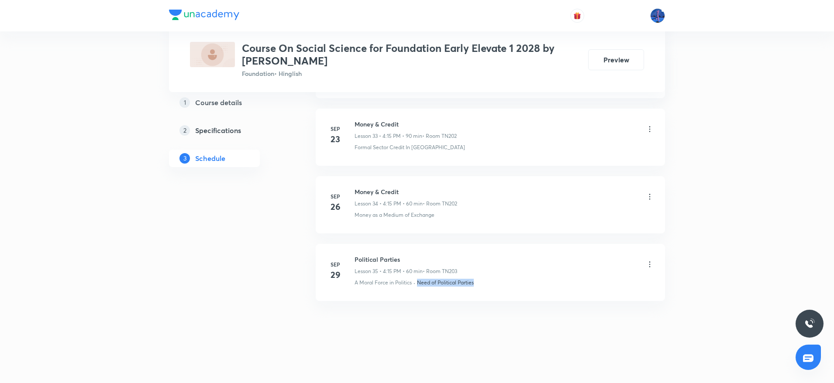
drag, startPoint x: 491, startPoint y: 285, endPoint x: 416, endPoint y: 299, distance: 76.2
click at [416, 299] on li "[DATE] Political Parties Lesson 35 • 4:15 PM • 60 min • Room TN203 A Moral Forc…" at bounding box center [490, 272] width 349 height 57
copy div "· Need of Political Parties"
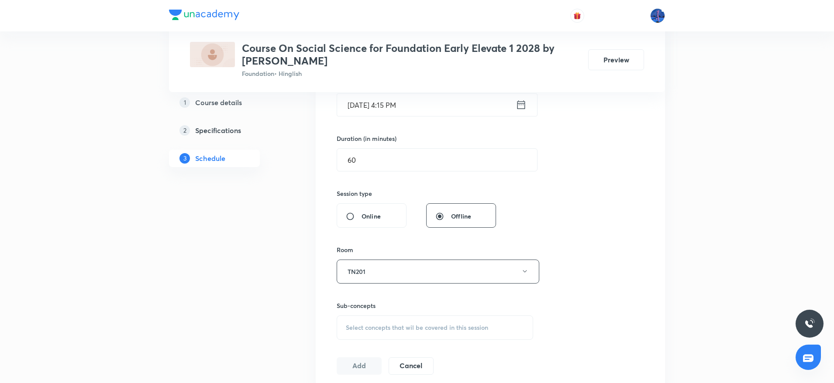
scroll to position [290, 0]
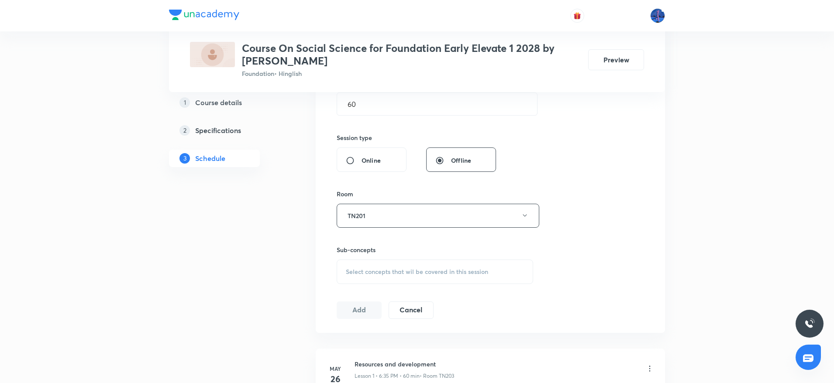
click at [445, 271] on span "Select concepts that wil be covered in this session" at bounding box center [417, 271] width 142 height 7
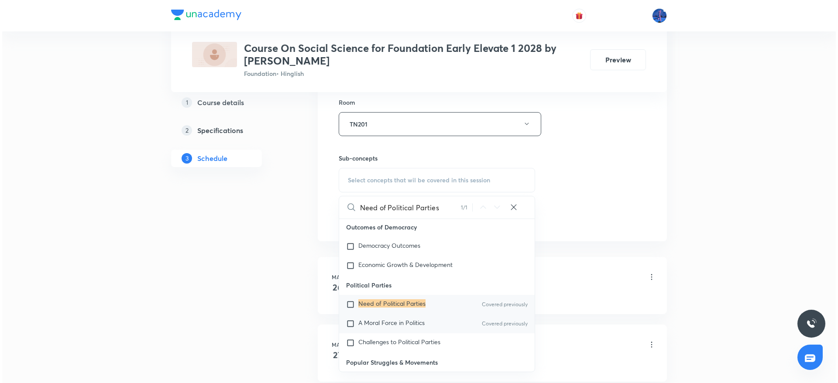
scroll to position [531, 0]
type input "Need of Political Parties"
click at [391, 337] on span "Challenges to Political Parties" at bounding box center [397, 341] width 82 height 8
checkbox input "true"
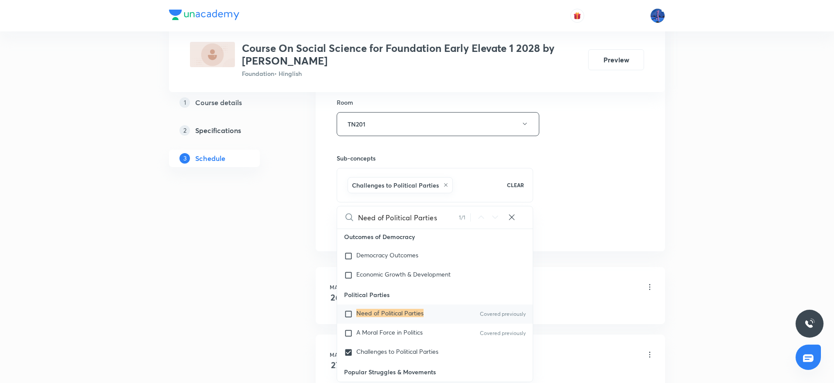
click at [623, 230] on div "Session 36 Live class Session title 17/99 Political Parties ​ Schedule for Oct …" at bounding box center [490, 28] width 307 height 420
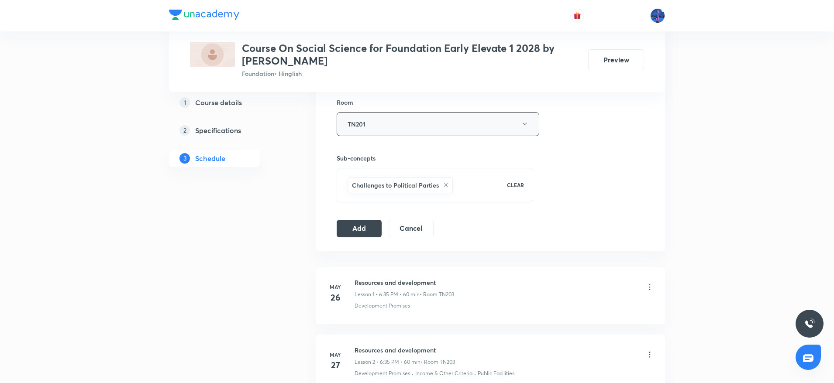
click at [478, 130] on button "TN201" at bounding box center [438, 124] width 203 height 24
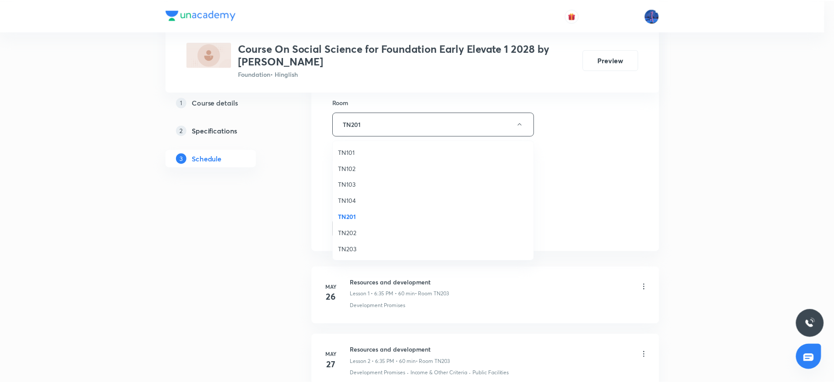
scroll to position [17, 0]
click at [346, 233] on span "TN203" at bounding box center [435, 232] width 191 height 9
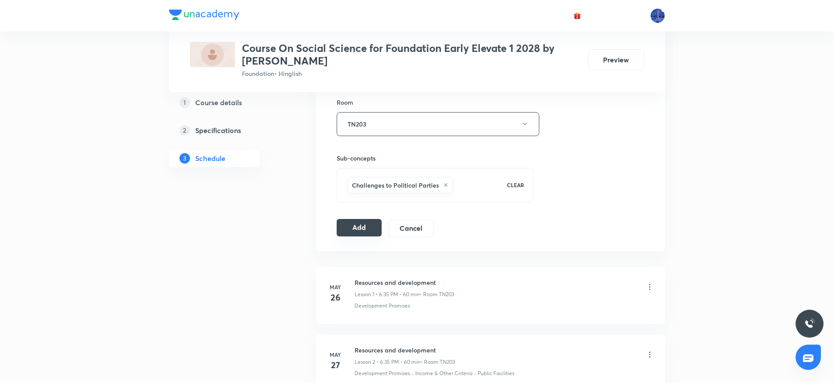
click at [358, 223] on button "Add" at bounding box center [359, 227] width 45 height 17
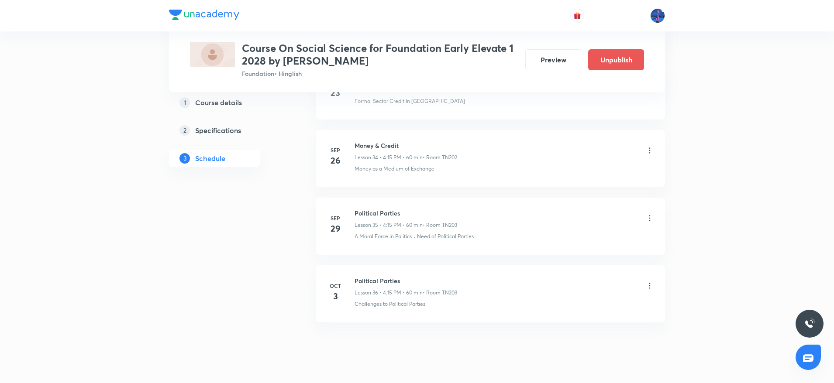
scroll to position [2363, 0]
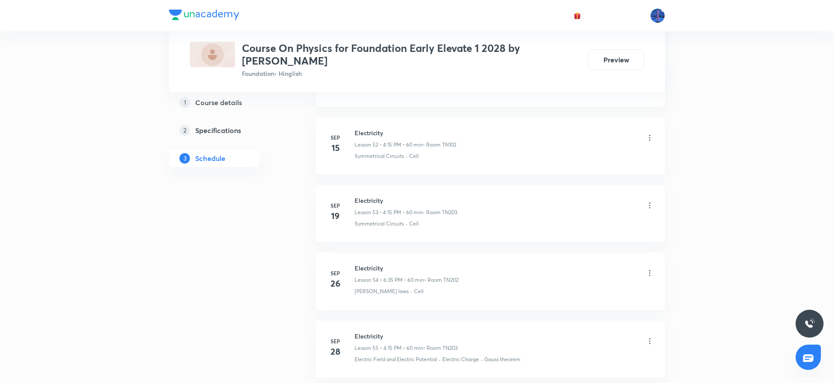
scroll to position [4122, 0]
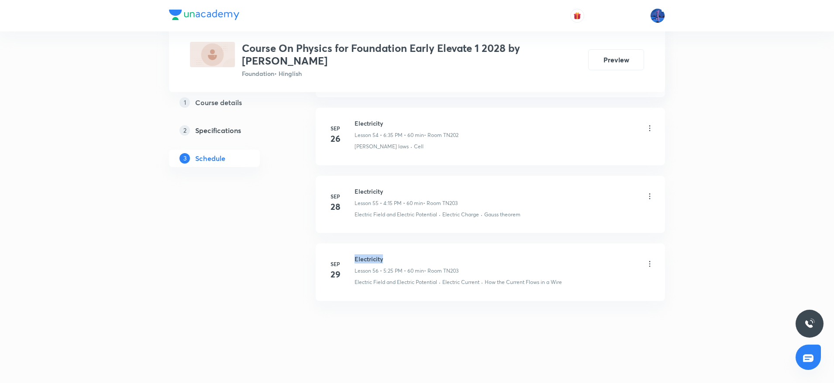
drag, startPoint x: 355, startPoint y: 261, endPoint x: 398, endPoint y: 261, distance: 42.8
click at [398, 261] on h6 "Electricity" at bounding box center [406, 258] width 104 height 9
copy h6 "Electricity"
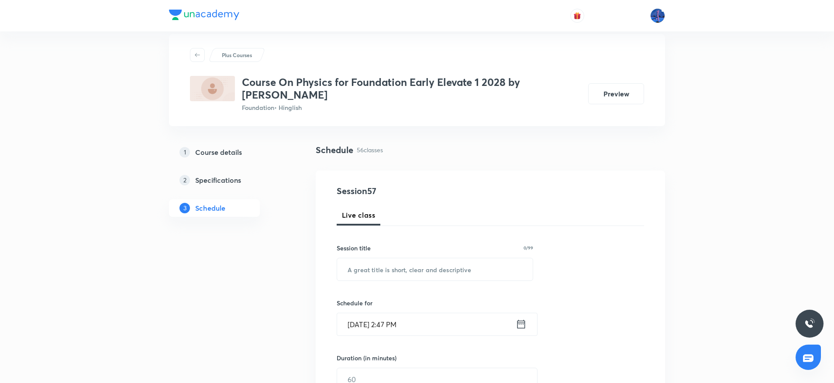
scroll to position [0, 0]
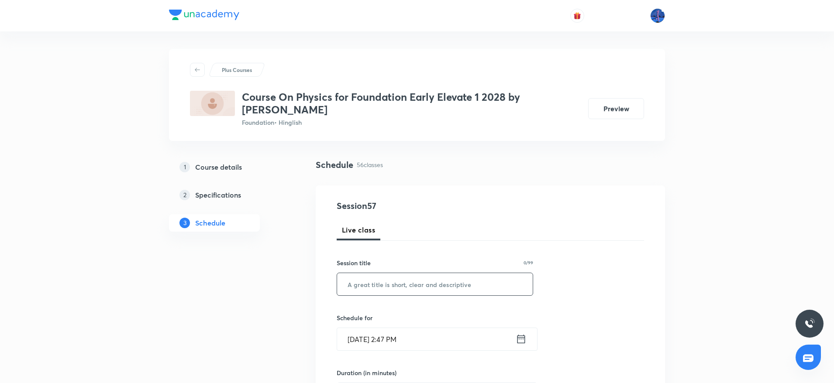
paste input "Electricity"
click at [416, 274] on input "text" at bounding box center [435, 284] width 196 height 22
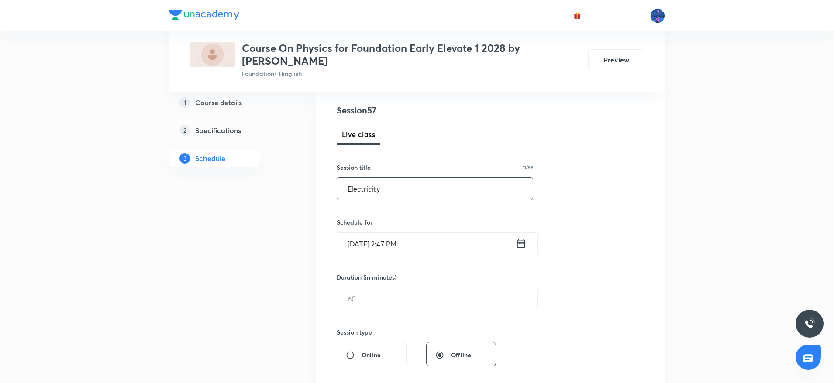
scroll to position [96, 0]
type input "Electricity"
click at [461, 234] on input "Oct 3, 2025, 2:47 PM" at bounding box center [426, 243] width 179 height 22
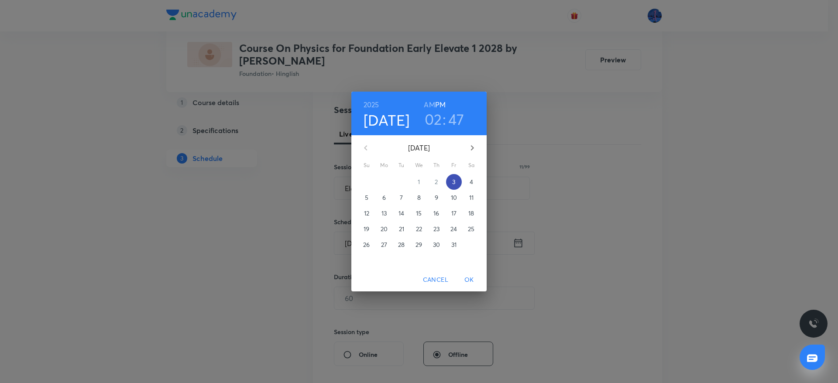
click at [457, 184] on span "3" at bounding box center [454, 182] width 16 height 9
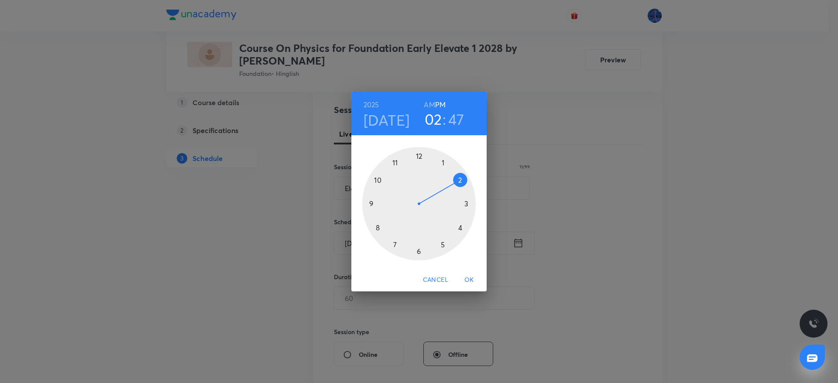
click at [443, 244] on div at bounding box center [418, 203] width 113 height 113
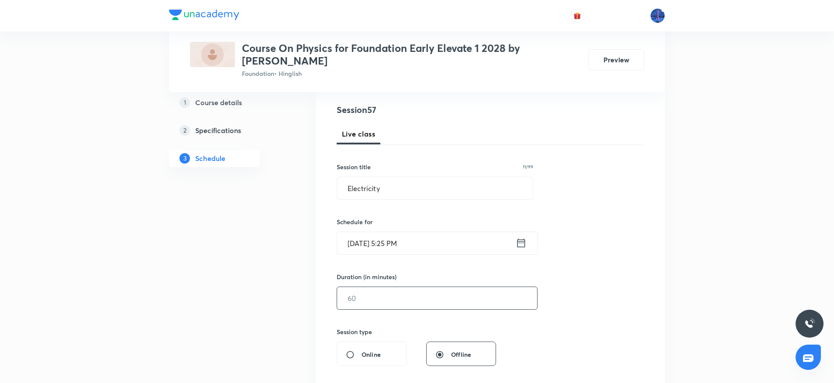
click at [380, 296] on input "text" at bounding box center [437, 298] width 200 height 22
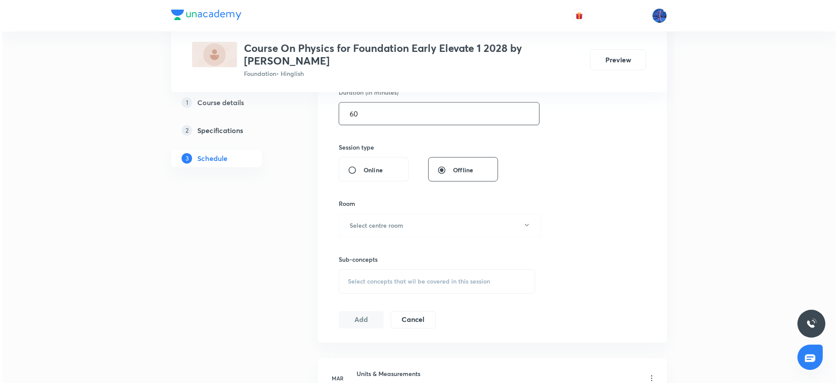
scroll to position [282, 0]
type input "60"
click at [428, 232] on button "Select centre room" at bounding box center [438, 225] width 203 height 24
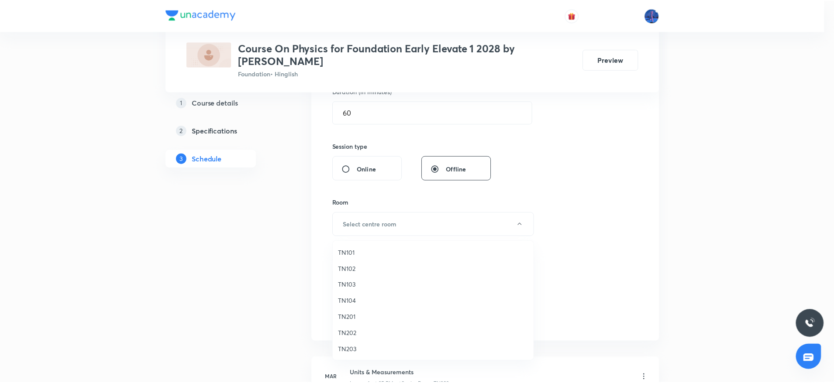
scroll to position [17, 0]
click at [358, 349] on span "TN204" at bounding box center [435, 349] width 191 height 9
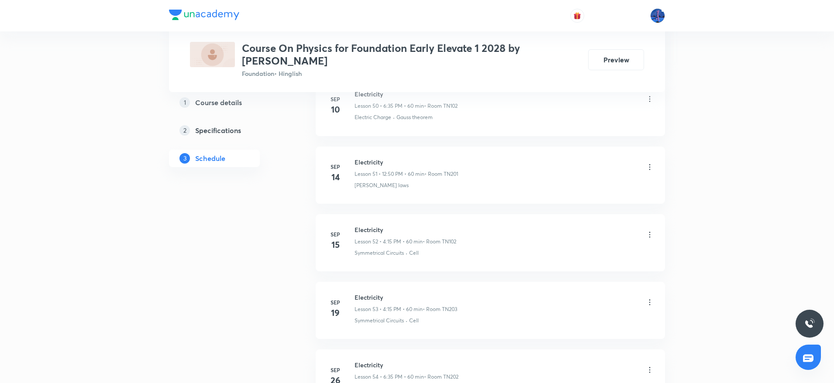
scroll to position [4122, 0]
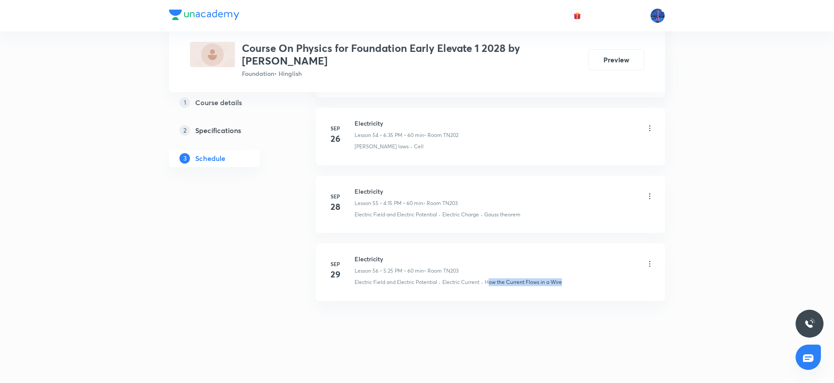
drag, startPoint x: 577, startPoint y: 284, endPoint x: 490, endPoint y: 296, distance: 88.2
click at [490, 296] on li "Sep 29 Electricity Lesson 56 • 5:25 PM • 60 min • Room TN203 Electric Field and…" at bounding box center [490, 272] width 349 height 57
copy p "How the Current Flows in a Wire"
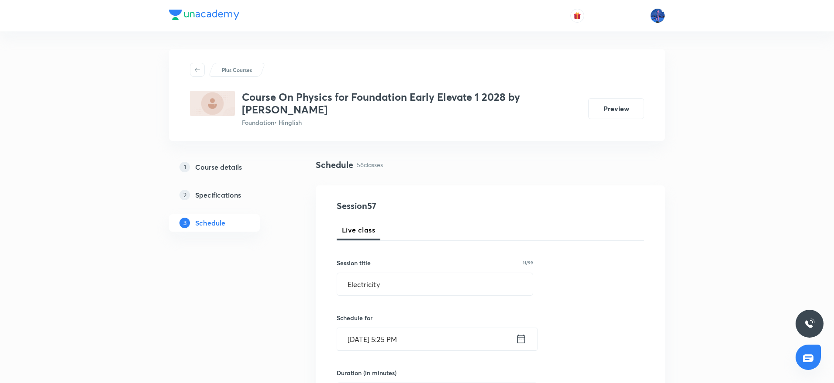
scroll to position [279, 0]
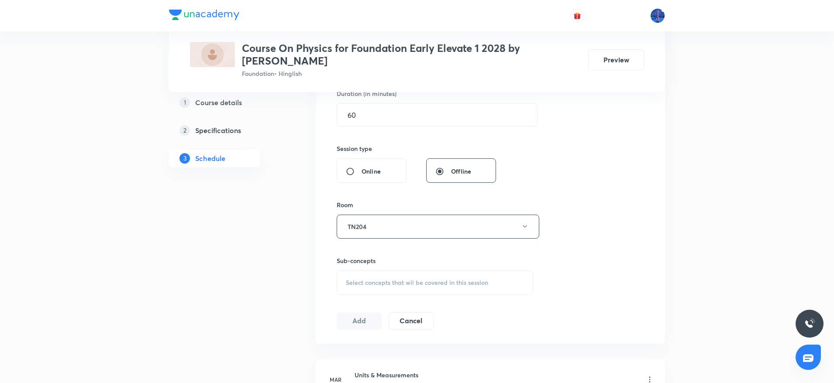
click at [423, 285] on span "Select concepts that wil be covered in this session" at bounding box center [417, 282] width 142 height 7
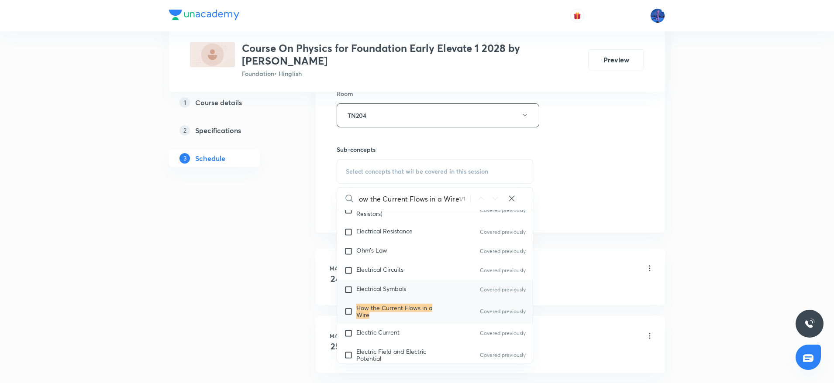
scroll to position [728, 0]
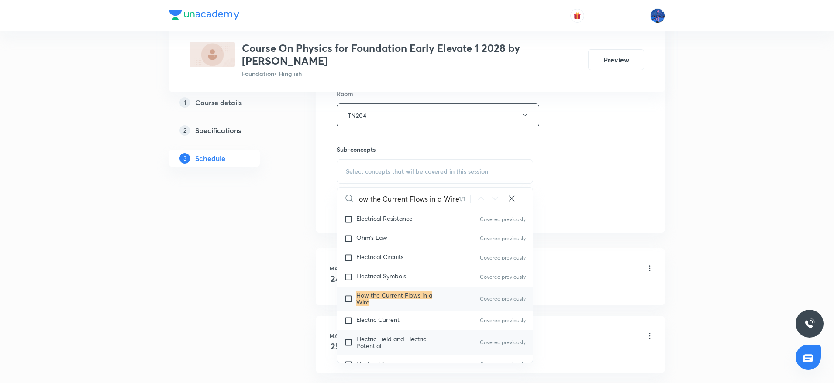
type input "How the Current Flows in a Wire"
click at [375, 336] on span "Electric Field and Electric Potential" at bounding box center [391, 342] width 70 height 15
checkbox input "true"
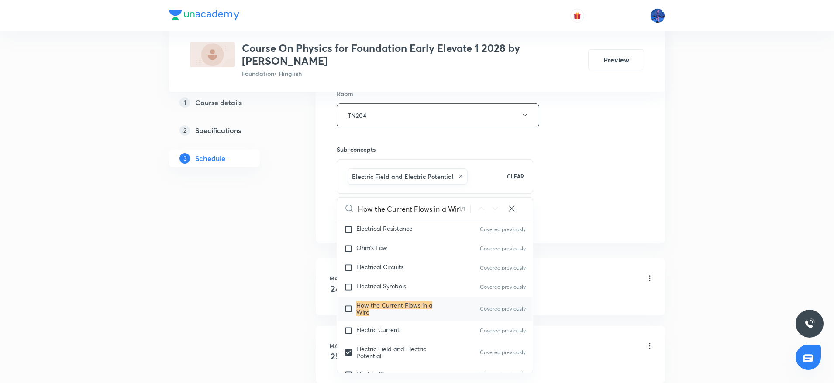
click at [533, 233] on div "Session 57 Live class Session title 11/99 Electricity ​ Schedule for Oct 3, 202…" at bounding box center [490, 19] width 349 height 448
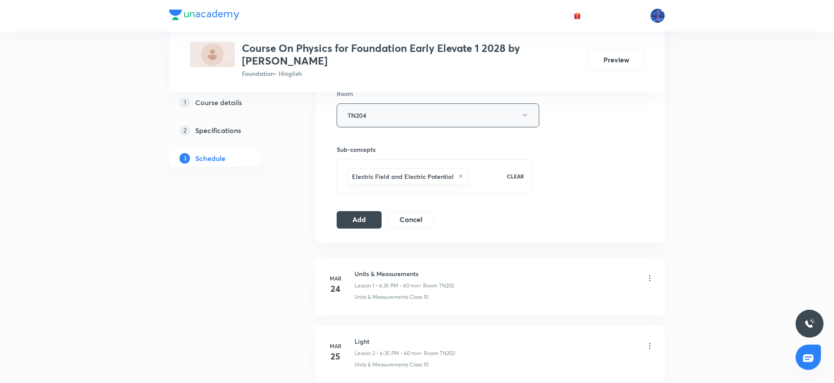
click at [428, 119] on button "TN204" at bounding box center [438, 115] width 203 height 24
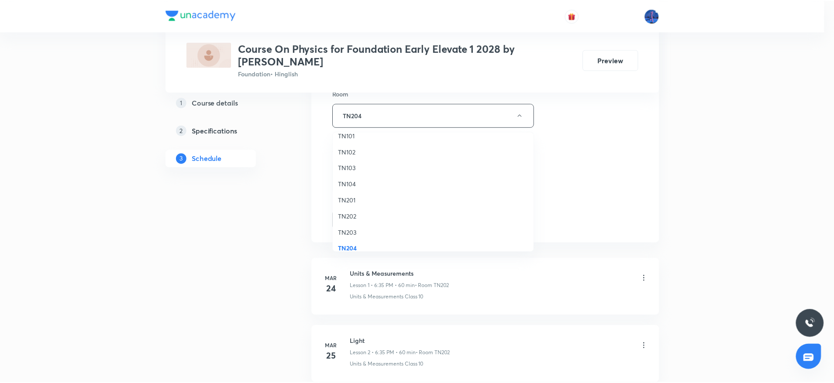
scroll to position [17, 0]
click at [342, 220] on span "TN203" at bounding box center [435, 224] width 191 height 9
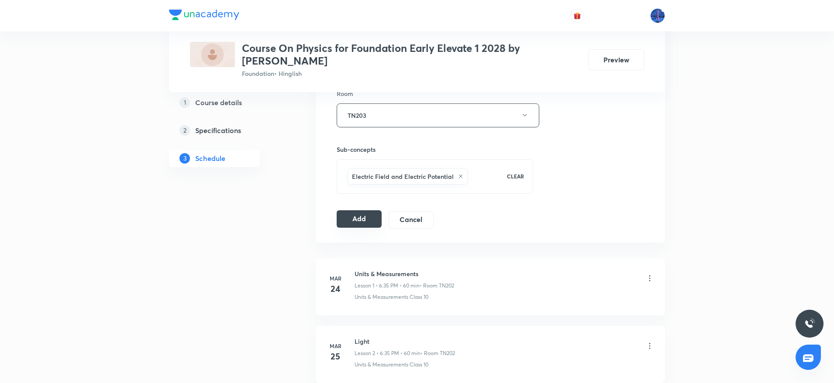
click at [364, 223] on button "Add" at bounding box center [359, 218] width 45 height 17
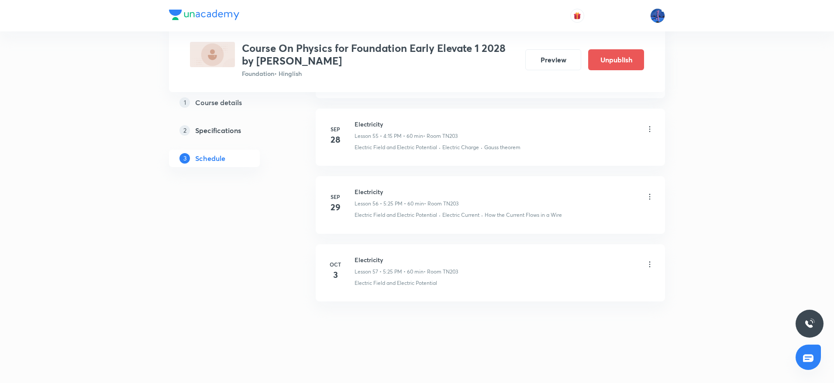
scroll to position [3789, 0]
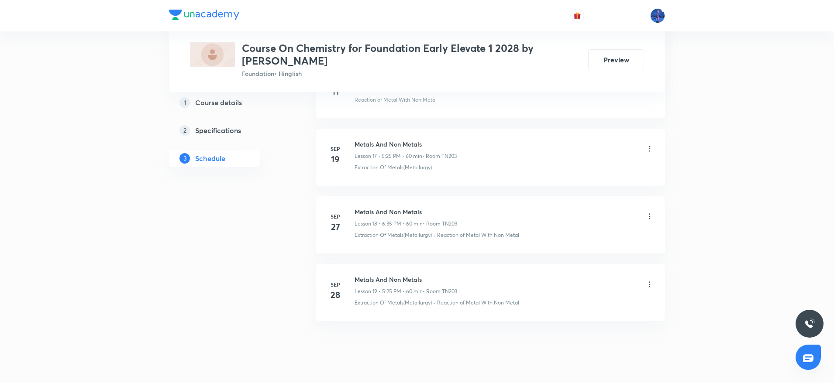
scroll to position [1615, 0]
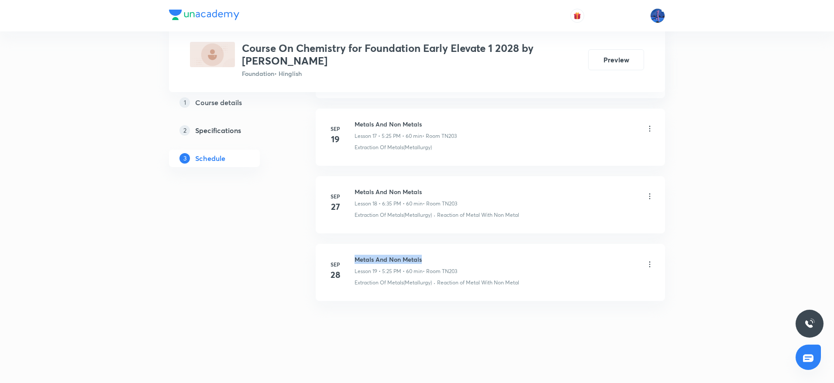
drag, startPoint x: 355, startPoint y: 258, endPoint x: 469, endPoint y: 264, distance: 114.0
click at [469, 264] on div "Metals And Non Metals Lesson 19 • 5:25 PM • 60 min • Room TN203" at bounding box center [503, 265] width 299 height 21
copy h6 "Metals And Non Metals"
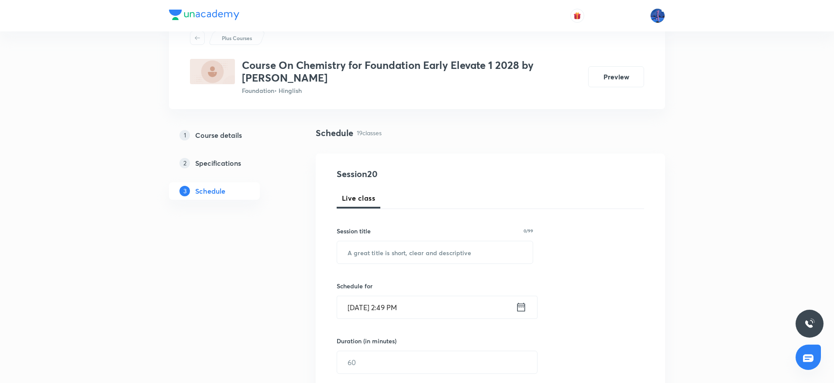
scroll to position [0, 0]
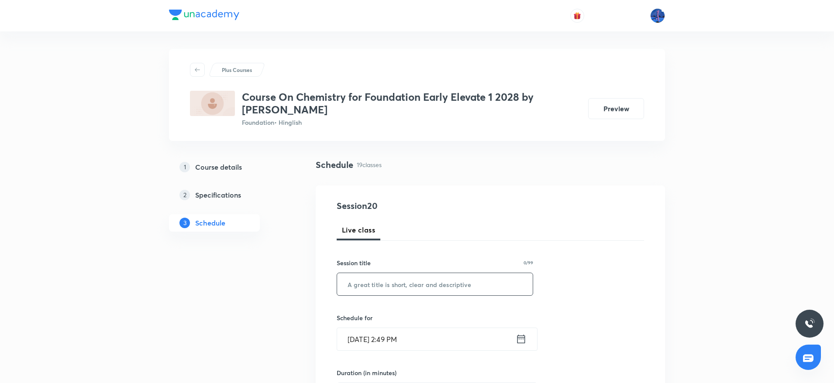
paste input "Metals And Non Metals"
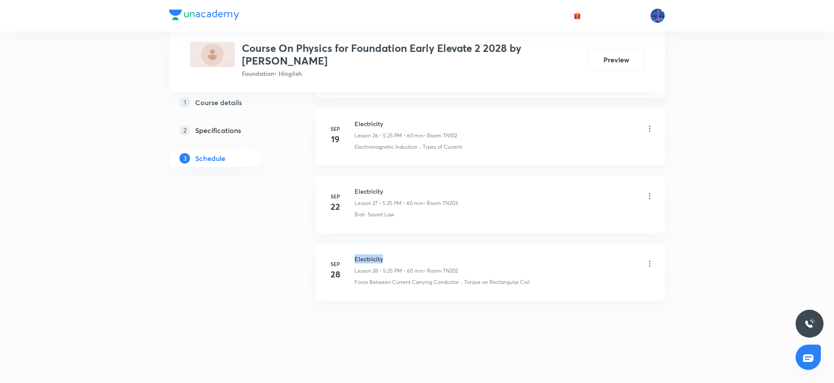
click at [423, 257] on h6 "Electricity" at bounding box center [405, 258] width 103 height 9
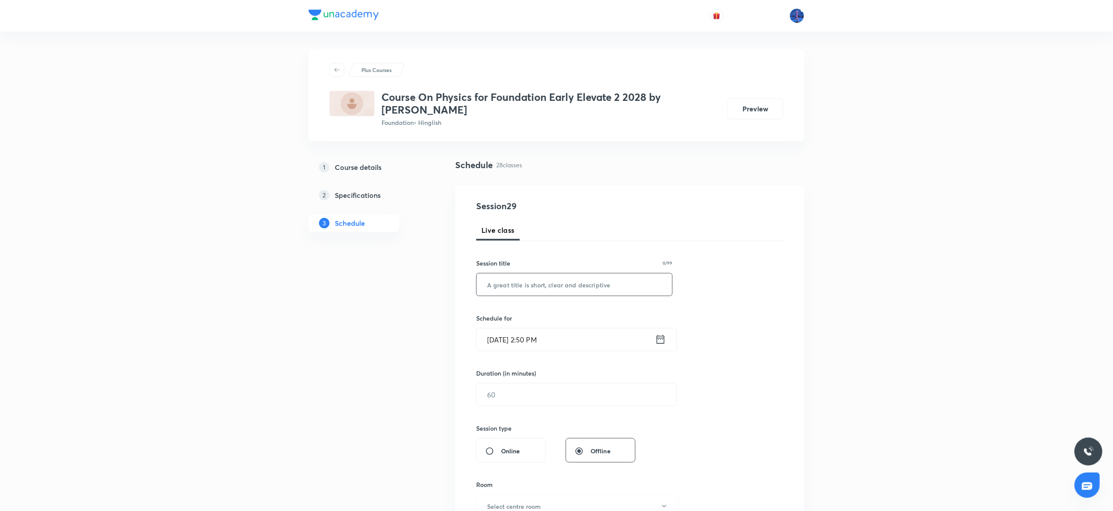
click at [553, 286] on input "text" at bounding box center [575, 284] width 196 height 22
paste input "Electricity"
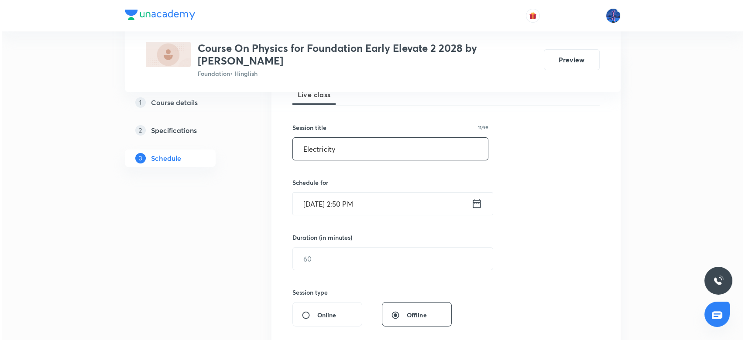
scroll to position [167, 0]
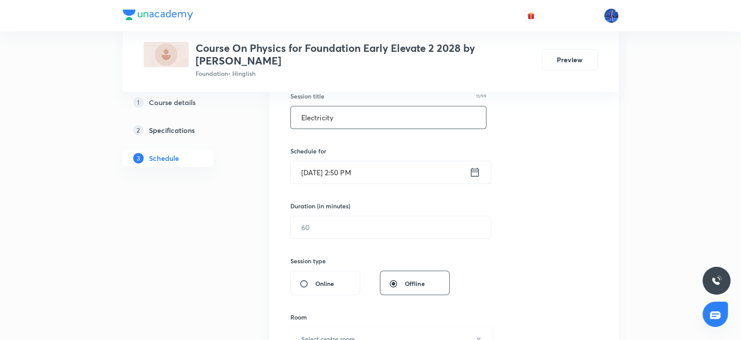
type input "Electricity"
click at [403, 172] on input "[DATE] 2:50 PM" at bounding box center [380, 173] width 179 height 22
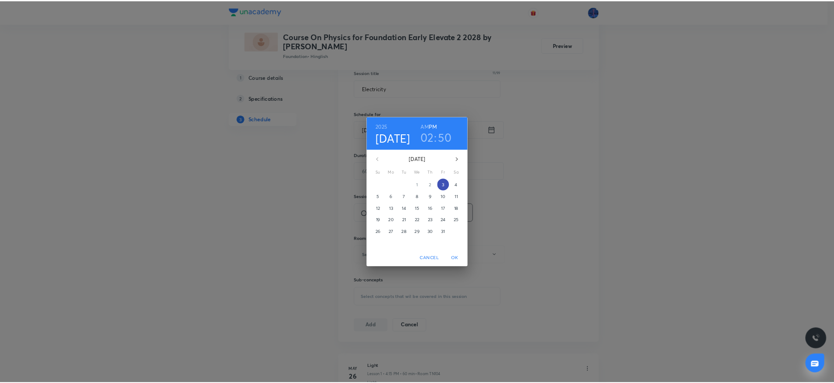
scroll to position [167, 0]
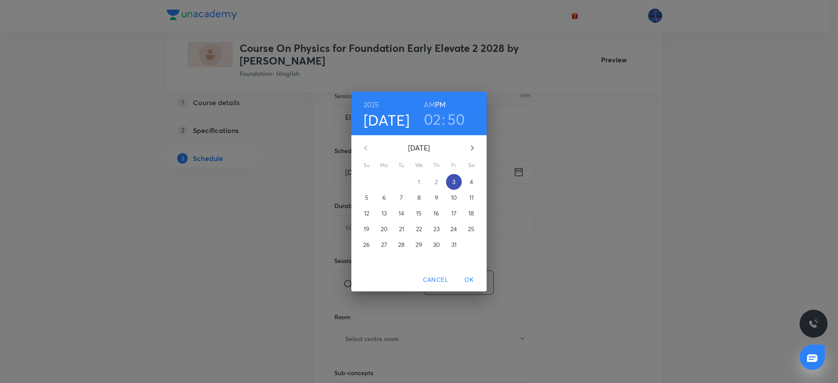
click at [454, 181] on p "3" at bounding box center [453, 182] width 3 height 9
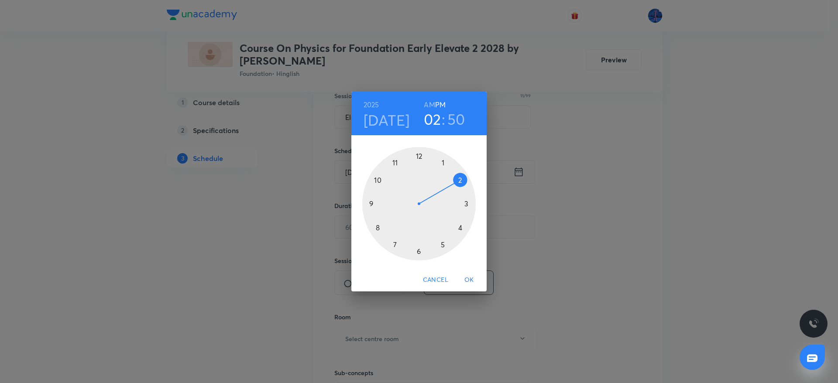
click at [460, 230] on div at bounding box center [418, 203] width 113 height 113
click at [467, 203] on div at bounding box center [418, 203] width 113 height 113
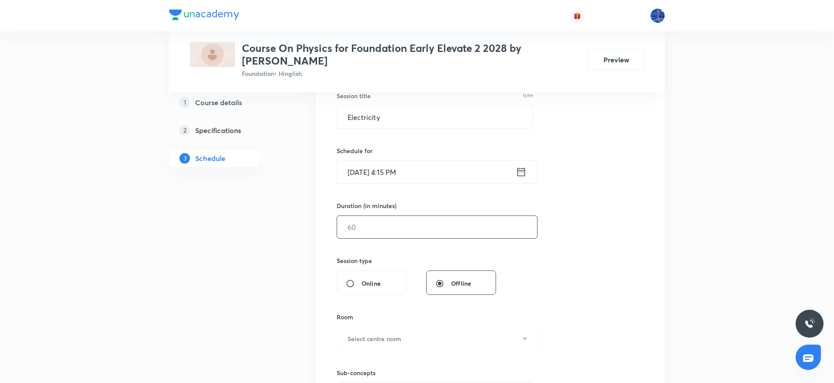
click at [417, 229] on input "text" at bounding box center [437, 227] width 200 height 22
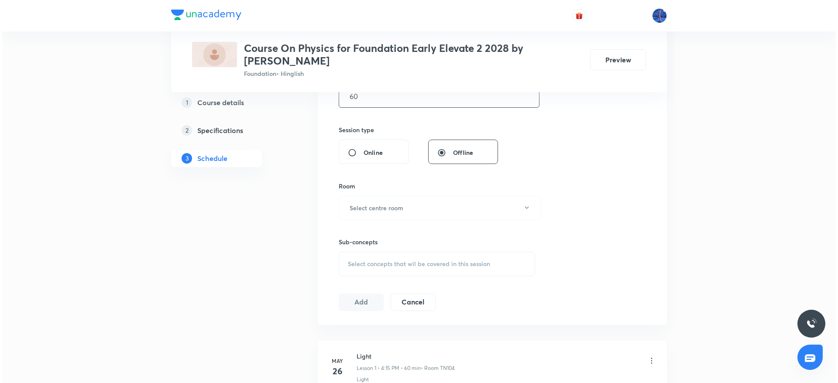
scroll to position [307, 0]
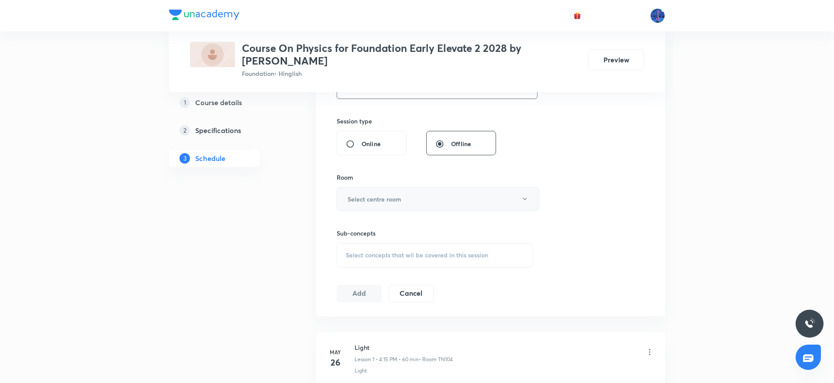
type input "60"
click at [440, 200] on button "Select centre room" at bounding box center [438, 199] width 203 height 24
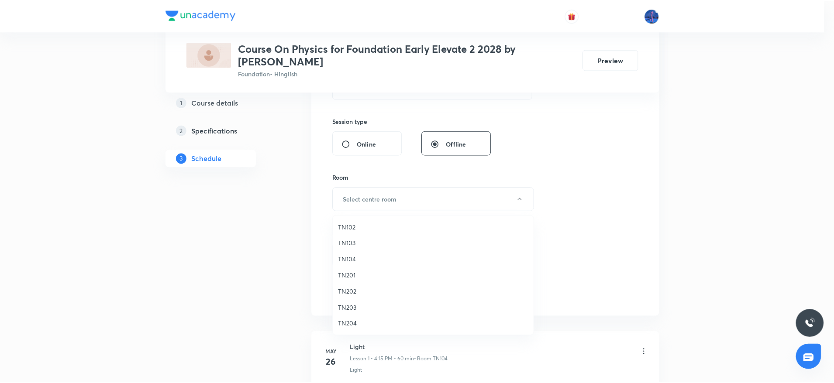
scroll to position [0, 0]
click at [351, 277] on span "TN104" at bounding box center [435, 275] width 191 height 9
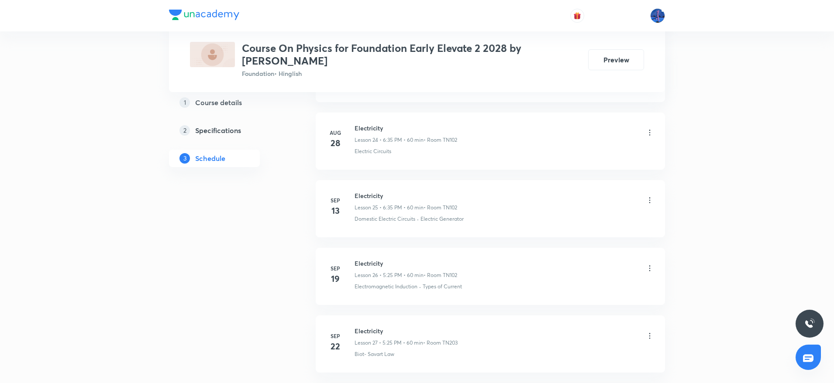
scroll to position [2224, 0]
drag, startPoint x: 548, startPoint y: 280, endPoint x: 467, endPoint y: 299, distance: 83.5
click at [467, 299] on li "[DATE] Electricity Lesson 28 • 5:25 PM • 60 min • Room TN202 Force Between Curr…" at bounding box center [490, 272] width 349 height 57
copy p "Torque on Rectangular Coil"
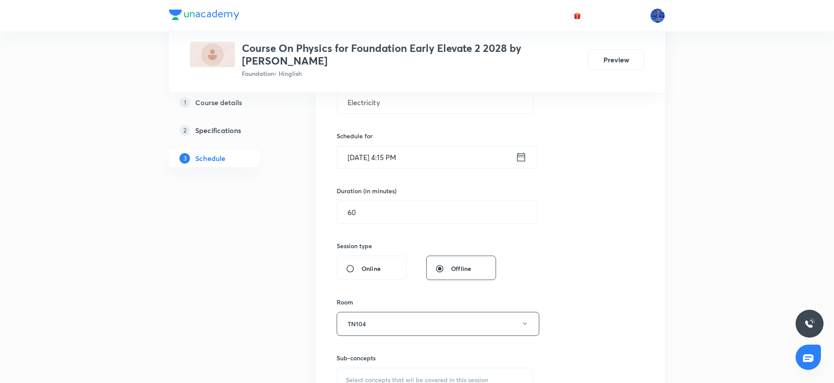
scroll to position [306, 0]
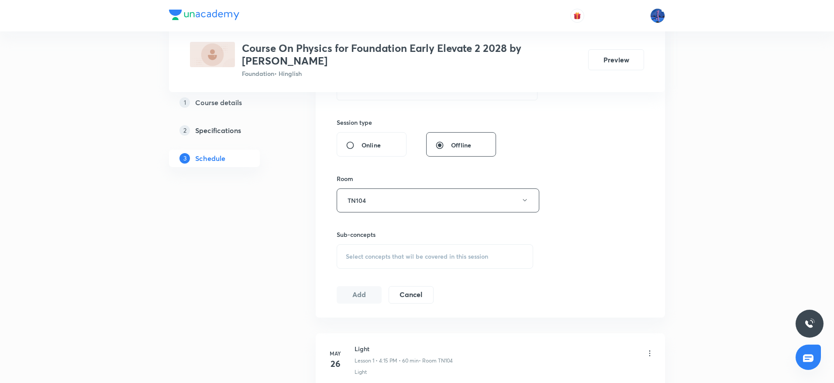
click at [430, 258] on span "Select concepts that wil be covered in this session" at bounding box center [417, 256] width 142 height 7
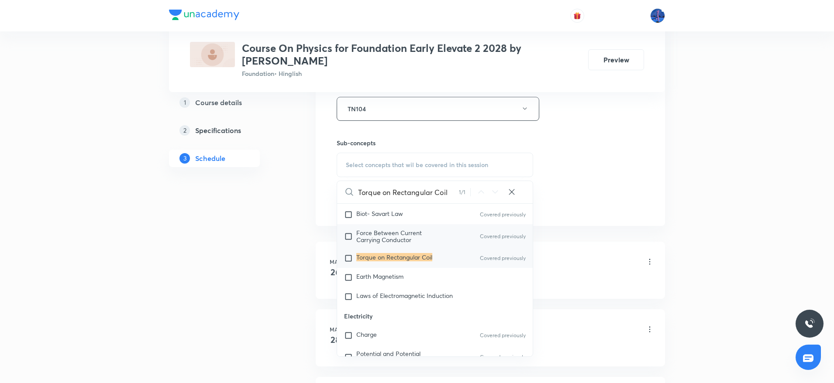
scroll to position [569, 0]
type input "Torque on Rectangular Coil"
click at [397, 279] on span "Earth Magnetism" at bounding box center [379, 275] width 47 height 8
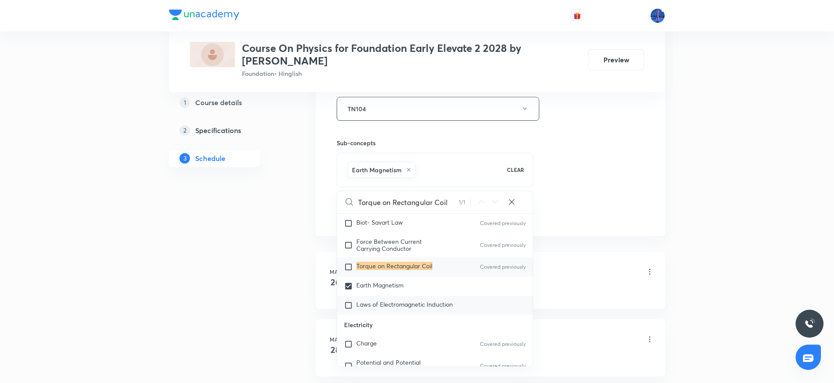
click at [392, 305] on span "Laws of Electromagnetic Induction" at bounding box center [404, 304] width 96 height 8
checkbox input "true"
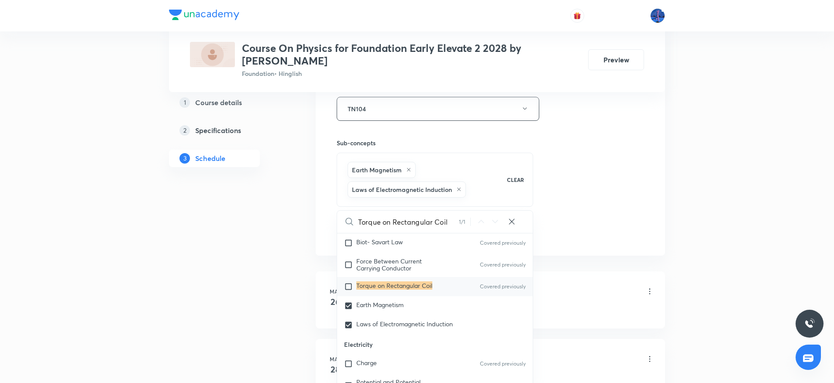
click at [619, 175] on div "Session 29 Live class Session title 11/99 Electricity ​ Schedule for [DATE] 4:1…" at bounding box center [490, 22] width 307 height 440
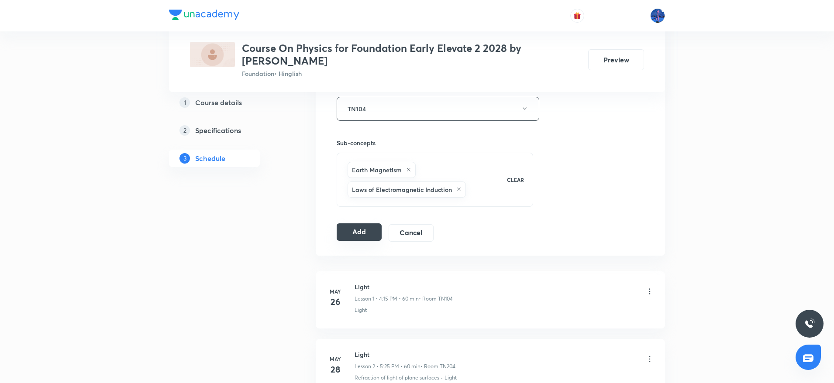
click at [368, 230] on button "Add" at bounding box center [359, 231] width 45 height 17
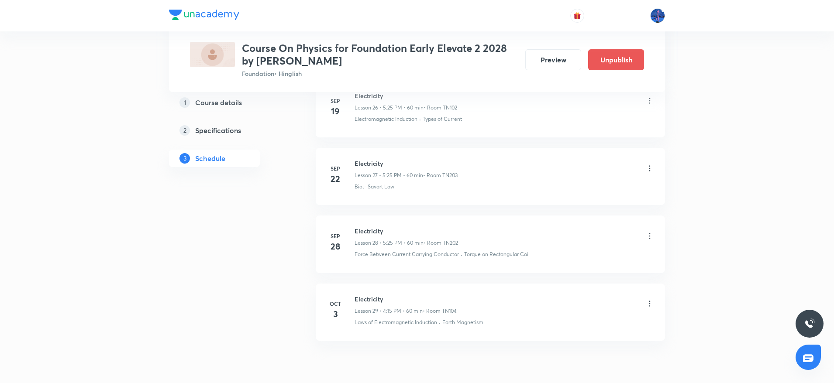
scroll to position [1890, 0]
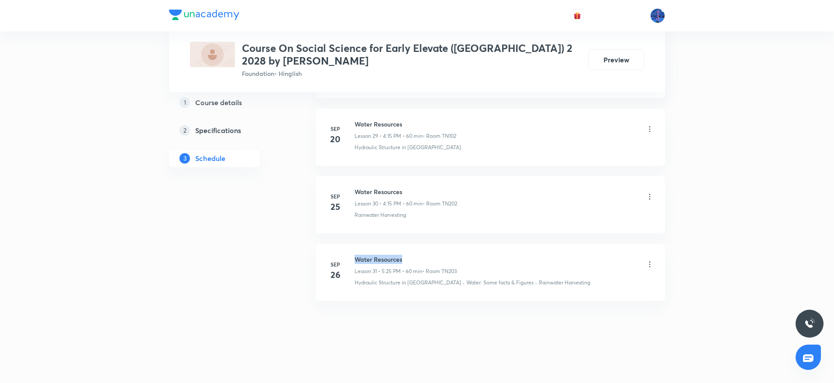
drag, startPoint x: 0, startPoint y: 0, endPoint x: 422, endPoint y: 260, distance: 495.4
click at [422, 260] on h6 "Water Resources" at bounding box center [405, 259] width 102 height 9
copy h6 "Water Resources"
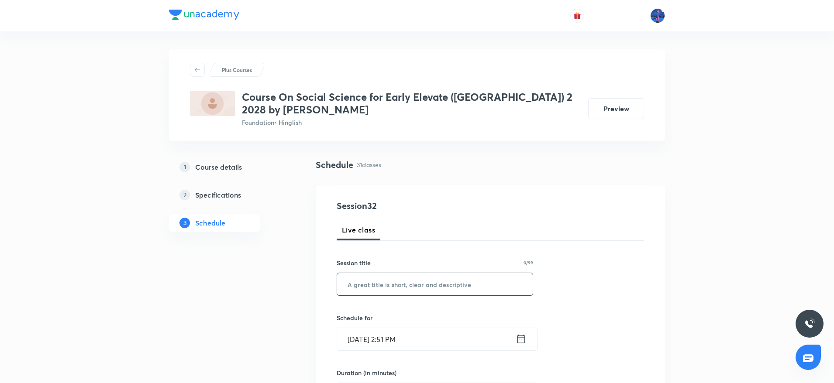
paste input "Water Resources"
click at [426, 285] on input "text" at bounding box center [435, 284] width 196 height 22
type input "Water Resources"
click at [444, 333] on input "Oct 3, 2025, 2:51 PM" at bounding box center [426, 339] width 179 height 22
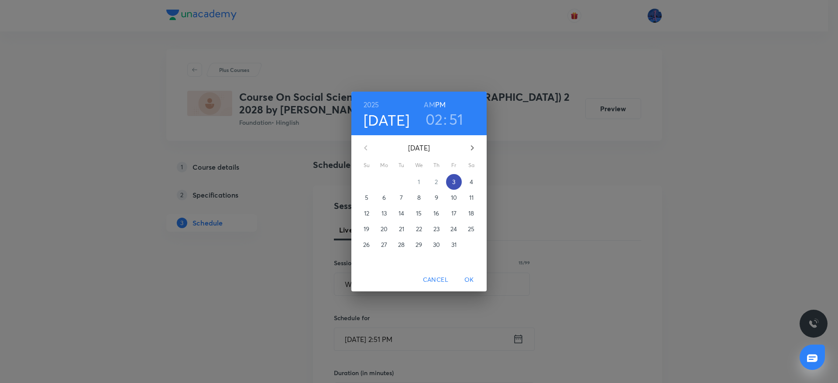
click at [452, 182] on span "3" at bounding box center [454, 182] width 16 height 9
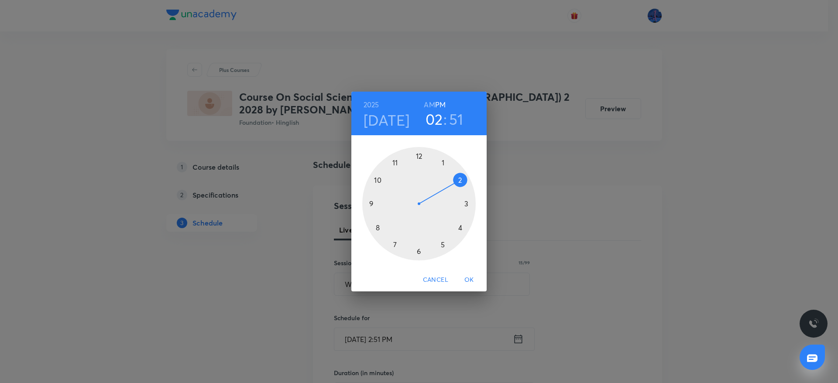
click at [441, 243] on div at bounding box center [418, 203] width 113 height 113
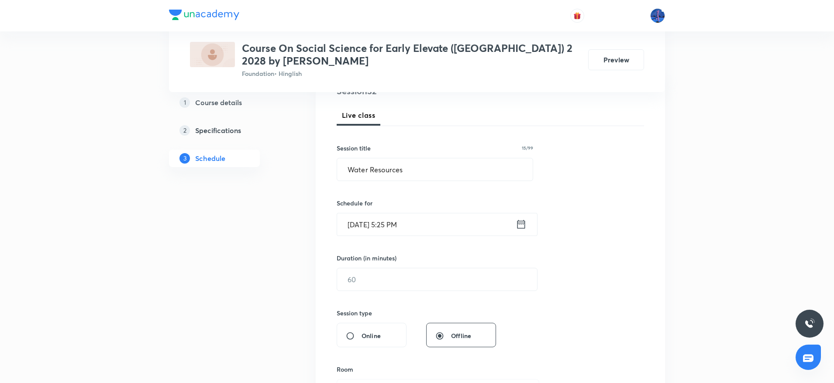
scroll to position [120, 0]
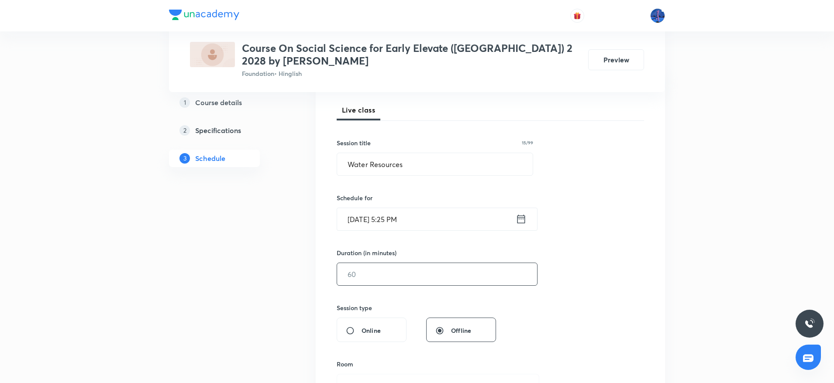
click at [428, 281] on input "text" at bounding box center [437, 274] width 200 height 22
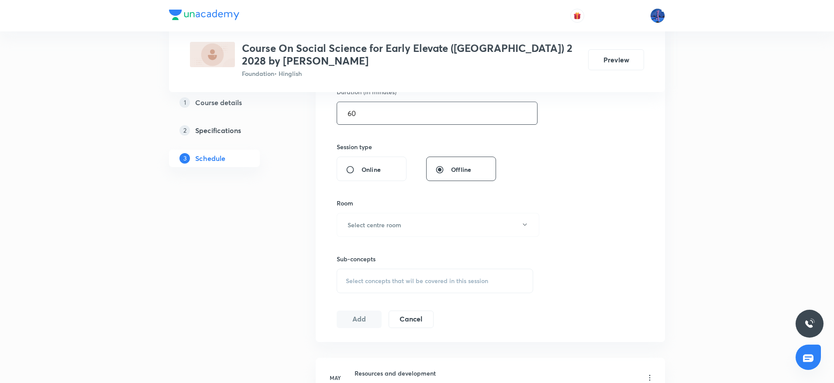
scroll to position [286, 0]
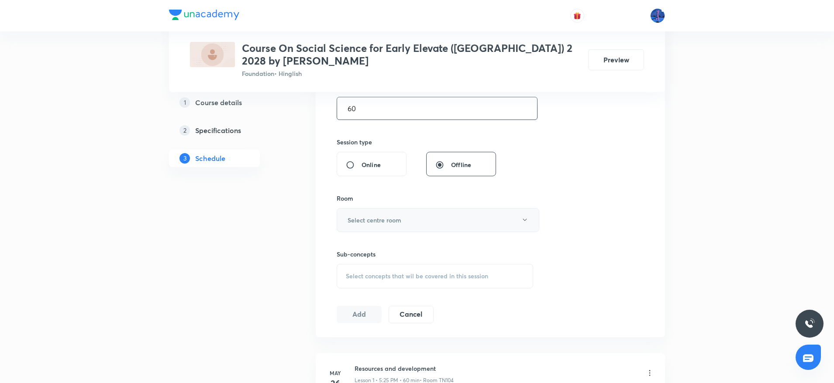
type input "60"
click at [442, 227] on button "Select centre room" at bounding box center [438, 220] width 203 height 24
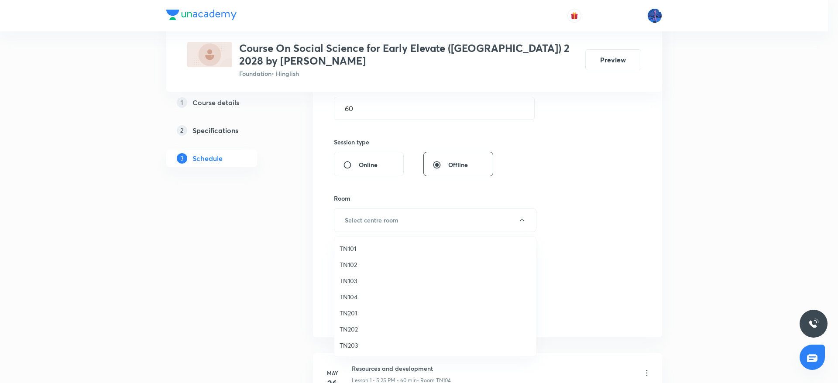
click at [357, 293] on span "TN104" at bounding box center [435, 296] width 191 height 9
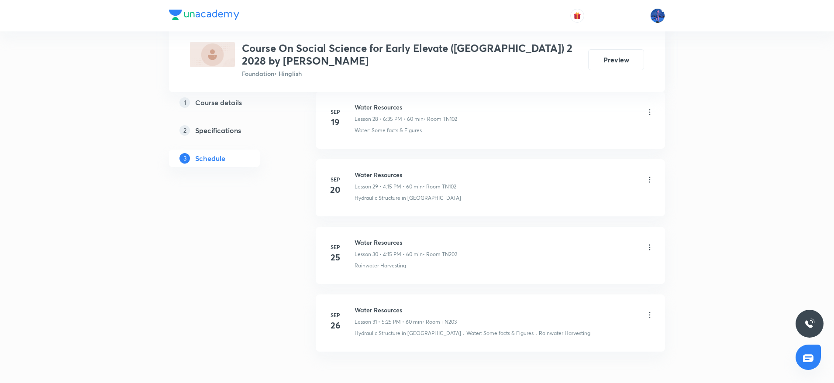
scroll to position [2426, 0]
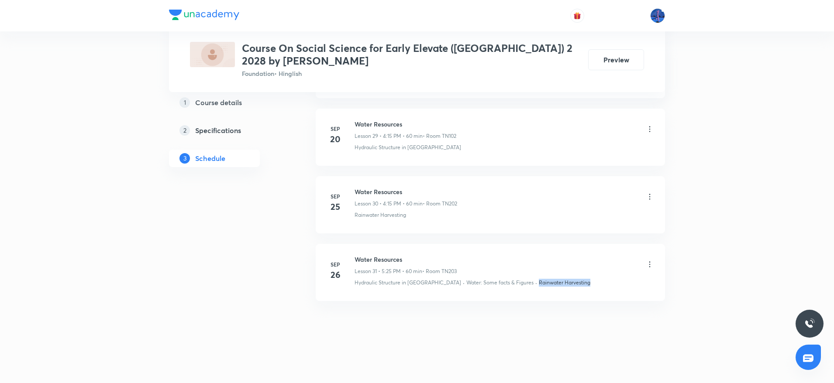
drag, startPoint x: 565, startPoint y: 287, endPoint x: 497, endPoint y: 303, distance: 70.4
copy p "Rainwater Harvesting"
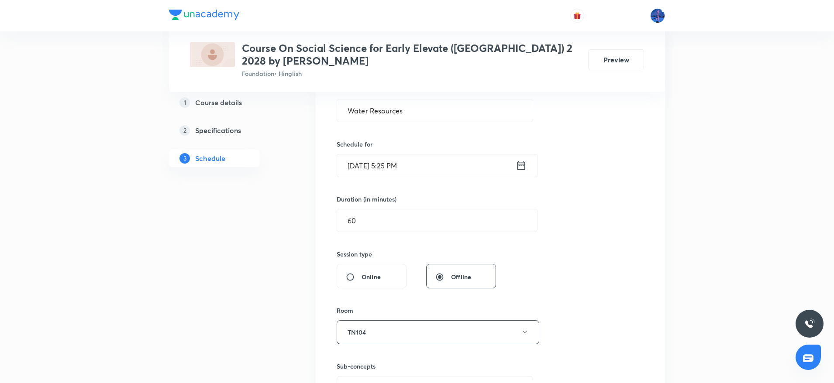
scroll to position [284, 0]
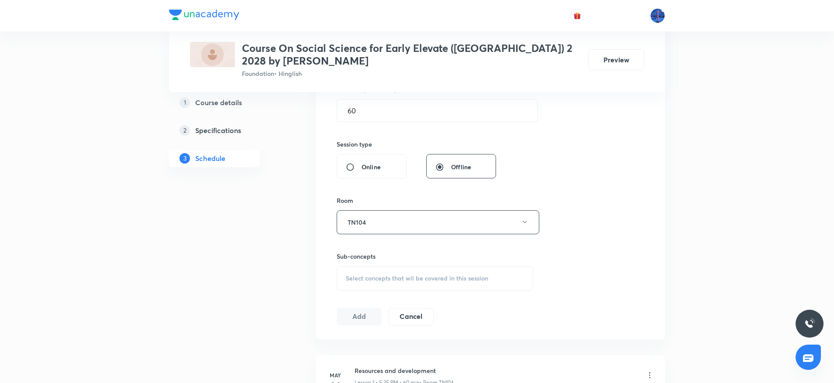
click at [444, 284] on div "Select concepts that wil be covered in this session" at bounding box center [435, 278] width 196 height 24
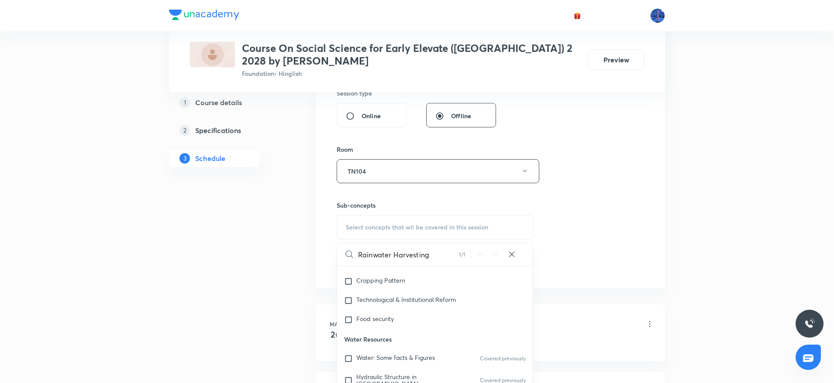
scroll to position [1323, 0]
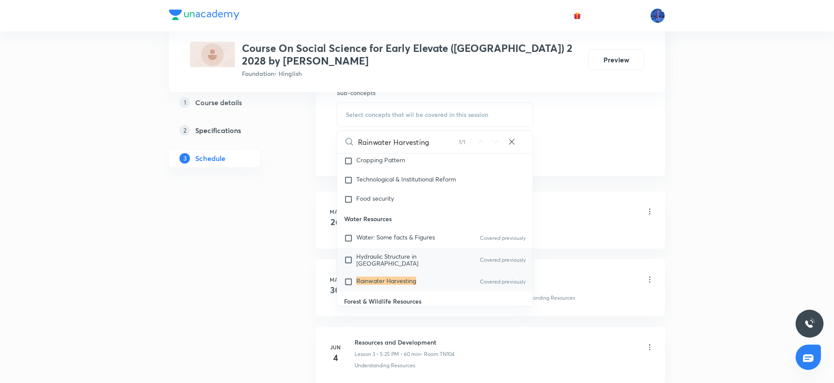
type input "Rainwater Harvesting"
click at [416, 252] on span "Hydraulic Structure in India" at bounding box center [387, 259] width 62 height 15
checkbox input "true"
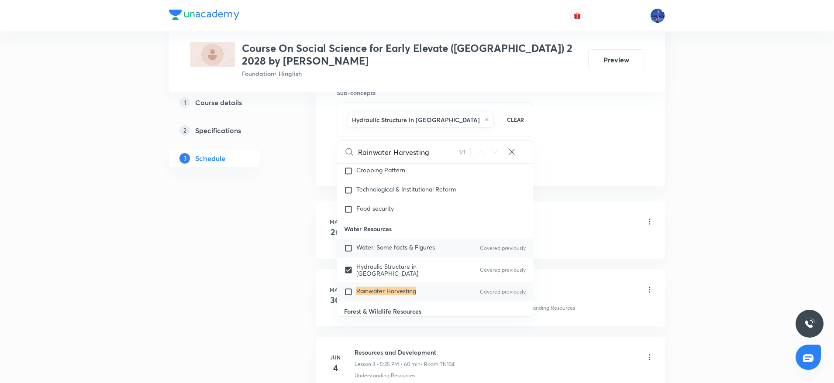
click at [393, 242] on div "Water: Some facts & Figures Covered previously" at bounding box center [435, 248] width 196 height 19
checkbox input "true"
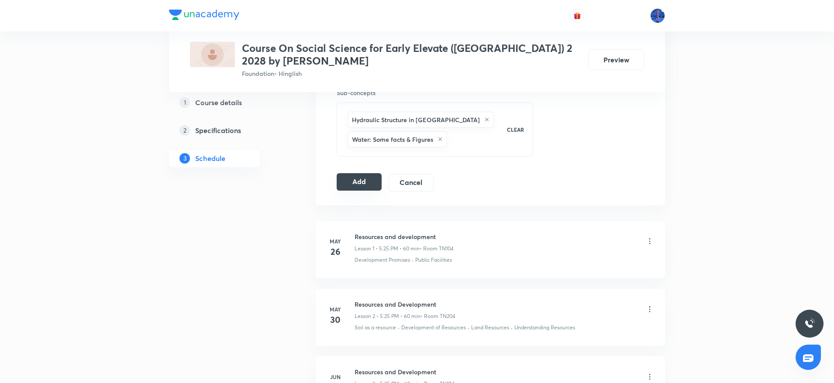
click at [364, 180] on button "Add" at bounding box center [359, 181] width 45 height 17
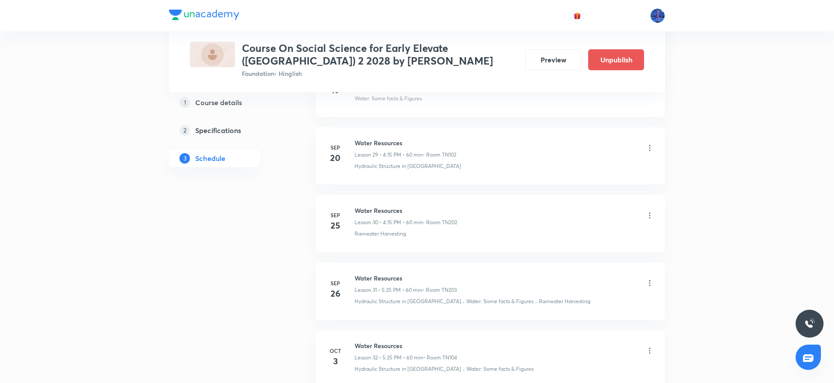
scroll to position [2093, 0]
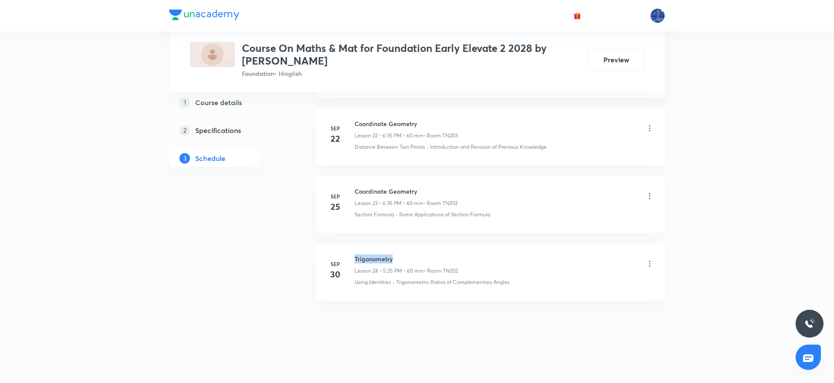
drag, startPoint x: 355, startPoint y: 258, endPoint x: 422, endPoint y: 258, distance: 66.3
click at [422, 258] on h6 "Trigonometry" at bounding box center [405, 258] width 103 height 9
copy h6 "Trigonometry"
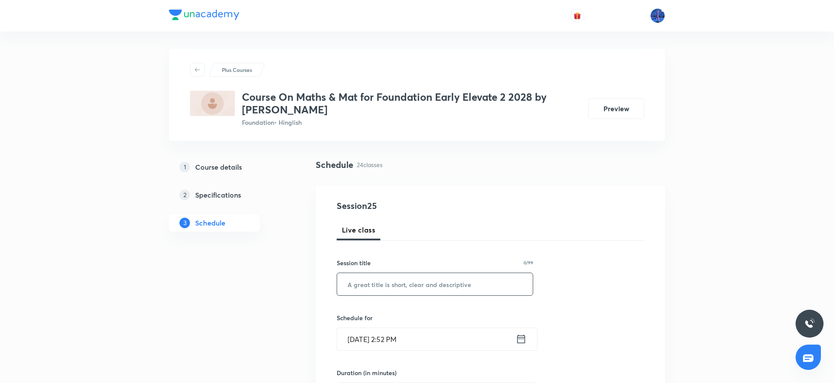
paste input "Trigonometry"
click at [448, 282] on input "text" at bounding box center [435, 284] width 196 height 22
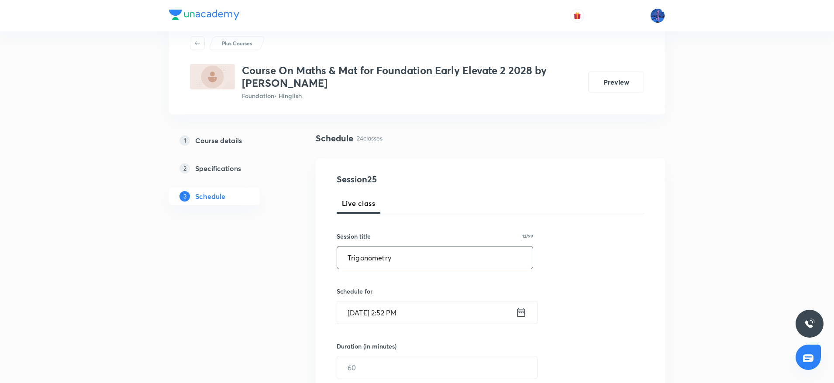
scroll to position [76, 0]
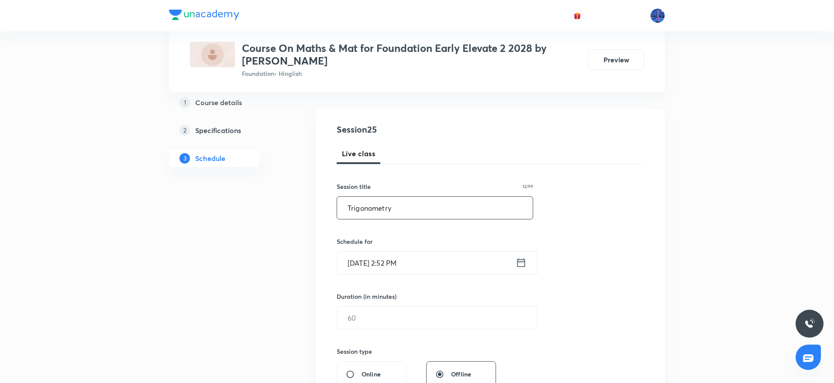
type input "Trigonometry"
click at [465, 270] on input "Oct 3, 2025, 2:52 PM" at bounding box center [426, 263] width 179 height 22
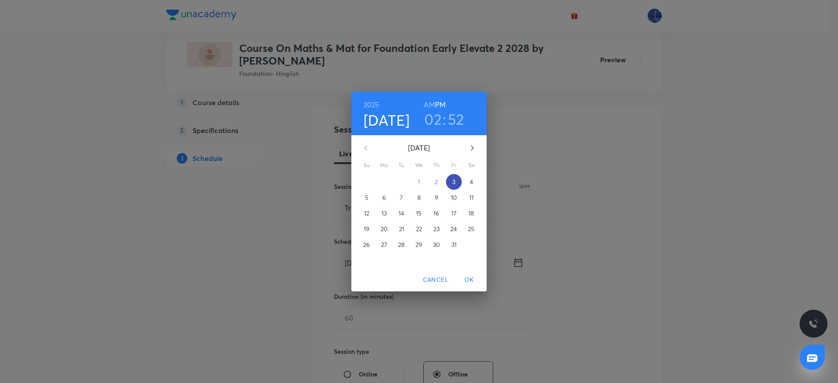
click at [452, 180] on p "3" at bounding box center [453, 182] width 3 height 9
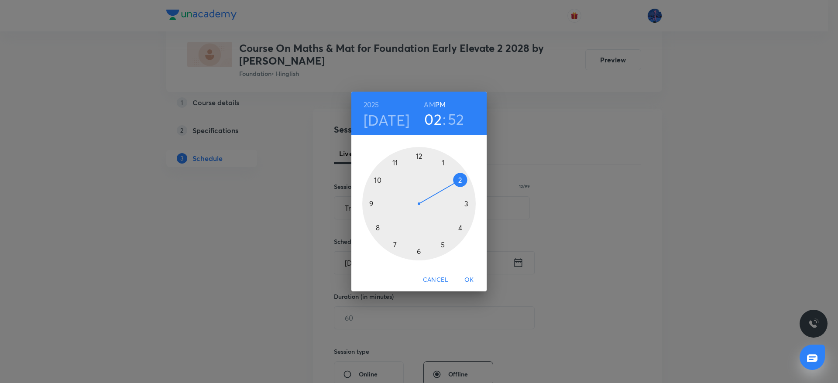
click at [419, 248] on div at bounding box center [418, 203] width 113 height 113
click at [396, 244] on div at bounding box center [418, 203] width 113 height 113
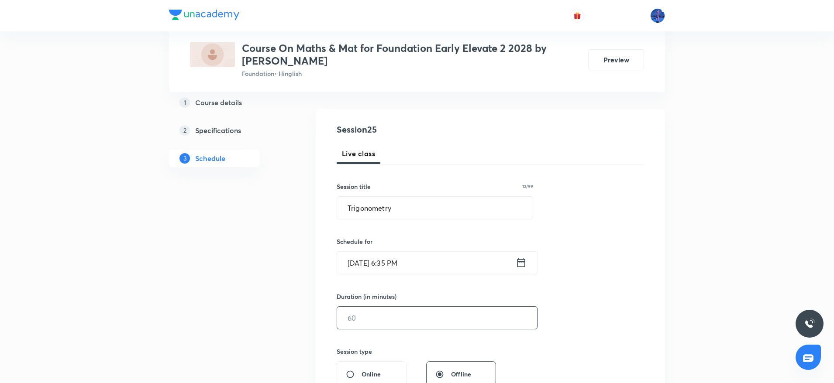
click at [388, 315] on input "text" at bounding box center [437, 318] width 200 height 22
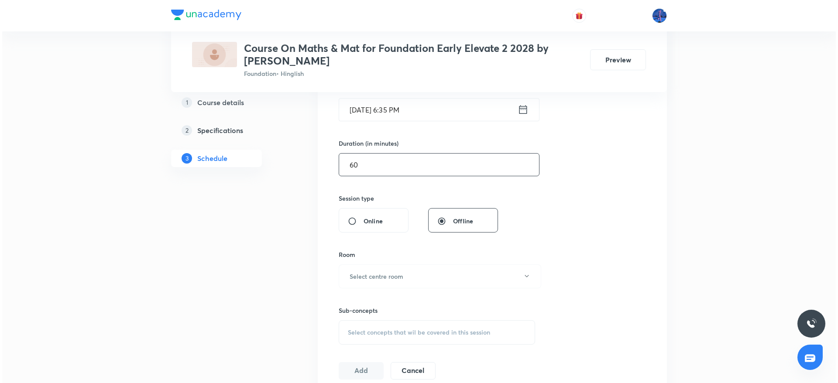
scroll to position [238, 0]
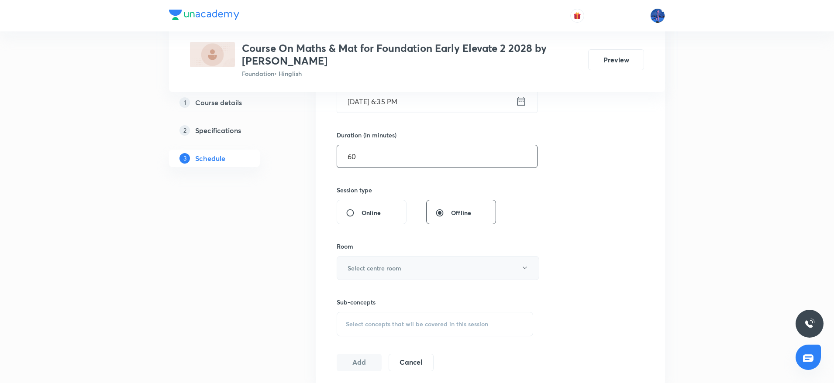
type input "60"
click at [425, 277] on button "Select centre room" at bounding box center [438, 268] width 203 height 24
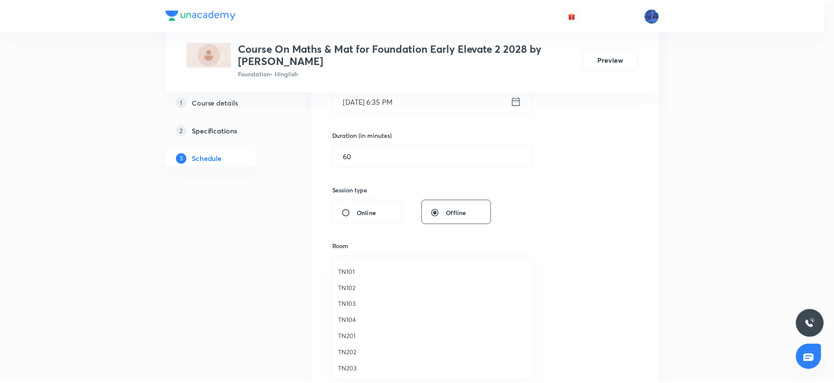
scroll to position [17, 0]
click at [364, 365] on span "TN204" at bounding box center [435, 368] width 191 height 9
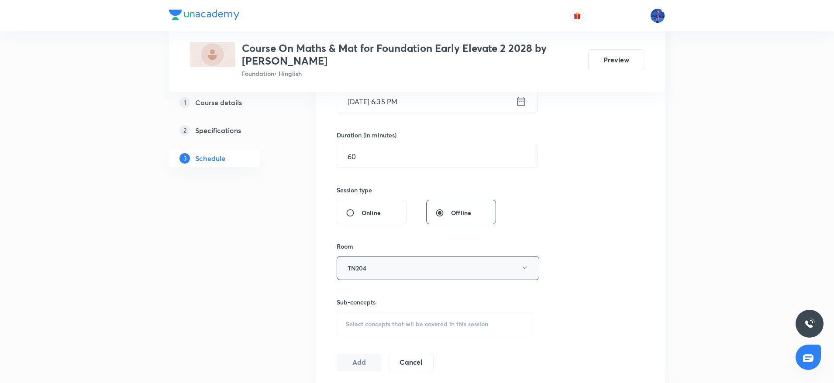
click at [404, 265] on button "TN204" at bounding box center [438, 268] width 203 height 24
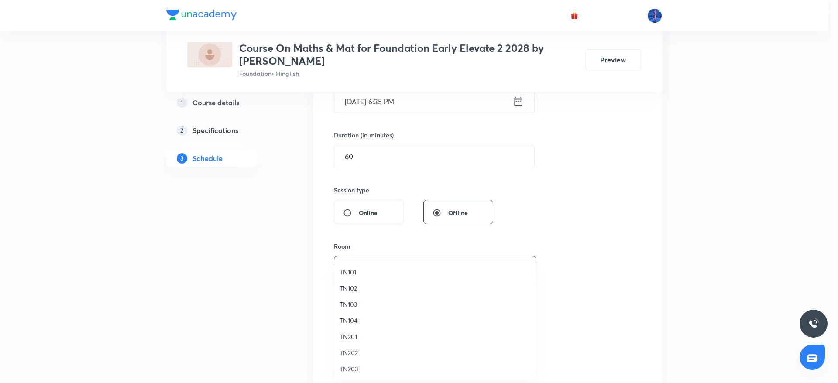
click at [357, 322] on span "TN104" at bounding box center [435, 320] width 191 height 9
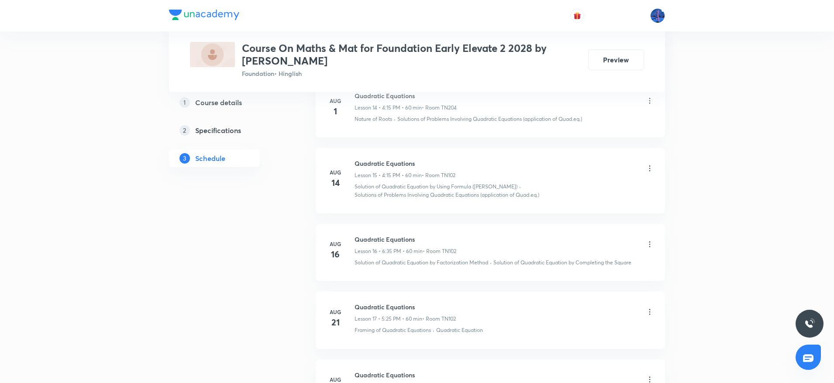
scroll to position [1977, 0]
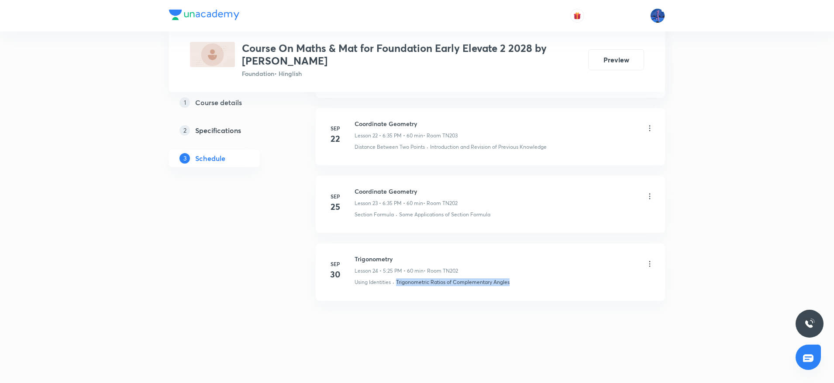
drag, startPoint x: 532, startPoint y: 284, endPoint x: 394, endPoint y: 306, distance: 139.3
copy div "· Trigonometric Ratios of Complementary Angles"
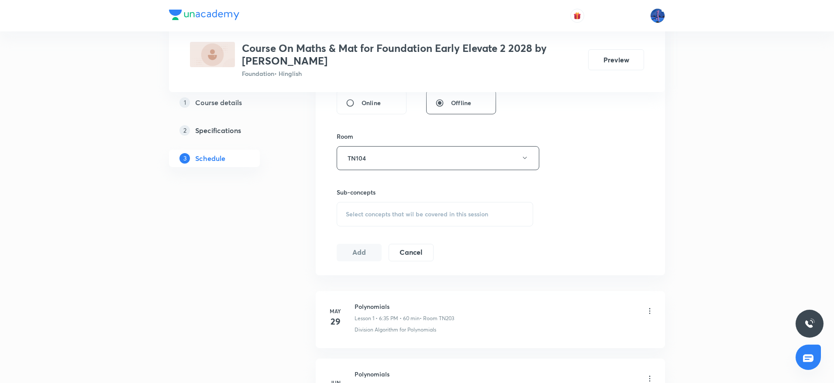
scroll to position [349, 0]
click at [427, 224] on div "Select concepts that wil be covered in this session" at bounding box center [435, 213] width 196 height 24
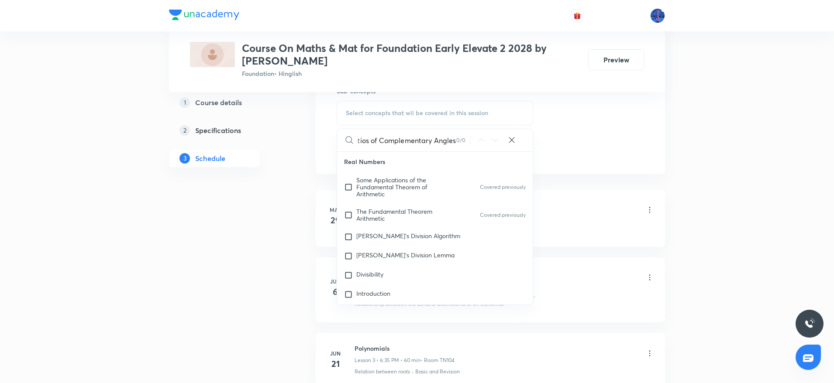
scroll to position [450, 0]
type input "Trigonometric Ratios of Complementary Angles"
click at [449, 233] on div "Euclid's Division Algorithm" at bounding box center [435, 236] width 196 height 19
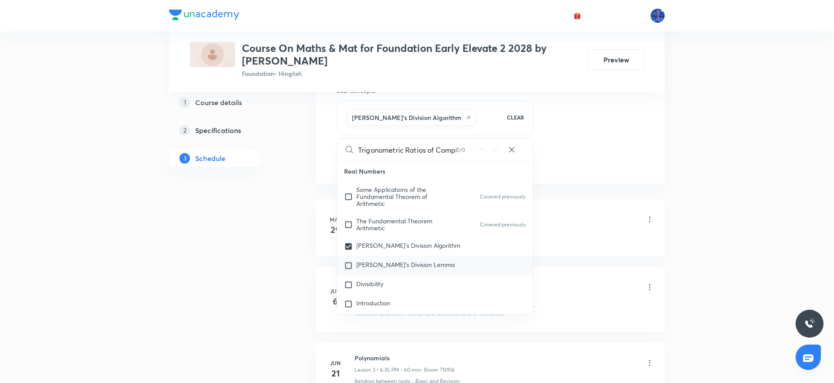
click at [399, 265] on span "Euclid's Division Lemma" at bounding box center [405, 265] width 98 height 8
checkbox input "true"
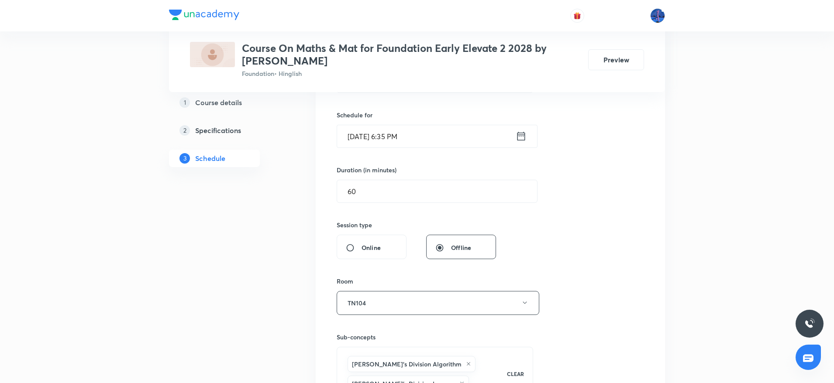
scroll to position [384, 0]
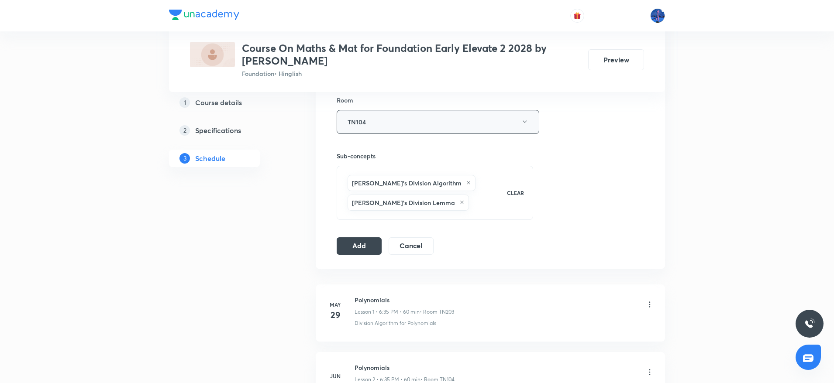
click at [446, 129] on button "TN104" at bounding box center [438, 122] width 203 height 24
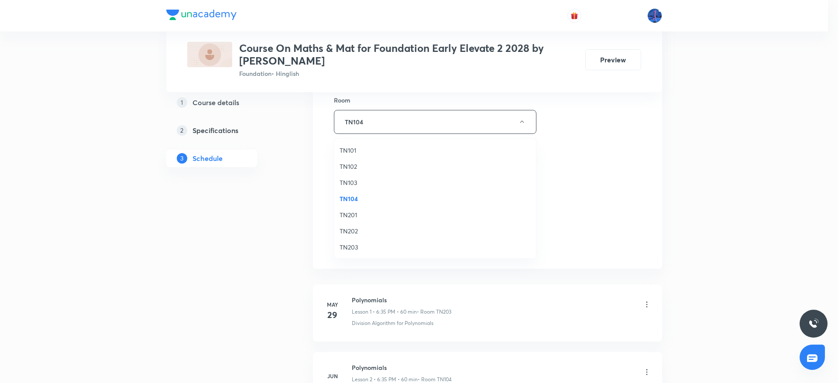
click at [357, 212] on span "TN201" at bounding box center [435, 214] width 191 height 9
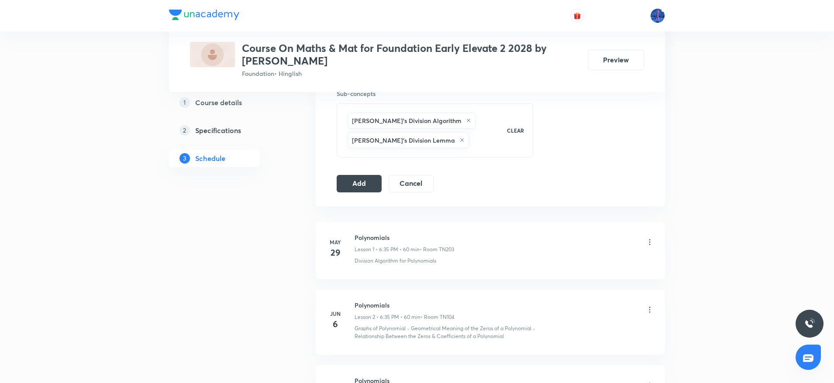
scroll to position [447, 0]
click at [356, 182] on button "Add" at bounding box center [359, 181] width 45 height 17
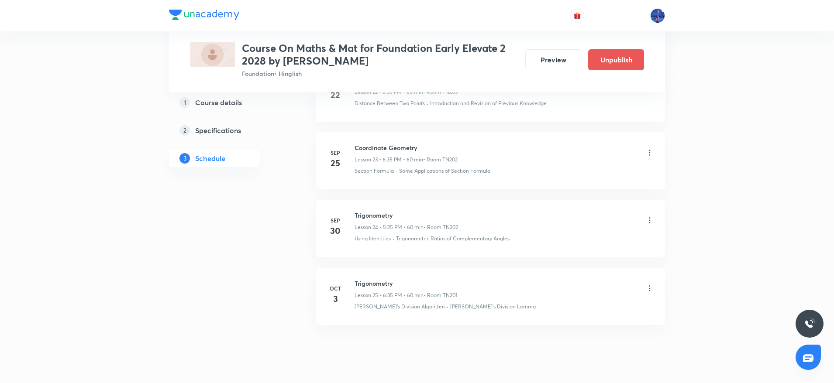
scroll to position [1644, 0]
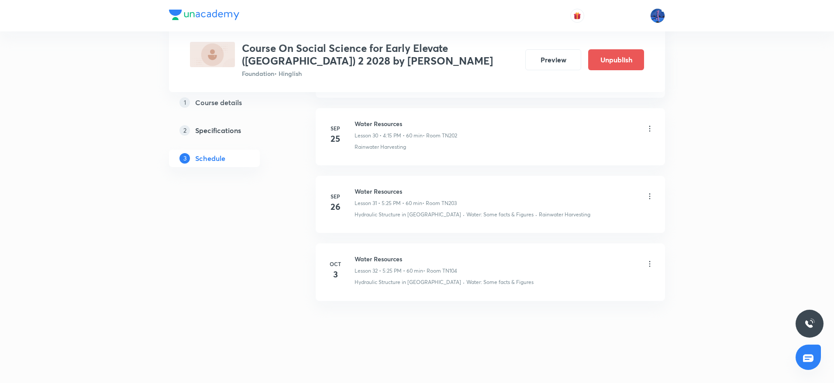
drag, startPoint x: 0, startPoint y: 0, endPoint x: 651, endPoint y: 261, distance: 701.5
click at [651, 261] on icon at bounding box center [649, 264] width 9 height 9
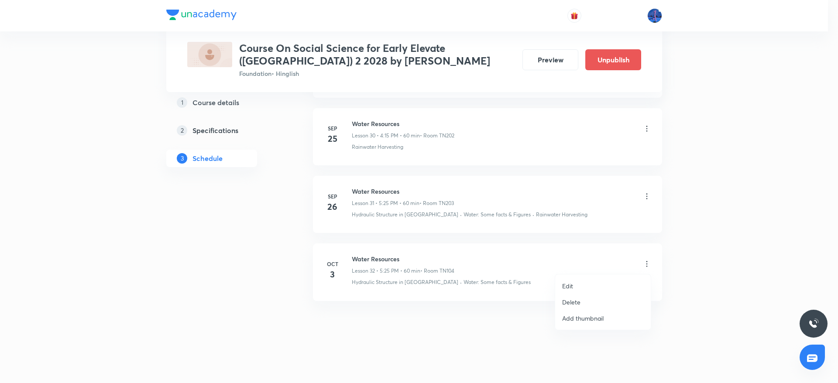
click at [587, 288] on li "Edit" at bounding box center [603, 286] width 96 height 16
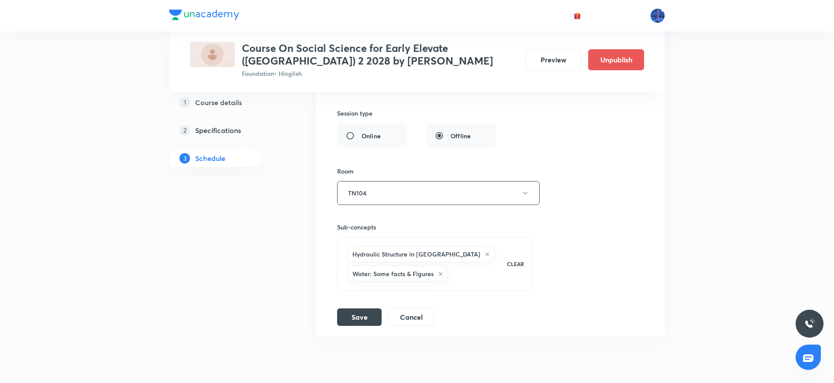
scroll to position [2409, 0]
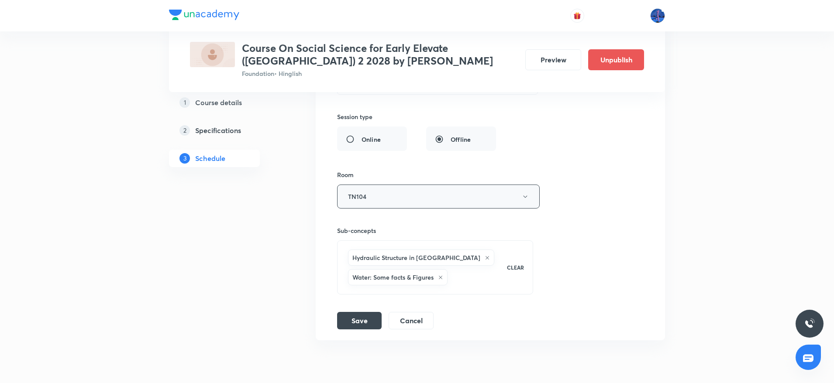
click at [429, 194] on button "TN104" at bounding box center [438, 197] width 203 height 24
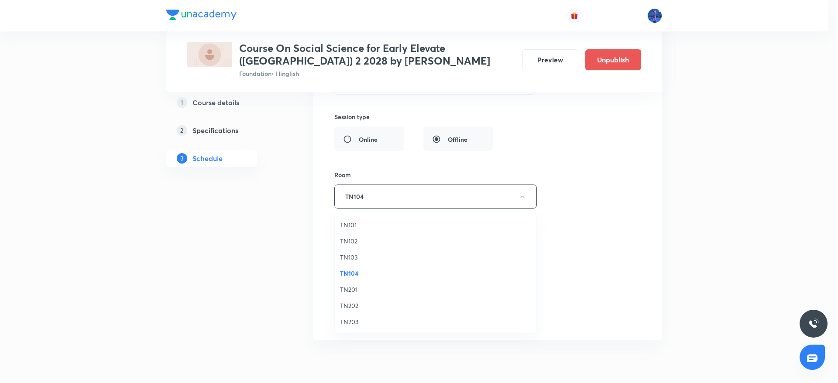
click at [361, 290] on span "TN201" at bounding box center [435, 289] width 191 height 9
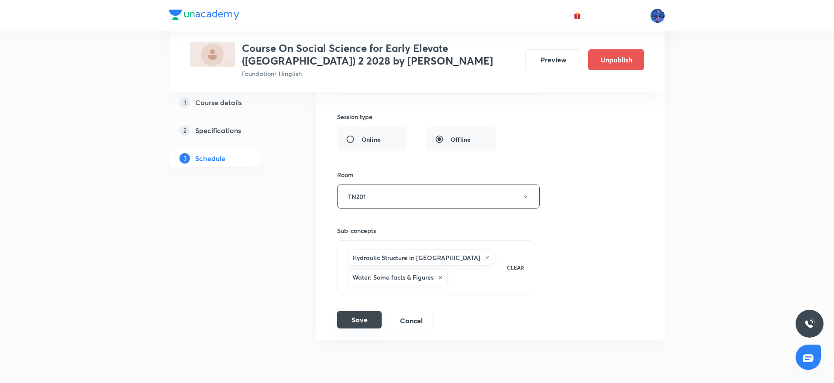
click at [353, 323] on button "Save" at bounding box center [359, 319] width 45 height 17
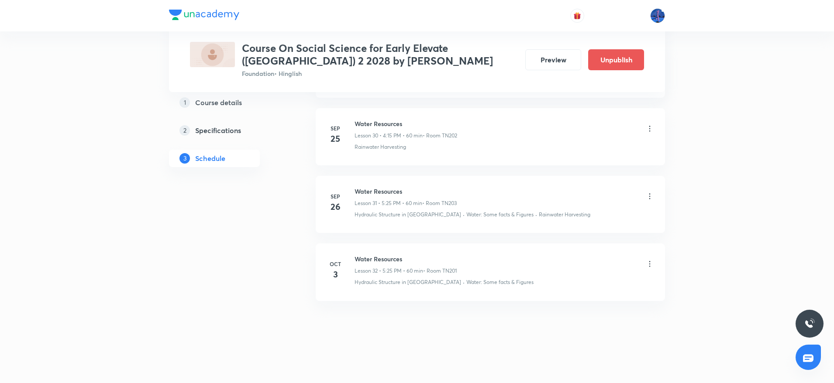
scroll to position [2093, 0]
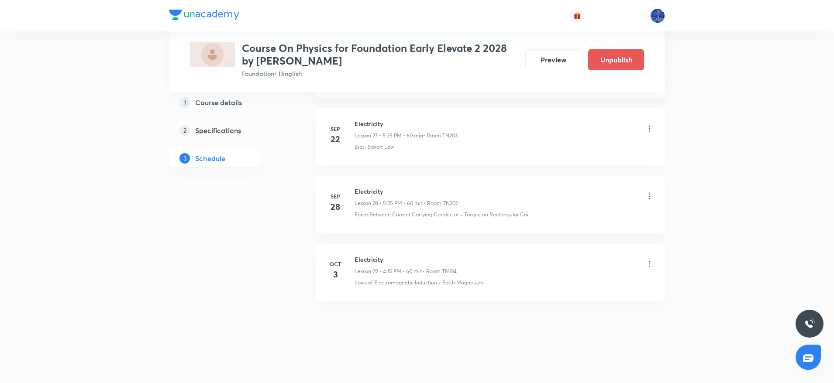
click at [651, 262] on icon at bounding box center [649, 264] width 9 height 9
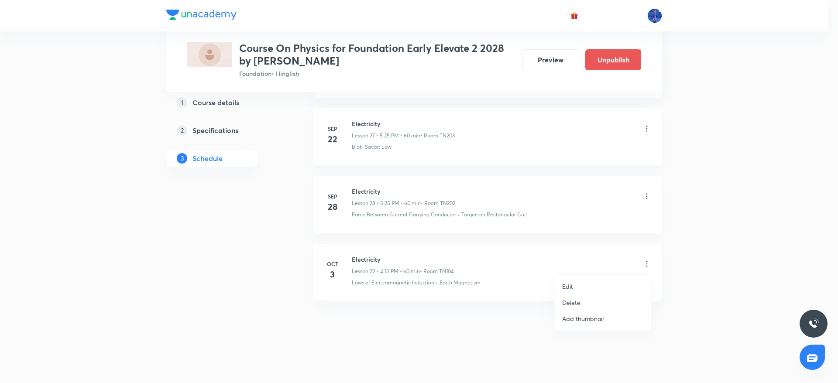
click at [571, 281] on li "Edit" at bounding box center [603, 286] width 96 height 16
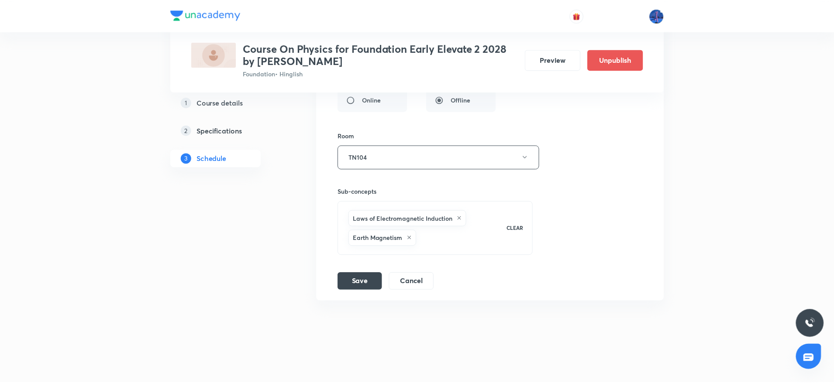
scroll to position [2246, 0]
click at [464, 155] on button "TN104" at bounding box center [438, 157] width 203 height 24
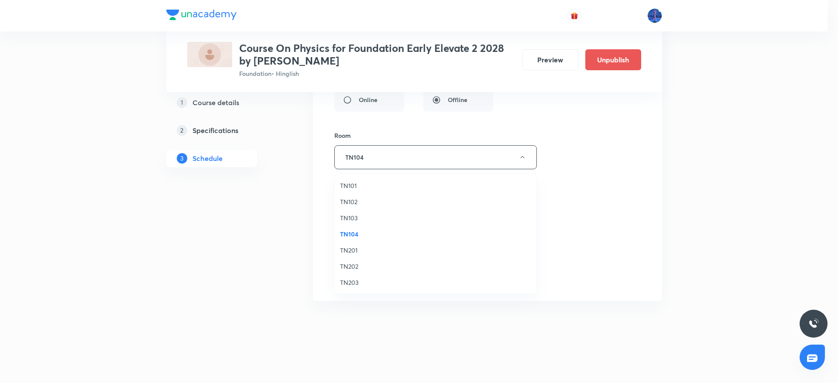
click at [356, 251] on span "TN201" at bounding box center [435, 250] width 191 height 9
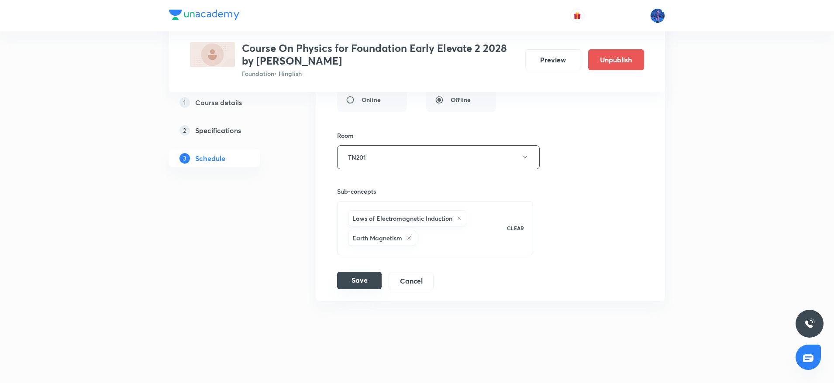
click at [362, 280] on button "Save" at bounding box center [359, 280] width 45 height 17
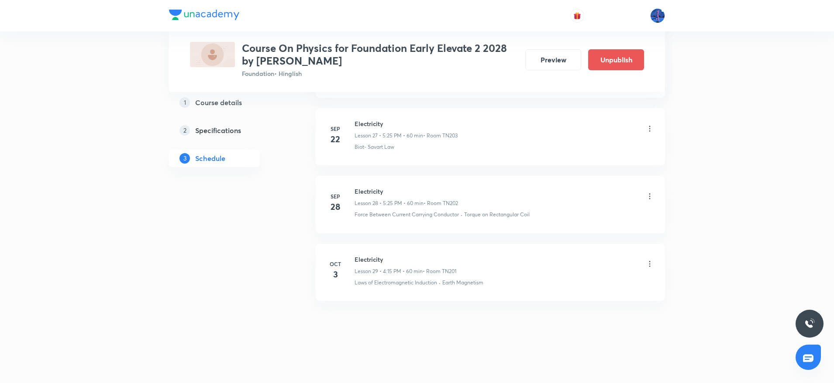
scroll to position [1890, 0]
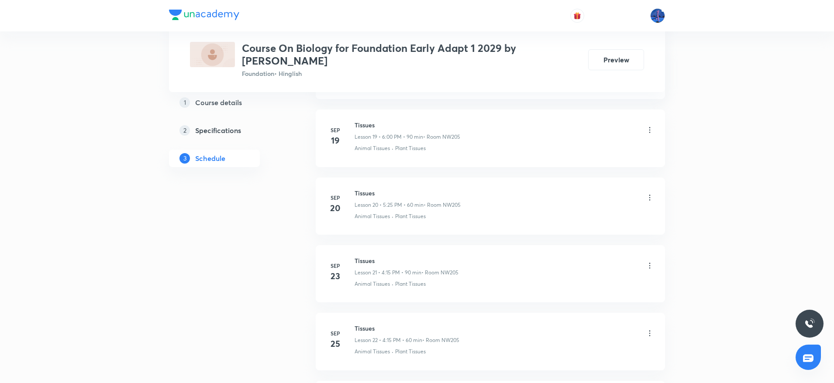
scroll to position [1885, 0]
drag, startPoint x: 354, startPoint y: 258, endPoint x: 378, endPoint y: 258, distance: 23.6
click at [378, 258] on h6 "Tissues" at bounding box center [407, 259] width 106 height 9
copy h6 "Tissues"
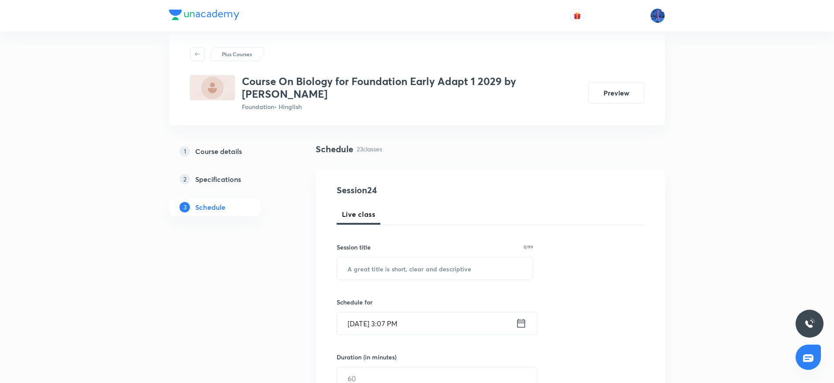
scroll to position [0, 0]
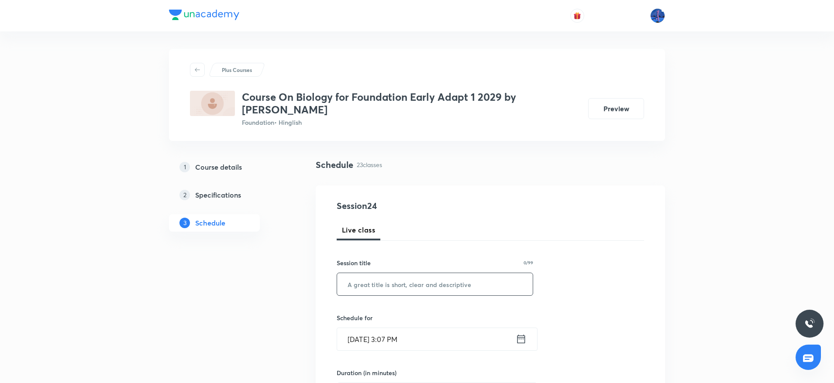
click at [416, 281] on input "text" at bounding box center [435, 284] width 196 height 22
paste input "Tissues"
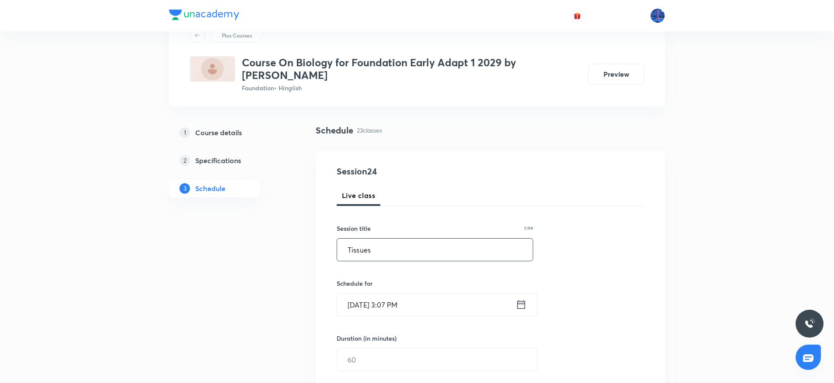
scroll to position [83, 0]
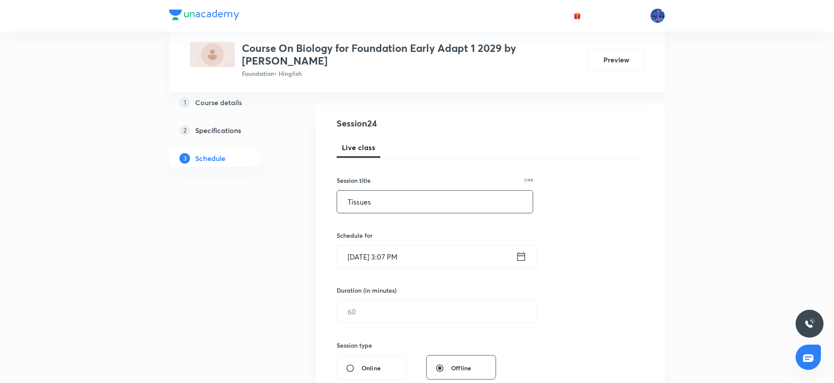
type input "Tissues"
click at [423, 260] on input "[DATE] 3:07 PM" at bounding box center [426, 256] width 179 height 22
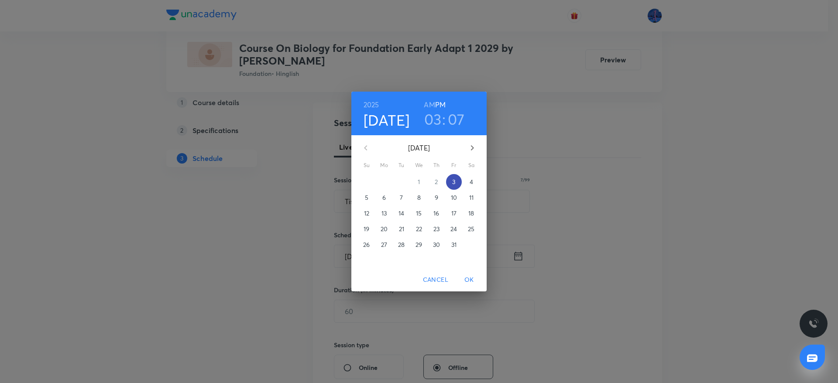
click at [453, 182] on p "3" at bounding box center [453, 182] width 3 height 9
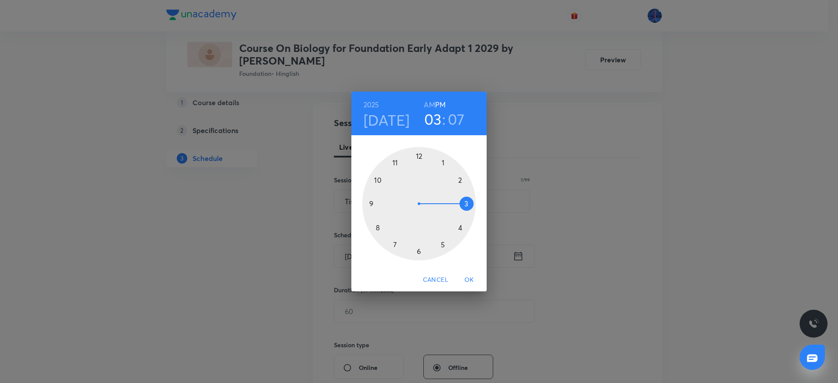
click at [460, 227] on div at bounding box center [418, 203] width 113 height 113
click at [467, 204] on div at bounding box center [418, 203] width 113 height 113
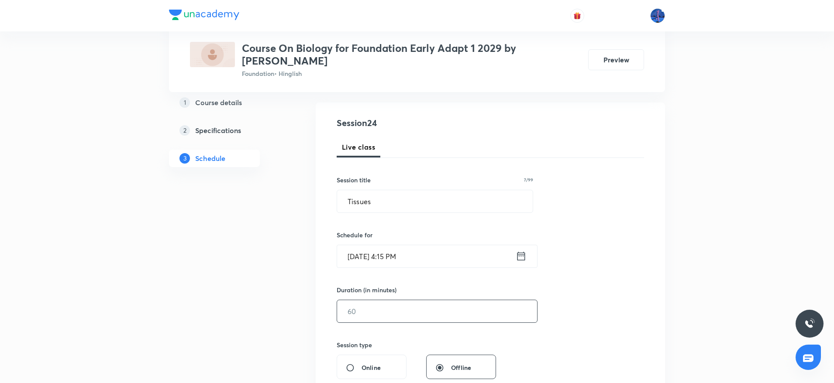
click at [414, 313] on input "text" at bounding box center [437, 311] width 200 height 22
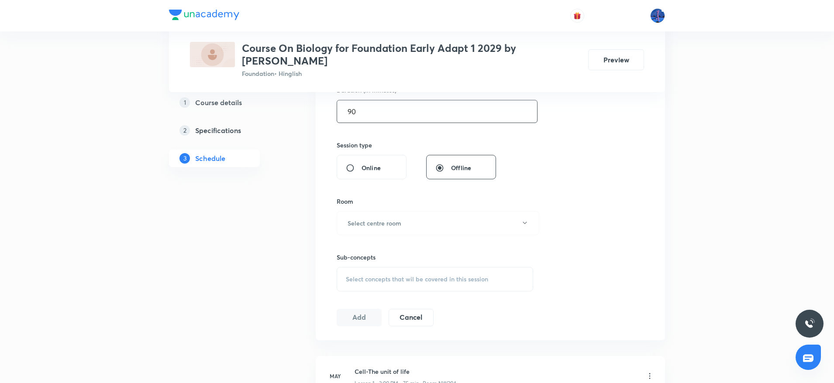
scroll to position [290, 0]
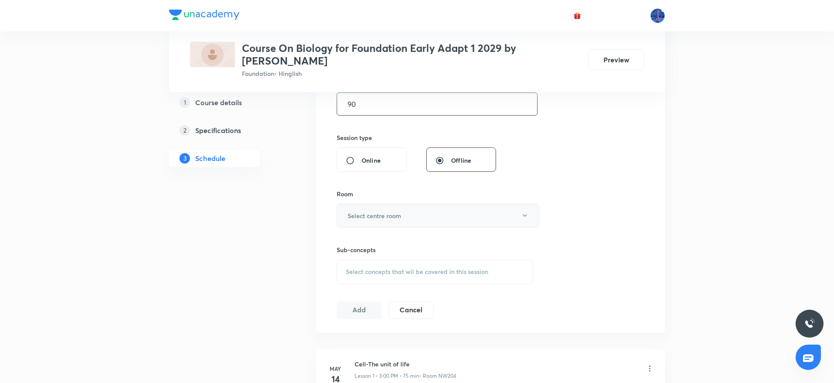
type input "90"
click at [462, 221] on button "Select centre room" at bounding box center [438, 216] width 203 height 24
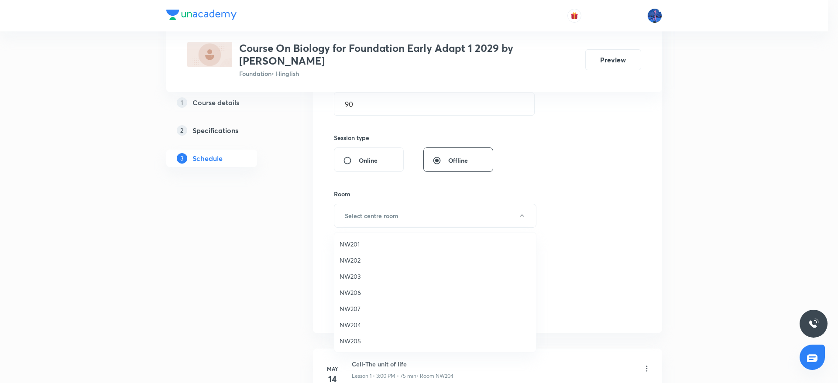
click at [355, 337] on span "NW205" at bounding box center [435, 341] width 191 height 9
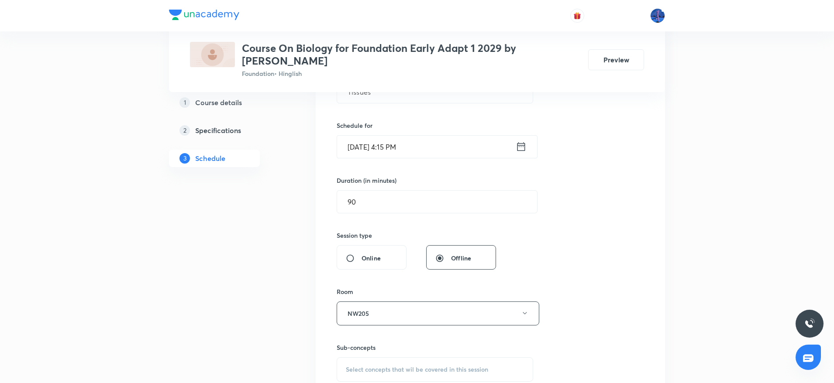
scroll to position [397, 0]
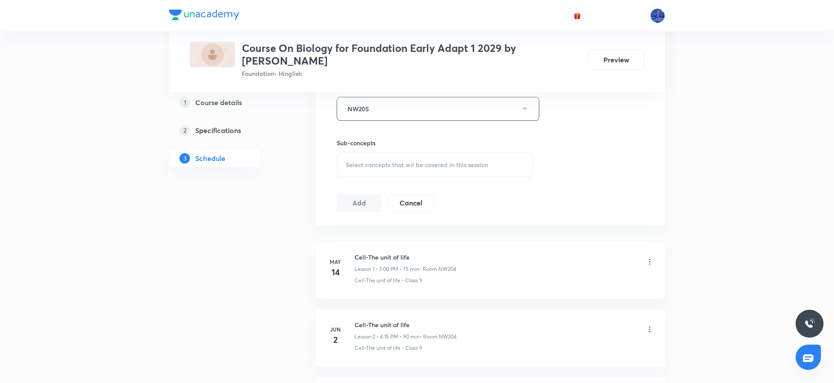
click at [425, 164] on span "Select concepts that wil be covered in this session" at bounding box center [417, 165] width 142 height 7
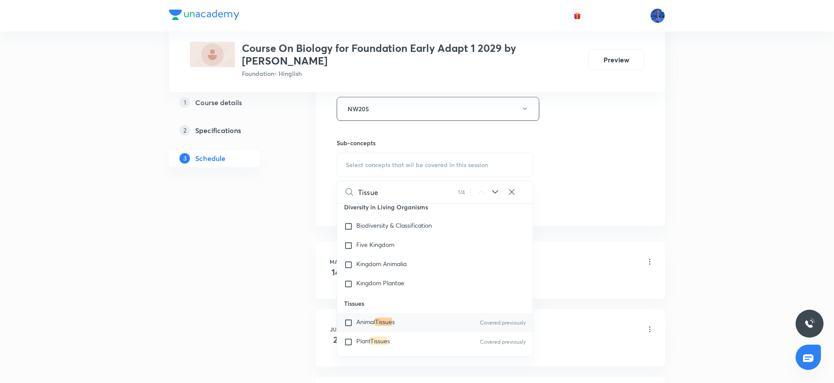
scroll to position [322, 0]
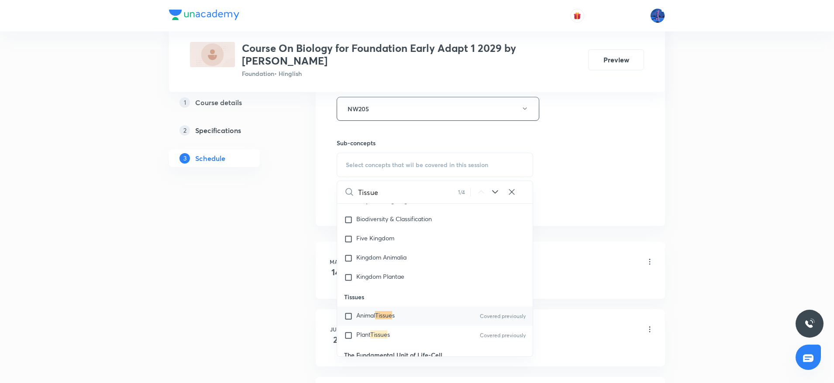
type input "Tissue"
click at [381, 310] on div "Animal Tissue s Covered previously" at bounding box center [435, 316] width 196 height 19
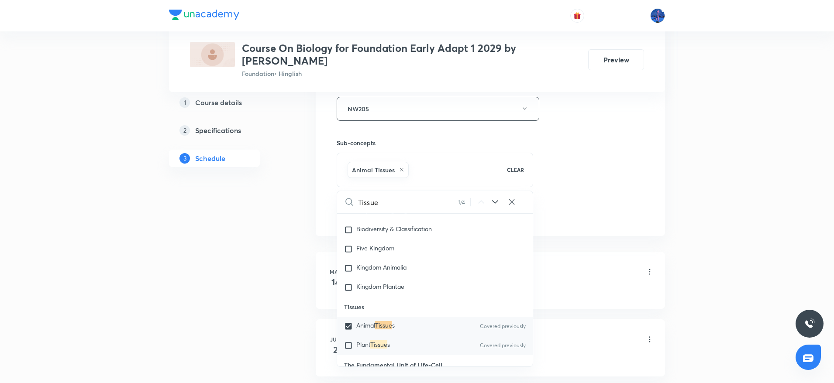
click at [380, 341] on mark "Tissue" at bounding box center [378, 344] width 17 height 8
checkbox input "true"
click at [608, 181] on div "Session 24 Live class Session title 7/99 Tissues ​ Schedule for Oct 3, 2025, 4:…" at bounding box center [490, 12] width 307 height 420
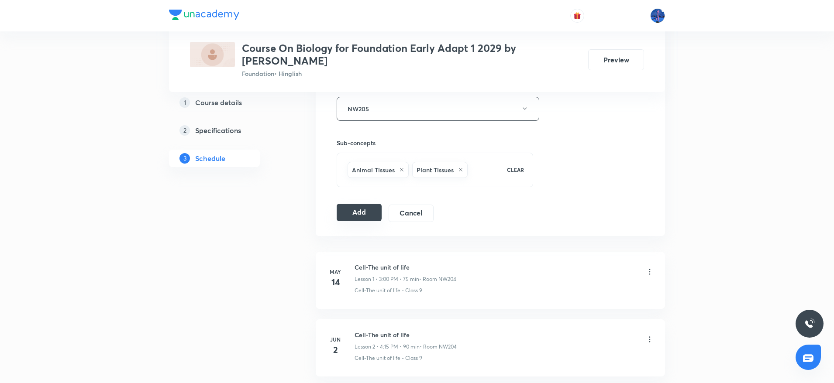
click at [355, 213] on button "Add" at bounding box center [359, 212] width 45 height 17
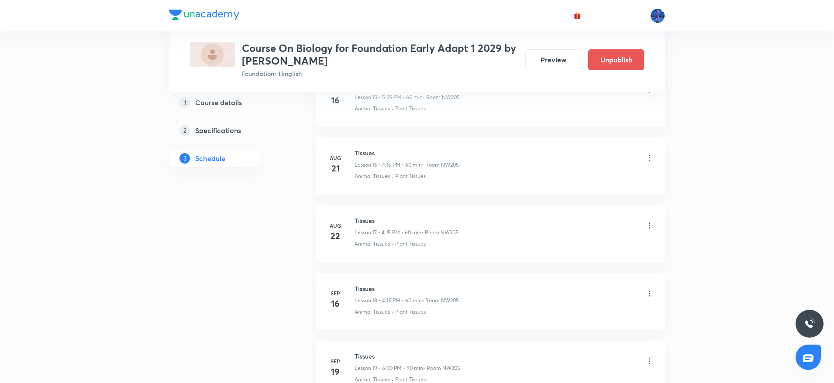
scroll to position [1552, 0]
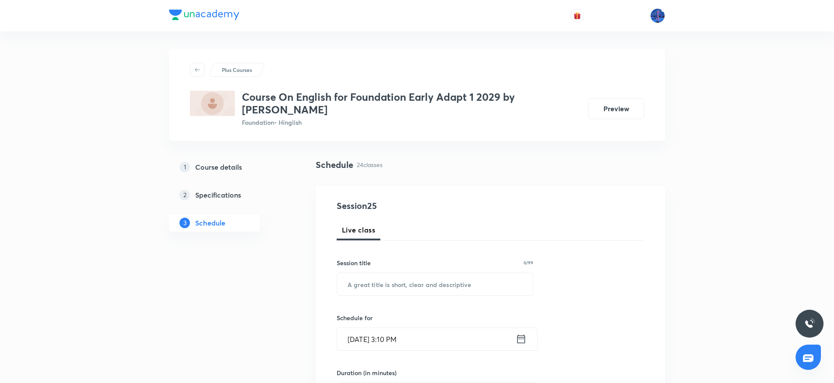
click at [488, 258] on div "Session title 0/99" at bounding box center [435, 262] width 196 height 9
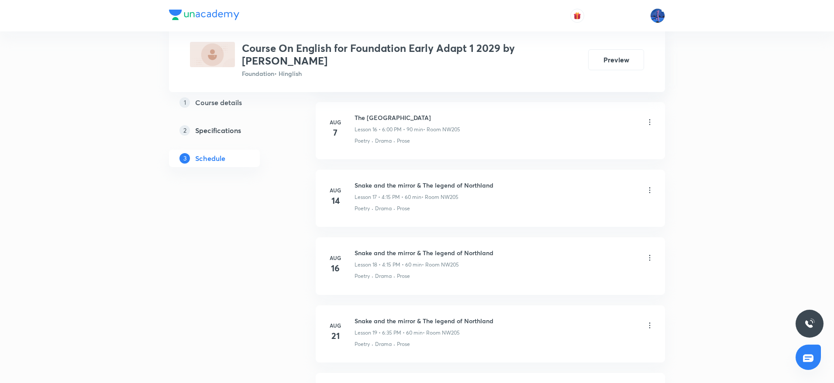
scroll to position [1943, 0]
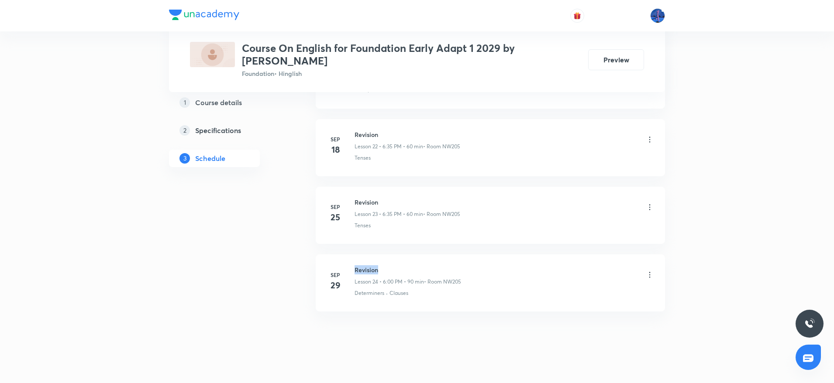
drag, startPoint x: 355, startPoint y: 259, endPoint x: 403, endPoint y: 254, distance: 48.3
click at [403, 254] on li "Sep 29 Revision Lesson 24 • 6:00 PM • 90 min • Room NW205 Determiners · Clauses" at bounding box center [490, 282] width 349 height 57
copy h6 "Revision"
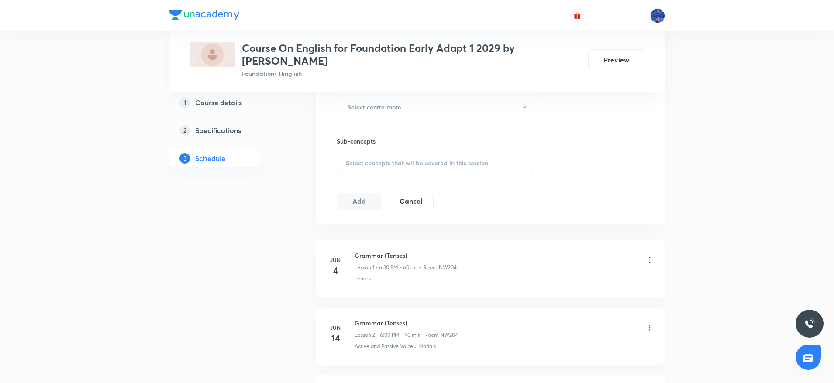
scroll to position [0, 0]
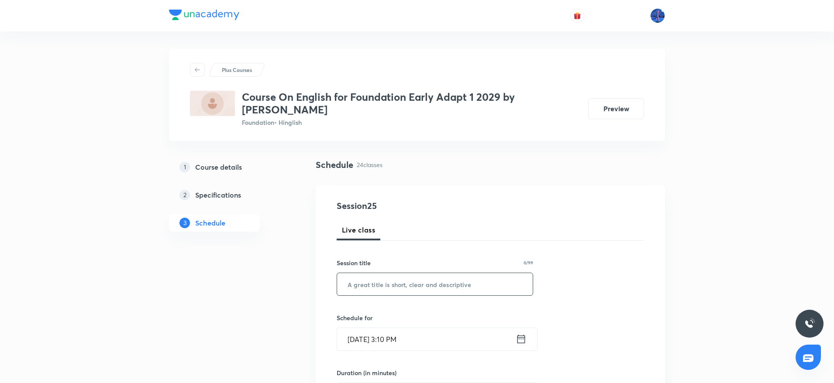
click at [419, 273] on input "text" at bounding box center [435, 284] width 196 height 22
paste input "Revision"
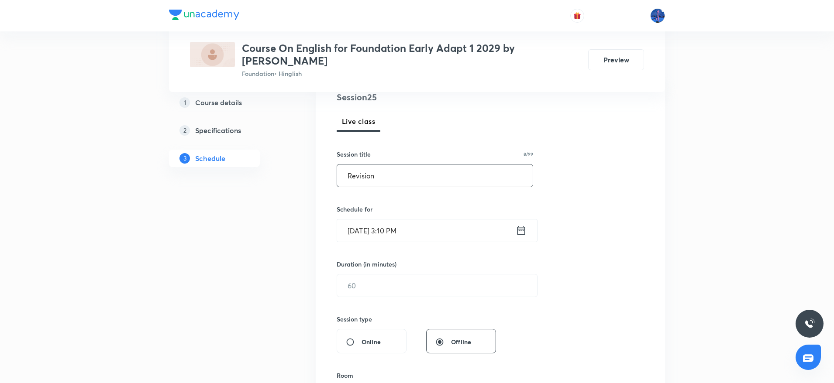
scroll to position [113, 0]
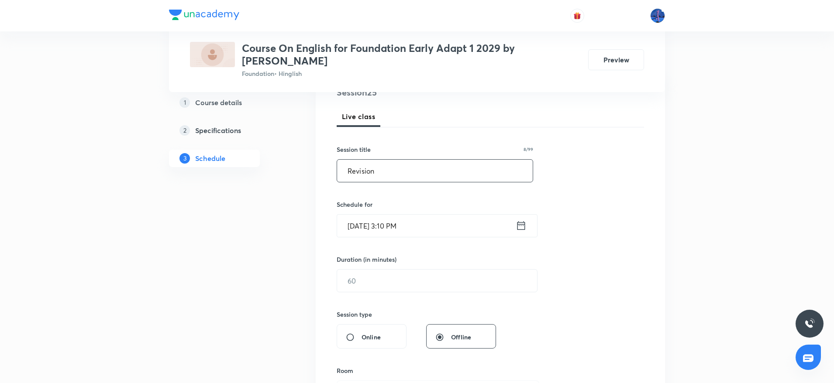
type input "Revision"
click at [443, 216] on input "Oct 3, 2025, 3:10 PM" at bounding box center [426, 226] width 179 height 22
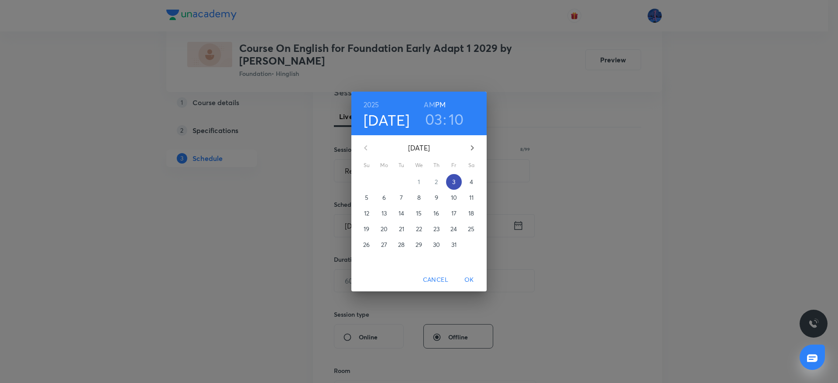
click at [455, 179] on p "3" at bounding box center [453, 182] width 3 height 9
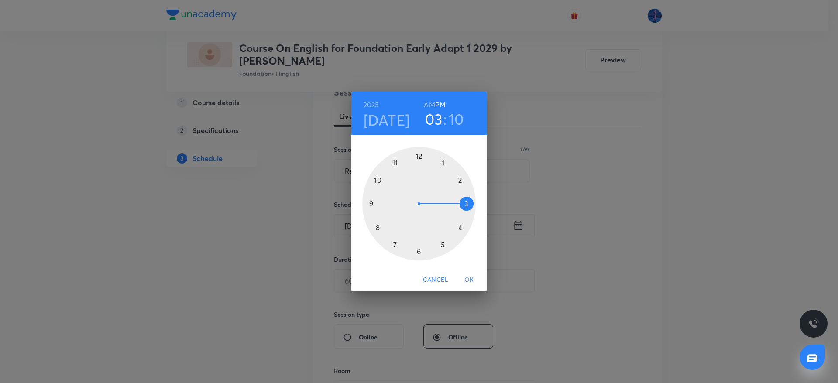
click at [419, 252] on div at bounding box center [418, 203] width 113 height 113
click at [420, 155] on div at bounding box center [418, 203] width 113 height 113
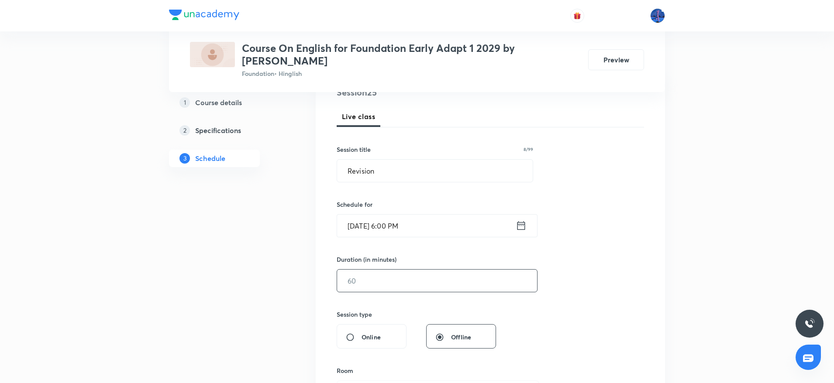
click at [407, 270] on input "text" at bounding box center [437, 281] width 200 height 22
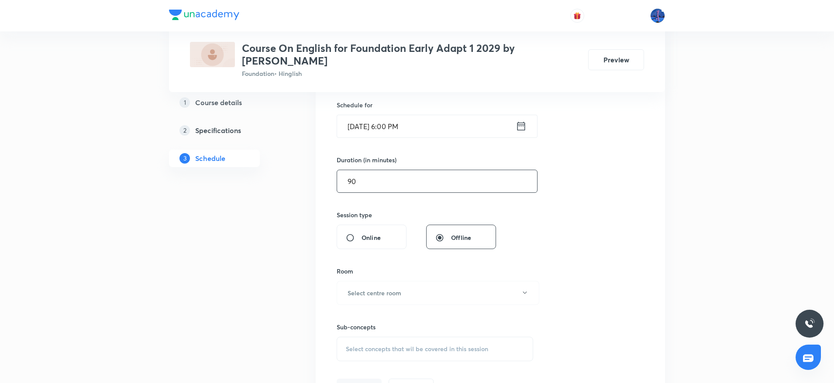
scroll to position [249, 0]
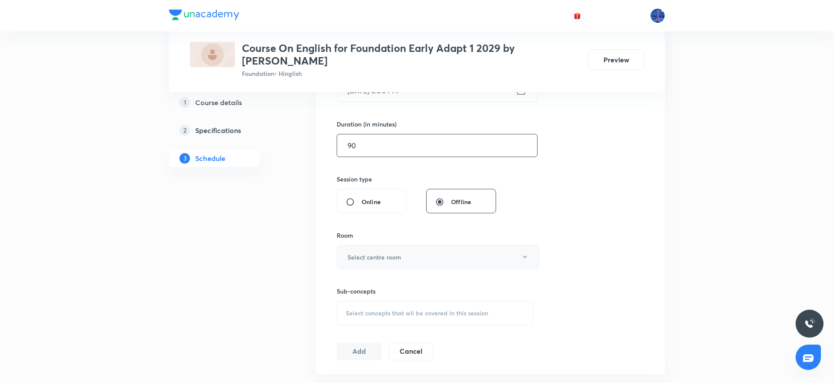
type input "90"
click at [468, 250] on button "Select centre room" at bounding box center [438, 257] width 203 height 24
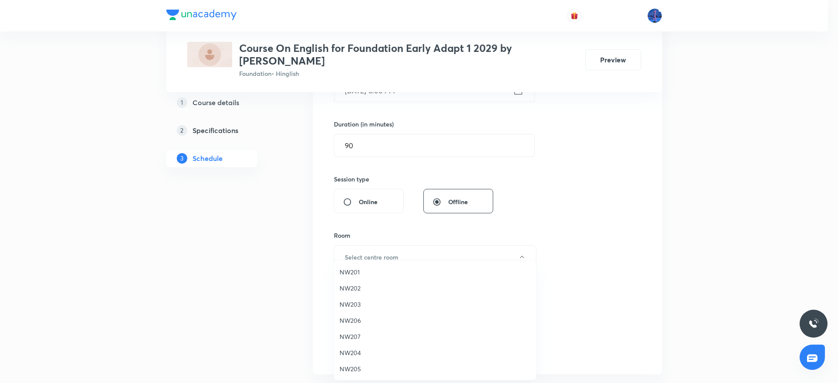
click at [351, 369] on span "NW205" at bounding box center [435, 368] width 191 height 9
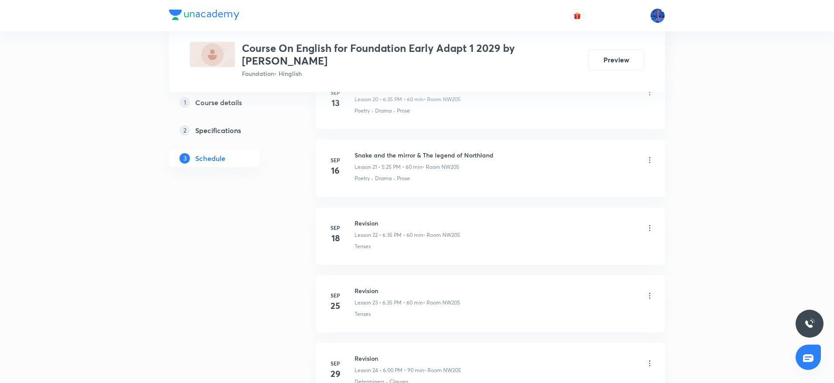
scroll to position [1943, 0]
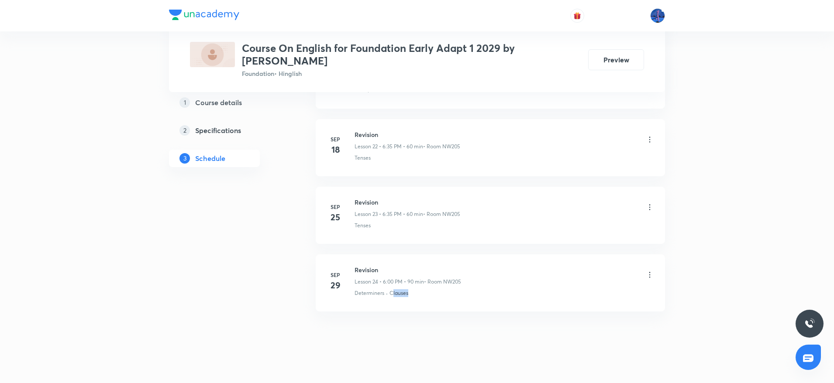
drag, startPoint x: 424, startPoint y: 282, endPoint x: 389, endPoint y: 291, distance: 36.0
click at [389, 291] on li "Sep 29 Revision Lesson 24 • 6:00 PM • 90 min • Room NW205 Determiners · Clauses" at bounding box center [490, 282] width 349 height 57
copy p "Clauses"
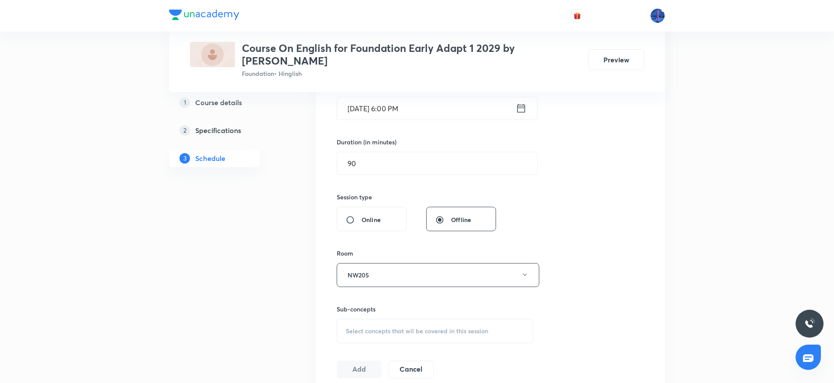
scroll to position [231, 0]
click at [418, 319] on div "Select concepts that wil be covered in this session" at bounding box center [435, 331] width 196 height 24
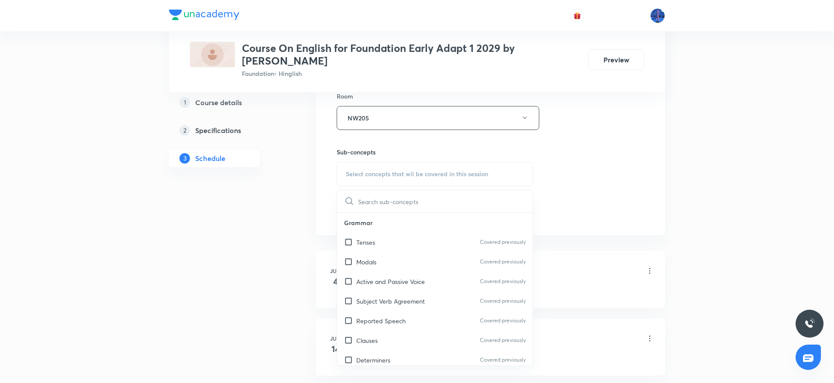
scroll to position [391, 0]
click at [389, 231] on div "Tenses Covered previously" at bounding box center [435, 240] width 196 height 20
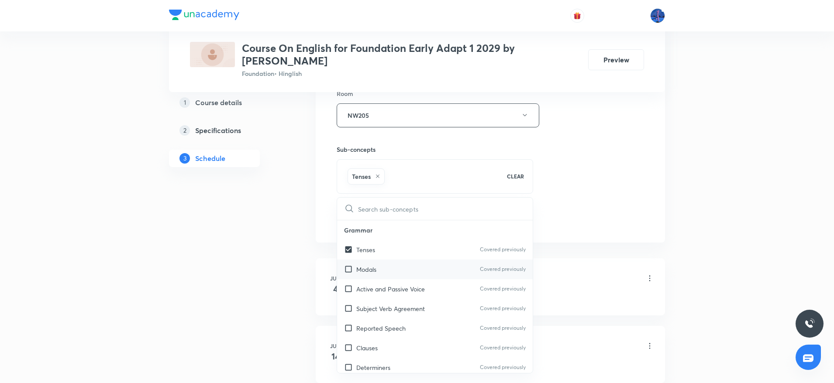
click at [390, 265] on div "Modals Covered previously" at bounding box center [435, 270] width 196 height 20
checkbox input "true"
click at [567, 187] on div "Session 25 Live class Session title 8/99 Revision ​ Schedule for Oct 3, 2025, 6…" at bounding box center [490, 19] width 307 height 420
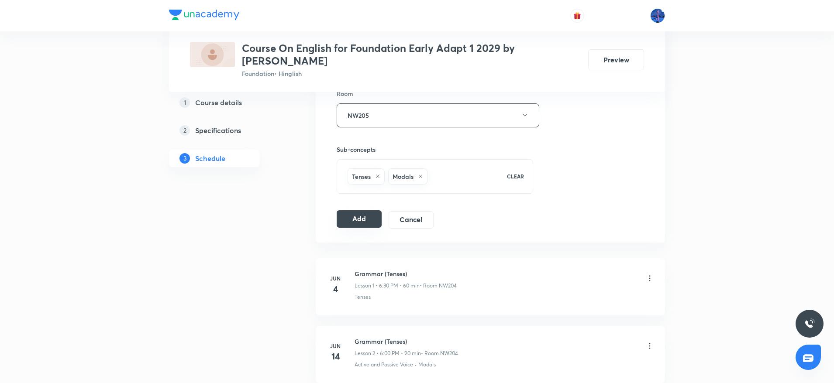
click at [356, 210] on button "Add" at bounding box center [359, 218] width 45 height 17
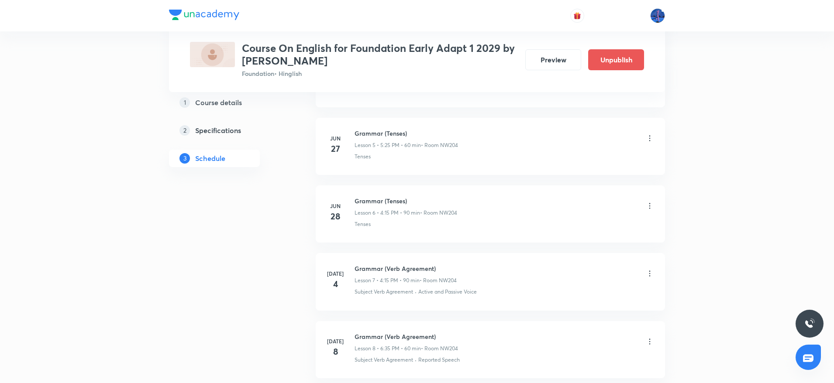
scroll to position [402, 0]
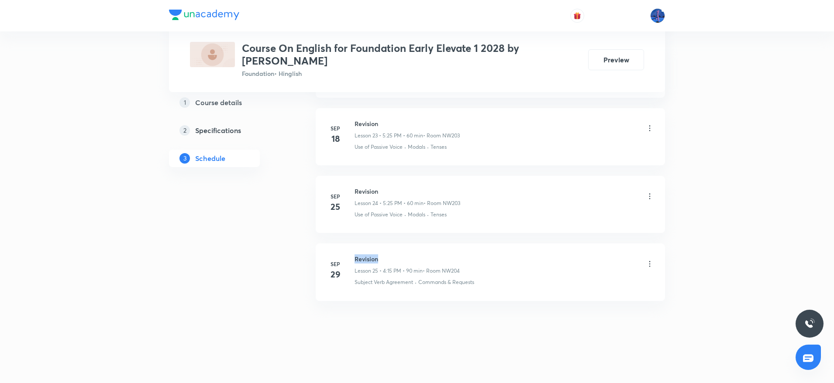
drag, startPoint x: 355, startPoint y: 258, endPoint x: 383, endPoint y: 257, distance: 27.5
click at [383, 257] on h6 "Revision" at bounding box center [406, 258] width 105 height 9
copy h6 "Revision"
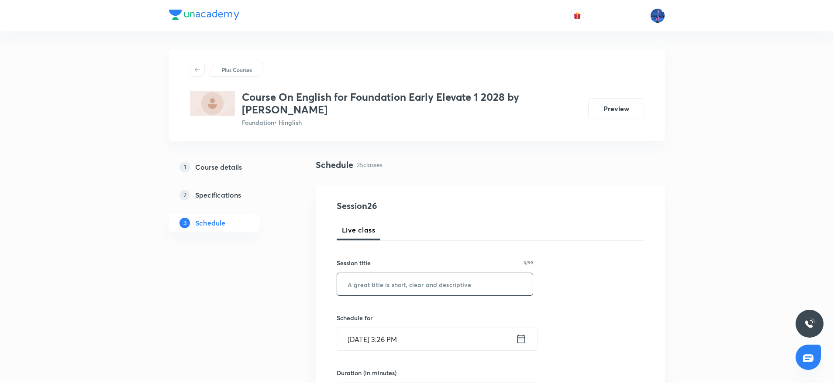
click at [426, 283] on input "text" at bounding box center [435, 284] width 196 height 22
paste input "Revision"
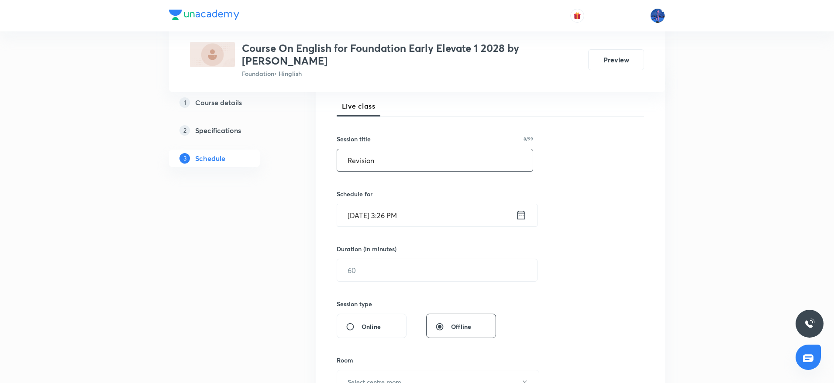
scroll to position [127, 0]
type input "Revision"
click at [455, 217] on input "[DATE] 3:26 PM" at bounding box center [426, 213] width 179 height 22
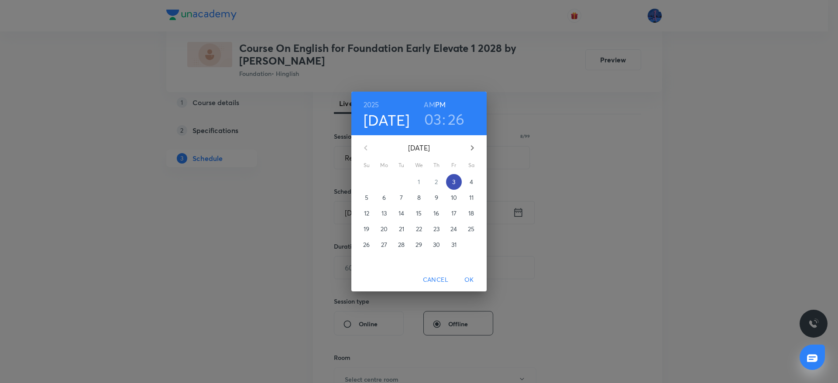
click at [454, 183] on p "3" at bounding box center [453, 182] width 3 height 9
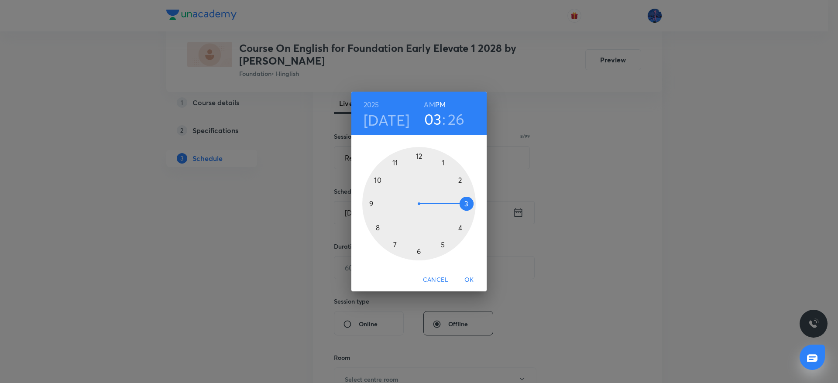
click at [461, 228] on div at bounding box center [418, 203] width 113 height 113
click at [467, 203] on div at bounding box center [418, 203] width 113 height 113
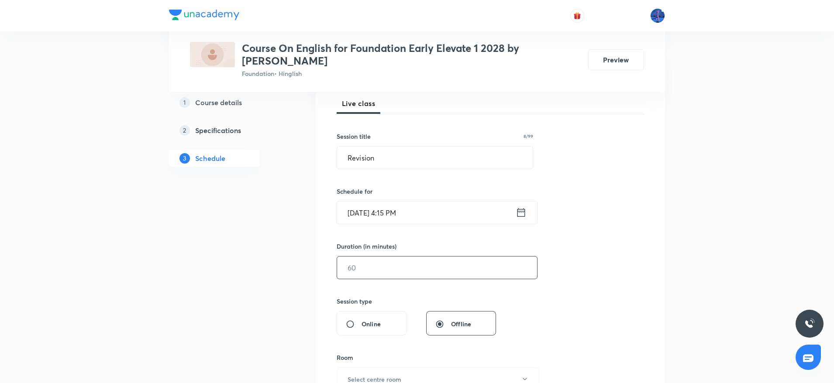
click at [402, 269] on input "text" at bounding box center [437, 268] width 200 height 22
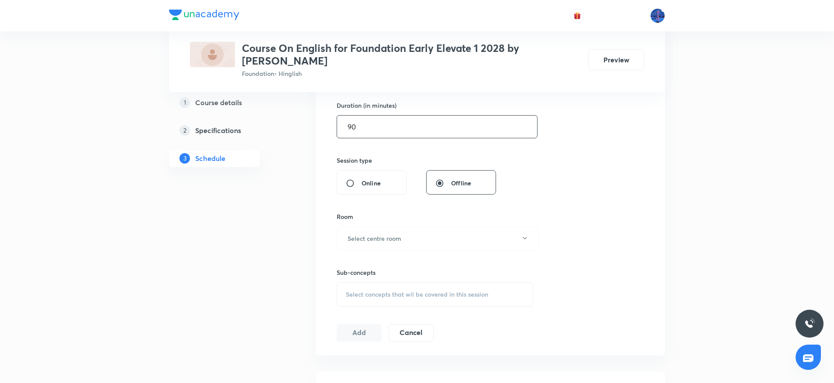
scroll to position [286, 0]
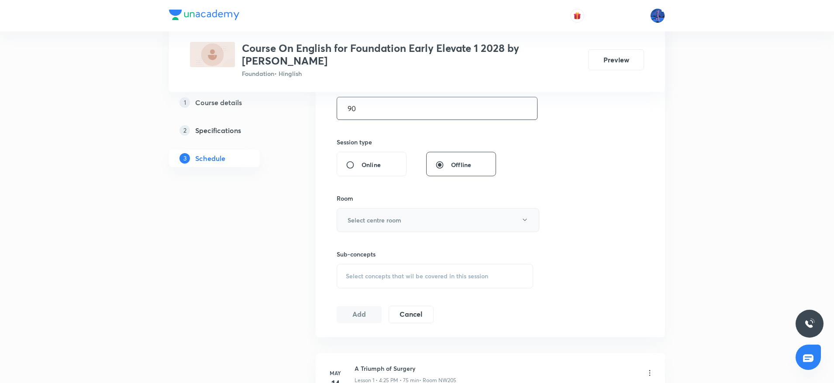
type input "90"
click at [425, 225] on button "Select centre room" at bounding box center [438, 220] width 203 height 24
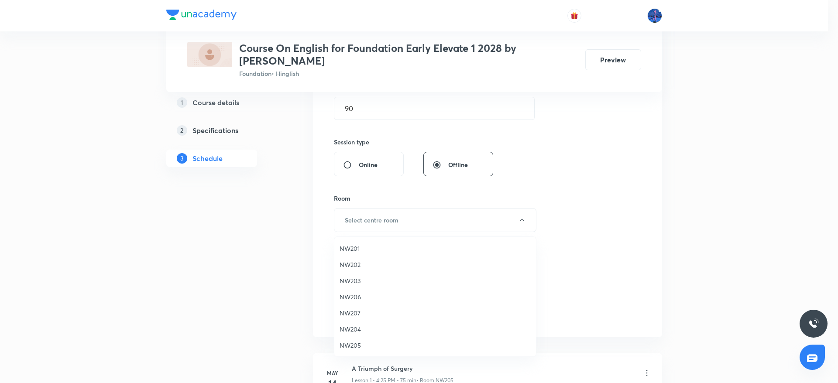
click at [352, 325] on span "NW204" at bounding box center [435, 329] width 191 height 9
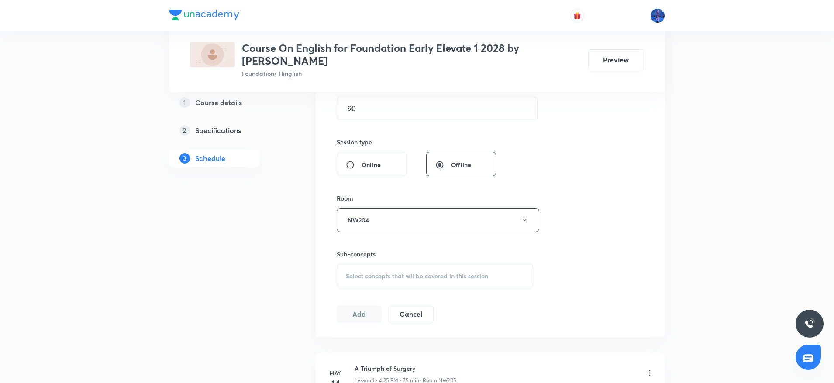
click at [438, 264] on div "Select concepts that wil be covered in this session" at bounding box center [435, 276] width 196 height 24
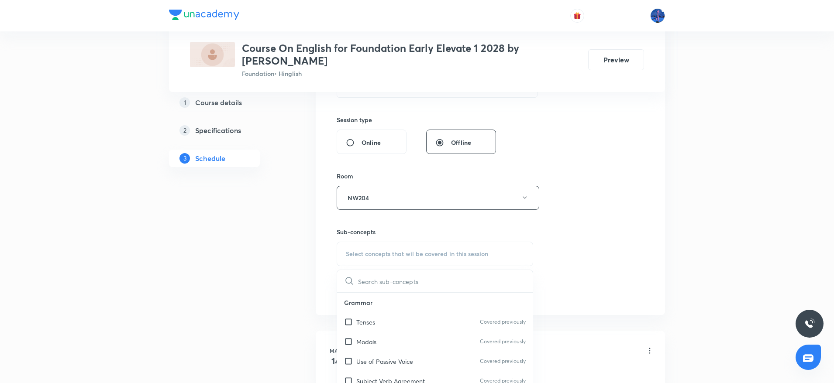
scroll to position [382, 0]
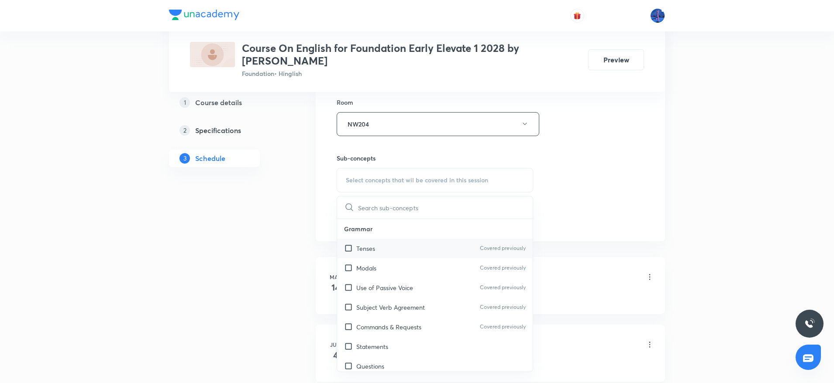
click at [443, 248] on div "Tenses Covered previously" at bounding box center [435, 249] width 196 height 20
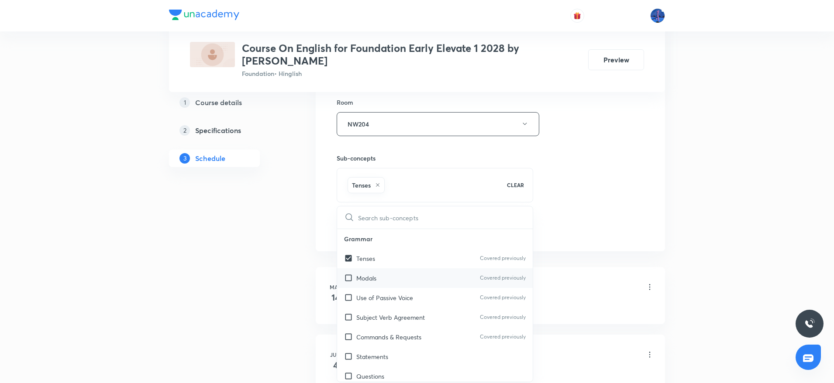
click at [407, 277] on div "Modals Covered previously" at bounding box center [435, 278] width 196 height 20
checkbox input "true"
click at [588, 192] on div "Session 26 Live class Session title 8/99 Revision ​ Schedule for Oct 3, 2025, 4…" at bounding box center [490, 28] width 307 height 420
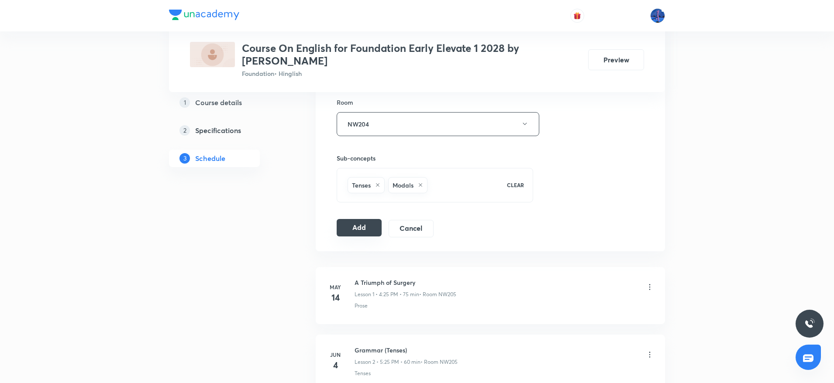
click at [348, 230] on button "Add" at bounding box center [359, 227] width 45 height 17
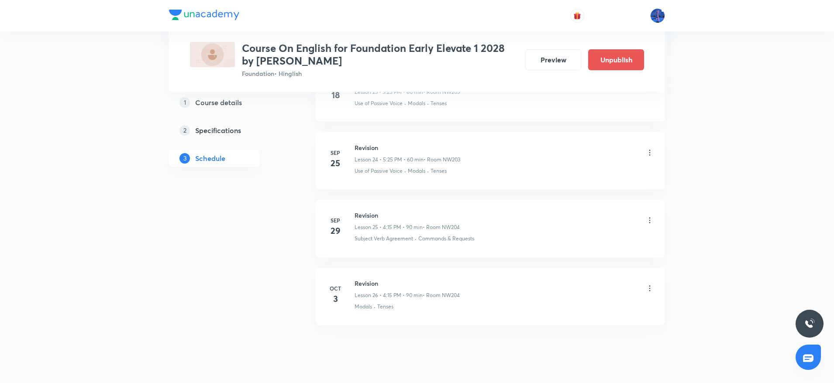
scroll to position [1688, 0]
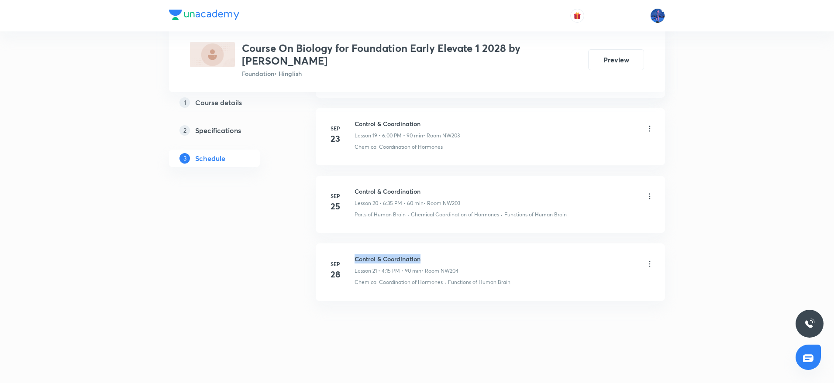
drag, startPoint x: 355, startPoint y: 256, endPoint x: 440, endPoint y: 256, distance: 85.1
click at [440, 256] on h6 "Control & Coordination" at bounding box center [406, 258] width 104 height 9
copy h6 "Control & Coordination"
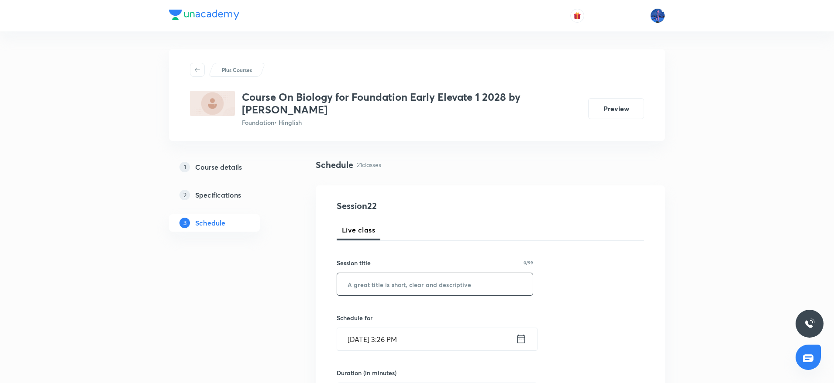
click at [457, 276] on input "text" at bounding box center [435, 284] width 196 height 22
paste input "Control & Coordination"
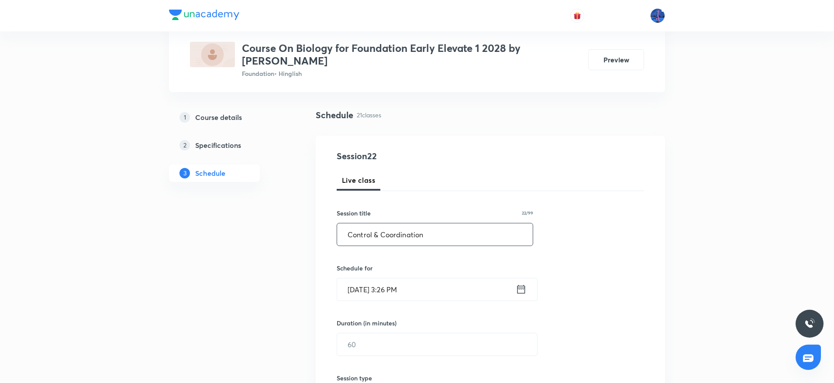
scroll to position [50, 0]
type input "Control & Coordination"
click at [447, 281] on input "Oct 3, 2025, 3:26 PM" at bounding box center [426, 289] width 179 height 22
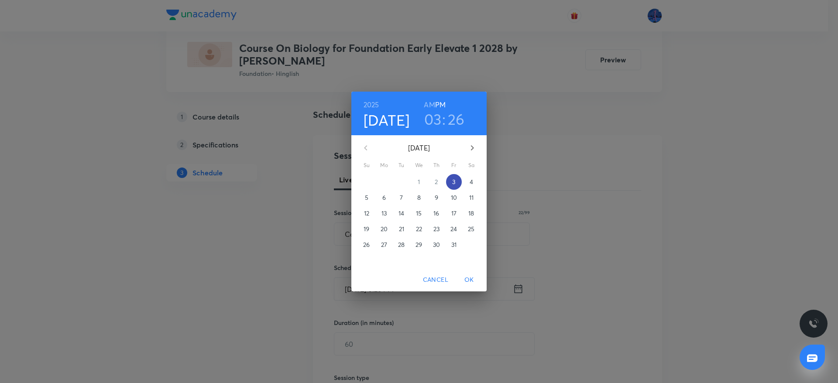
click at [453, 183] on p "3" at bounding box center [453, 182] width 3 height 9
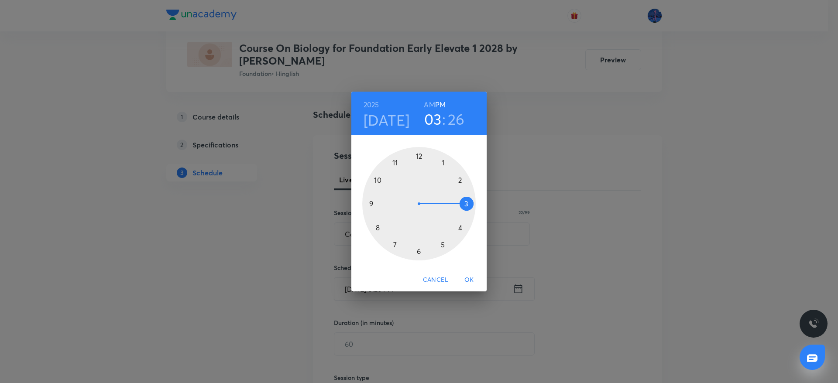
click at [419, 255] on div at bounding box center [418, 203] width 113 height 113
click at [421, 156] on div at bounding box center [418, 203] width 113 height 113
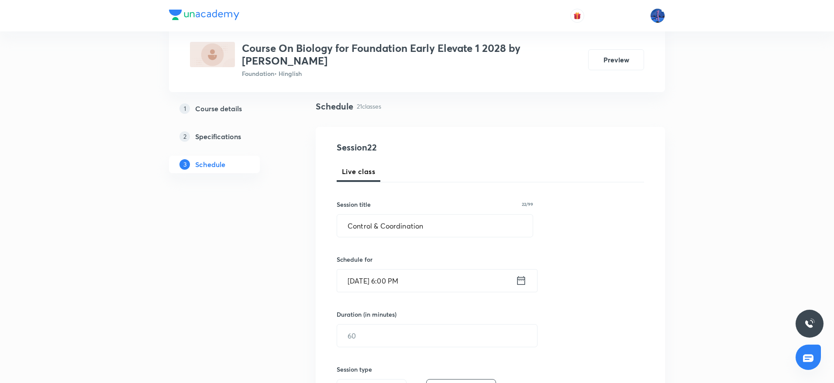
scroll to position [70, 0]
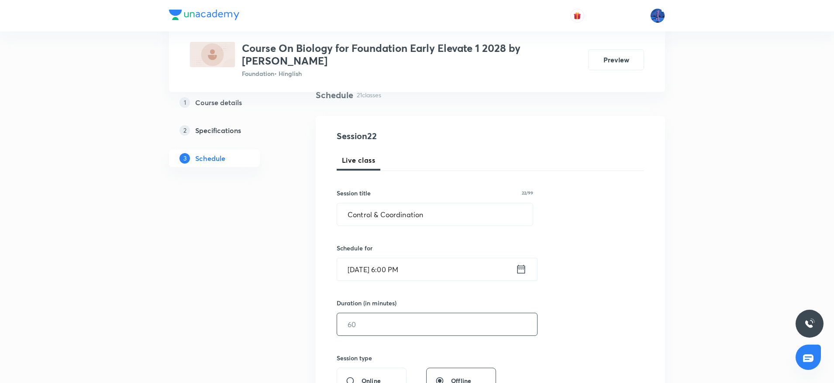
click at [388, 318] on input "text" at bounding box center [437, 324] width 200 height 22
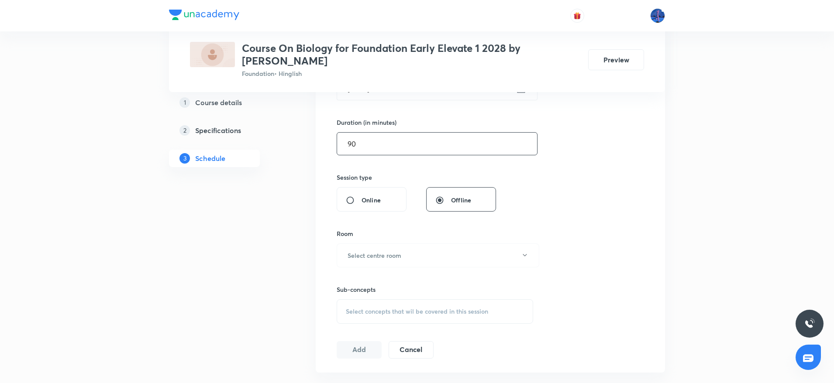
scroll to position [251, 0]
type input "90"
click at [436, 260] on button "Select centre room" at bounding box center [438, 255] width 203 height 24
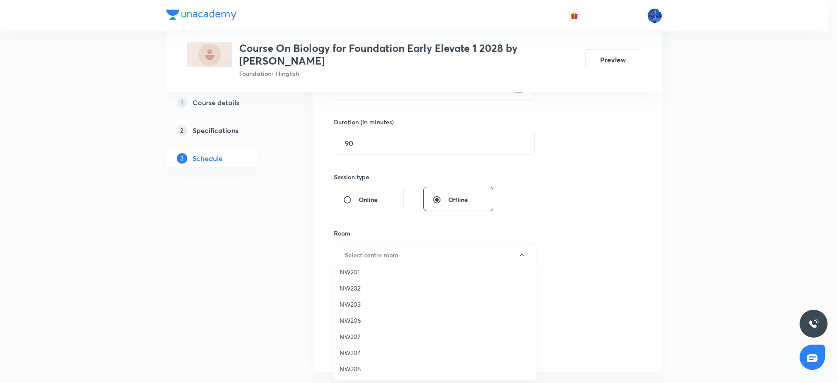
click at [351, 351] on span "NW204" at bounding box center [435, 352] width 191 height 9
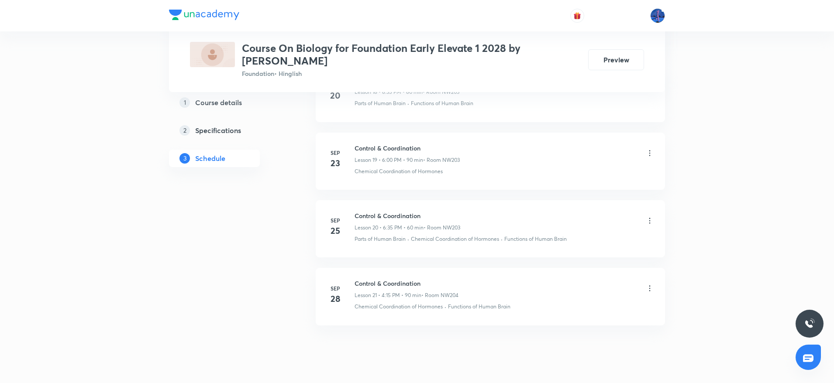
scroll to position [1750, 0]
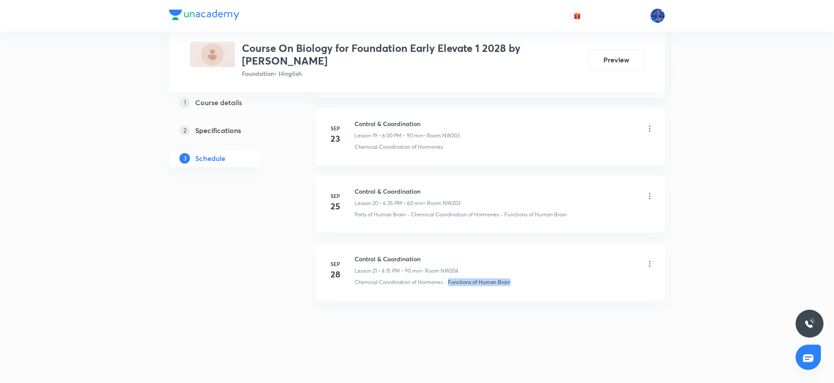
drag, startPoint x: 517, startPoint y: 282, endPoint x: 447, endPoint y: 298, distance: 71.8
click at [447, 298] on li "Sep 28 Control & Coordination Lesson 21 • 4:15 PM • 90 min • Room NW204 Chemica…" at bounding box center [490, 272] width 349 height 57
copy p "Functions of Human Brain"
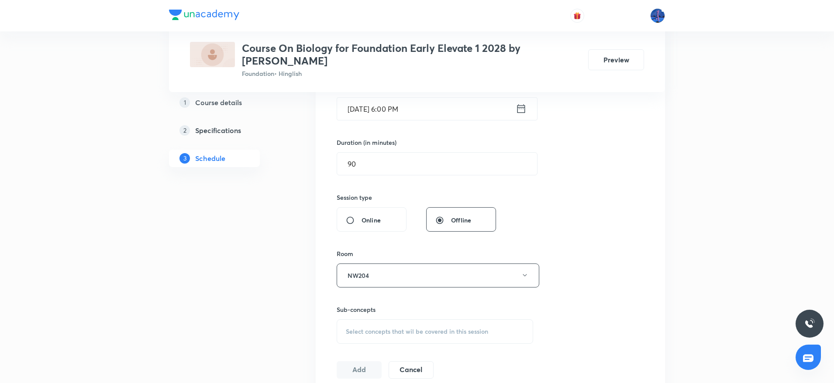
scroll to position [231, 0]
click at [404, 327] on span "Select concepts that wil be covered in this session" at bounding box center [417, 330] width 142 height 7
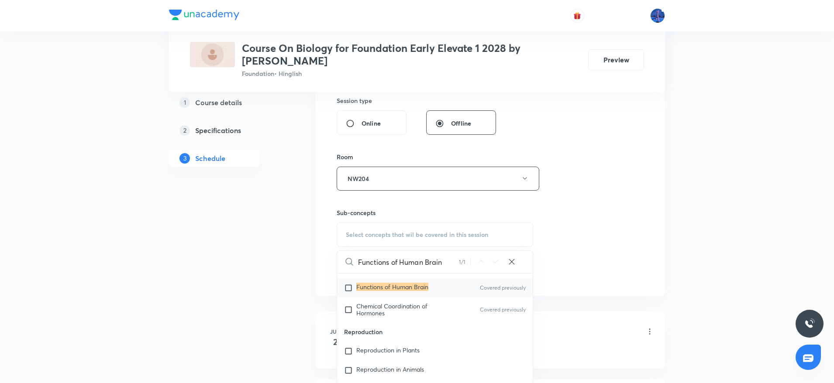
scroll to position [133, 0]
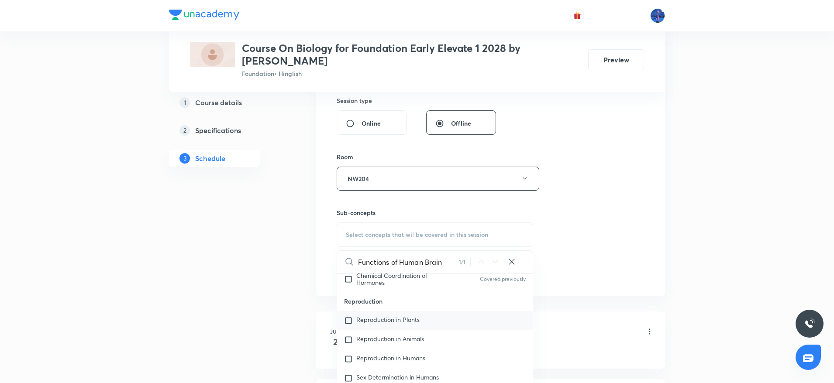
type input "Functions of Human Brain"
click at [412, 319] on span "Reproduction in Plants" at bounding box center [387, 320] width 63 height 8
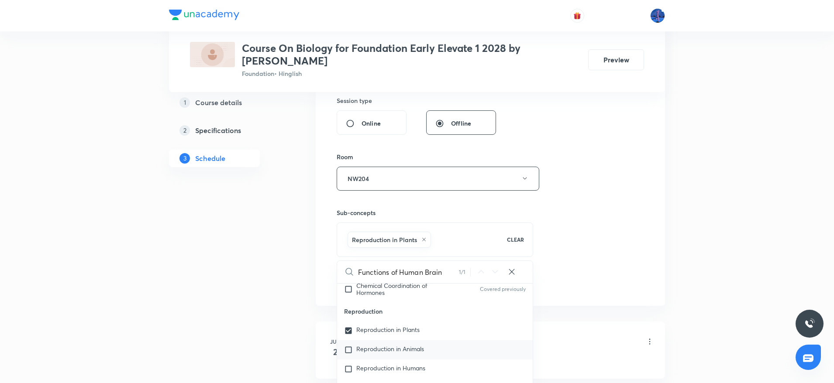
click at [396, 345] on span "Reproduction in Animals" at bounding box center [390, 349] width 68 height 8
checkbox input "true"
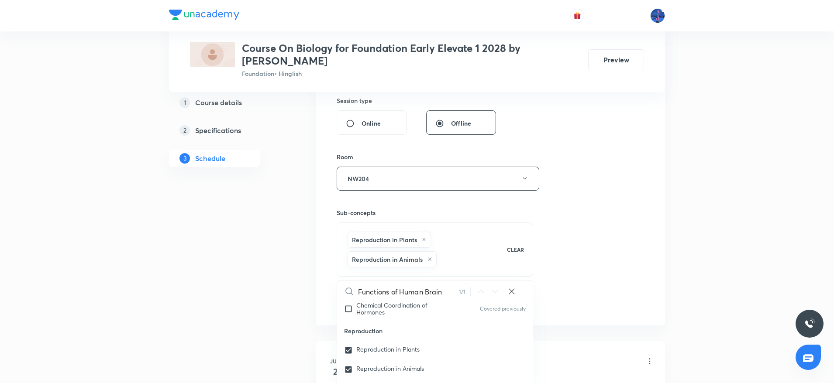
click at [548, 256] on div "Session 22 Live class Session title 22/99 Control & Coordination ​ Schedule for…" at bounding box center [490, 92] width 307 height 440
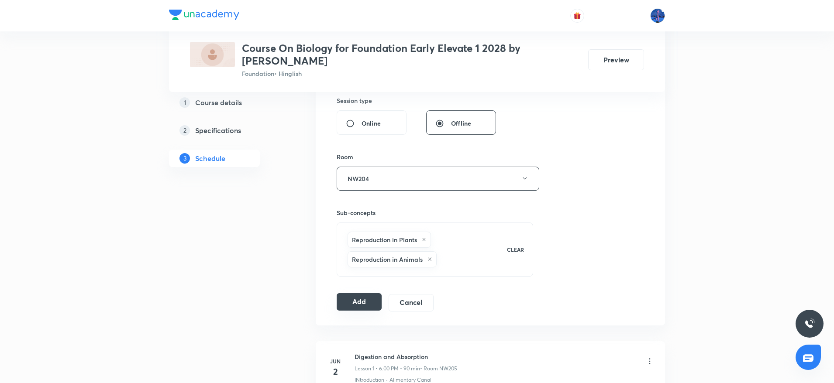
click at [361, 302] on button "Add" at bounding box center [359, 301] width 45 height 17
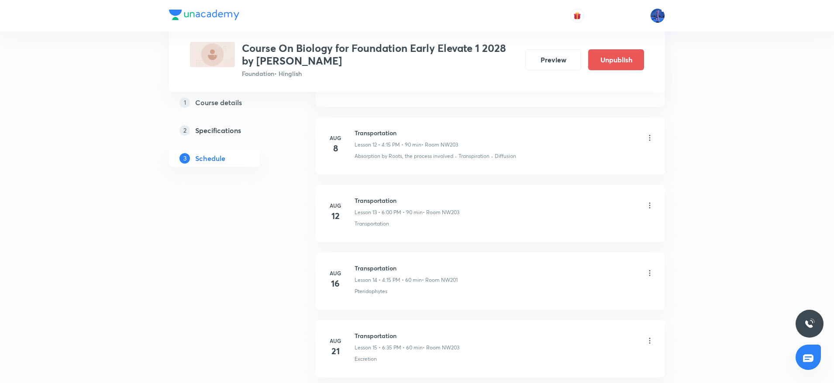
scroll to position [1416, 0]
